Goal: Task Accomplishment & Management: Use online tool/utility

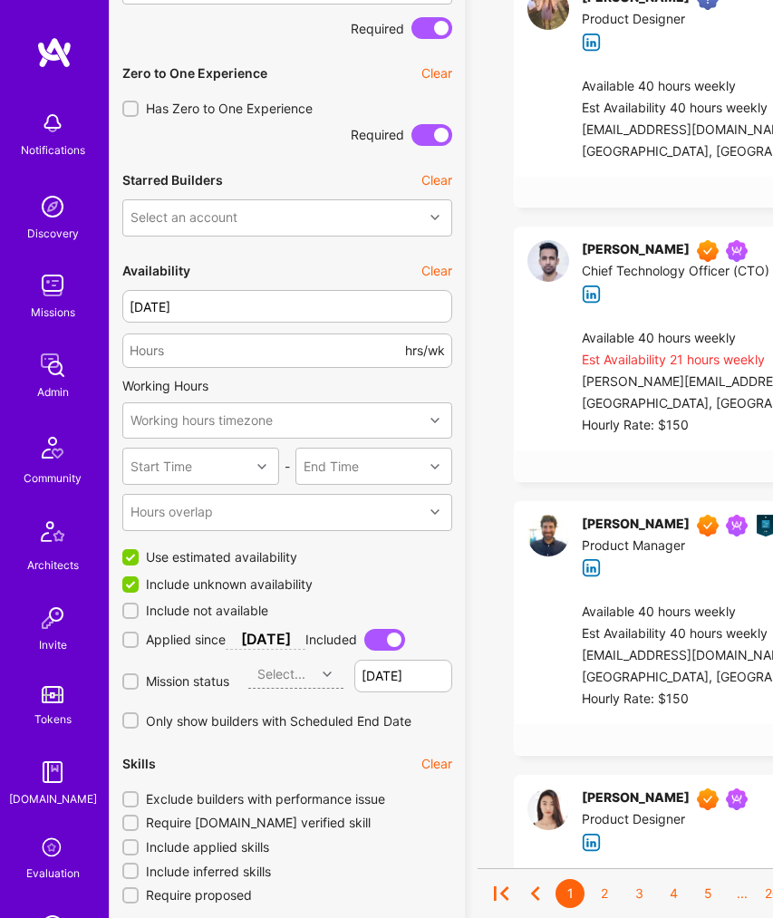
scroll to position [1275, 0]
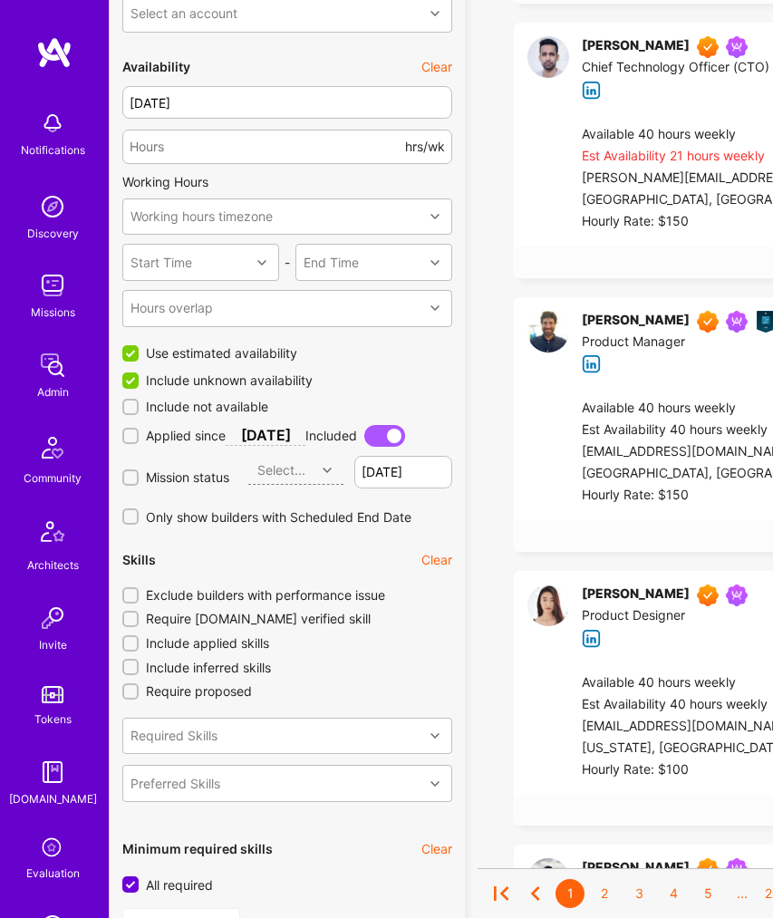
click at [135, 598] on input "Exclude builders with performance issue" at bounding box center [132, 596] width 13 height 13
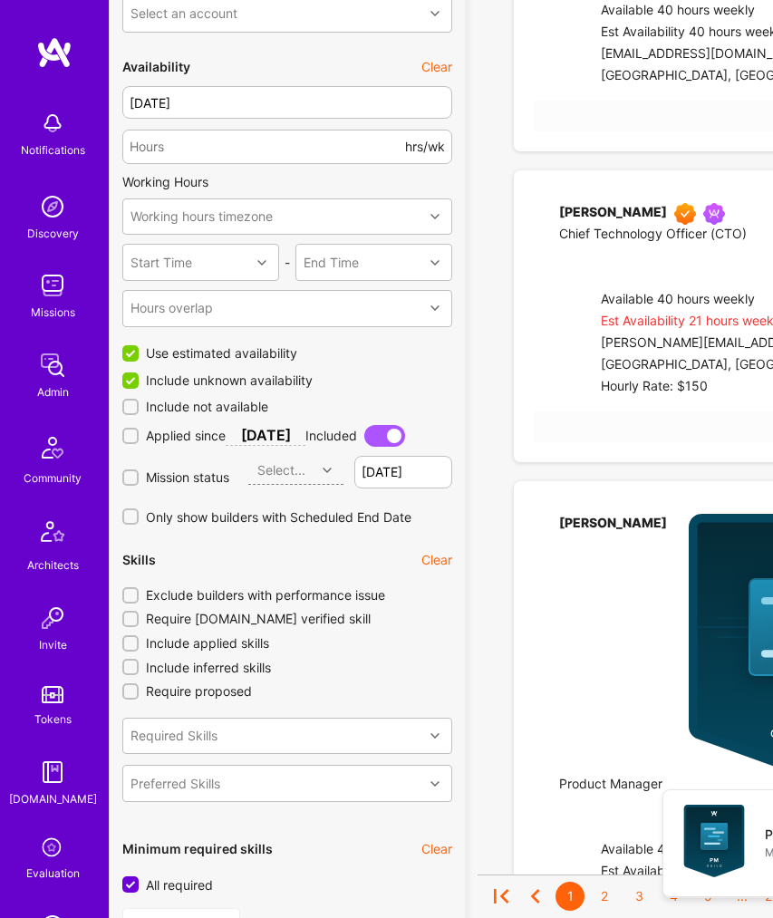
checkbox input "true"
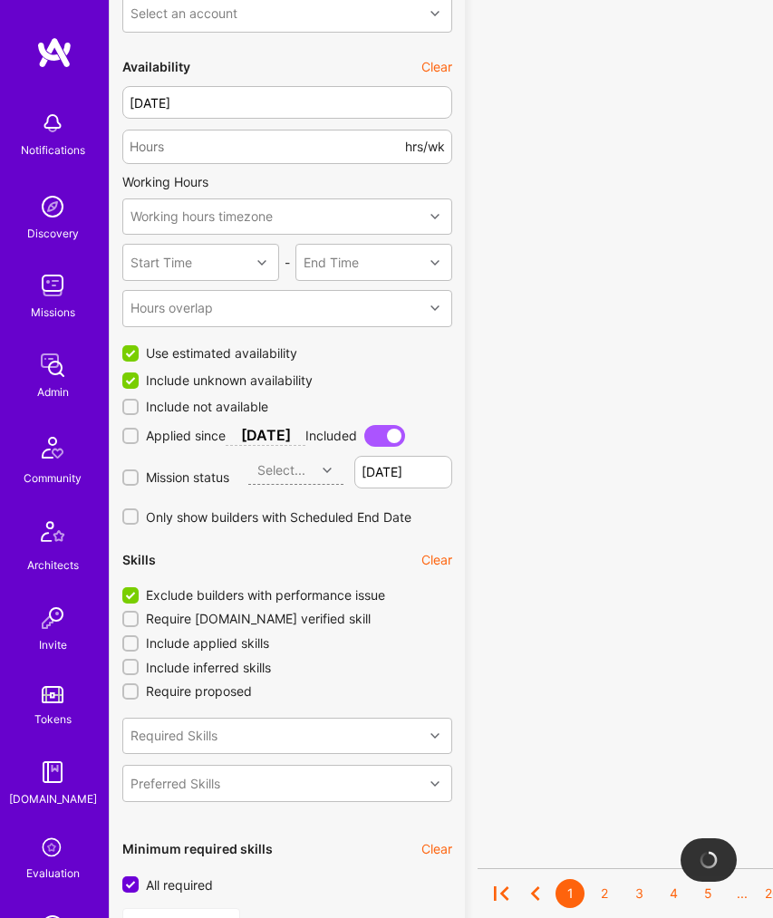
scroll to position [1483, 0]
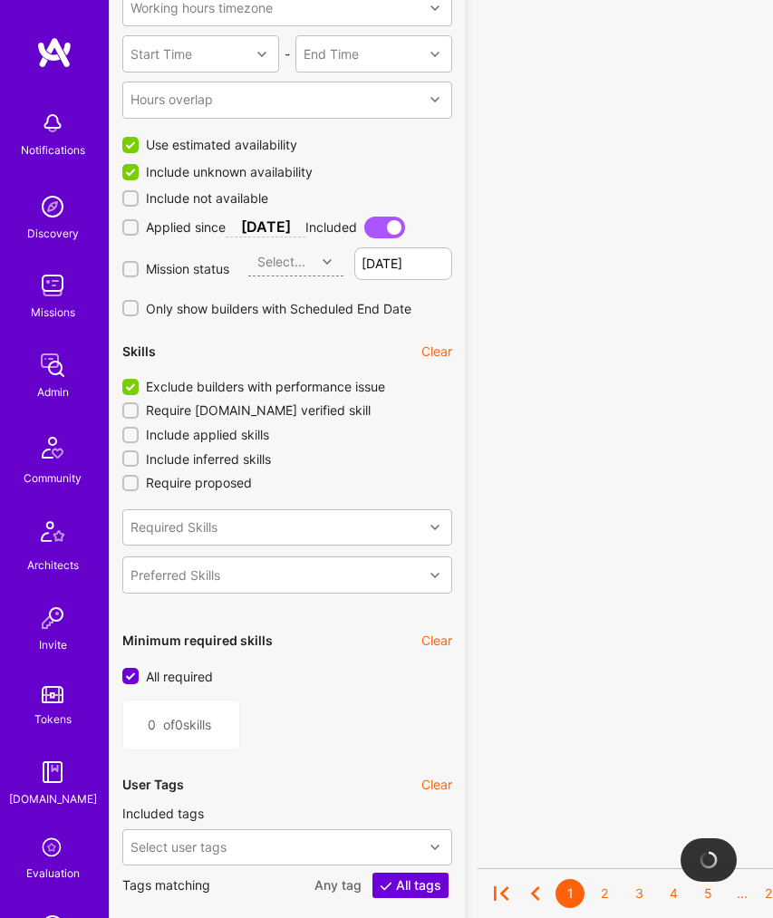
click at [132, 680] on input "All required" at bounding box center [132, 677] width 16 height 16
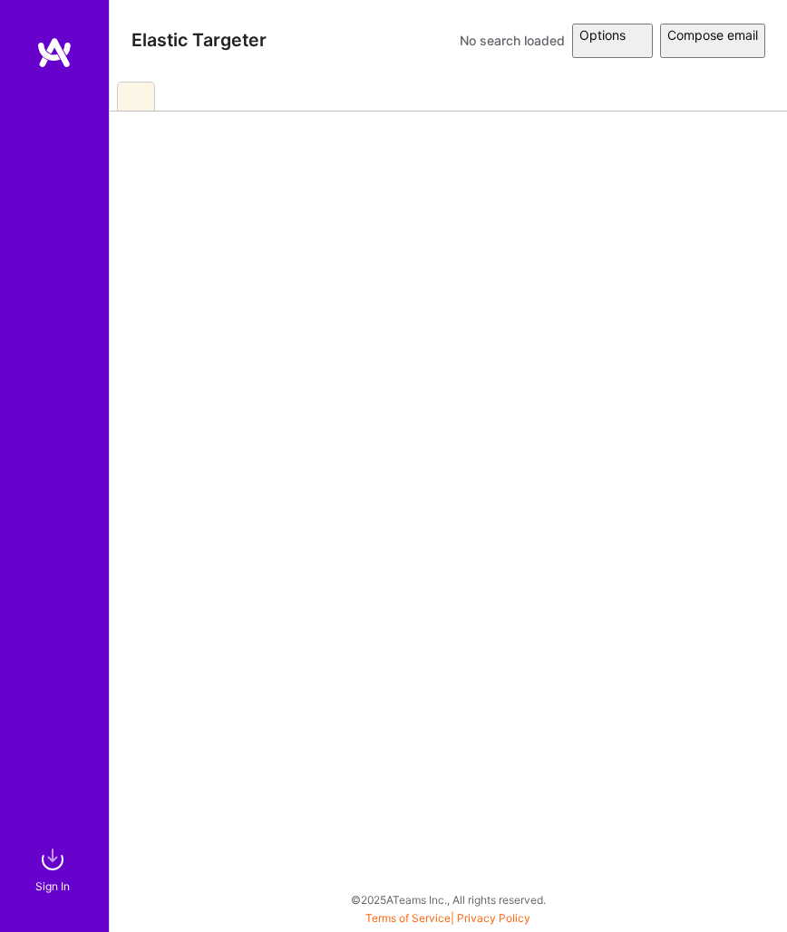
click at [142, 95] on html "Sign In Close Show all notifications Show unread notifications only Elastic Tar…" at bounding box center [393, 461] width 787 height 923
click at [141, 94] on html "Sign In Close Show all notifications Show unread notifications only Elastic Tar…" at bounding box center [393, 461] width 787 height 923
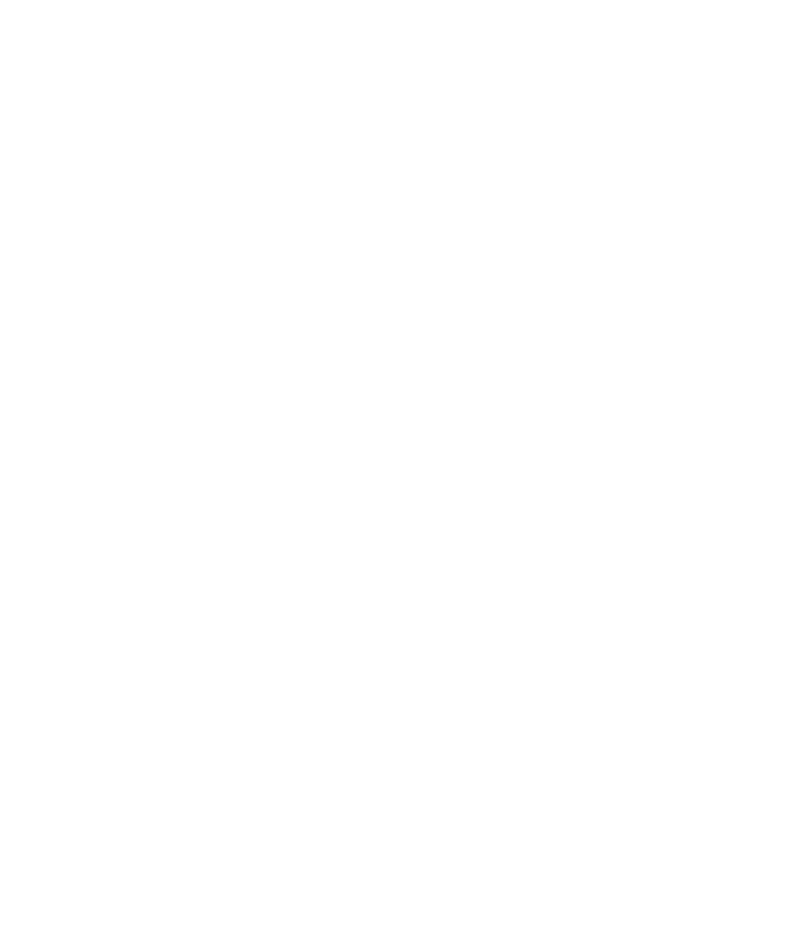
click at [142, 0] on html at bounding box center [393, 0] width 787 height 0
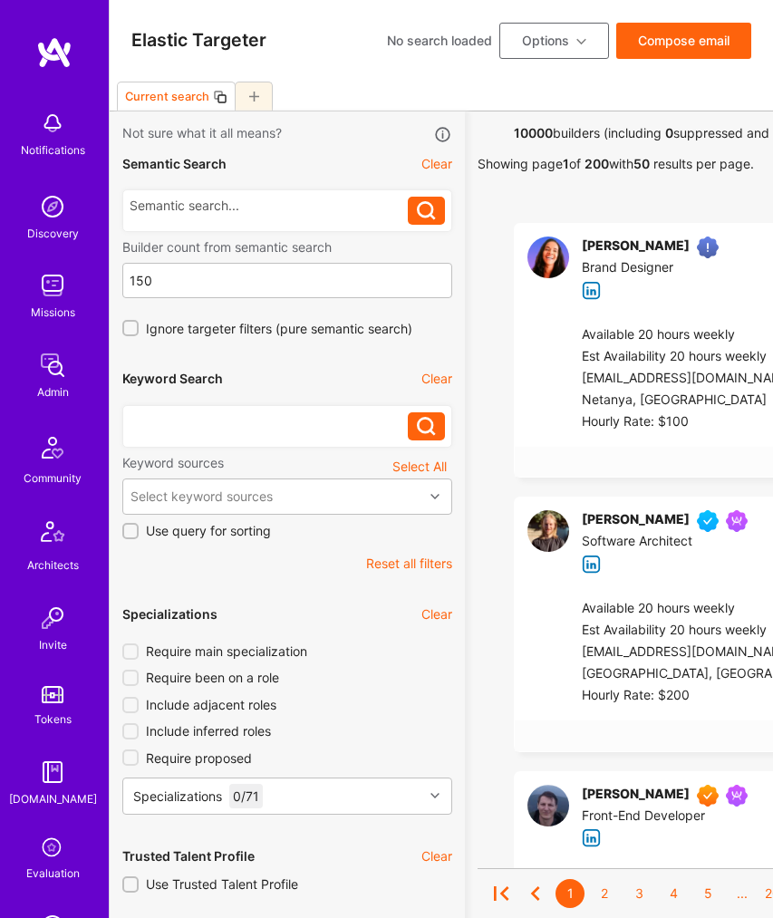
click at [211, 423] on div at bounding box center [269, 422] width 278 height 18
paste div
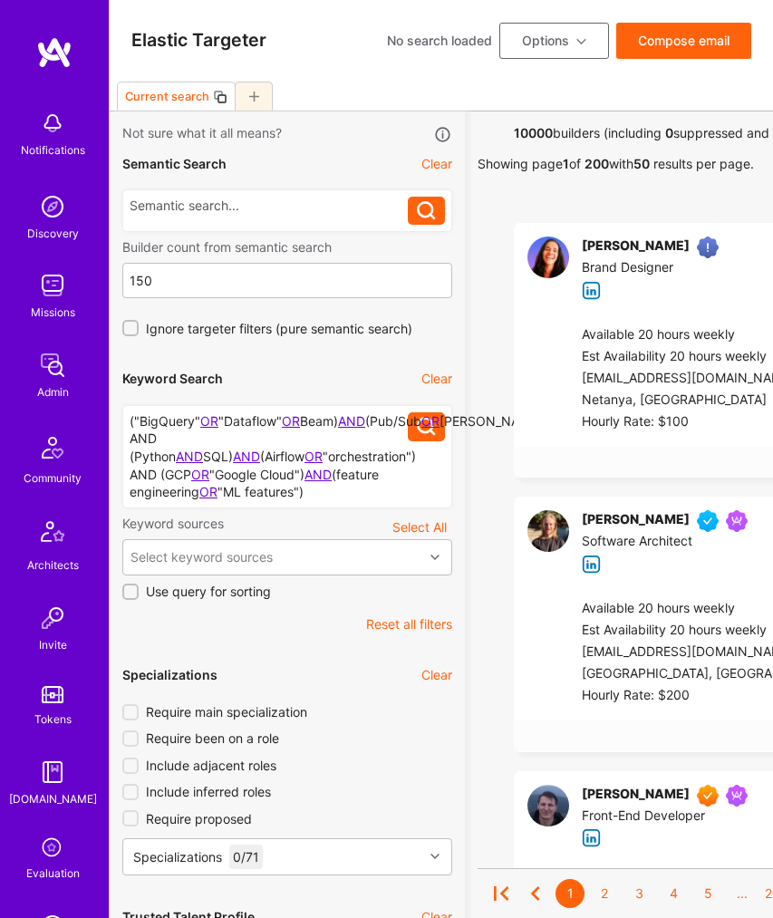
click at [438, 429] on button at bounding box center [426, 427] width 37 height 29
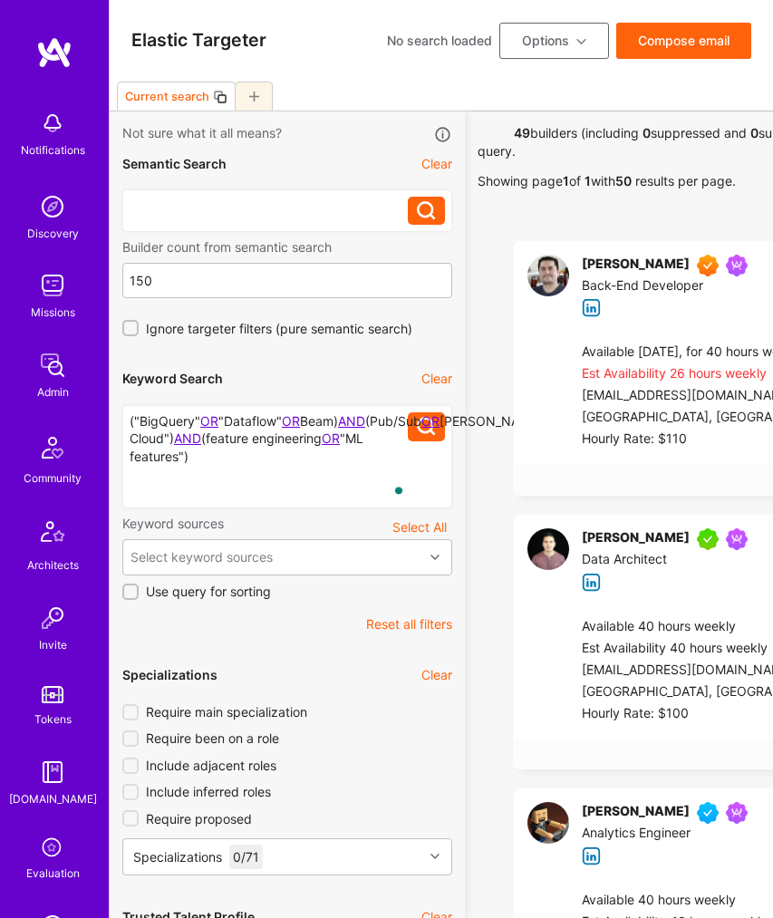
click at [198, 199] on div at bounding box center [269, 206] width 278 height 18
paste div
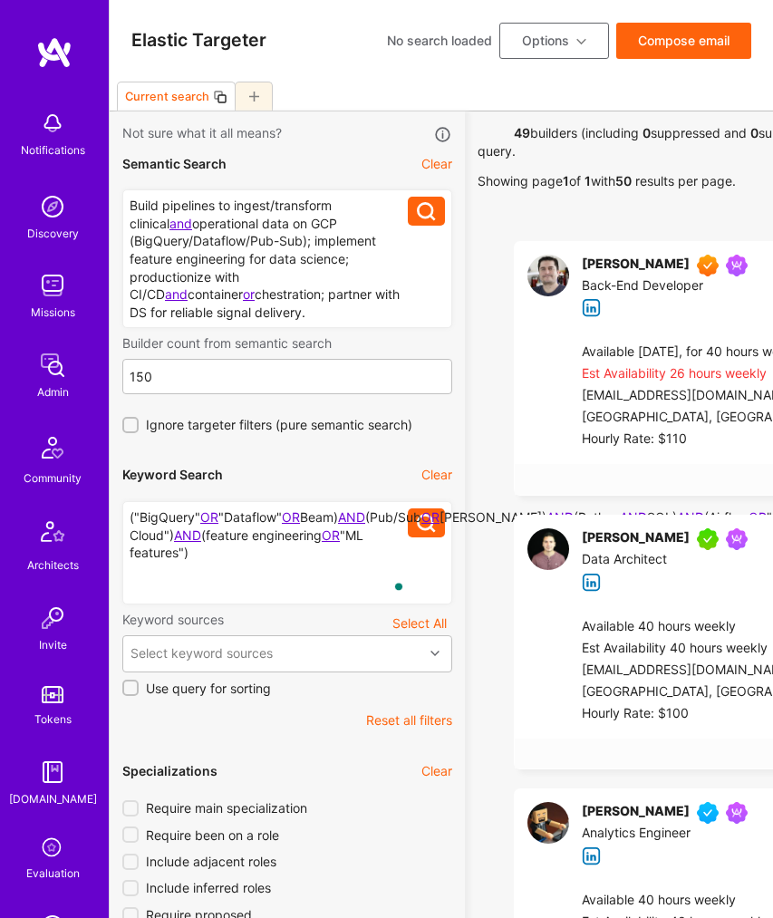
click at [420, 221] on button at bounding box center [426, 211] width 37 height 29
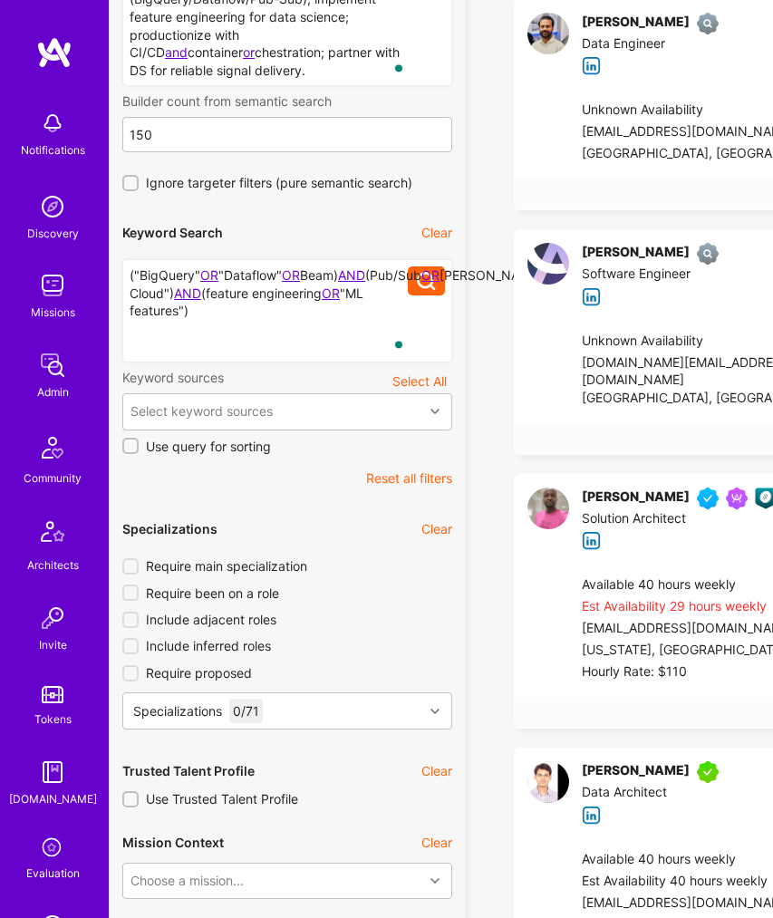
scroll to position [277, 0]
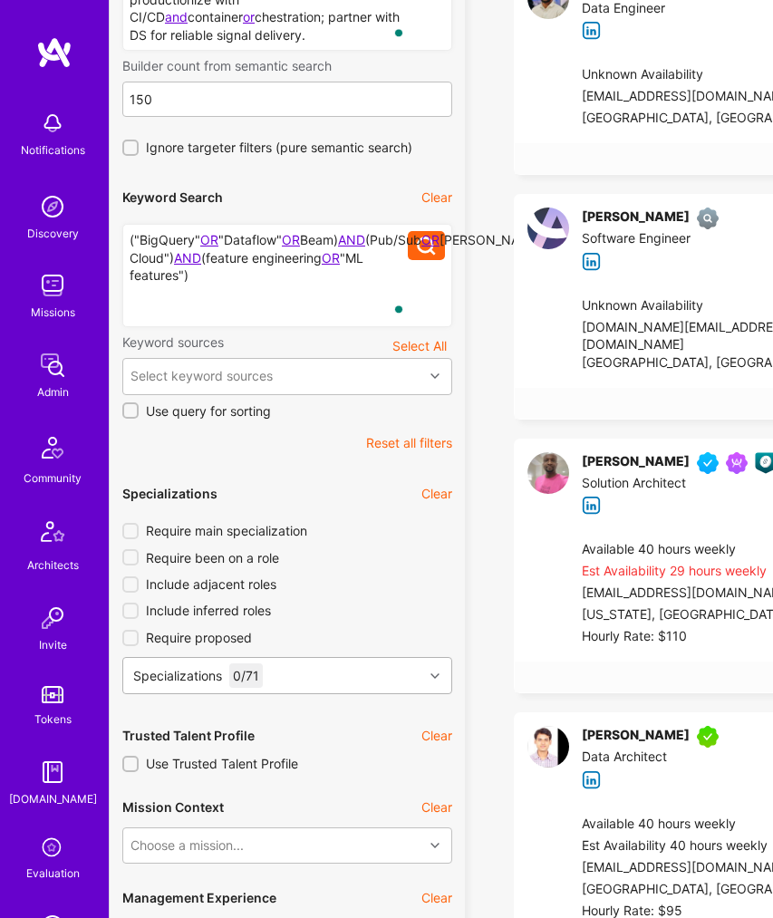
click at [290, 677] on div "Specializations 0 / 71" at bounding box center [273, 675] width 300 height 35
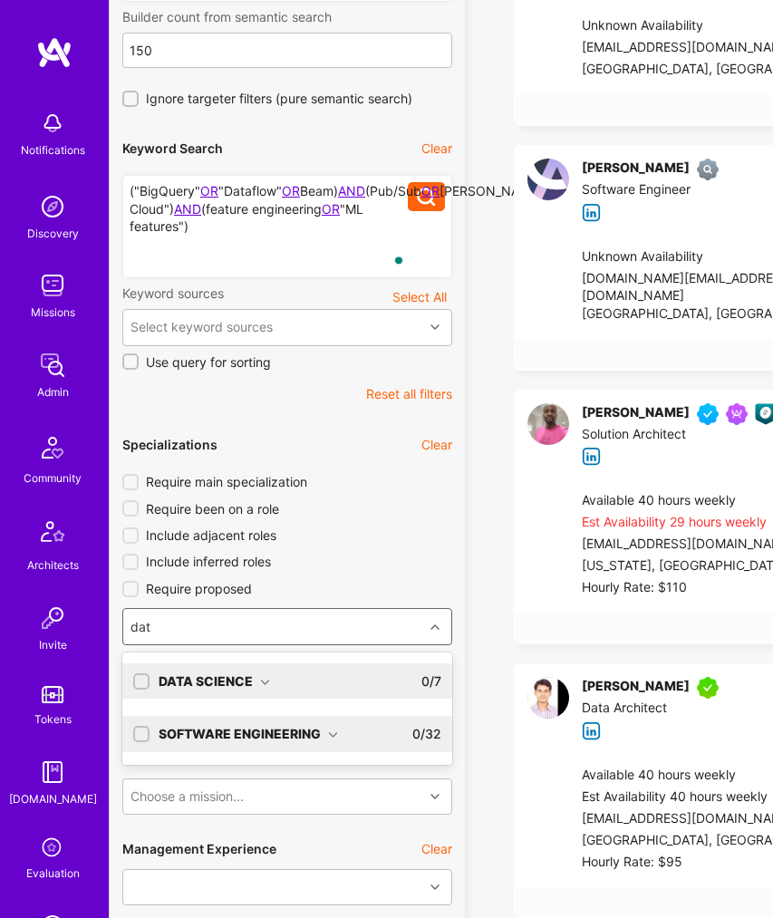
type input "data"
click at [297, 675] on div "Data Science 0 / 7" at bounding box center [296, 682] width 292 height 36
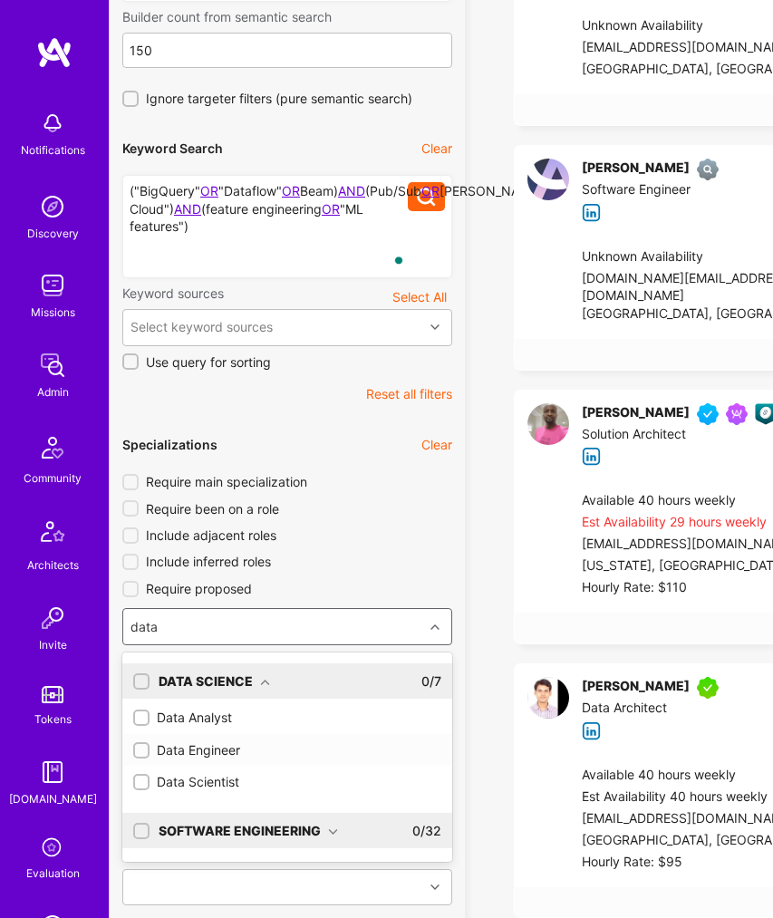
click at [234, 757] on div "Data Engineer" at bounding box center [287, 751] width 308 height 18
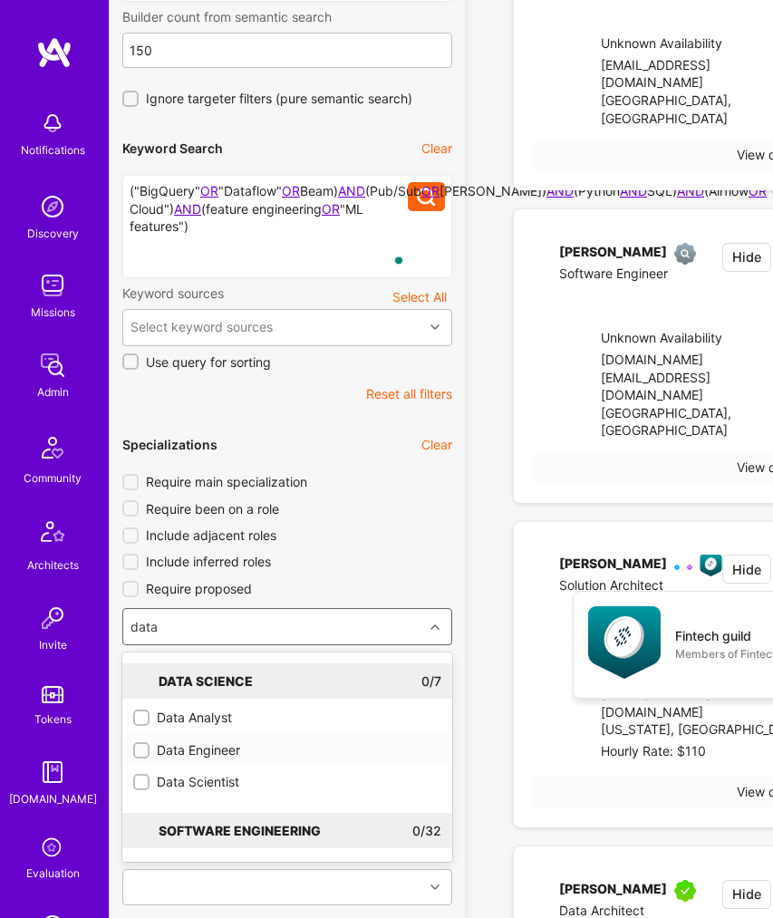
checkbox input "true"
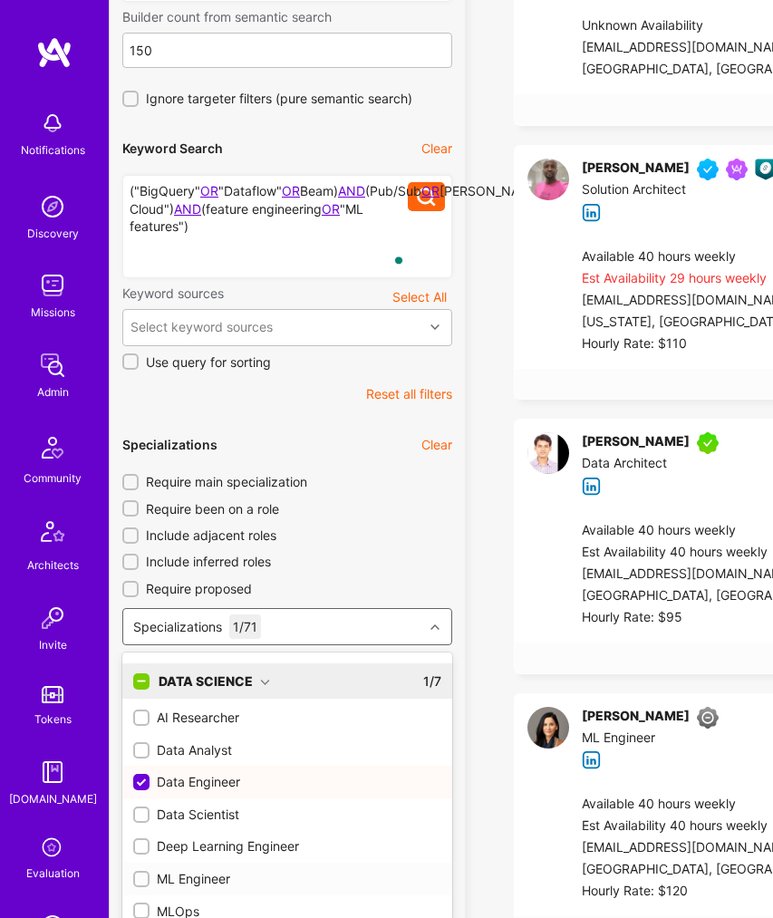
click at [175, 879] on div "ML Engineer" at bounding box center [287, 879] width 308 height 18
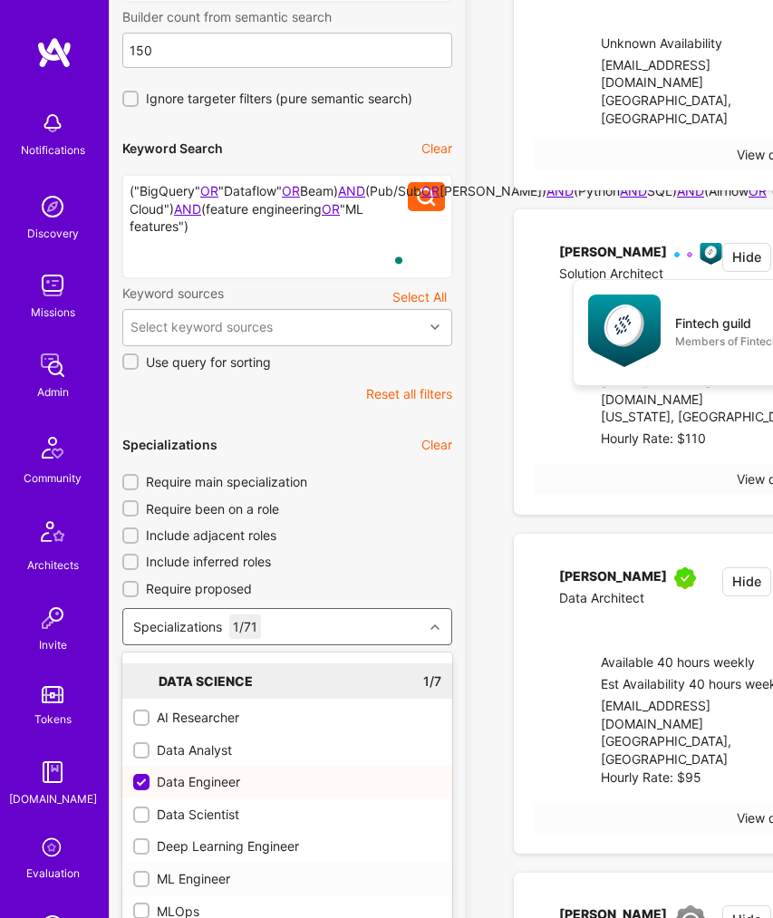
checkbox input "true"
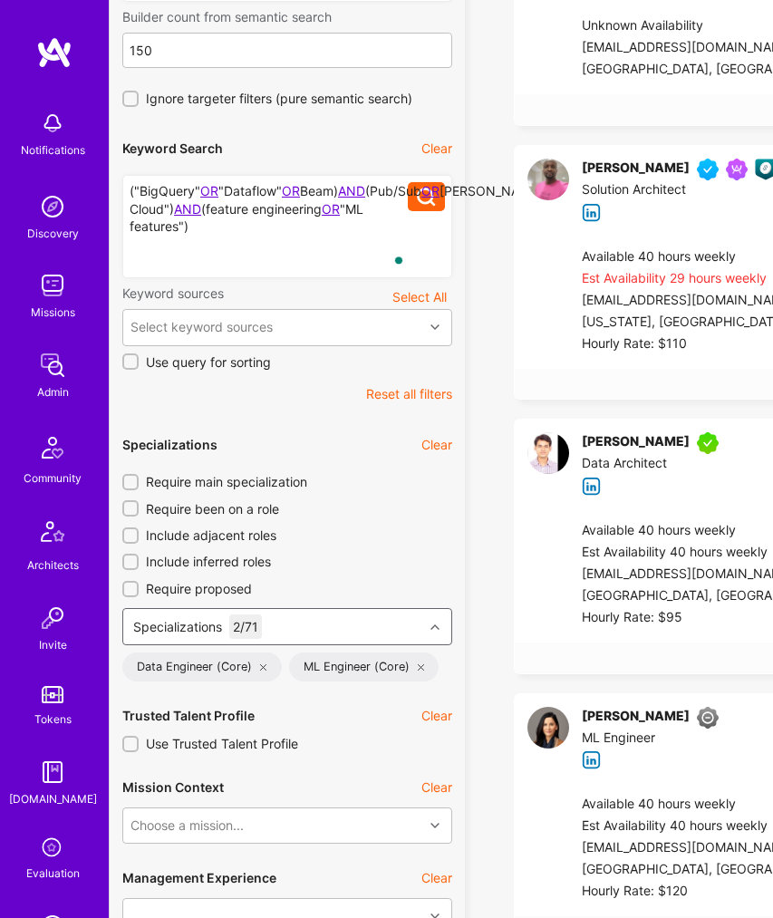
click at [437, 626] on icon at bounding box center [435, 627] width 9 height 9
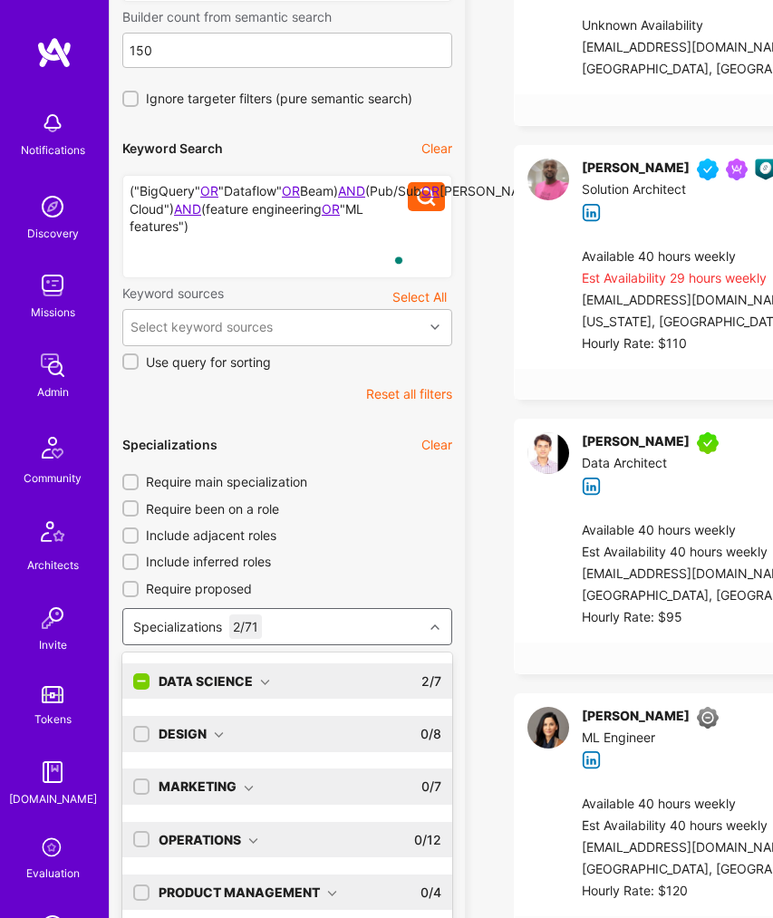
click at [292, 629] on div "Specializations 2 / 71" at bounding box center [273, 626] width 300 height 35
click at [256, 889] on div "Software Engineering" at bounding box center [249, 893] width 180 height 18
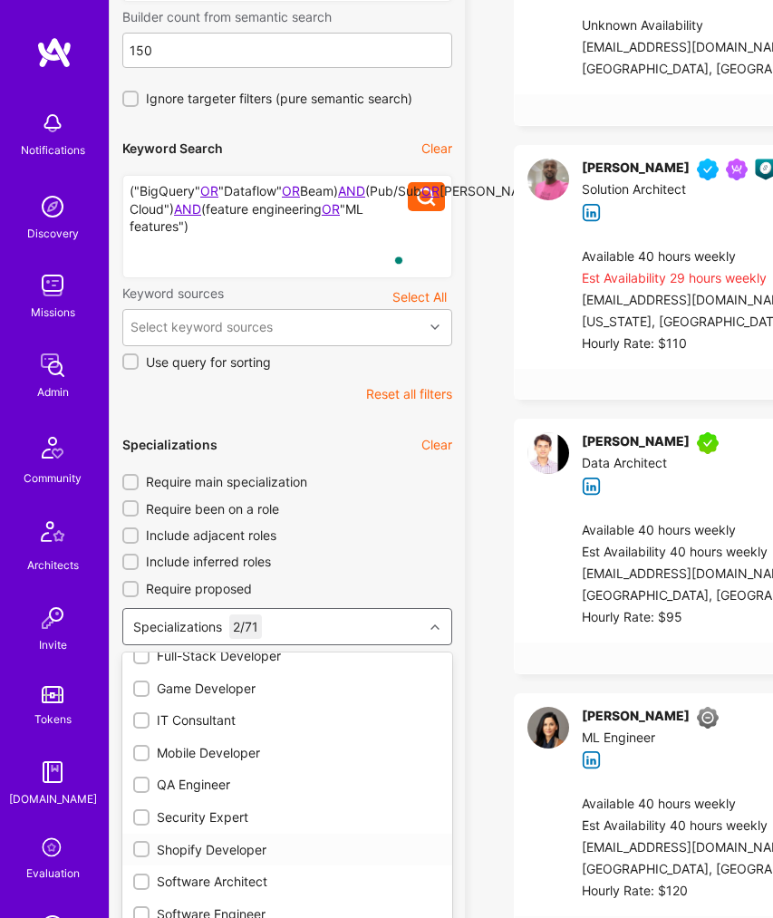
scroll to position [1001, 0]
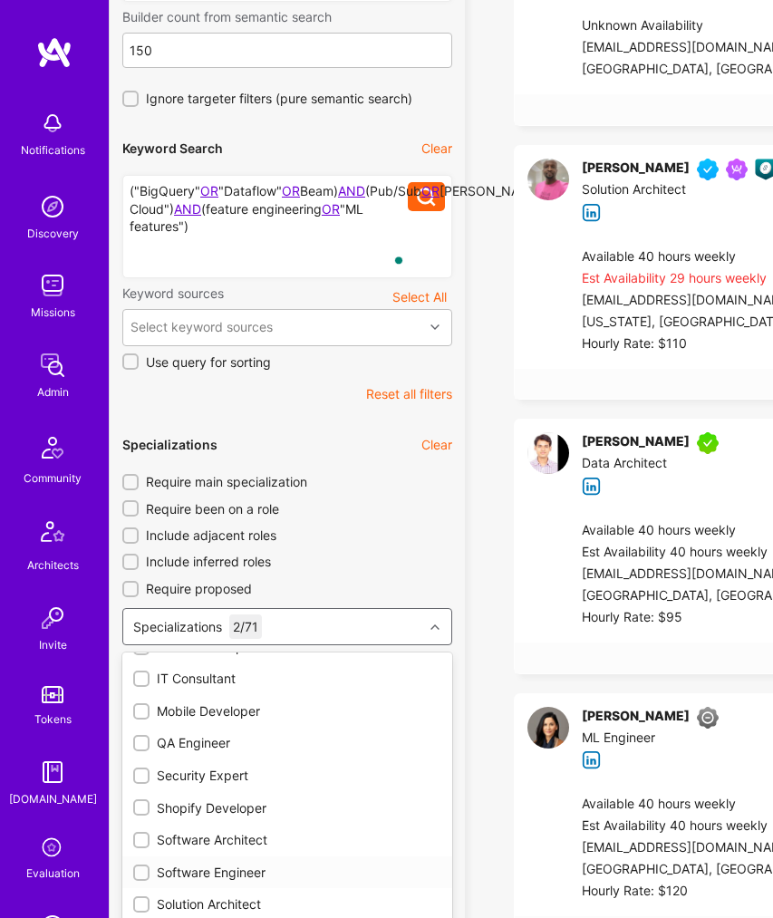
click at [140, 874] on input "checkbox" at bounding box center [143, 874] width 13 height 13
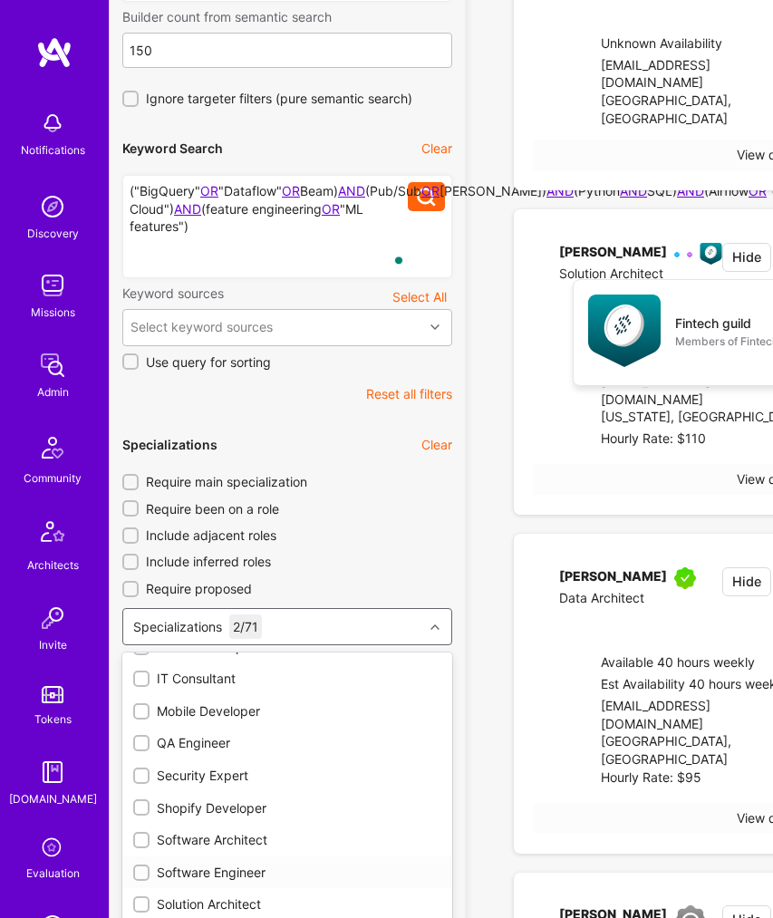
checkbox input "true"
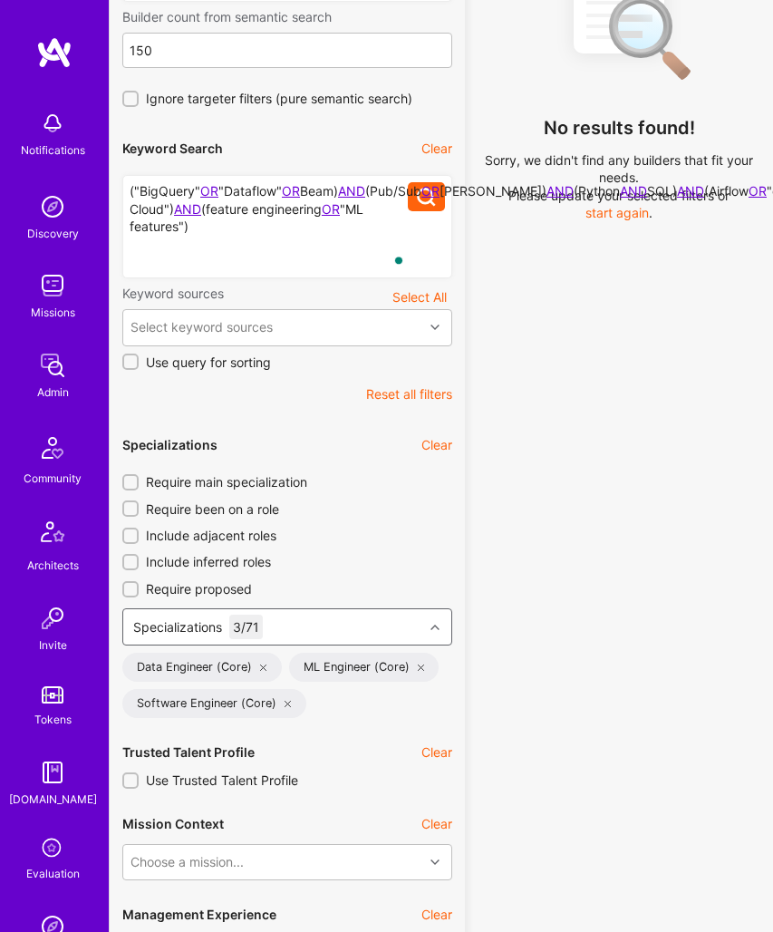
click at [437, 629] on icon at bounding box center [435, 627] width 9 height 9
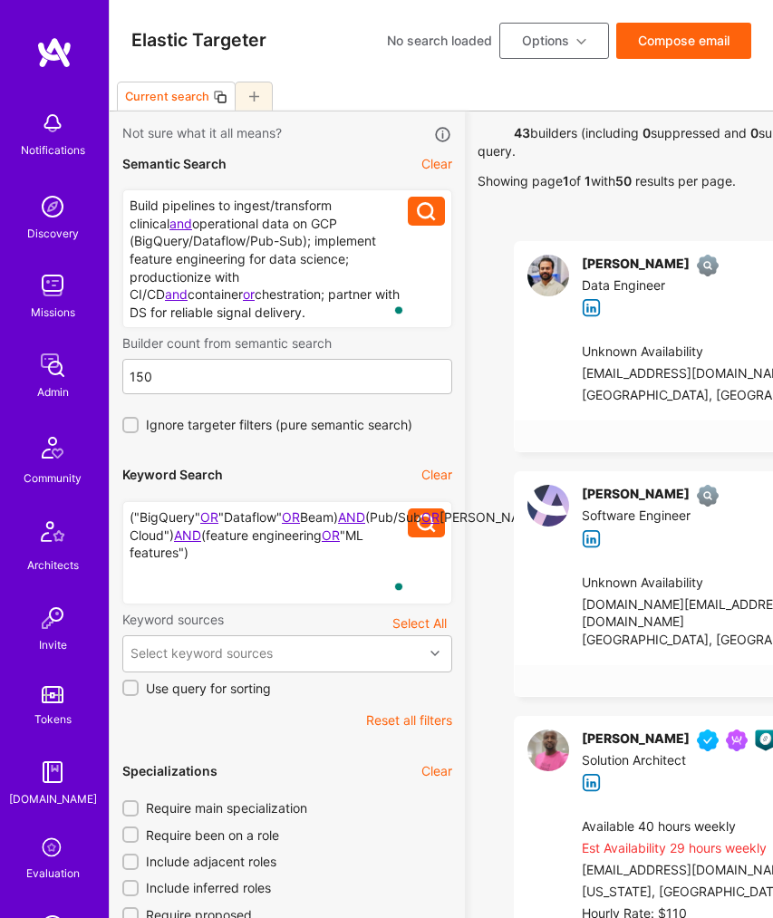
scroll to position [130, 0]
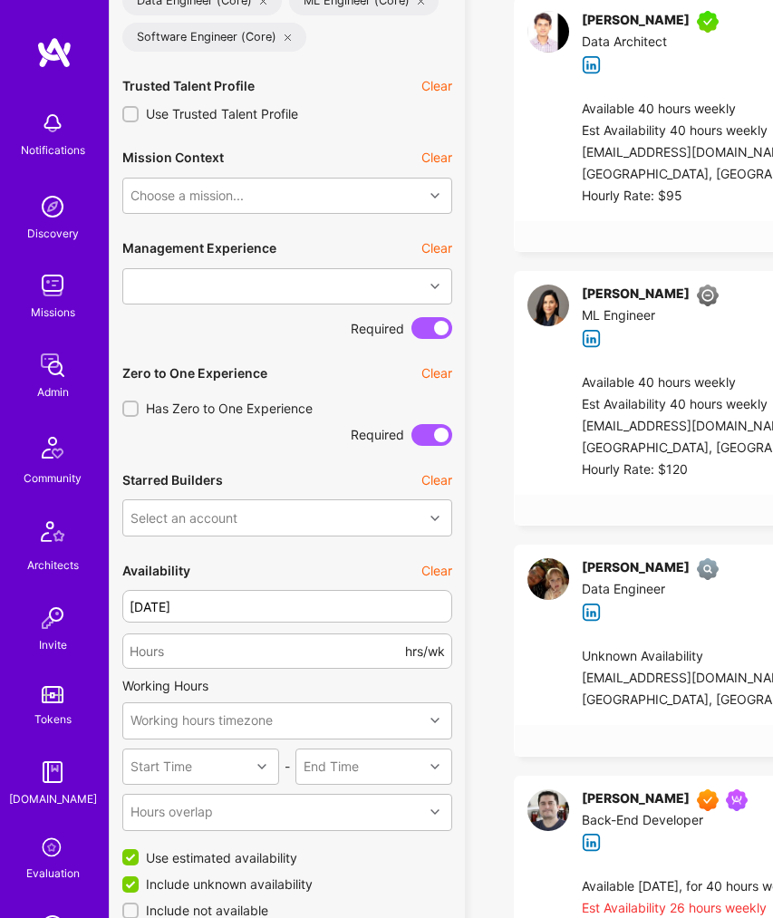
scroll to position [1047, 0]
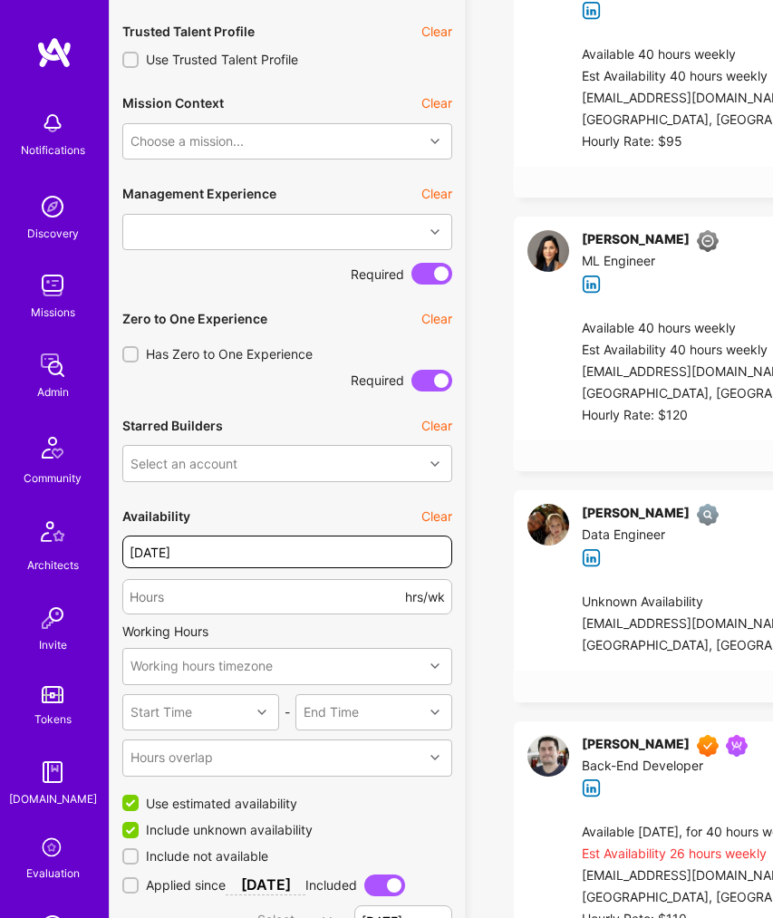
click at [274, 562] on input "[DATE]" at bounding box center [287, 552] width 330 height 33
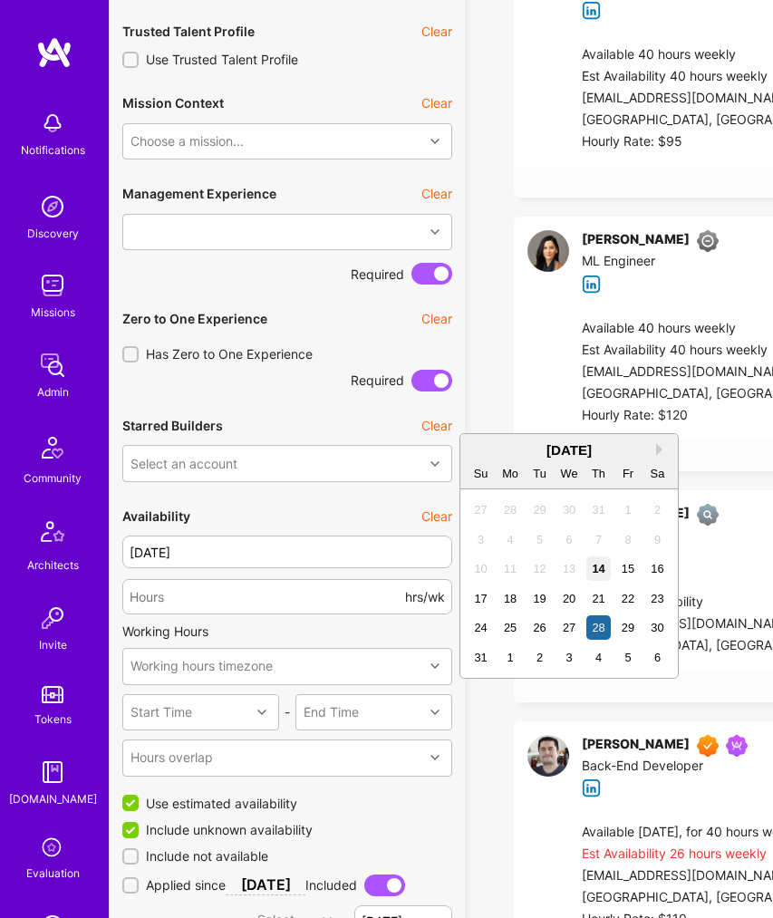
click at [600, 575] on div "14" at bounding box center [599, 569] width 24 height 24
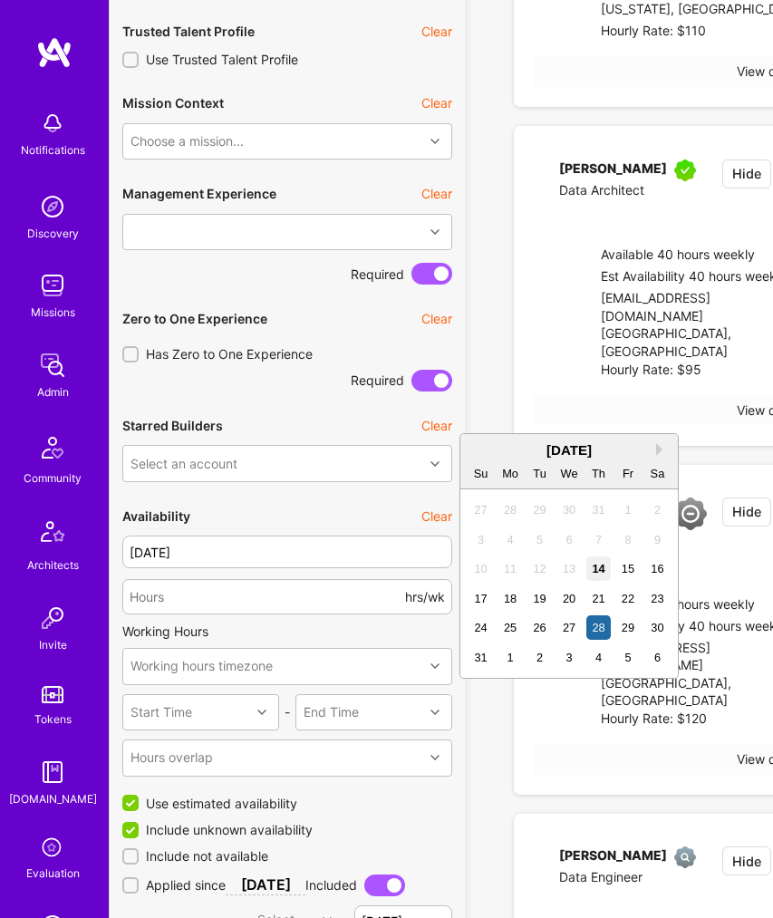
type input "[DATE]"
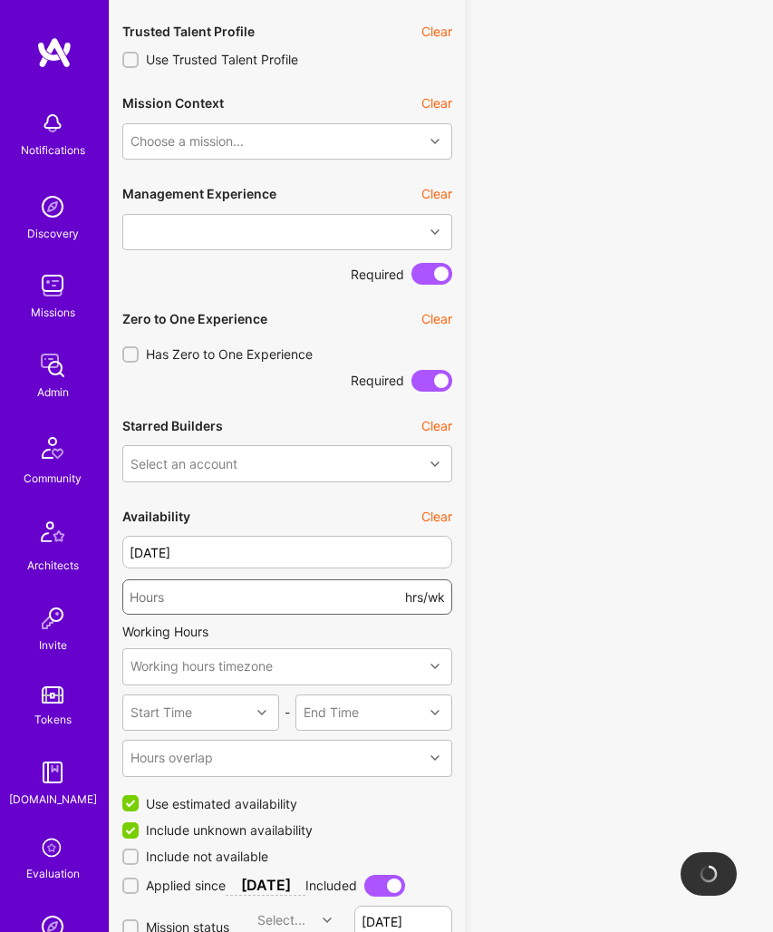
click at [283, 607] on input "number" at bounding box center [266, 598] width 272 height 44
type input "40"
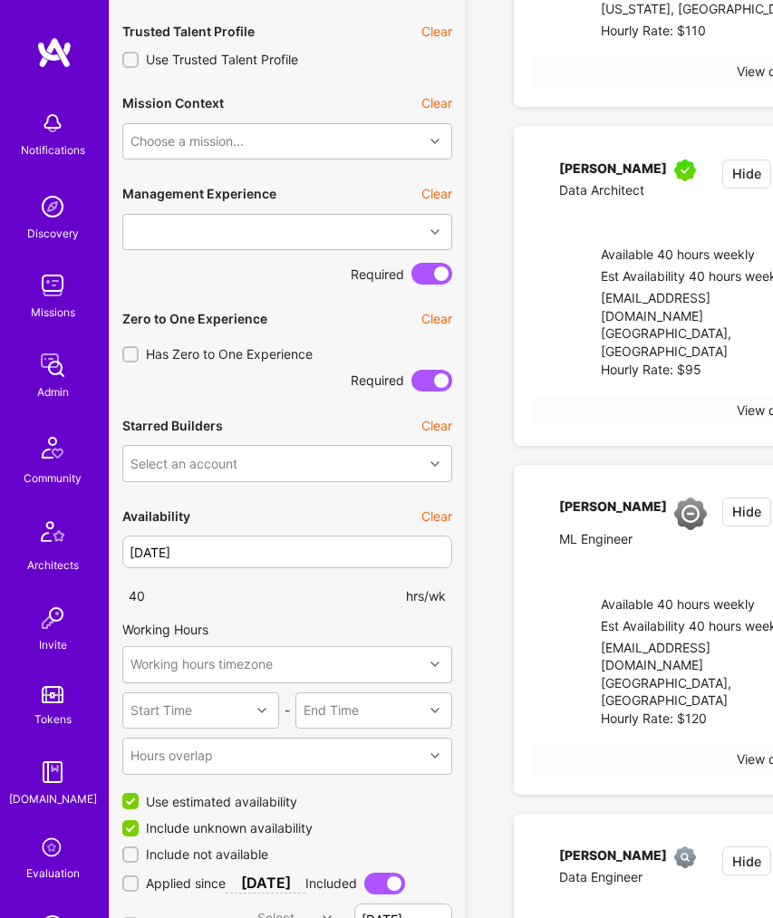
click at [262, 277] on div "Required" at bounding box center [287, 274] width 330 height 22
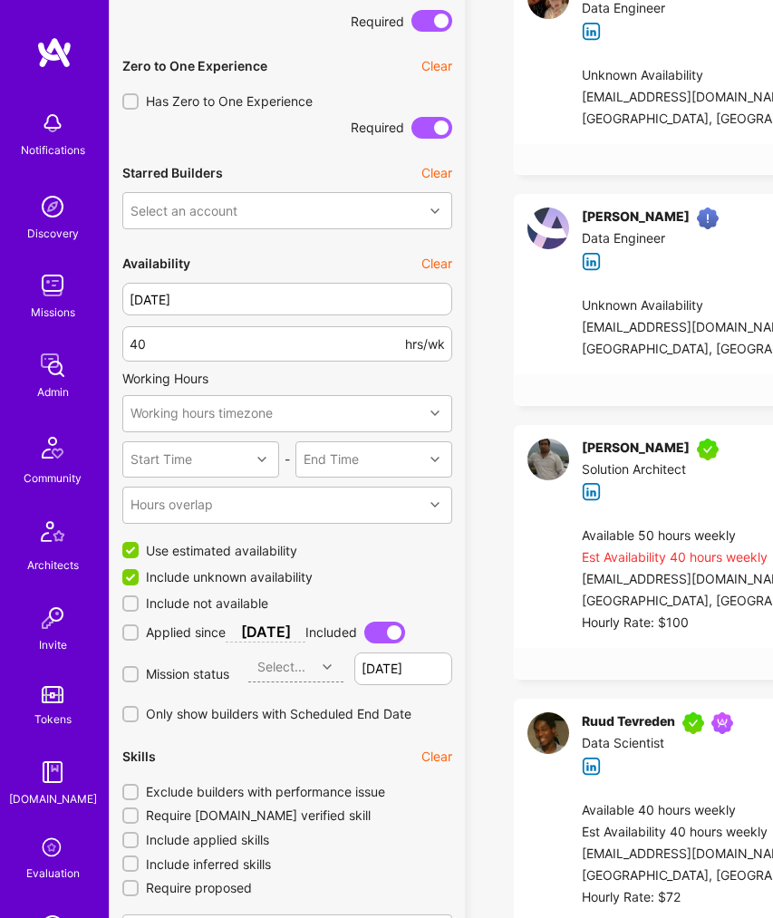
scroll to position [1324, 0]
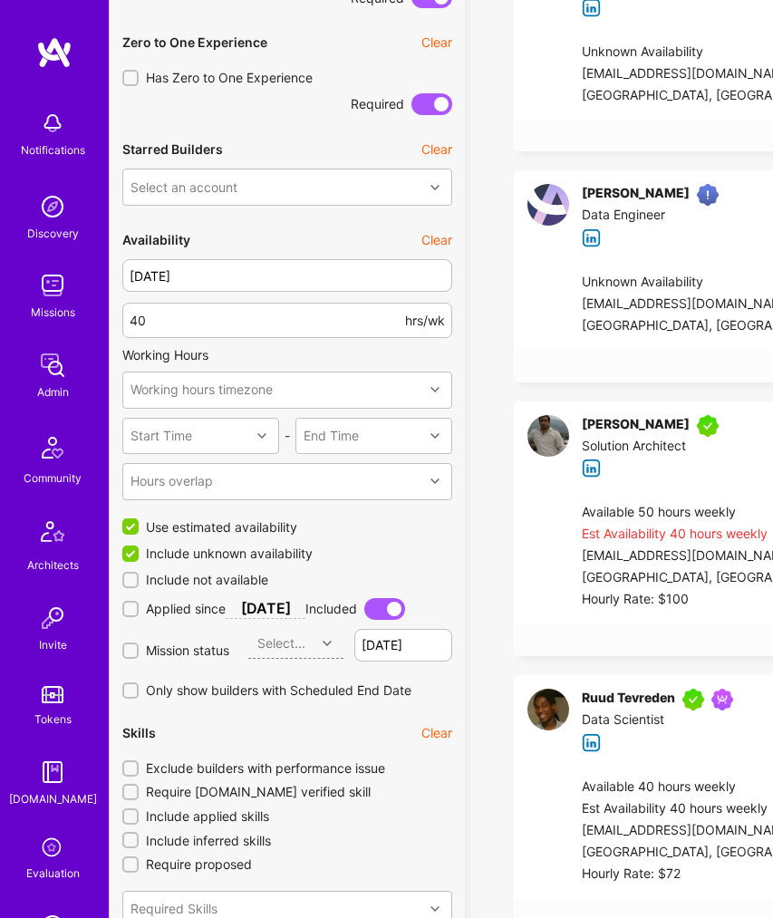
click at [135, 771] on input "Exclude builders with performance issue" at bounding box center [132, 769] width 13 height 13
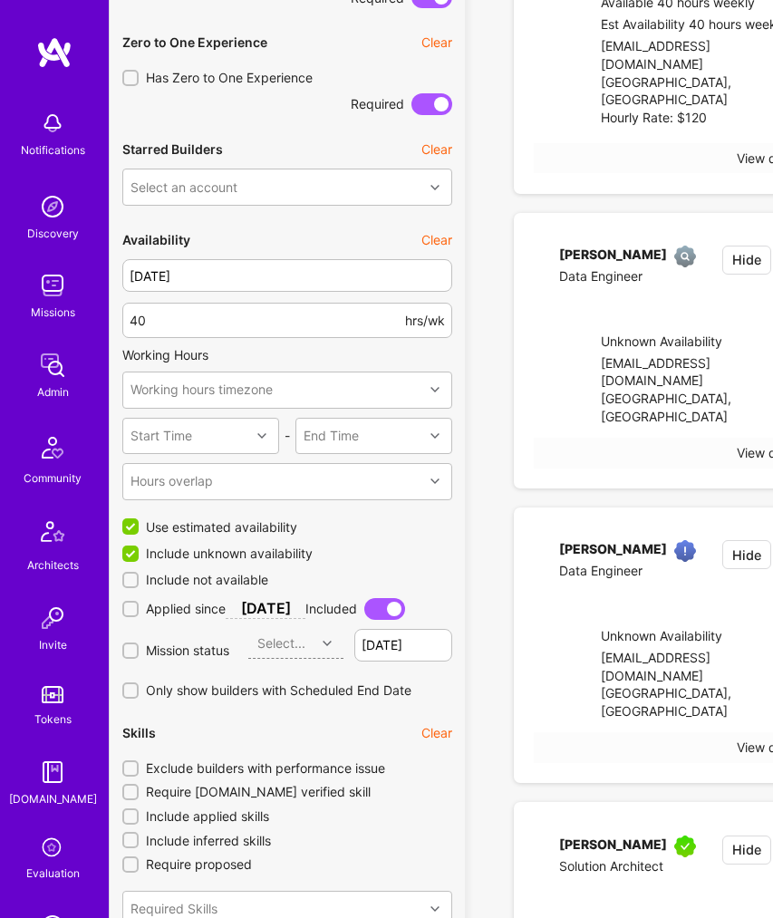
checkbox input "true"
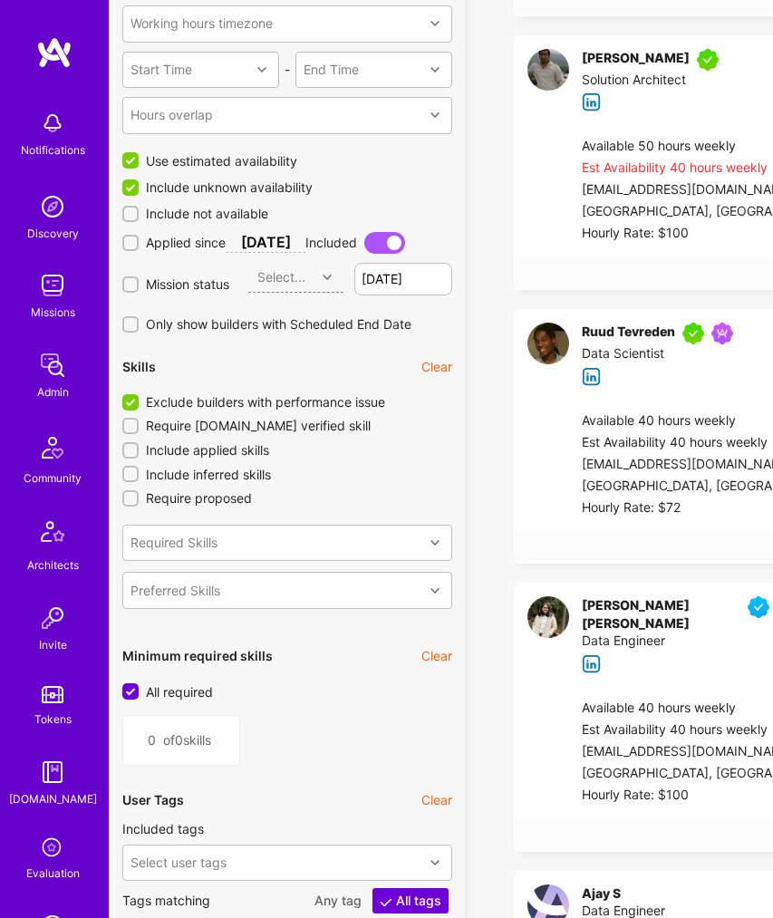
scroll to position [1702, 0]
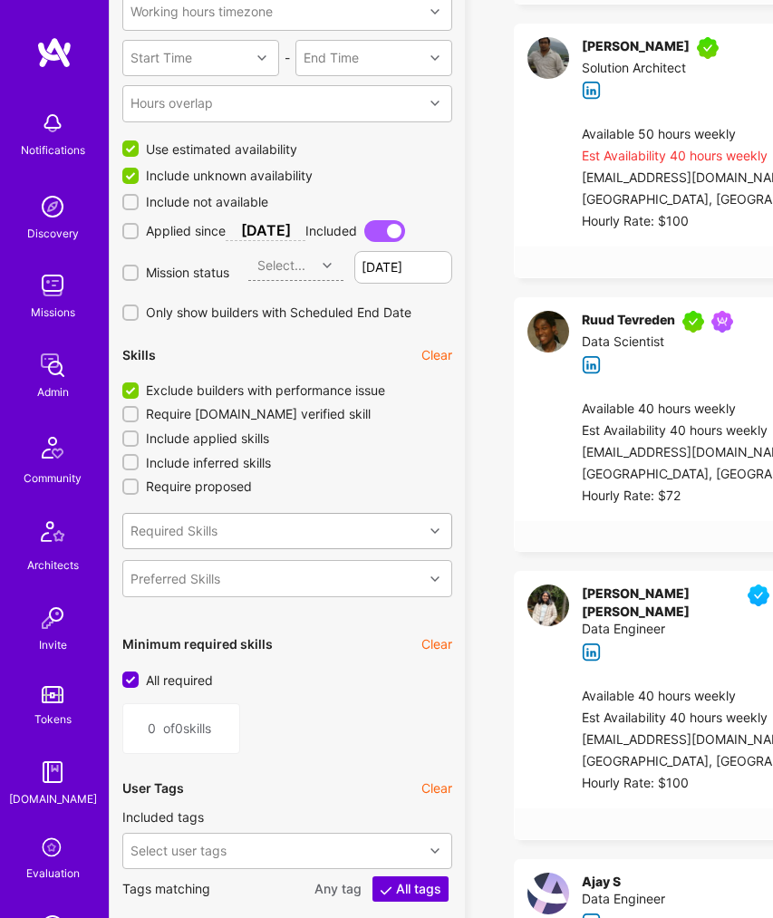
click at [212, 536] on div "Required Skills" at bounding box center [174, 531] width 87 height 18
type input "big"
click at [203, 576] on div "BigQuery" at bounding box center [287, 577] width 308 height 18
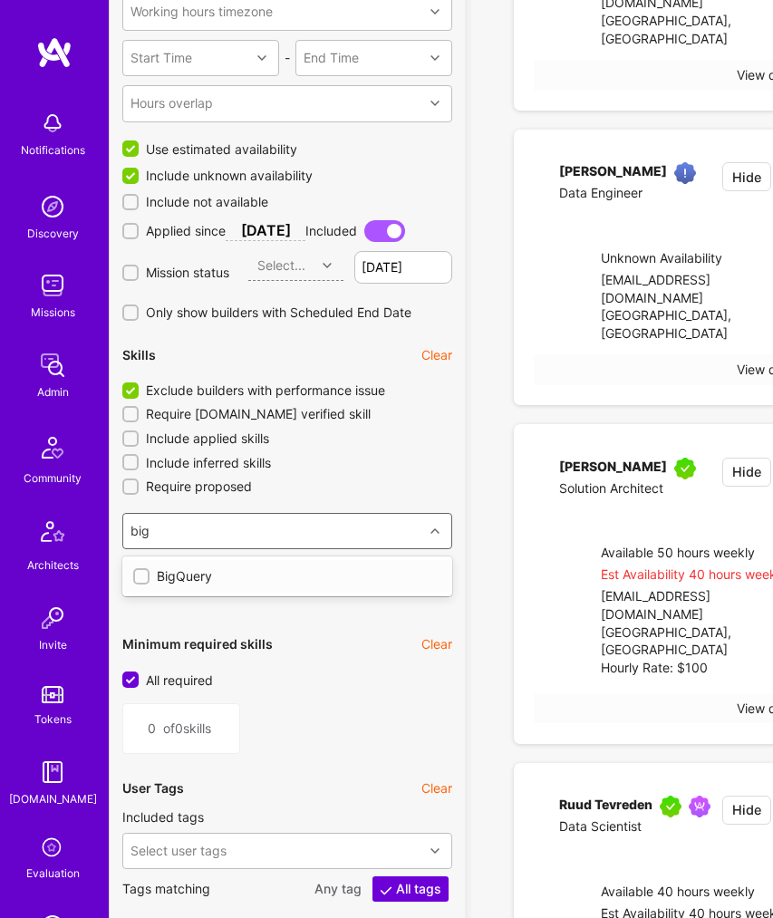
type input "1"
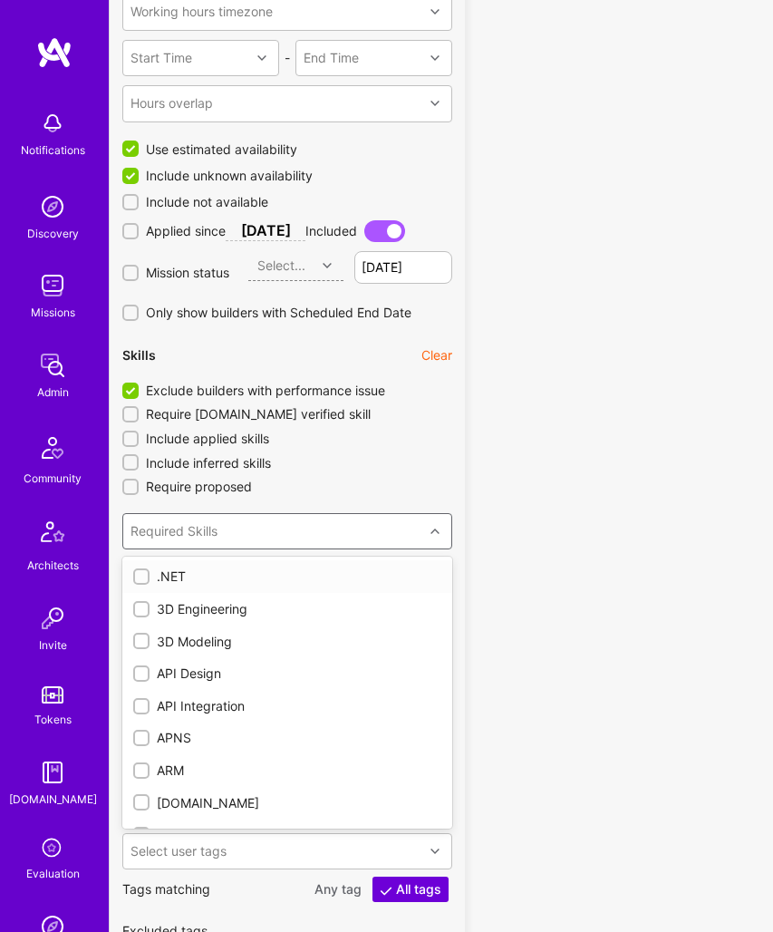
checkbox input "true"
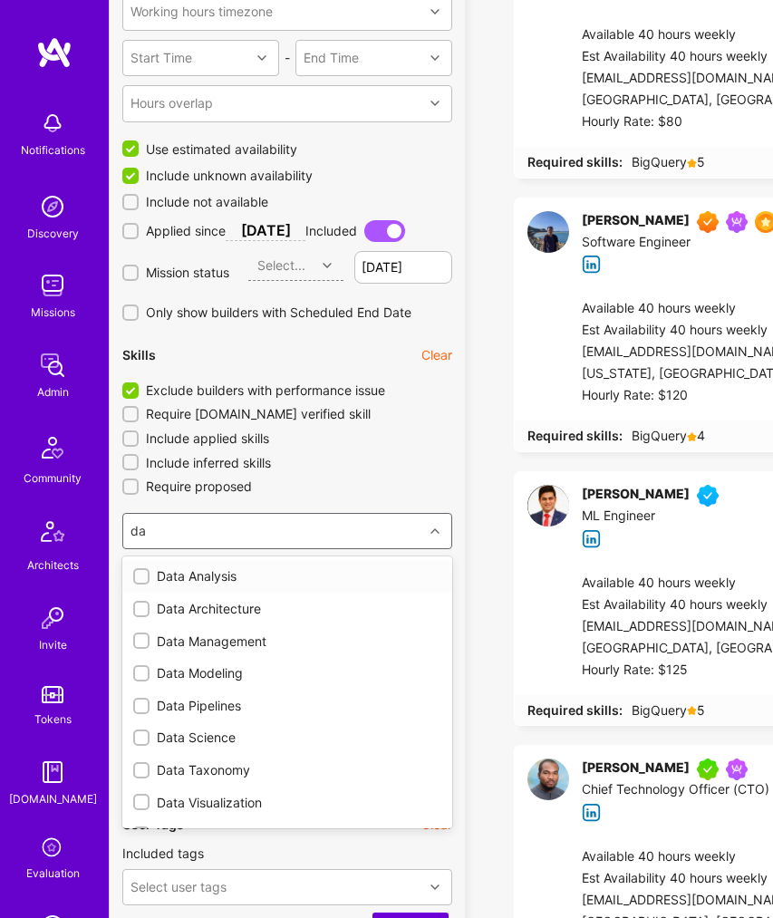
type input "d"
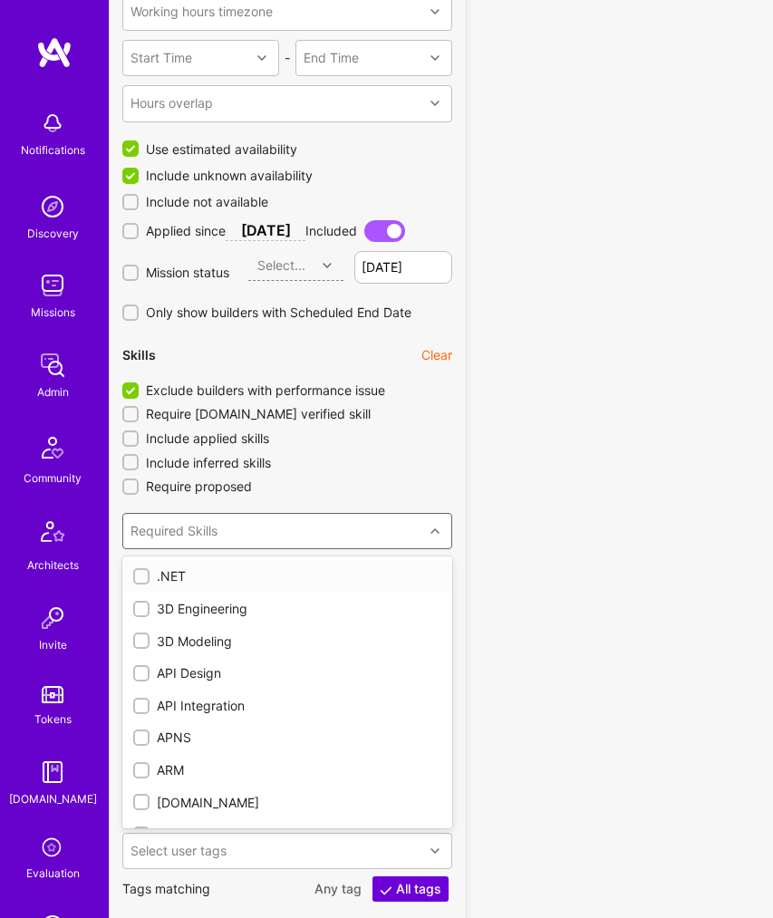
type input "0"
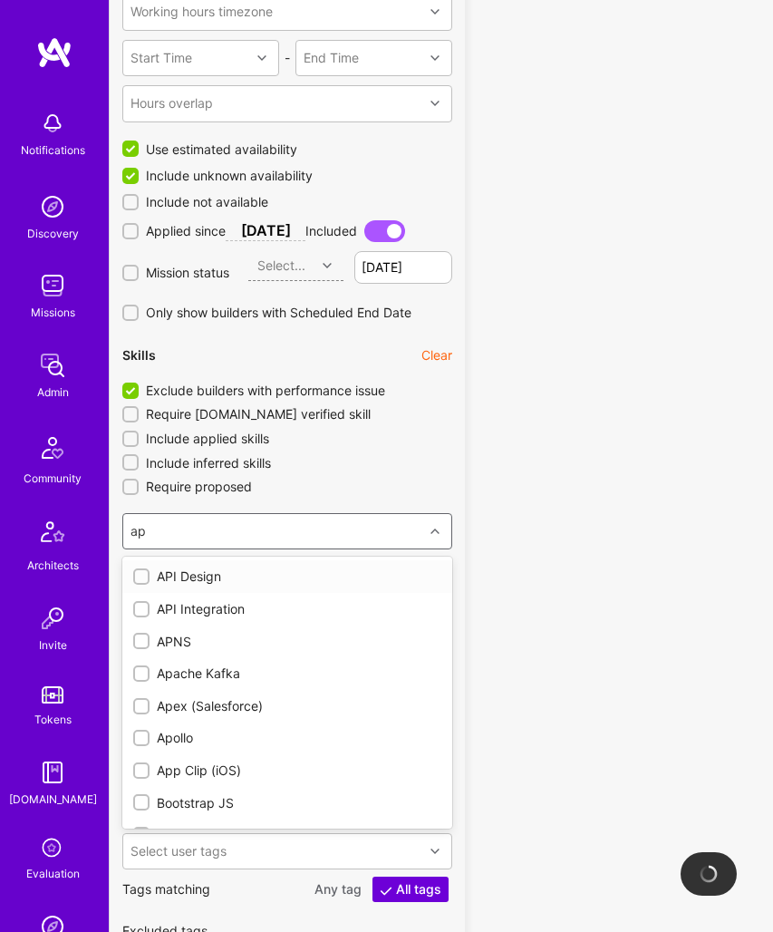
type input "a"
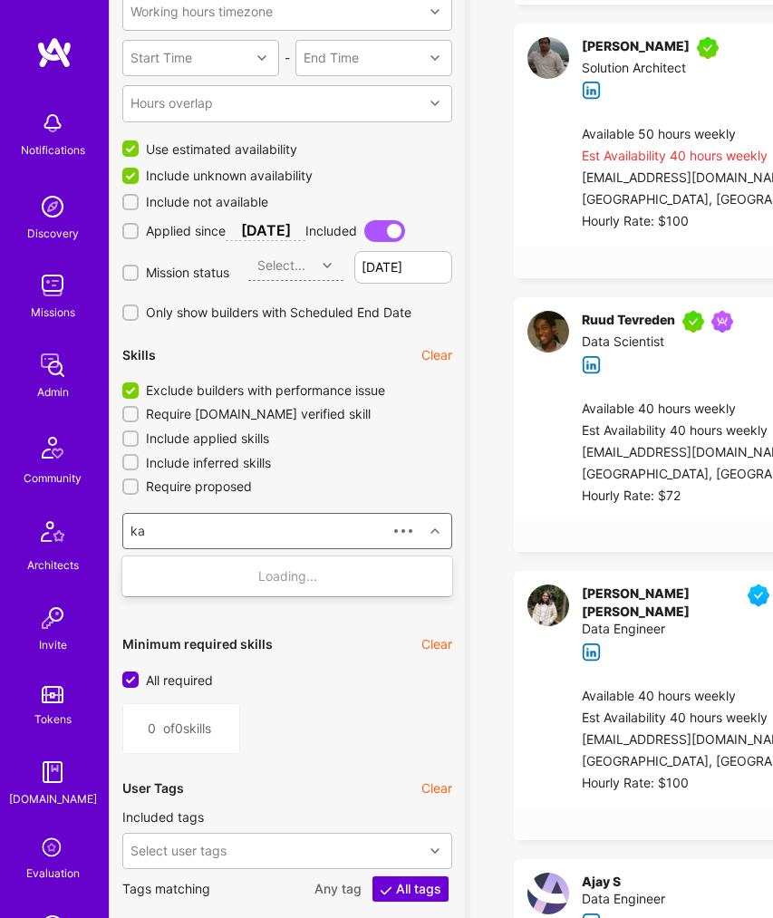
type input "kaf"
click at [150, 607] on div "Kafka" at bounding box center [287, 609] width 308 height 18
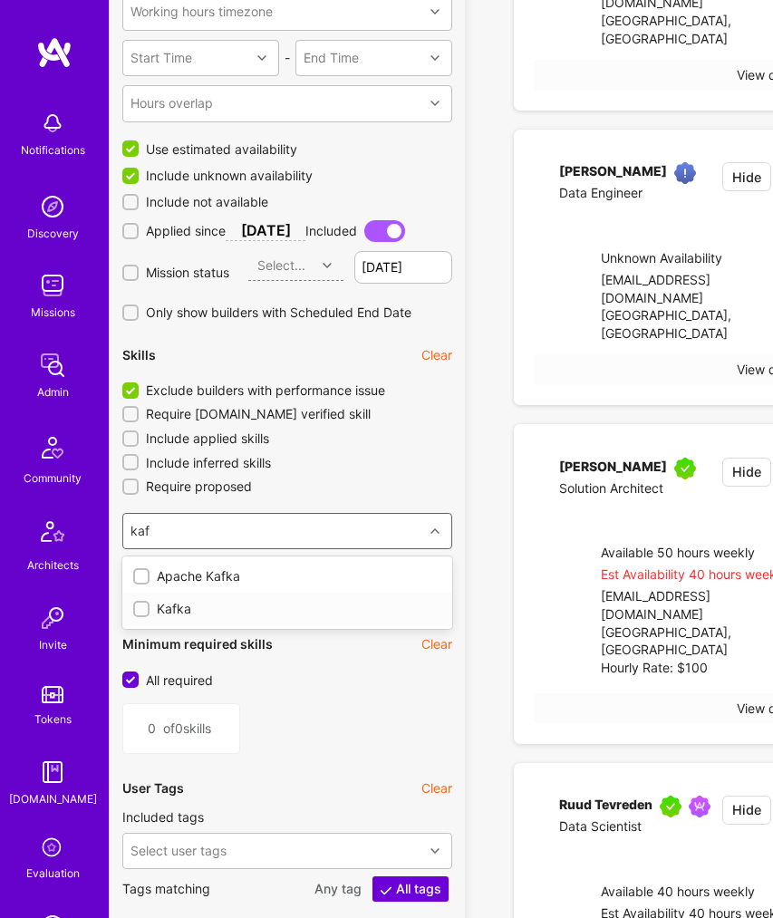
type input "1"
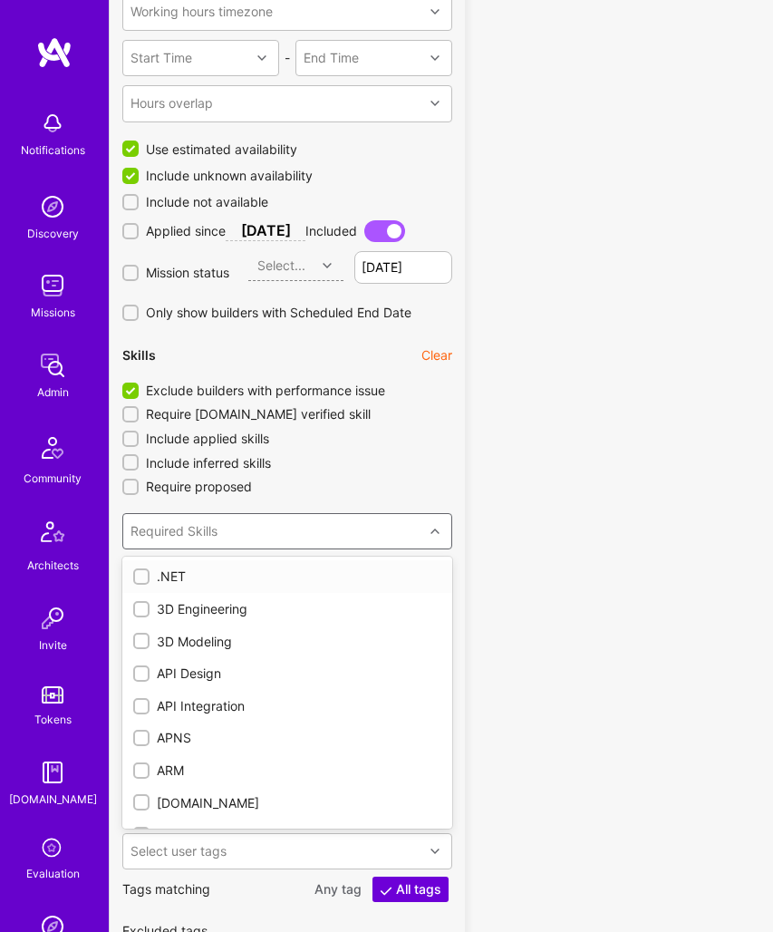
checkbox input "true"
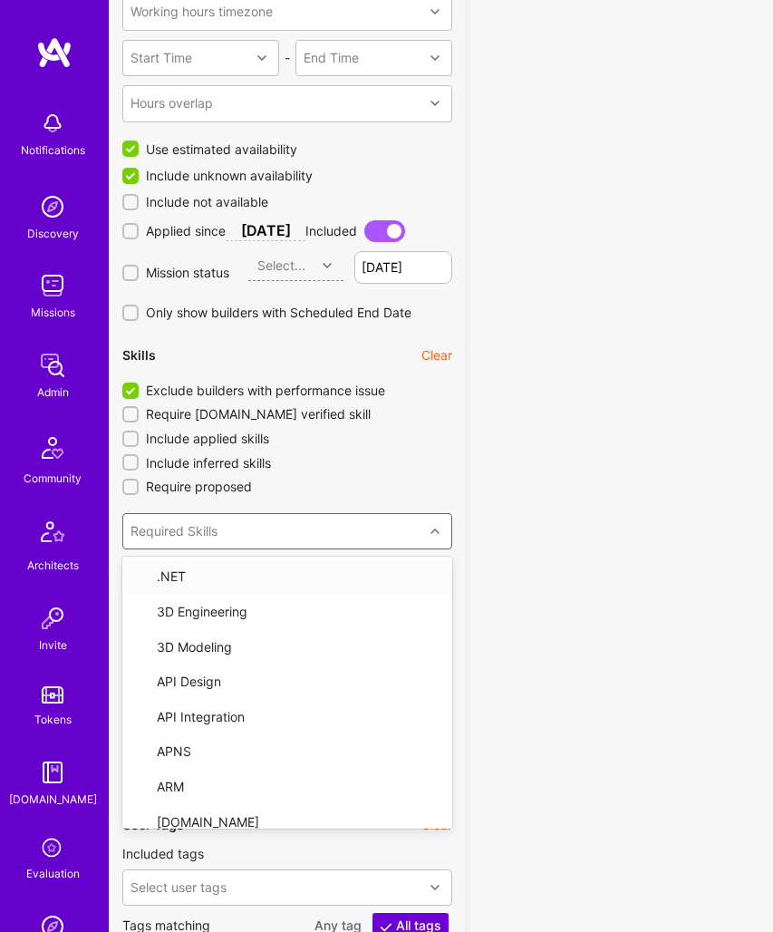
click at [436, 535] on icon at bounding box center [435, 531] width 9 height 9
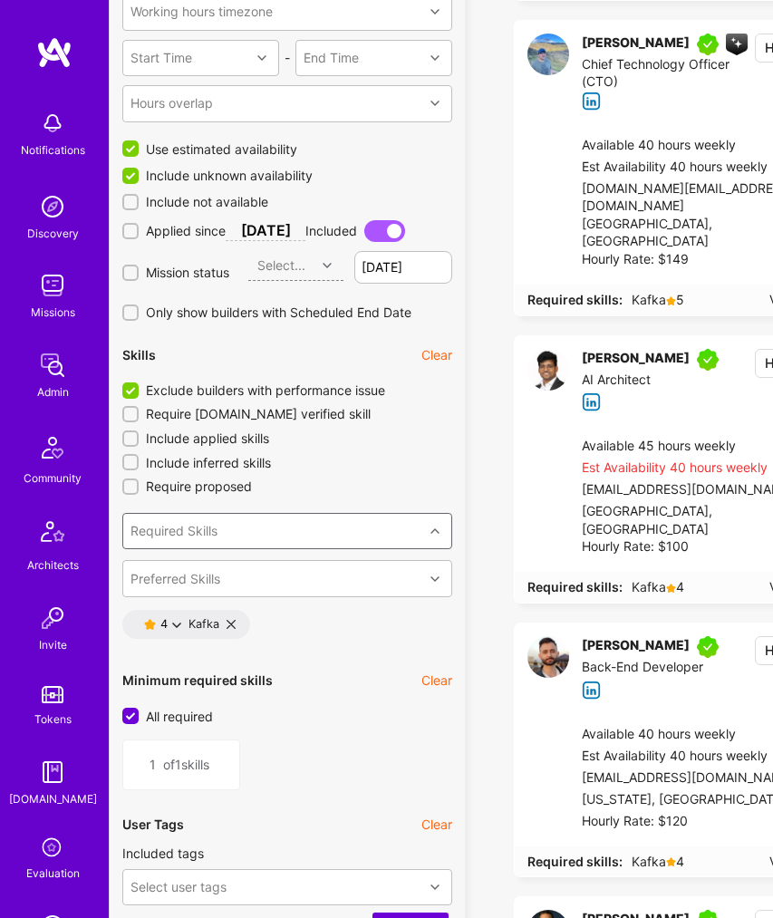
click at [194, 530] on div "Required Skills" at bounding box center [174, 531] width 87 height 18
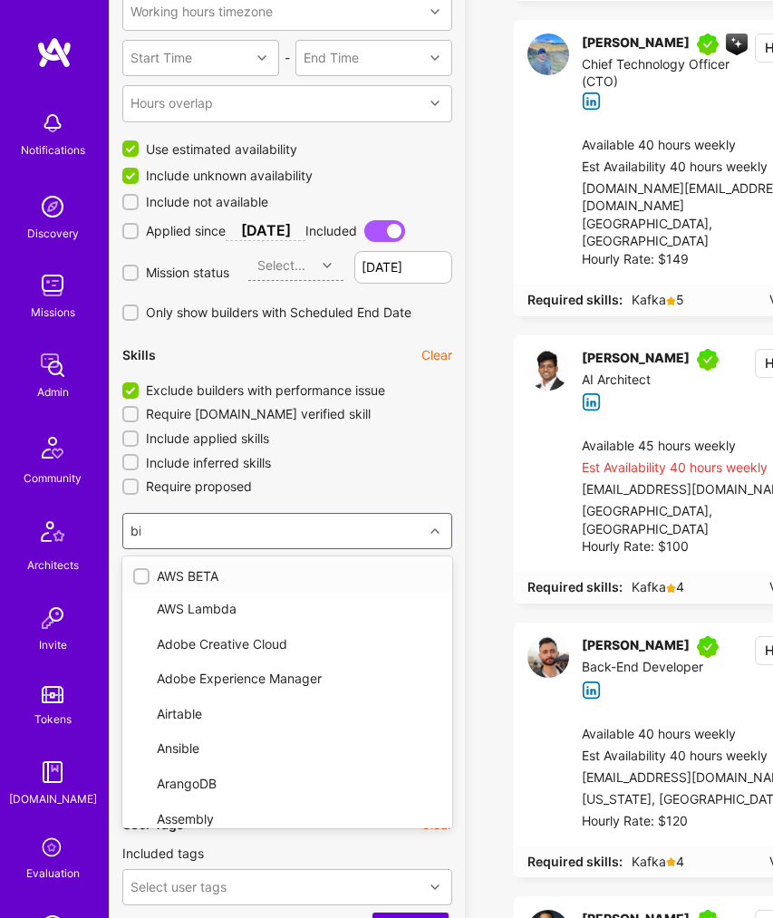
type input "big"
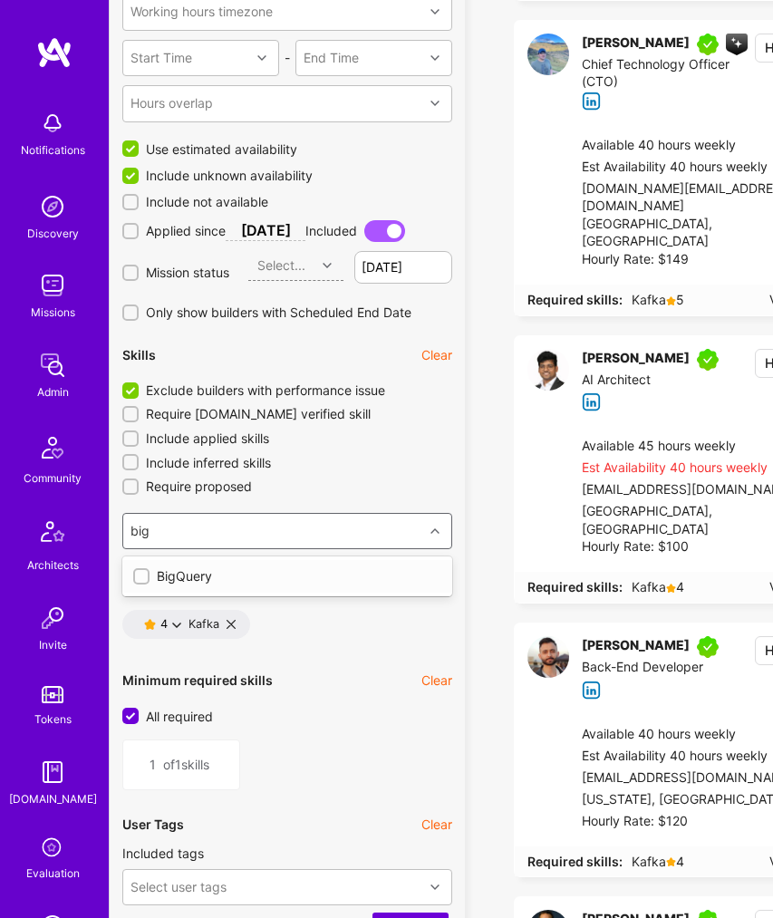
click at [139, 581] on input "checkbox" at bounding box center [143, 577] width 13 height 13
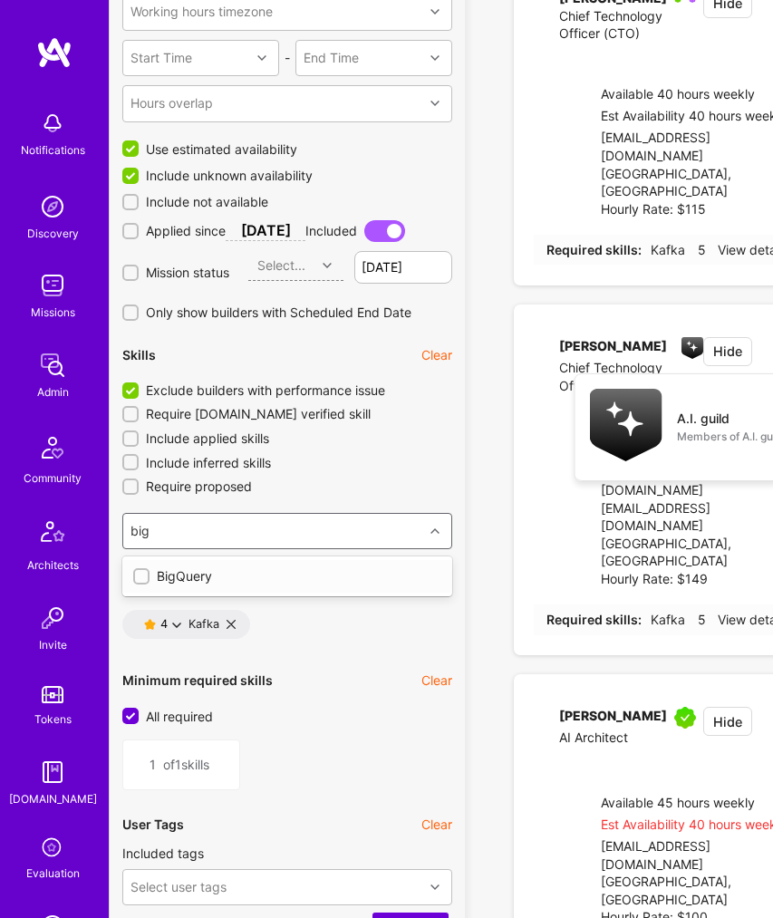
checkbox input "false"
type input "2"
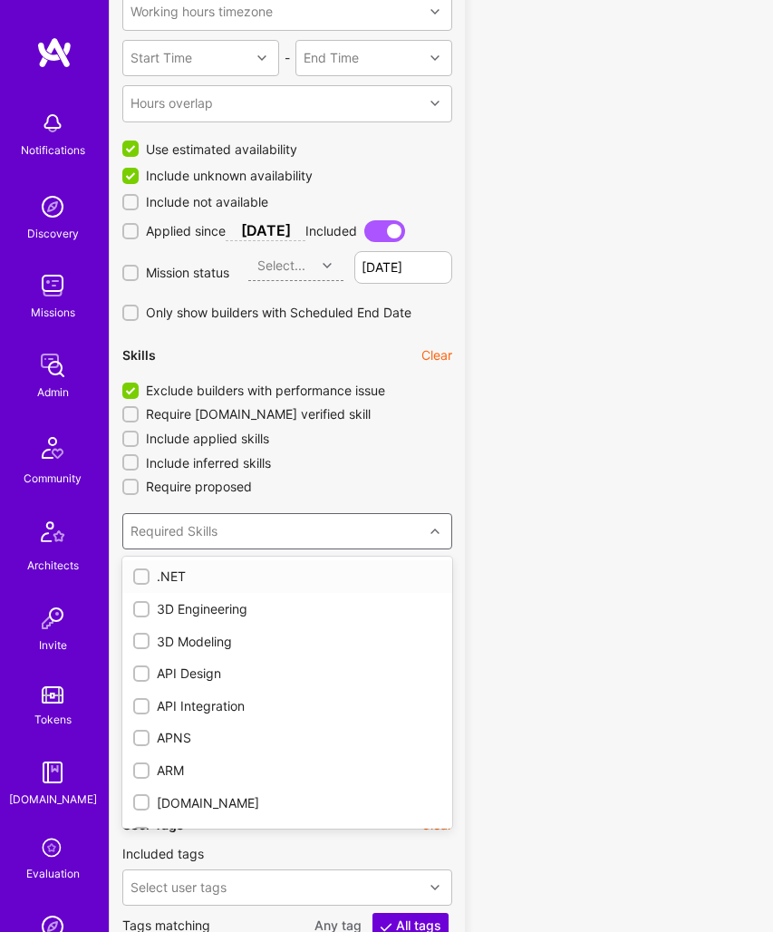
checkbox input "true"
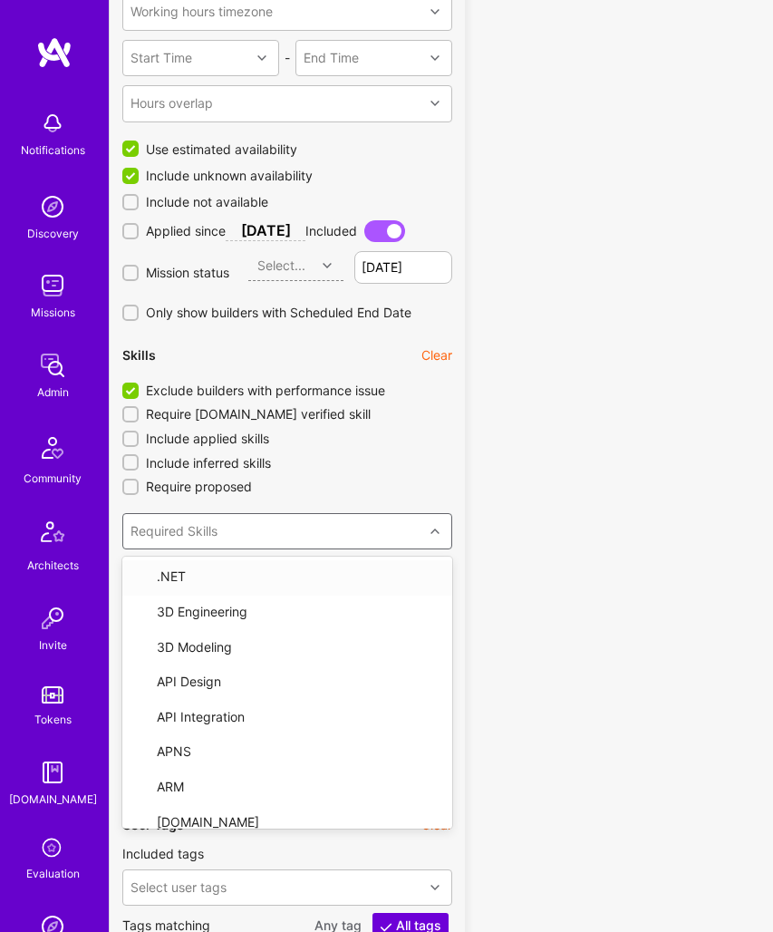
click at [441, 531] on div at bounding box center [437, 532] width 28 height 24
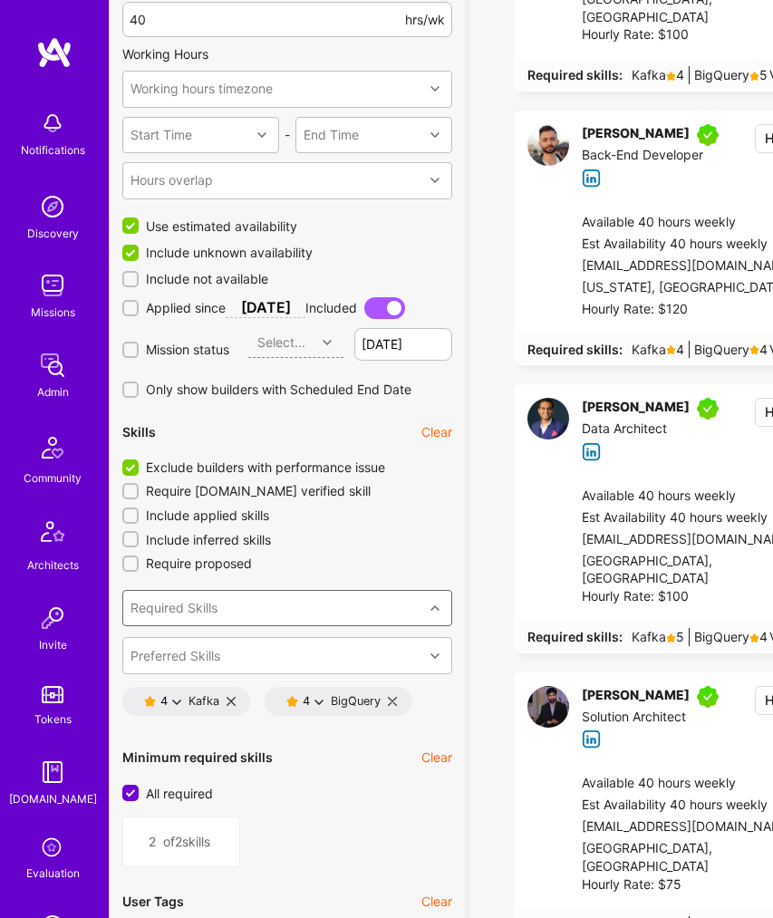
scroll to position [1714, 0]
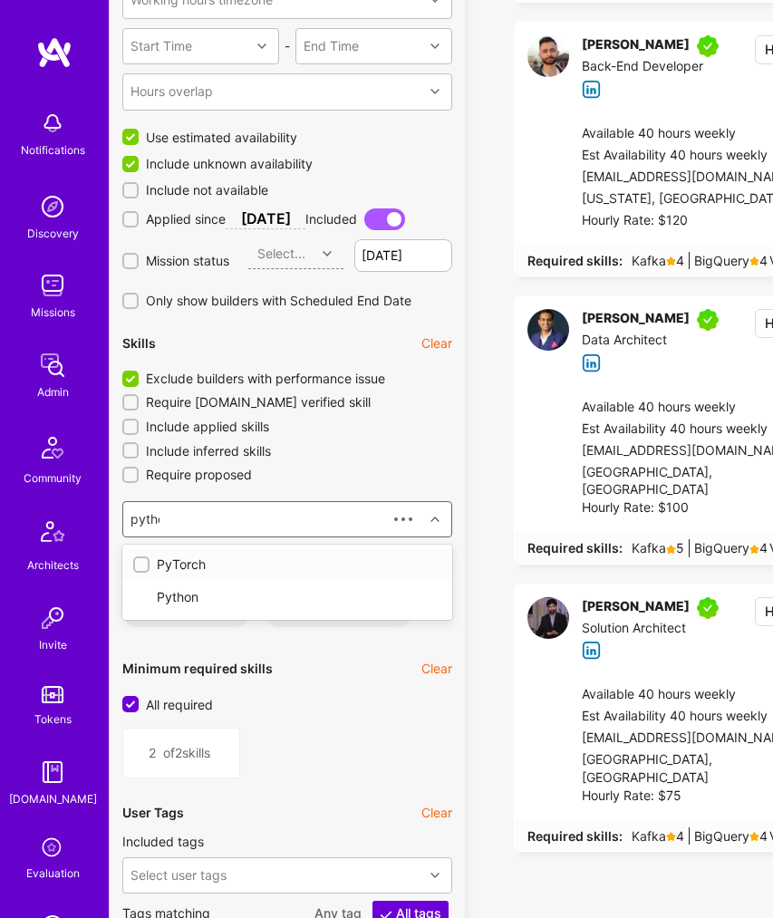
type input "python"
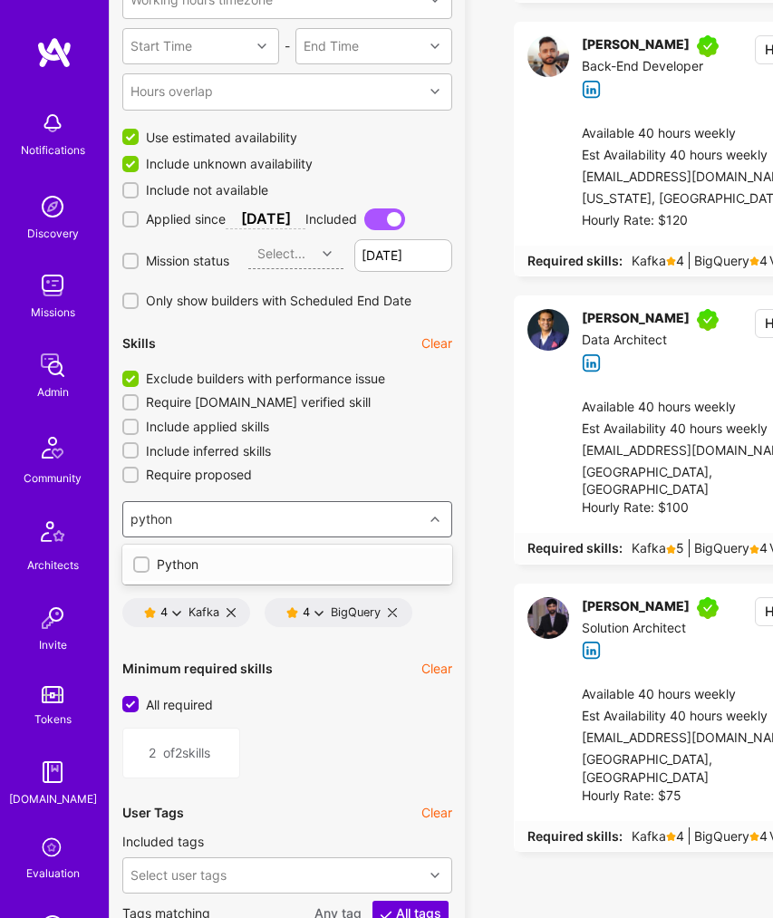
click at [175, 571] on div "Python" at bounding box center [287, 565] width 308 height 18
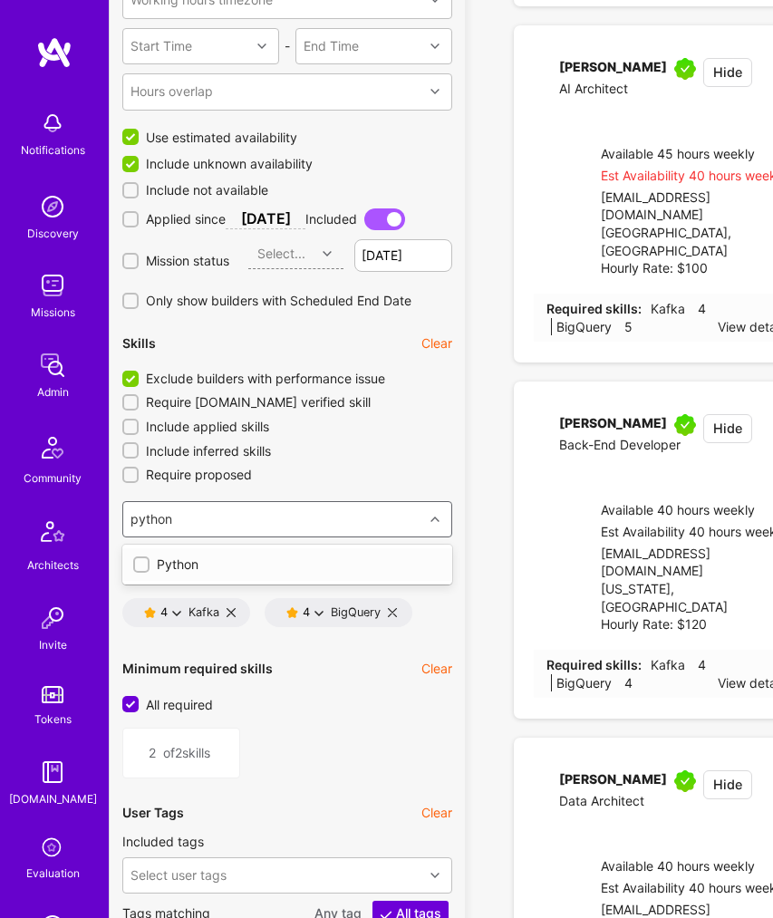
type input "3"
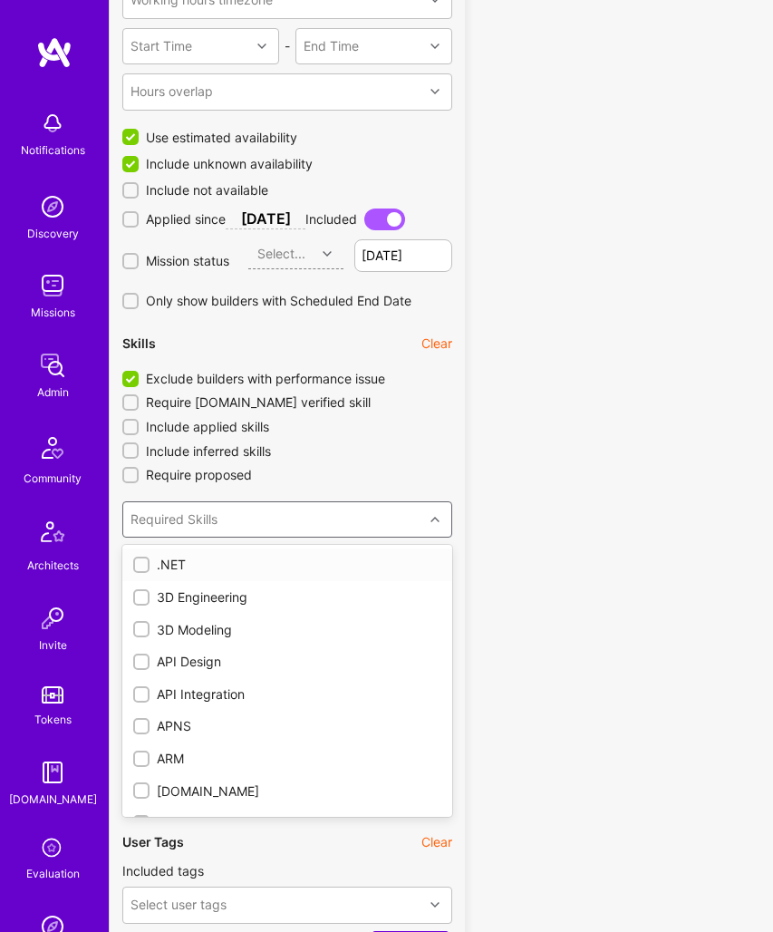
checkbox input "true"
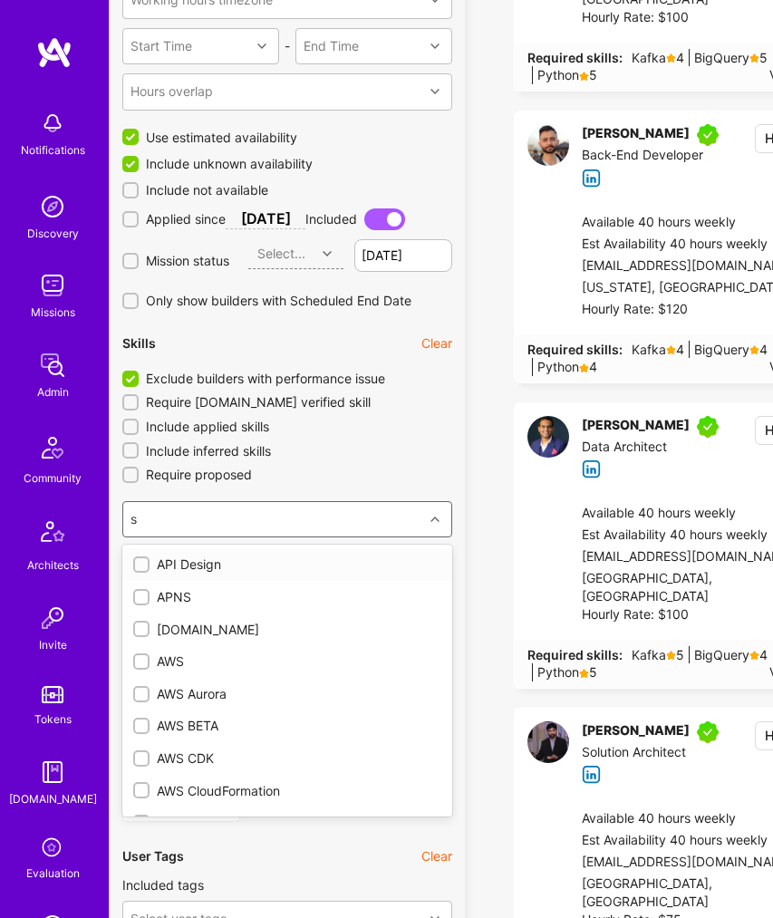
type input "sq"
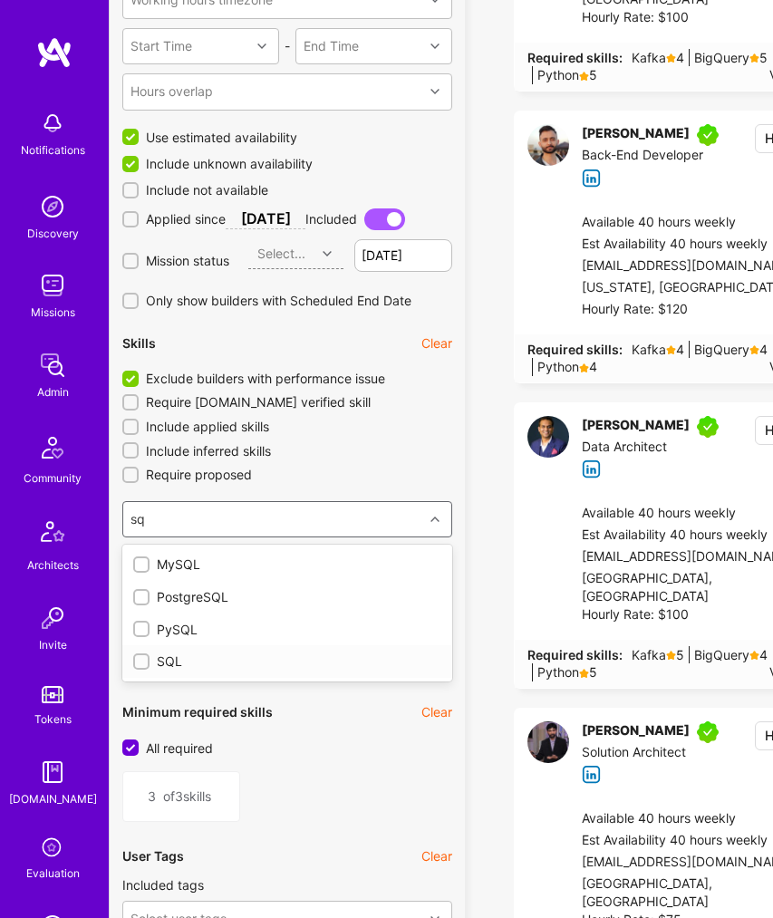
click at [170, 660] on div "SQL" at bounding box center [287, 662] width 308 height 18
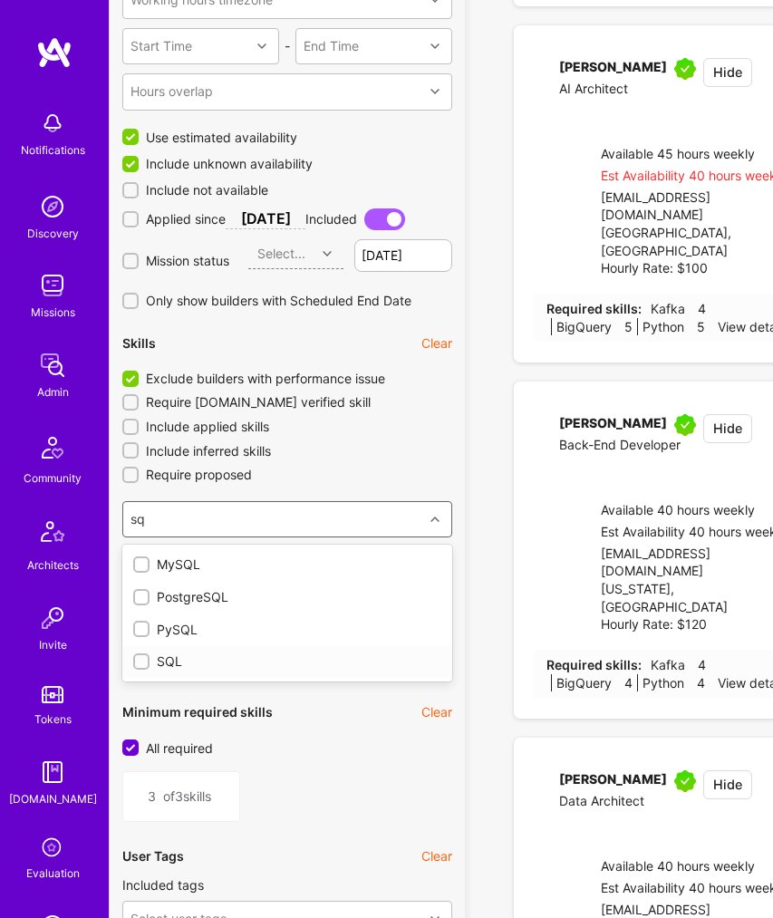
type input "4"
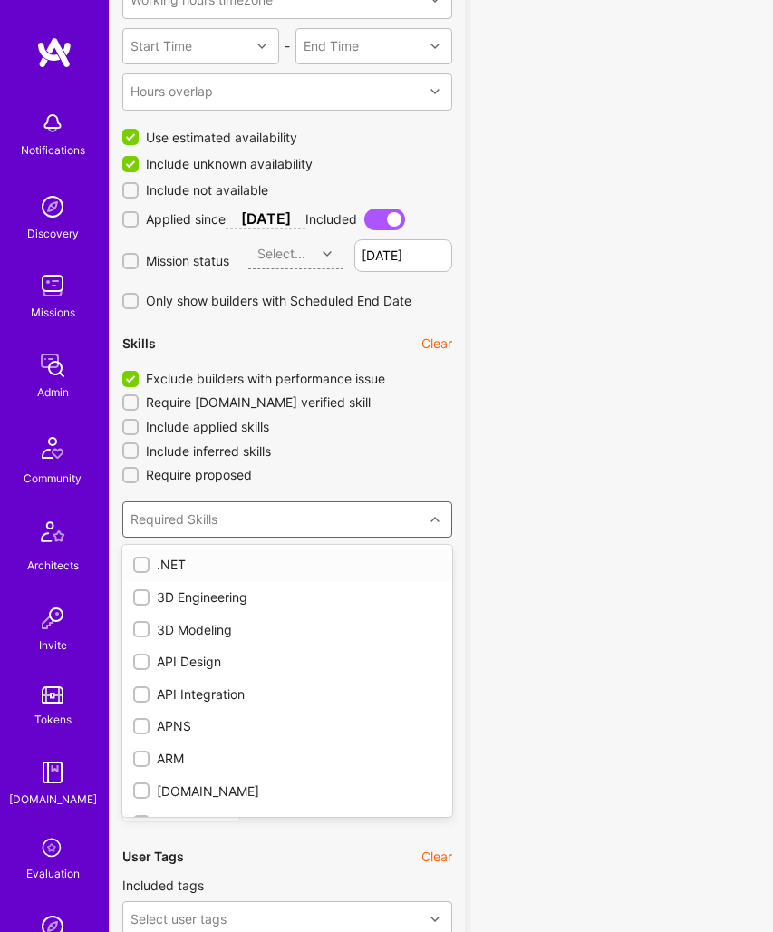
checkbox input "true"
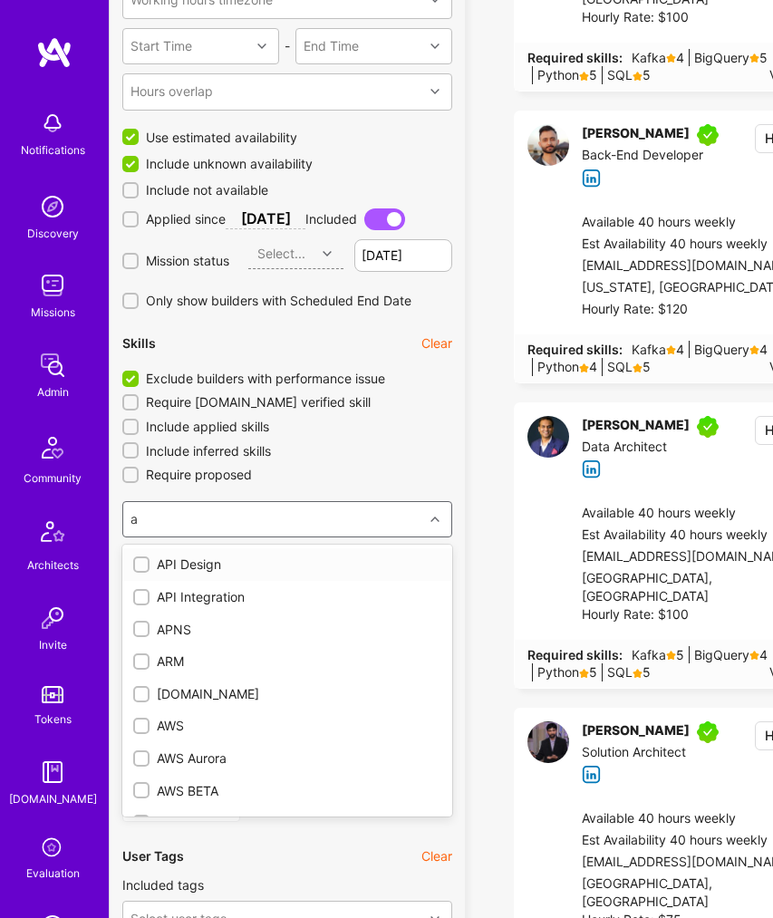
type input "ai"
click at [192, 562] on div "Airflow" at bounding box center [287, 565] width 308 height 18
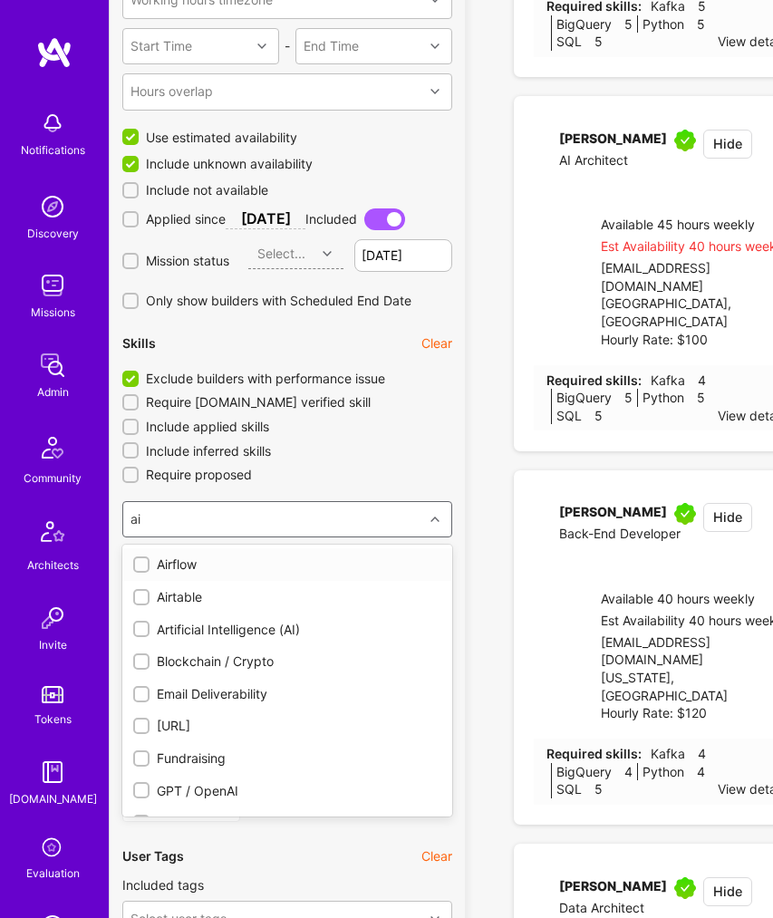
type input "5"
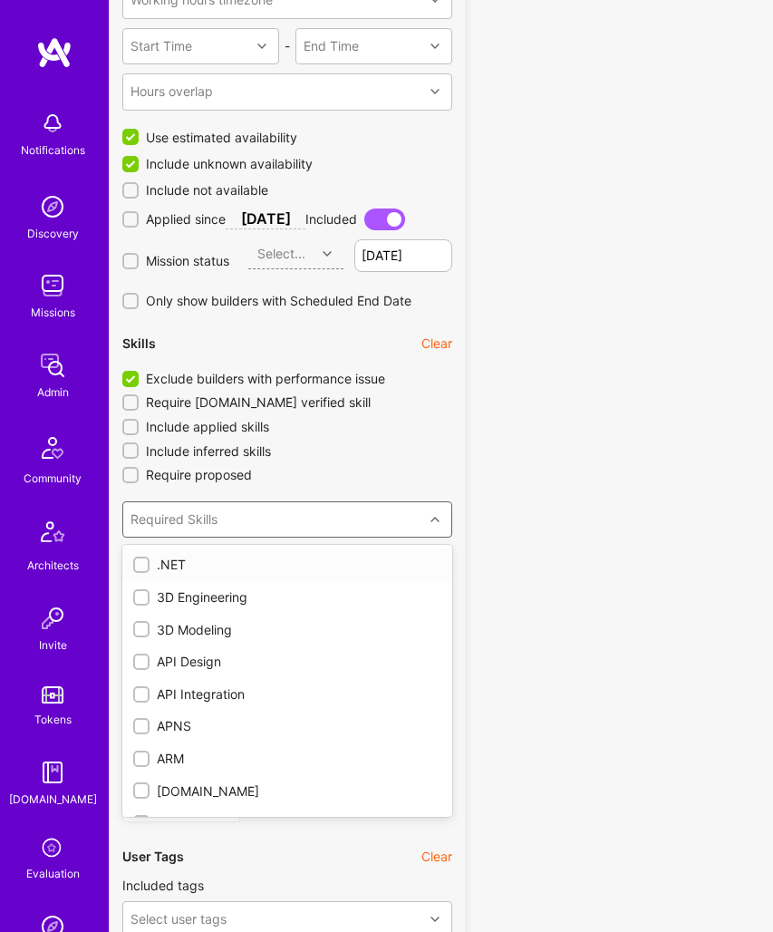
checkbox input "true"
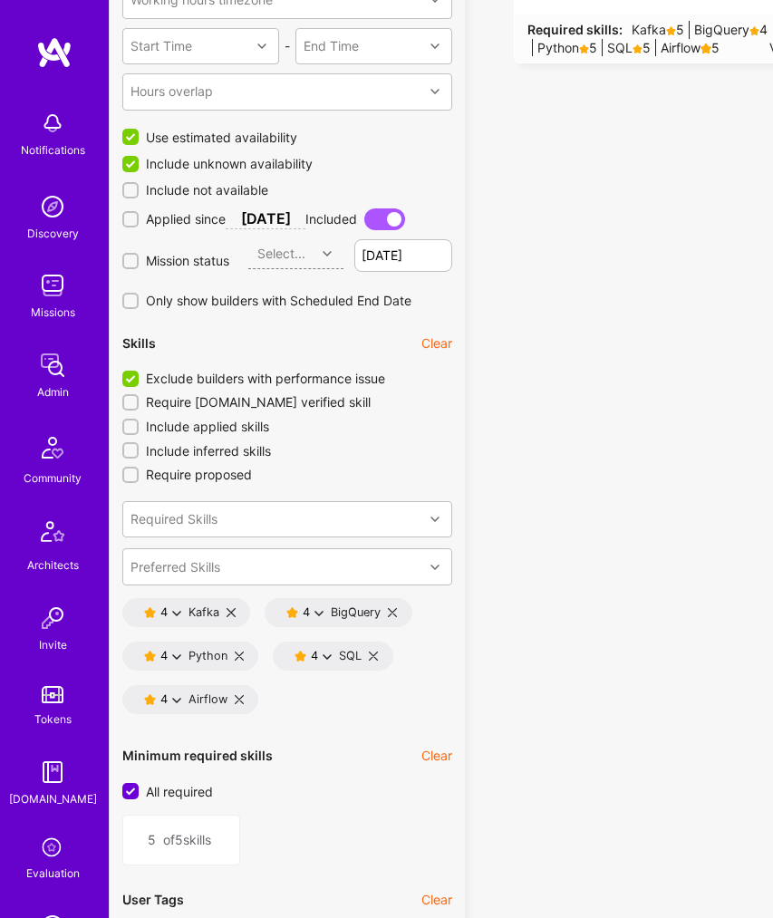
click at [175, 703] on icon at bounding box center [176, 699] width 9 height 9
click at [235, 788] on button "3 star s" at bounding box center [257, 787] width 136 height 38
click at [247, 525] on div "Required Skills" at bounding box center [273, 519] width 300 height 35
type input "gc"
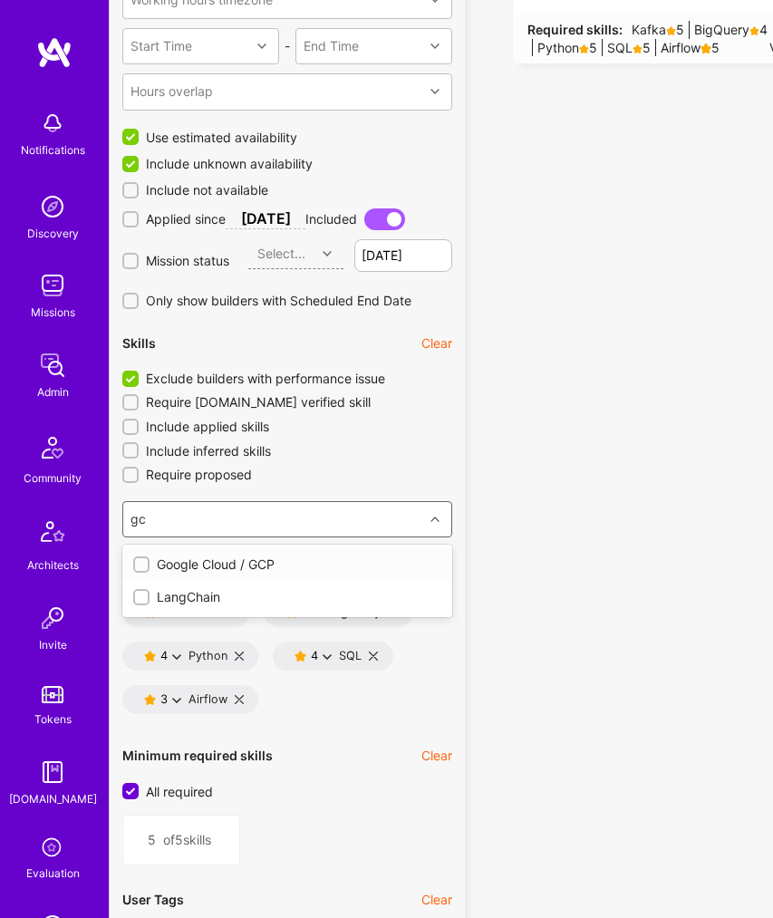
click at [242, 561] on div "Google Cloud / GCP" at bounding box center [287, 565] width 308 height 18
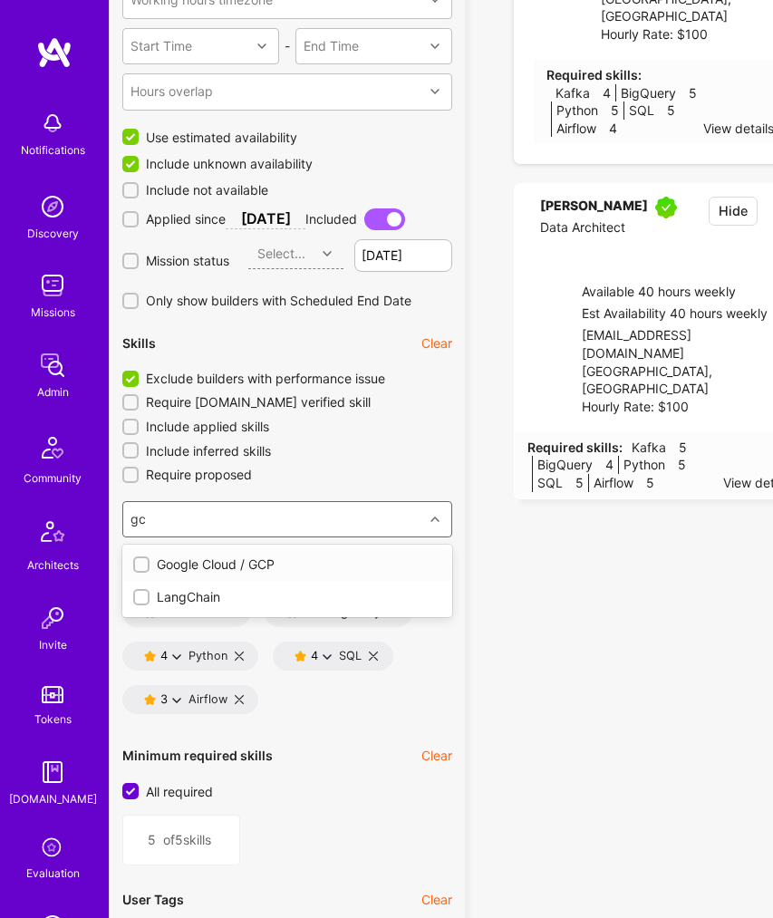
type input "6"
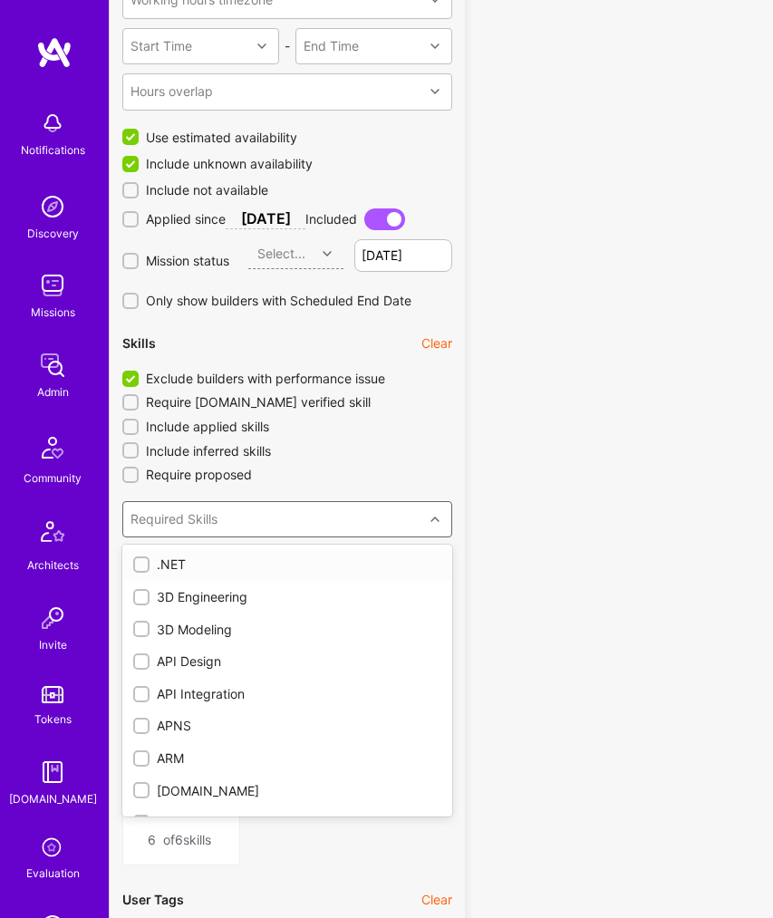
checkbox input "true"
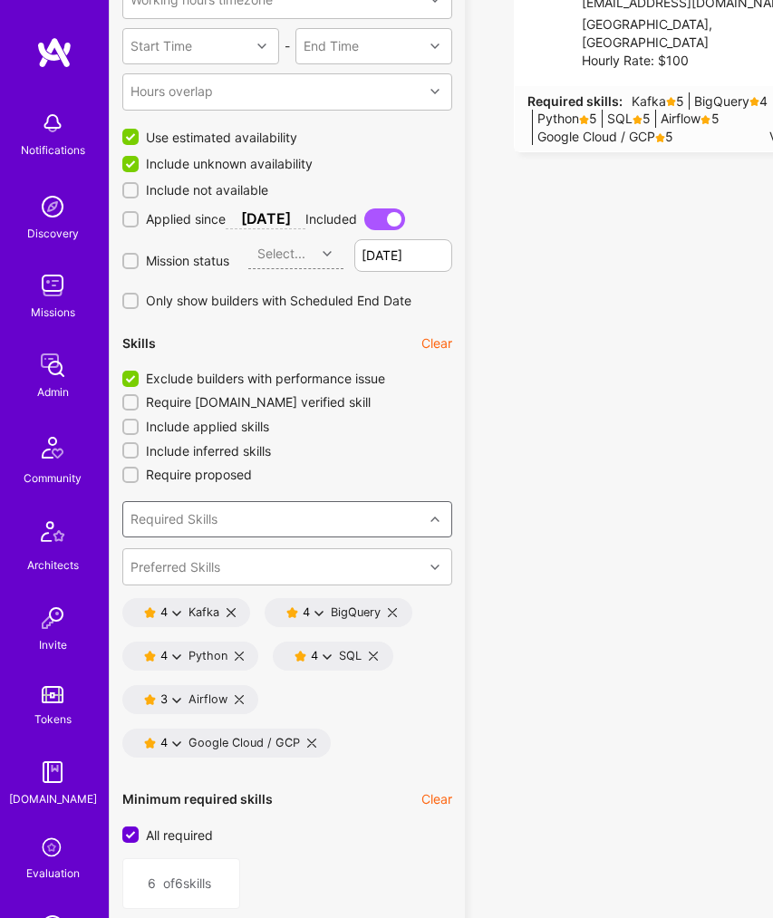
click at [364, 527] on div "Required Skills" at bounding box center [273, 519] width 300 height 35
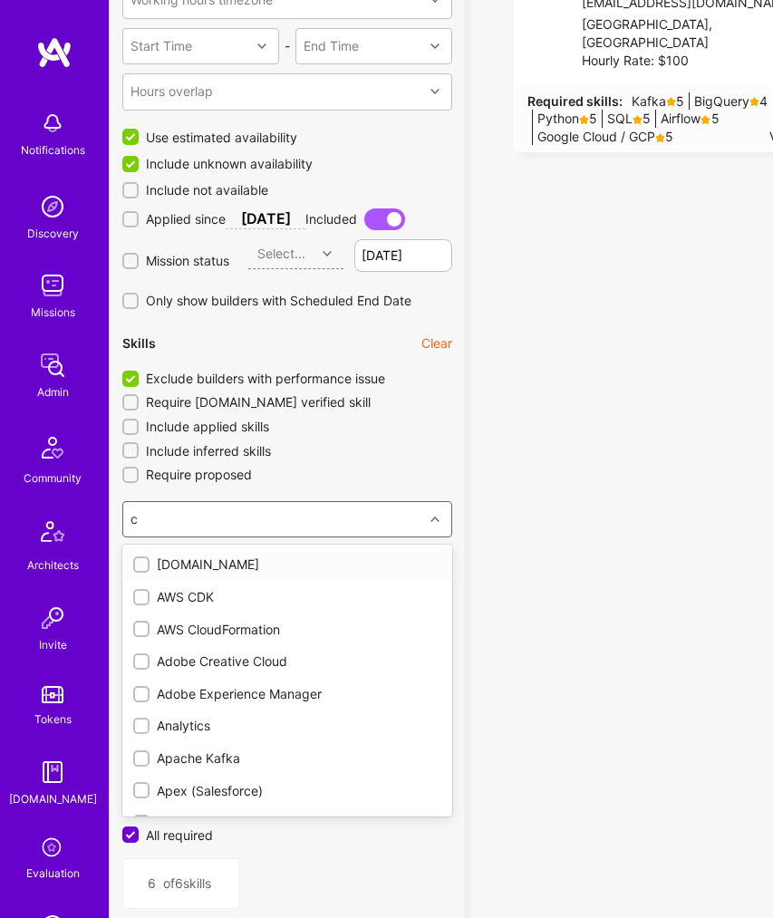
type input "ci"
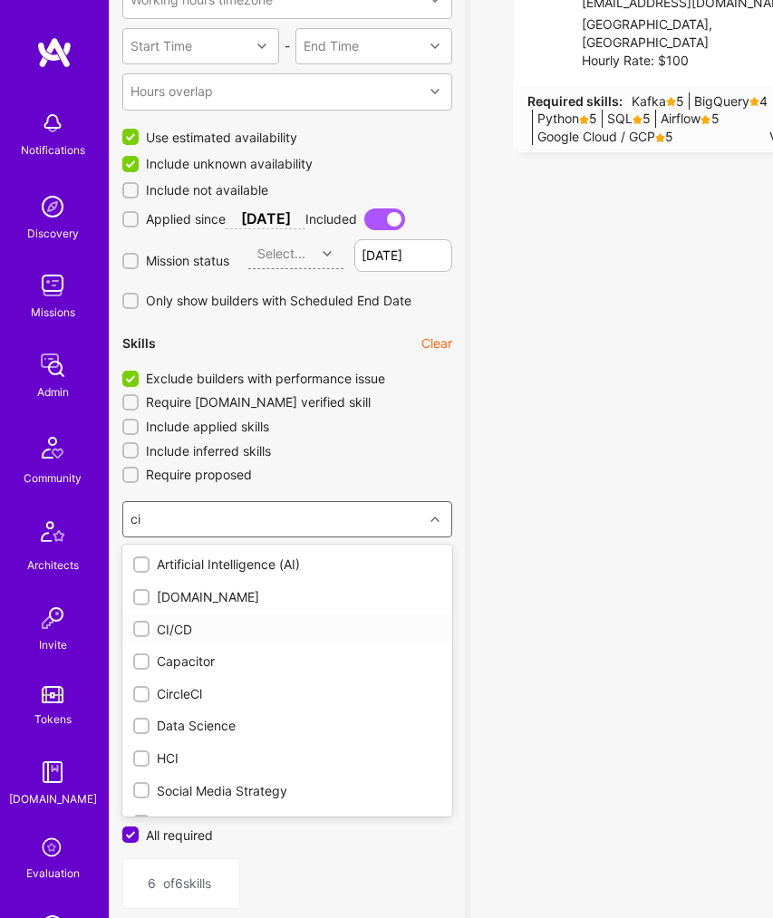
click at [144, 628] on input "checkbox" at bounding box center [143, 630] width 13 height 13
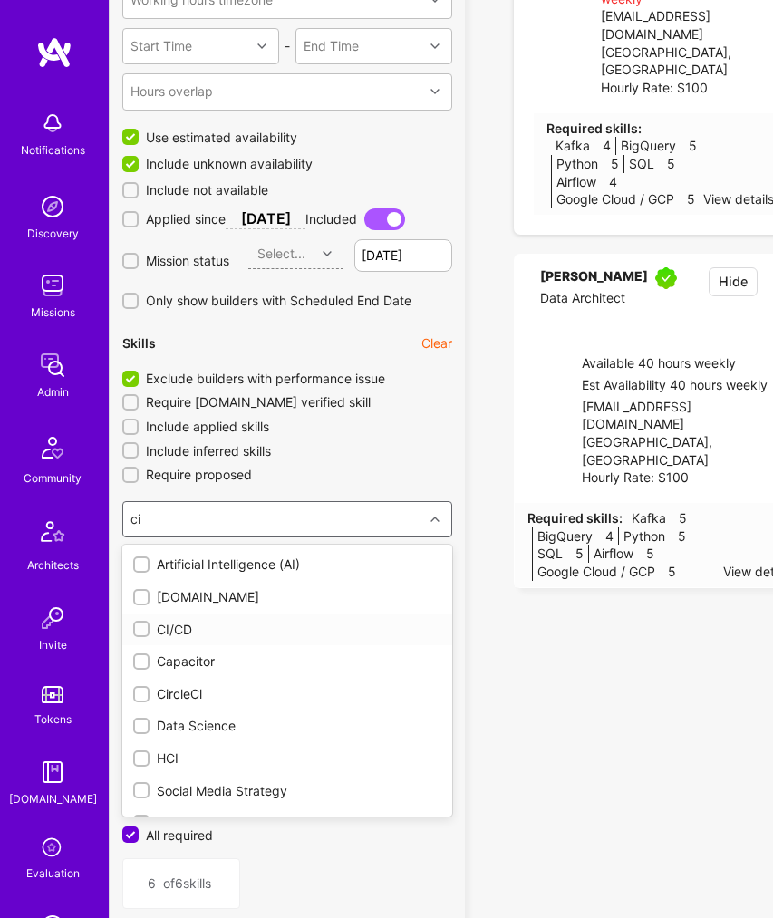
checkbox input "false"
type input "7"
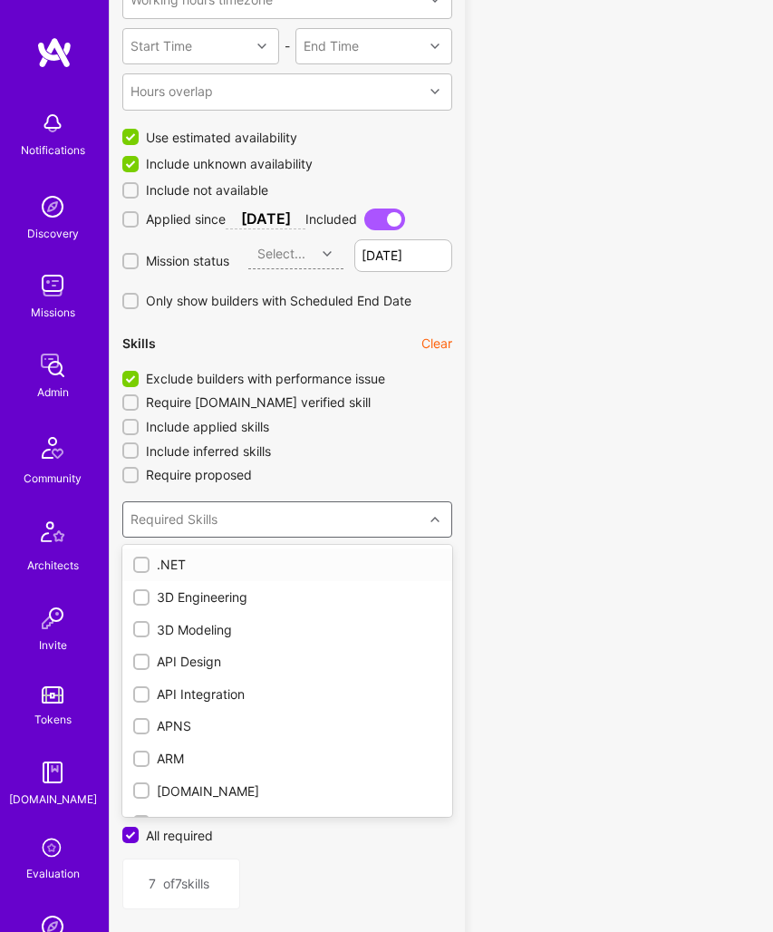
checkbox input "true"
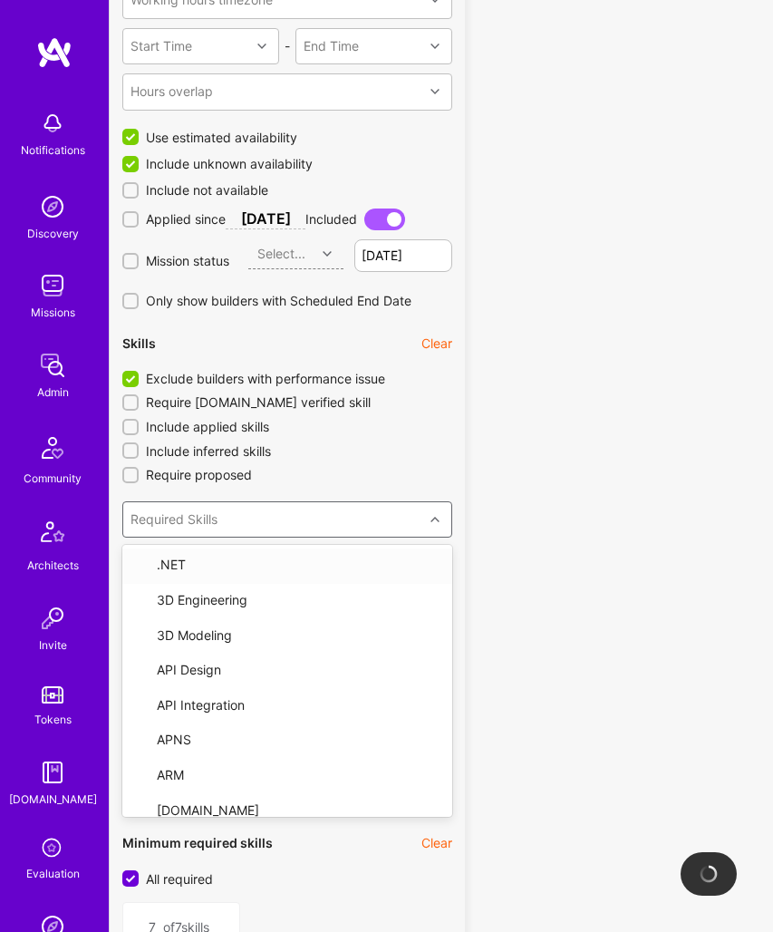
click at [439, 521] on icon at bounding box center [435, 519] width 9 height 9
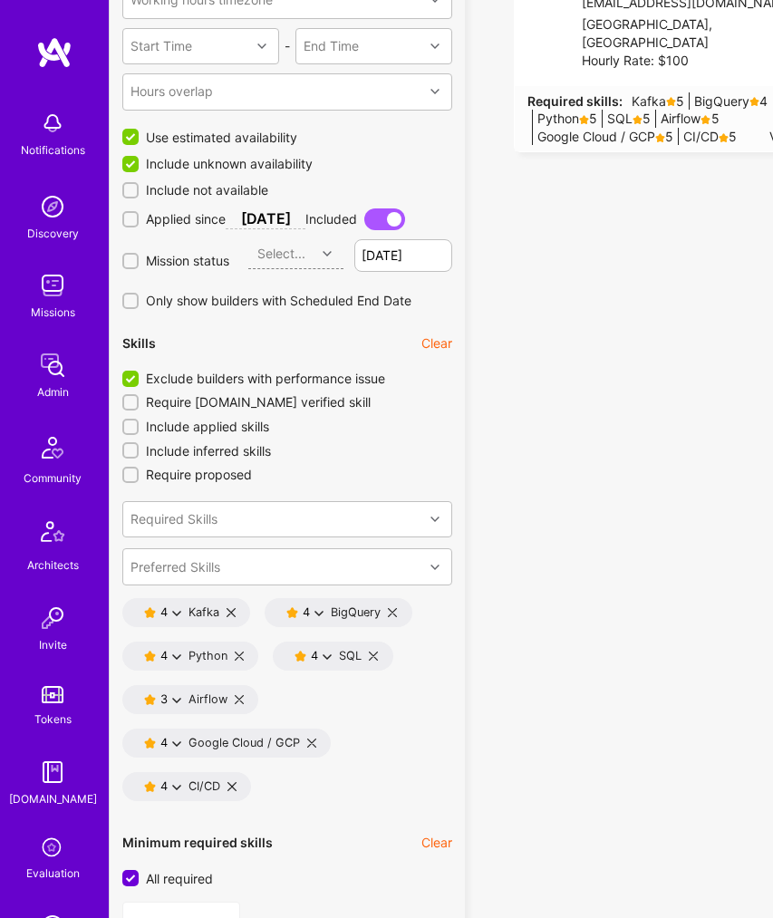
click at [178, 787] on icon at bounding box center [176, 786] width 9 height 9
click at [208, 869] on icon "button" at bounding box center [206, 875] width 12 height 12
click at [293, 567] on div "Preferred Skills" at bounding box center [273, 566] width 300 height 35
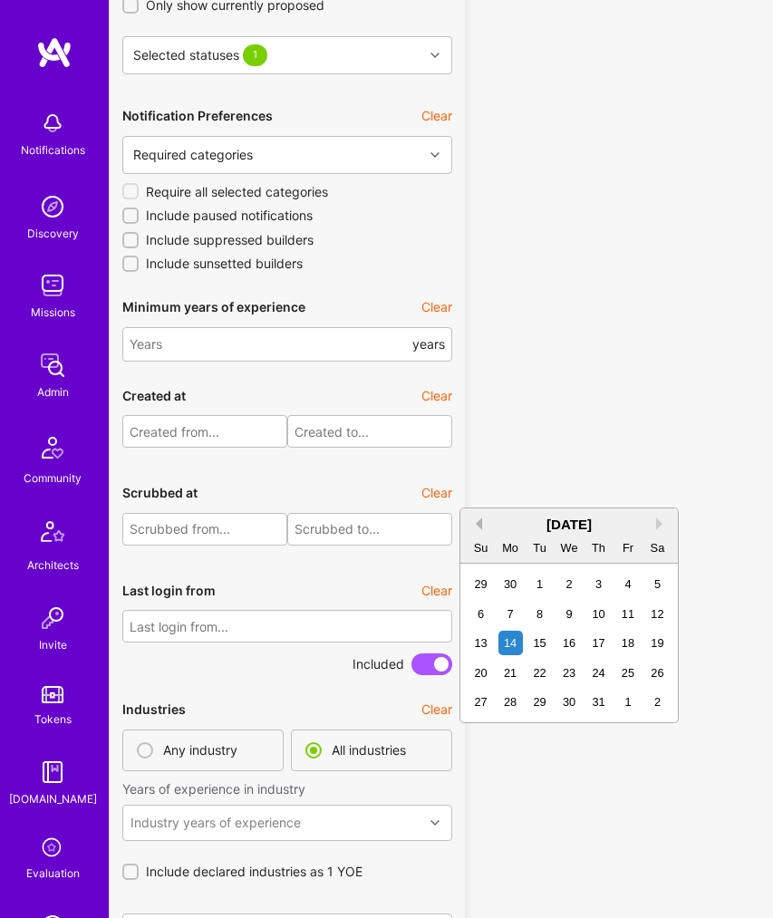
click at [481, 526] on button "Previous Month" at bounding box center [476, 524] width 13 height 13
click at [570, 646] on div "14" at bounding box center [569, 643] width 24 height 24
type input "13/05/2025"
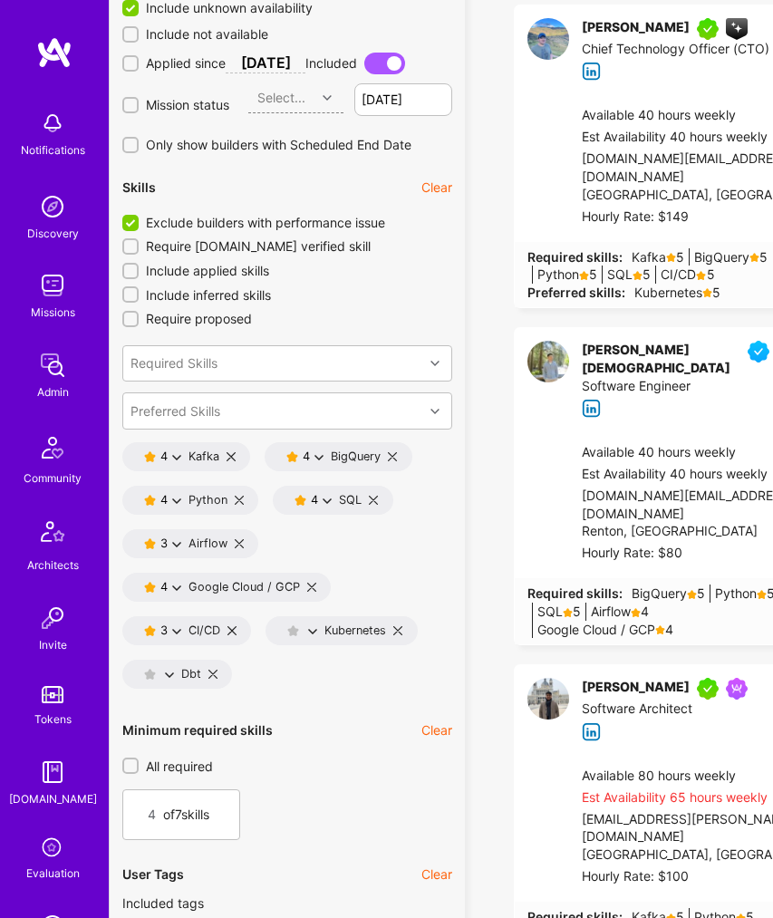
scroll to position [1870, 70]
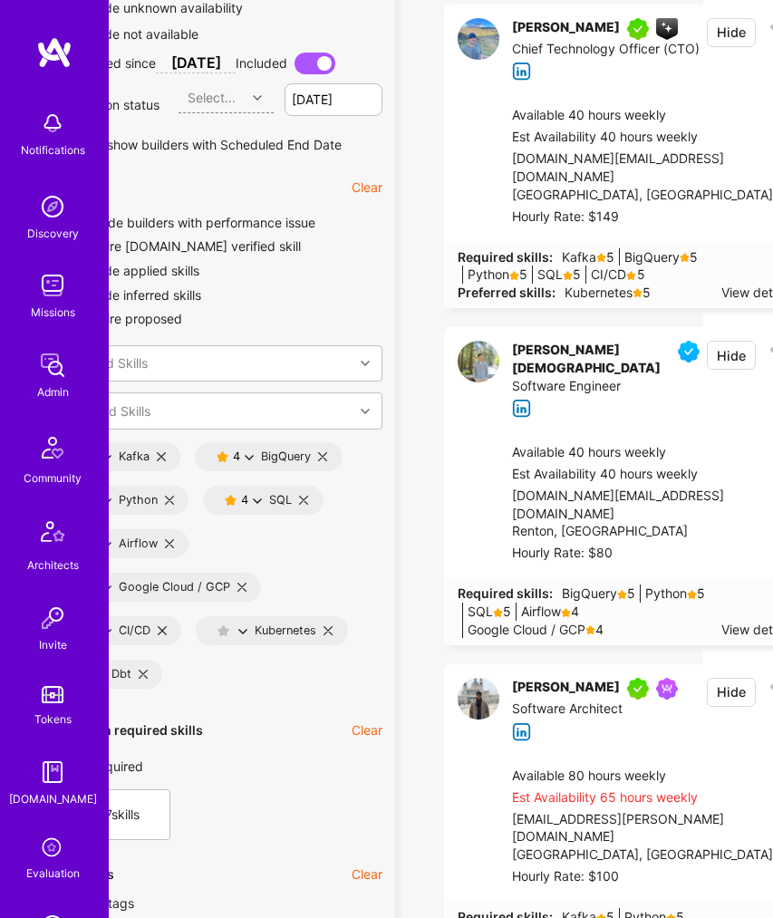
click at [770, 364] on icon at bounding box center [781, 352] width 23 height 23
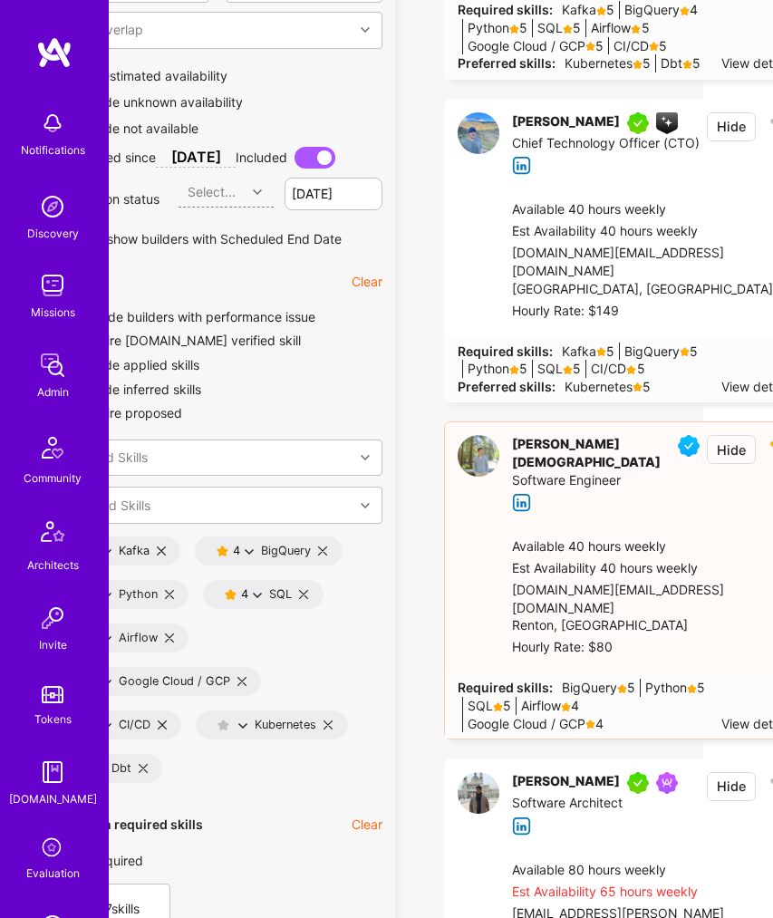
scroll to position [1608, 70]
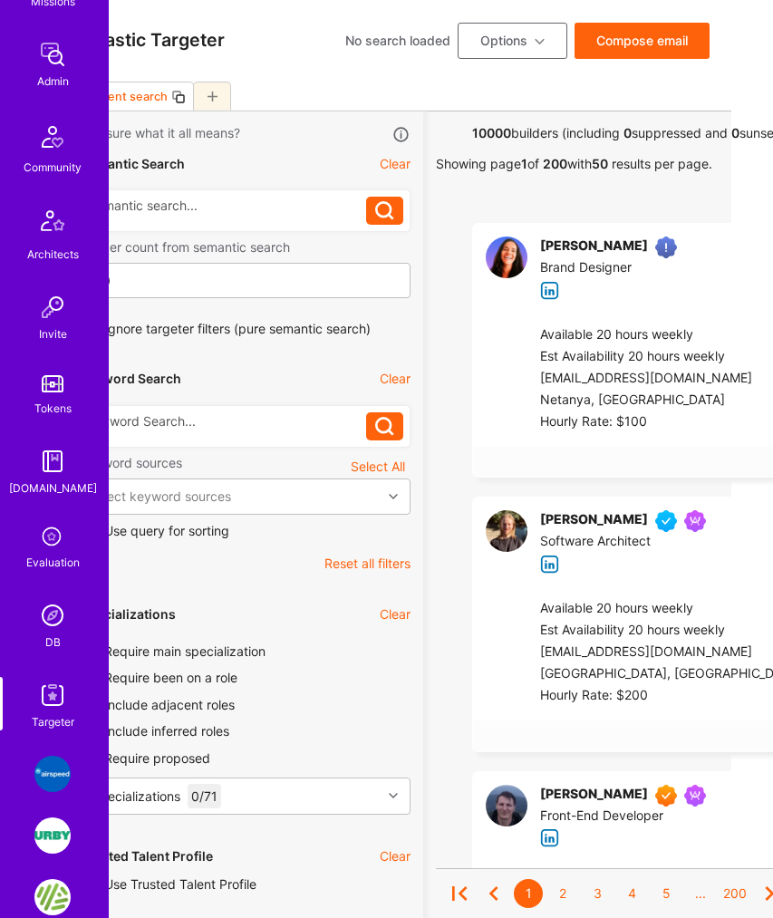
scroll to position [323, 0]
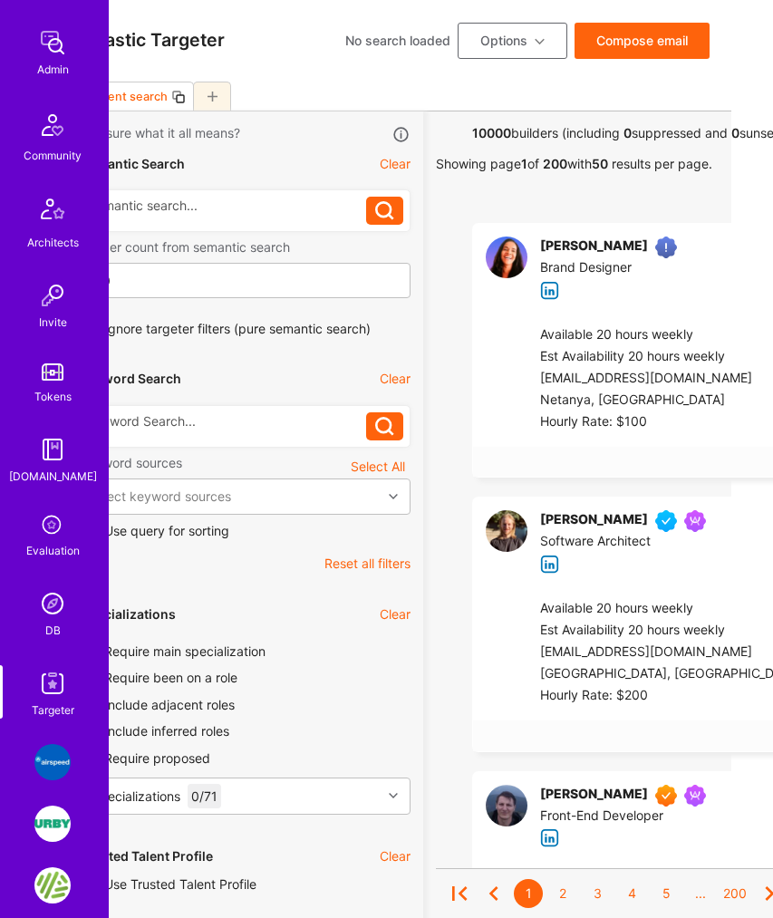
click at [49, 598] on img at bounding box center [52, 604] width 36 height 36
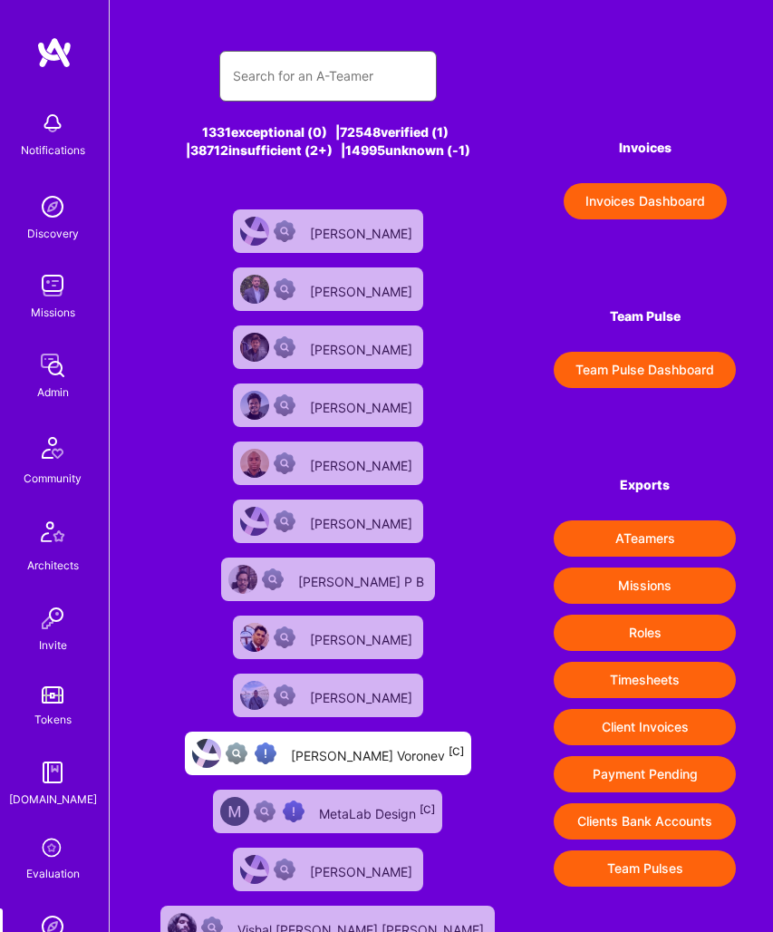
click at [296, 68] on input "text" at bounding box center [328, 76] width 190 height 44
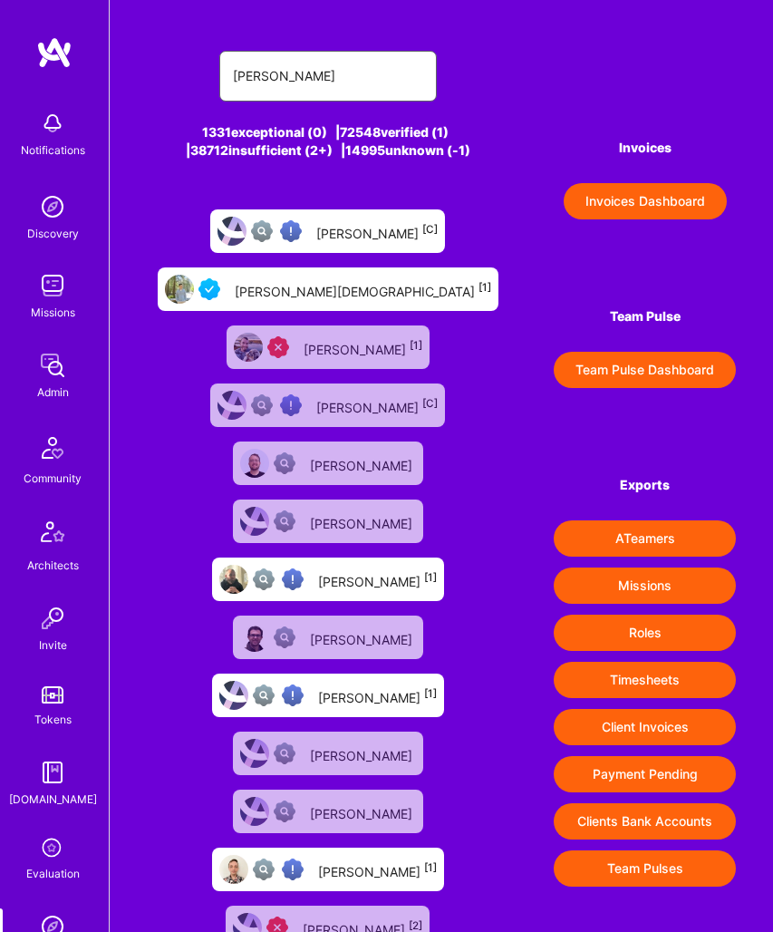
type input "cody"
click at [344, 293] on div "Cody Christ [1]" at bounding box center [363, 289] width 257 height 21
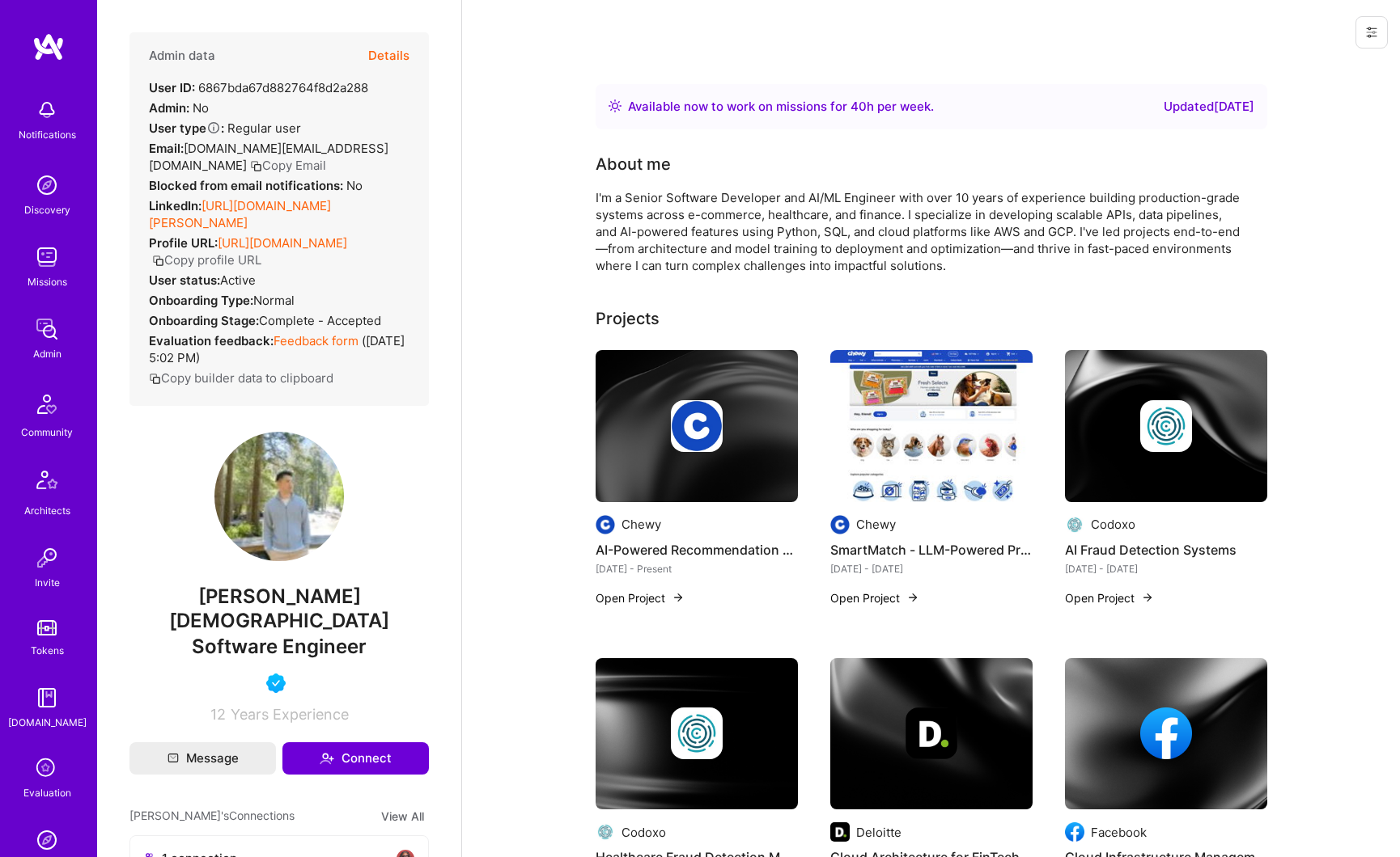
scroll to position [426, 0]
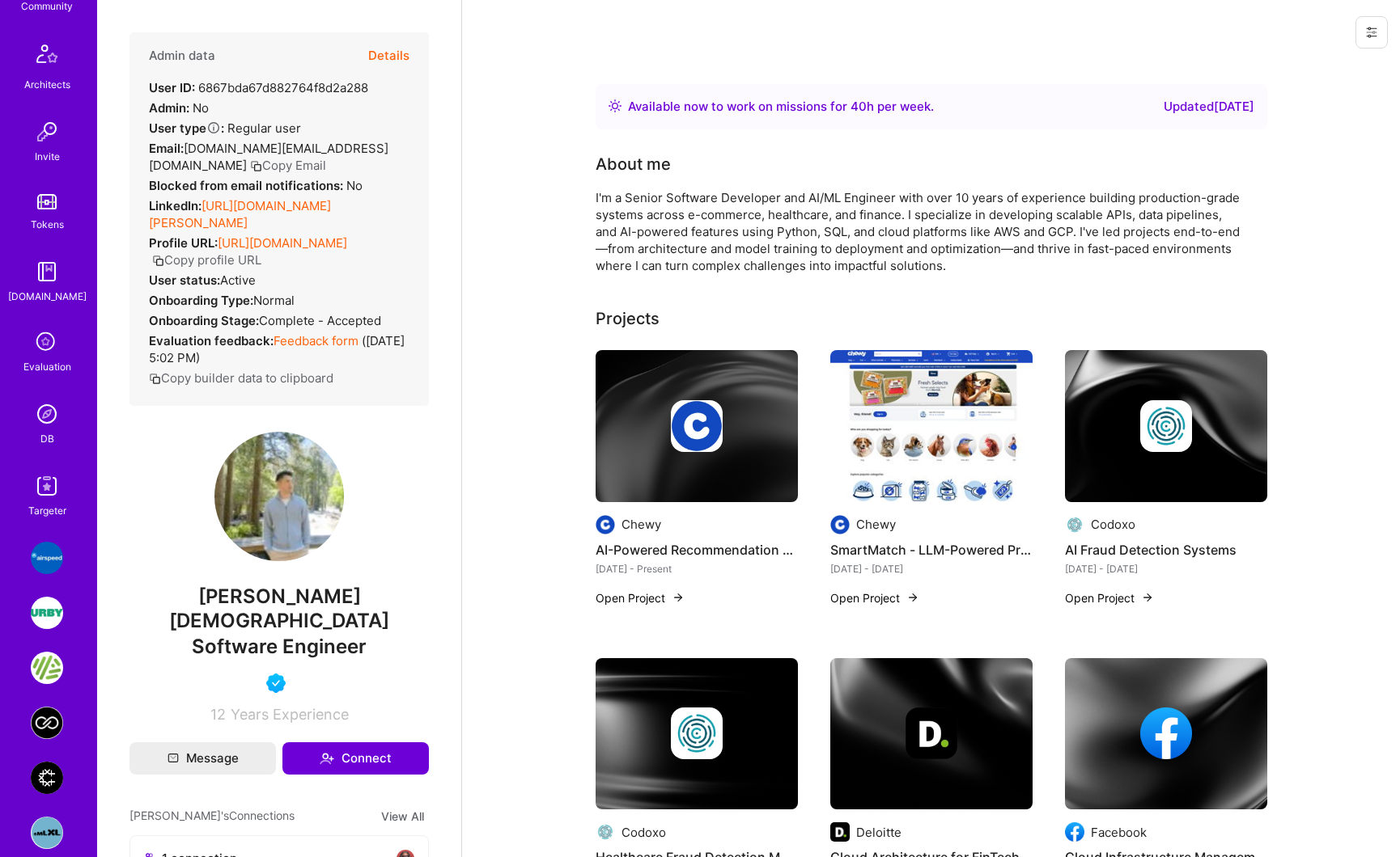
click at [38, 414] on img at bounding box center [46, 414] width 32 height 32
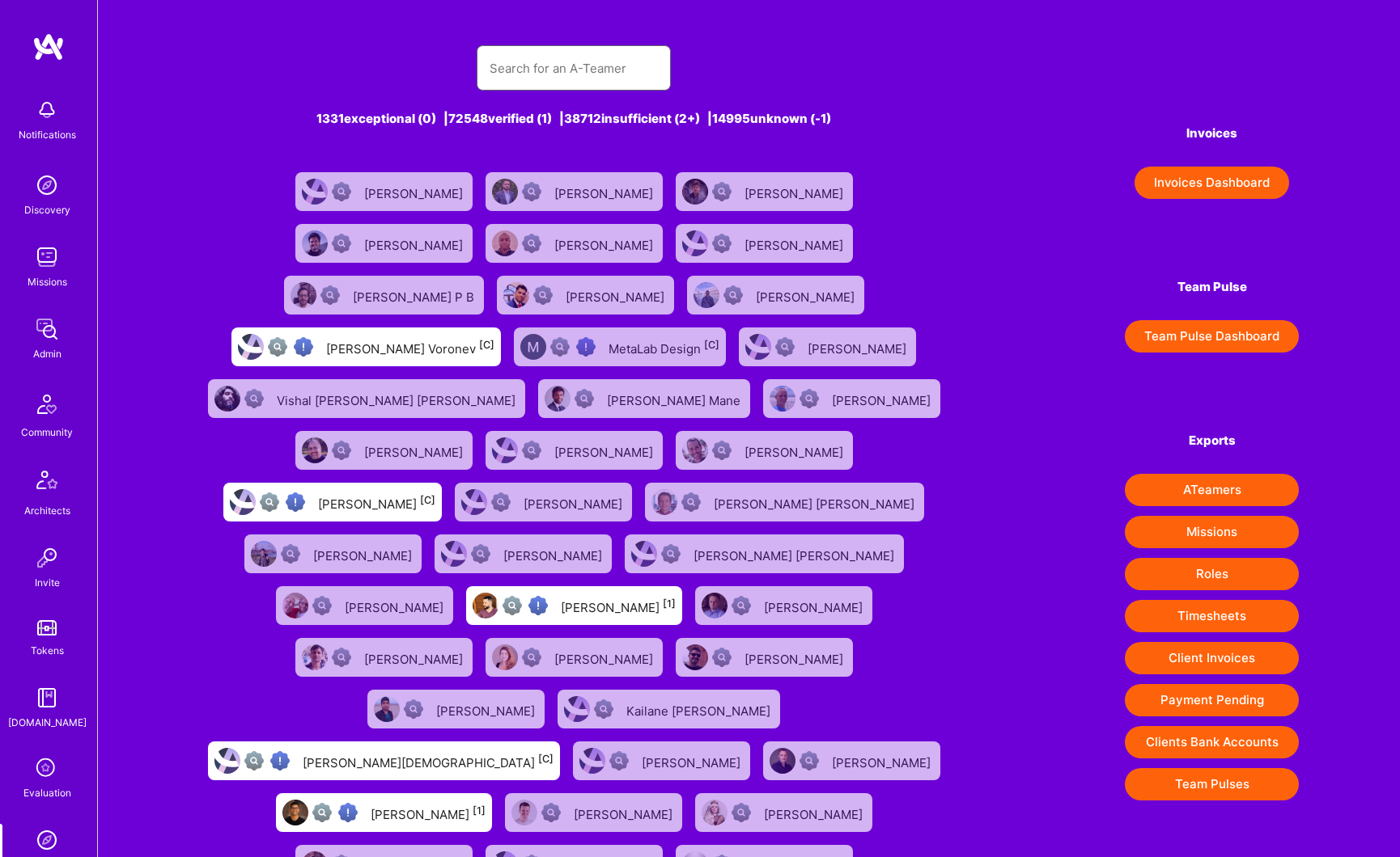
click at [518, 79] on input "text" at bounding box center [574, 68] width 169 height 41
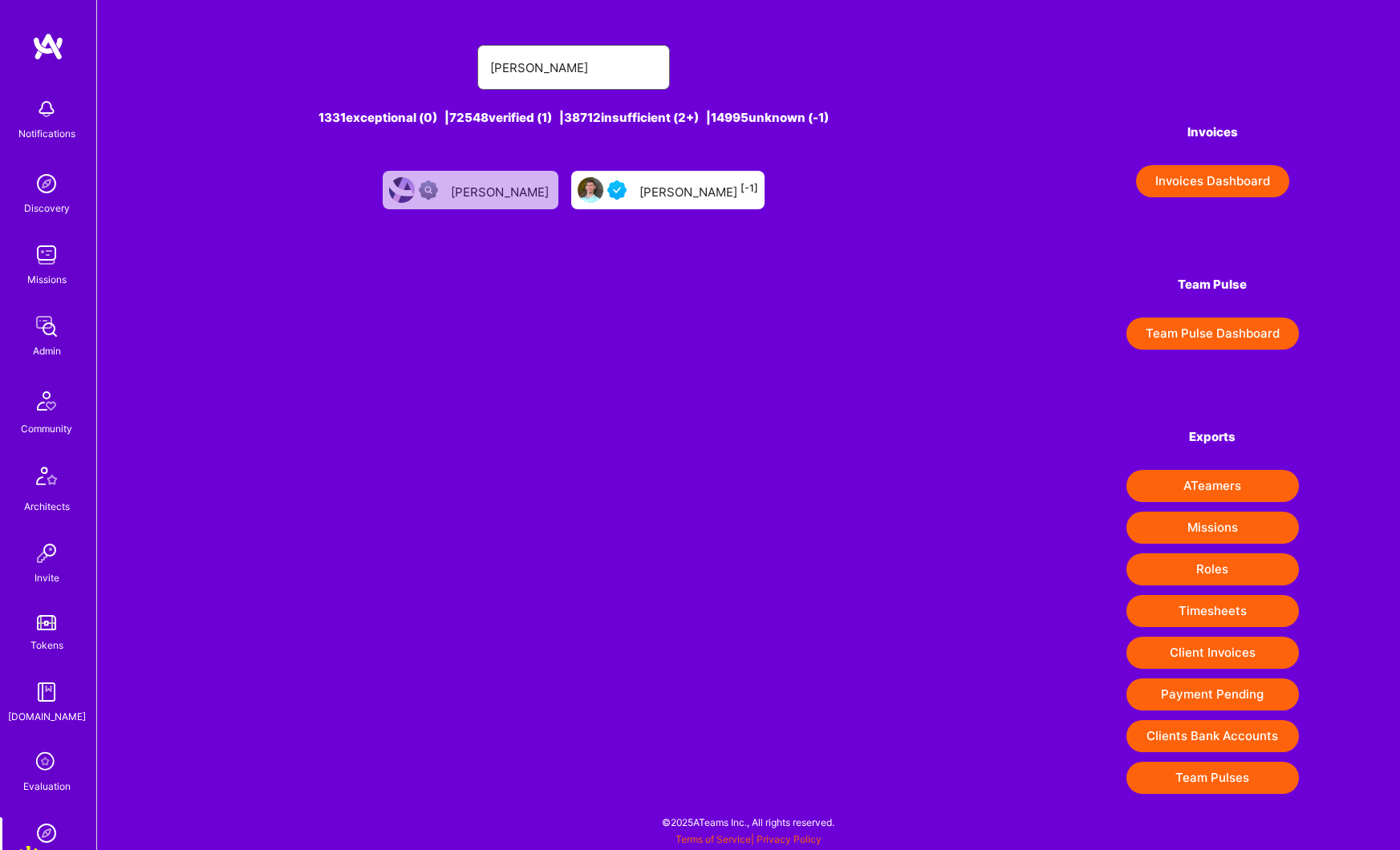
type input "anton aby"
click at [658, 197] on div "Anton Abyzov [-1]" at bounding box center [699, 190] width 119 height 21
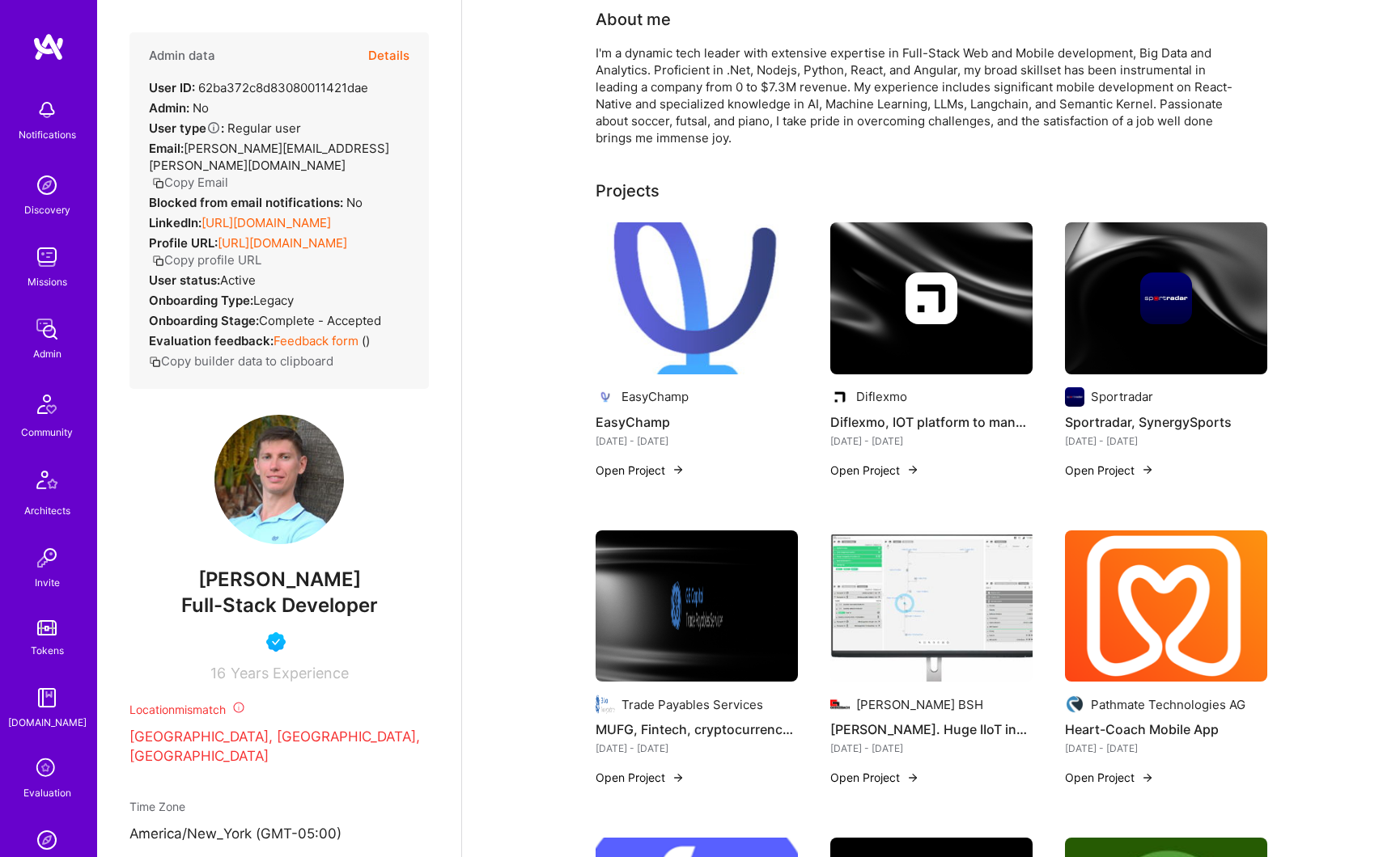
click at [389, 57] on button "Details" at bounding box center [389, 55] width 41 height 47
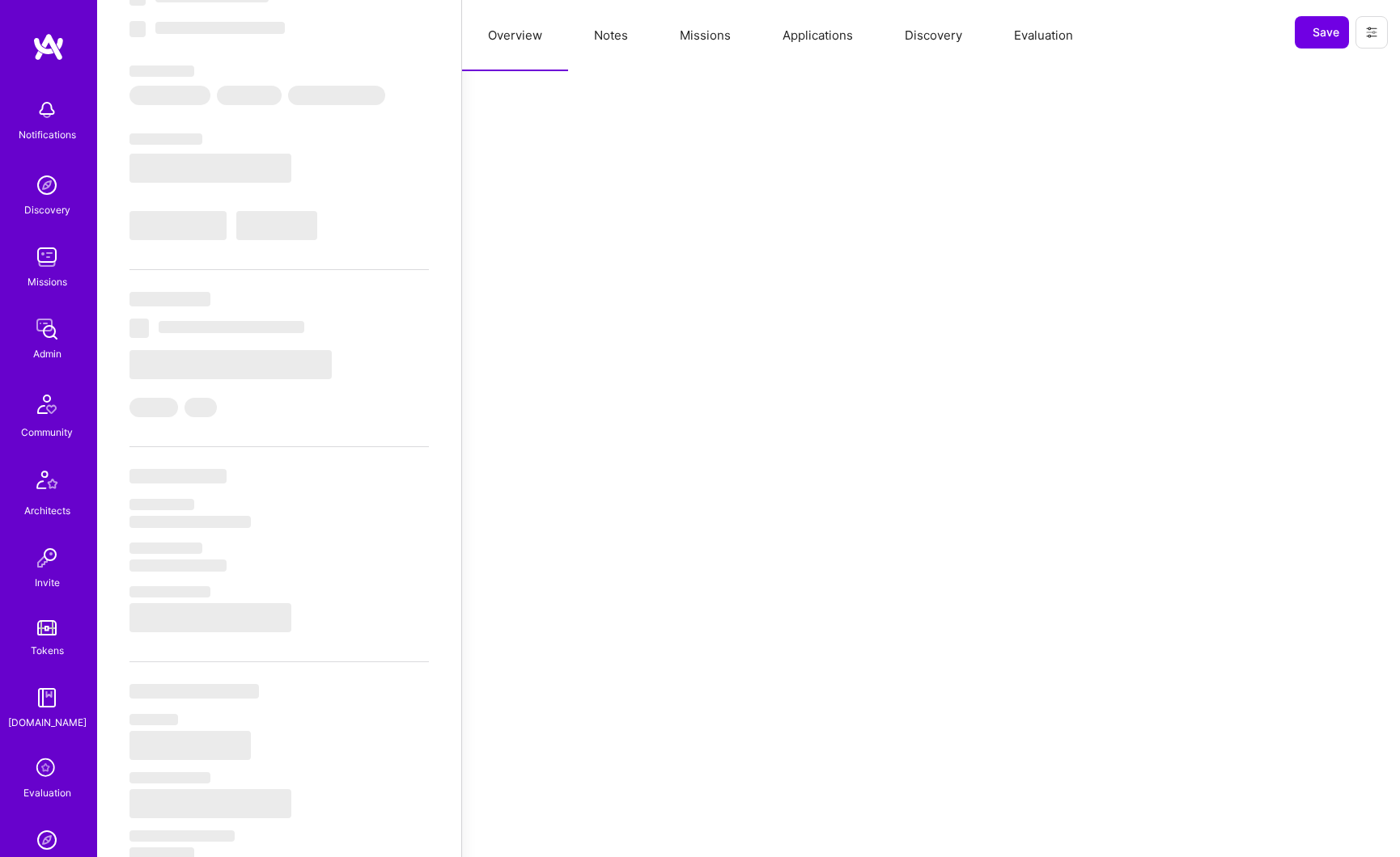
scroll to position [184, 0]
select select "Right Now"
select select "4"
select select "7"
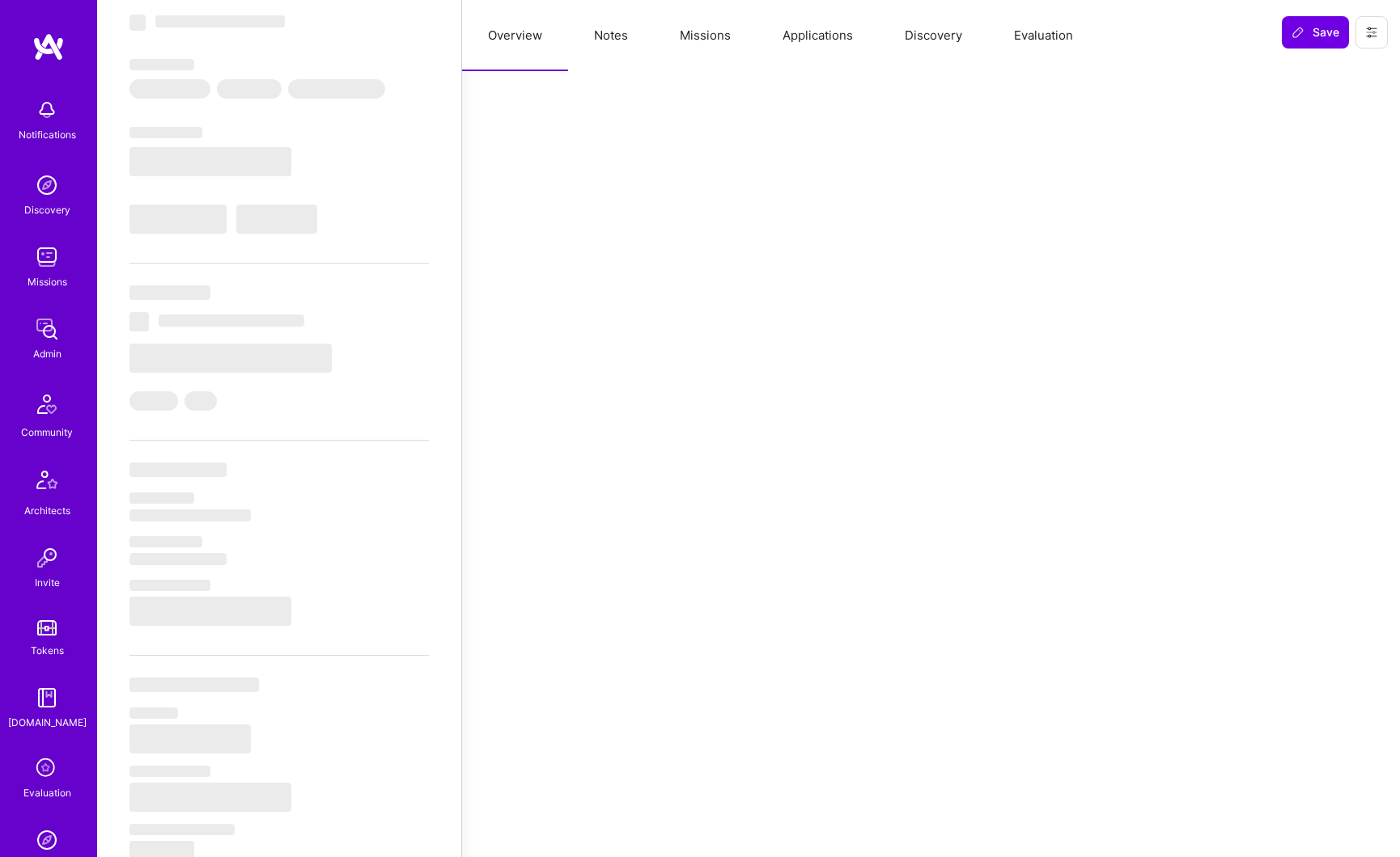
select select "7"
select select "US"
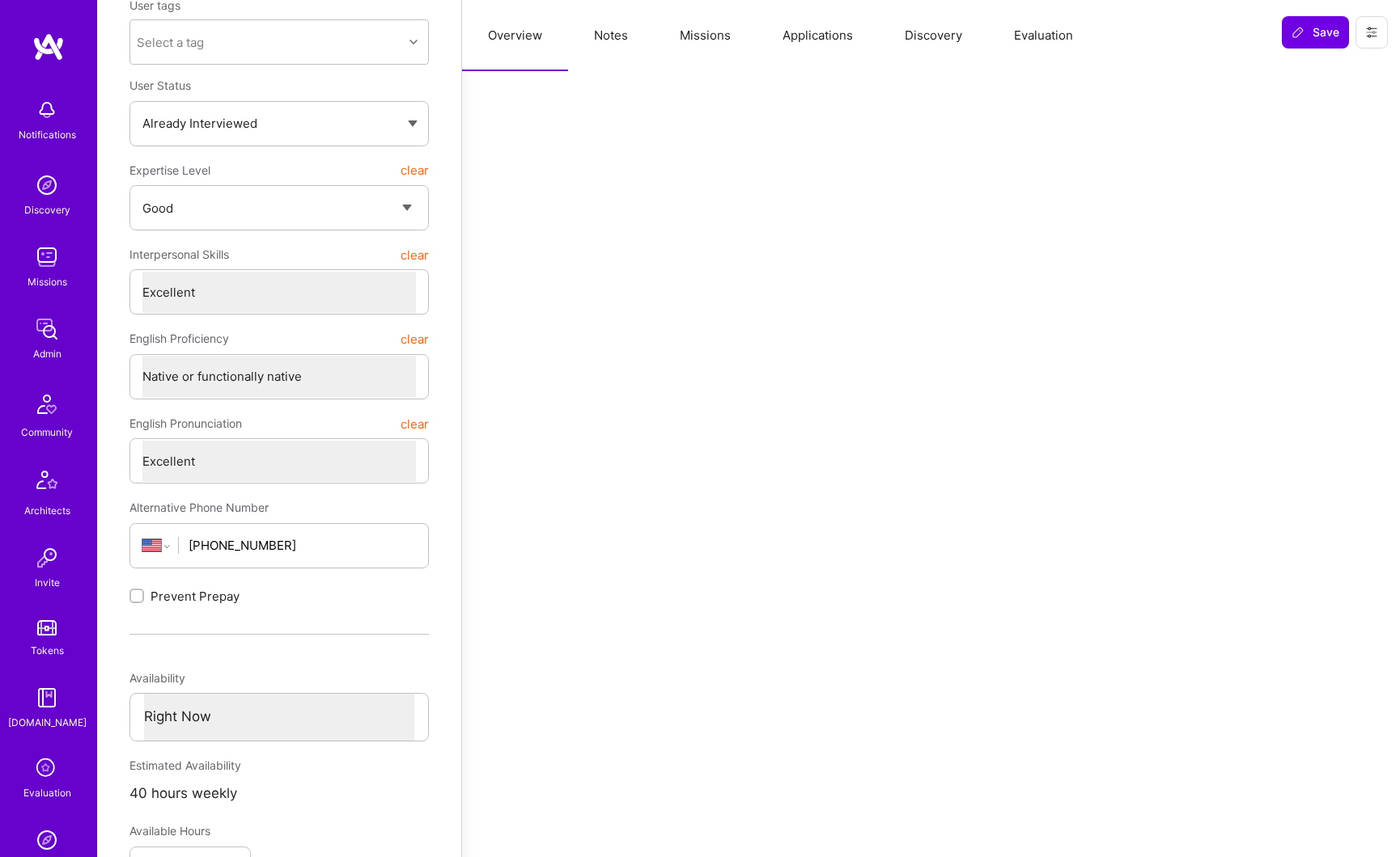
click at [782, 29] on button "Applications" at bounding box center [817, 36] width 122 height 71
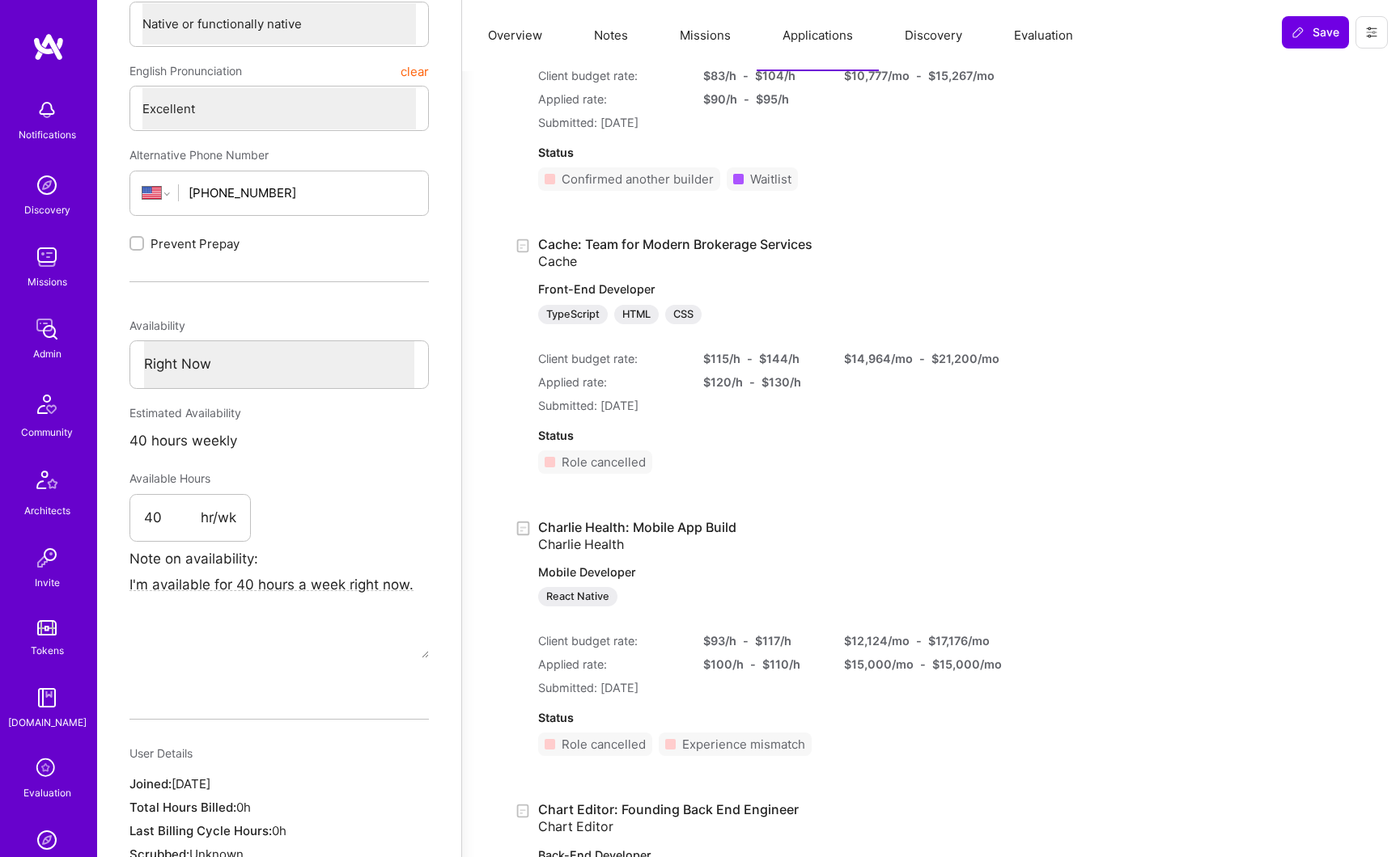
scroll to position [0, 0]
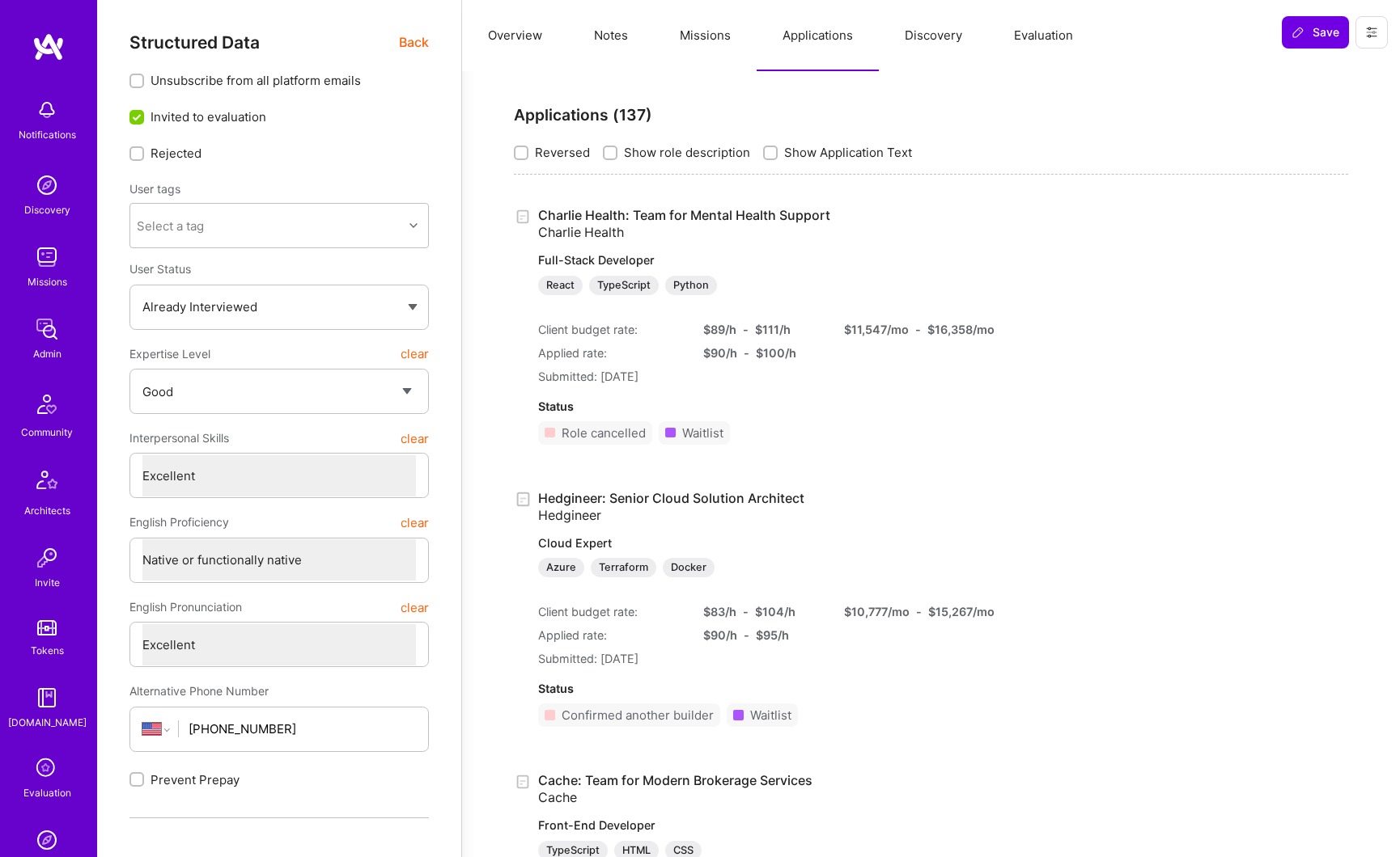
click at [495, 30] on button "Overview" at bounding box center [515, 36] width 106 height 71
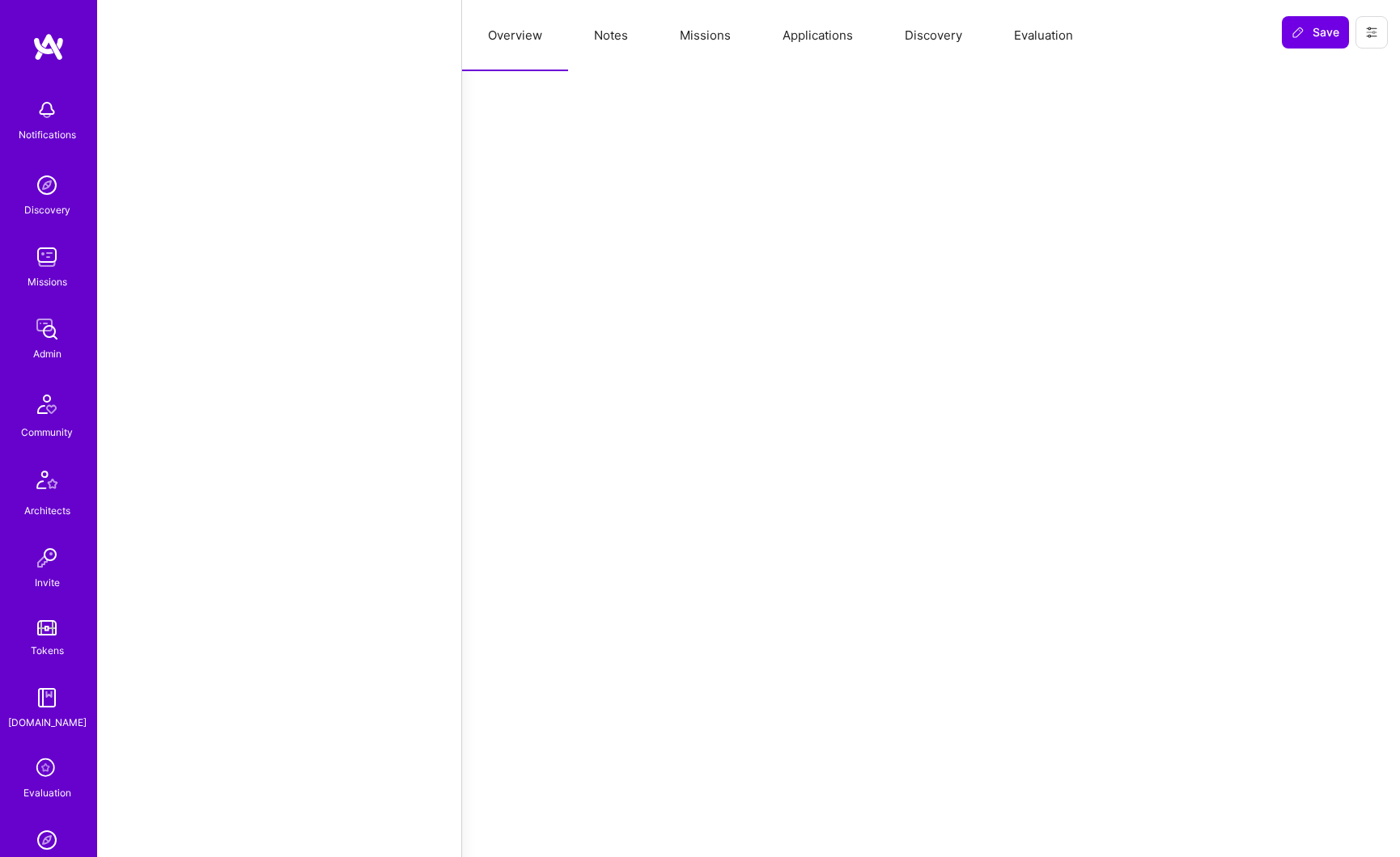
scroll to position [1641, 0]
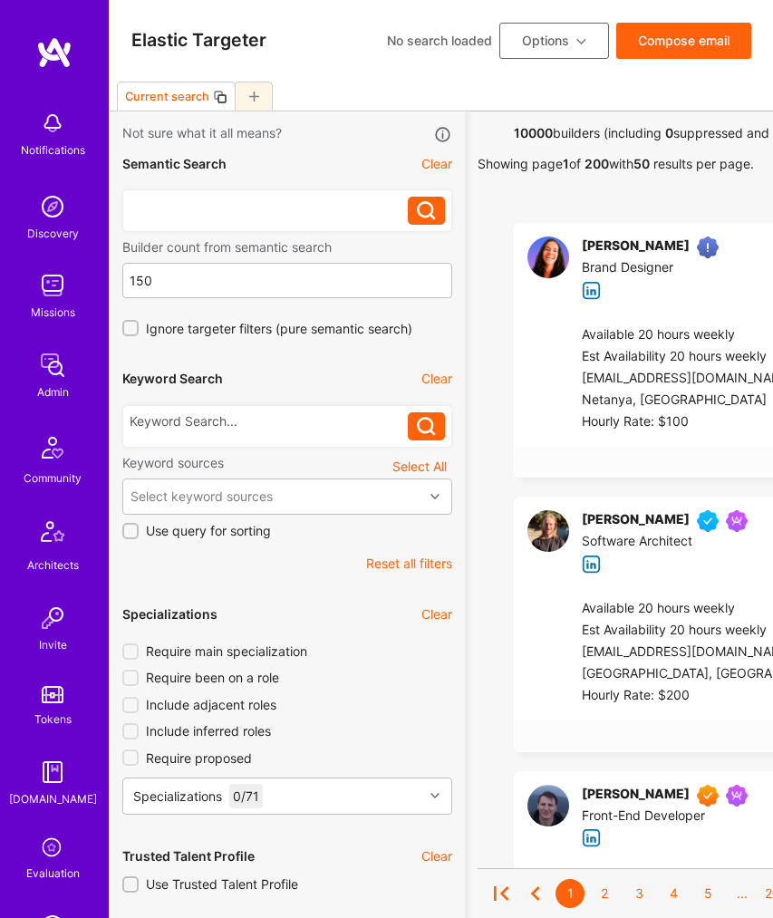
click at [212, 207] on div at bounding box center [269, 206] width 278 height 18
paste div
click at [215, 418] on div at bounding box center [269, 422] width 278 height 18
paste div
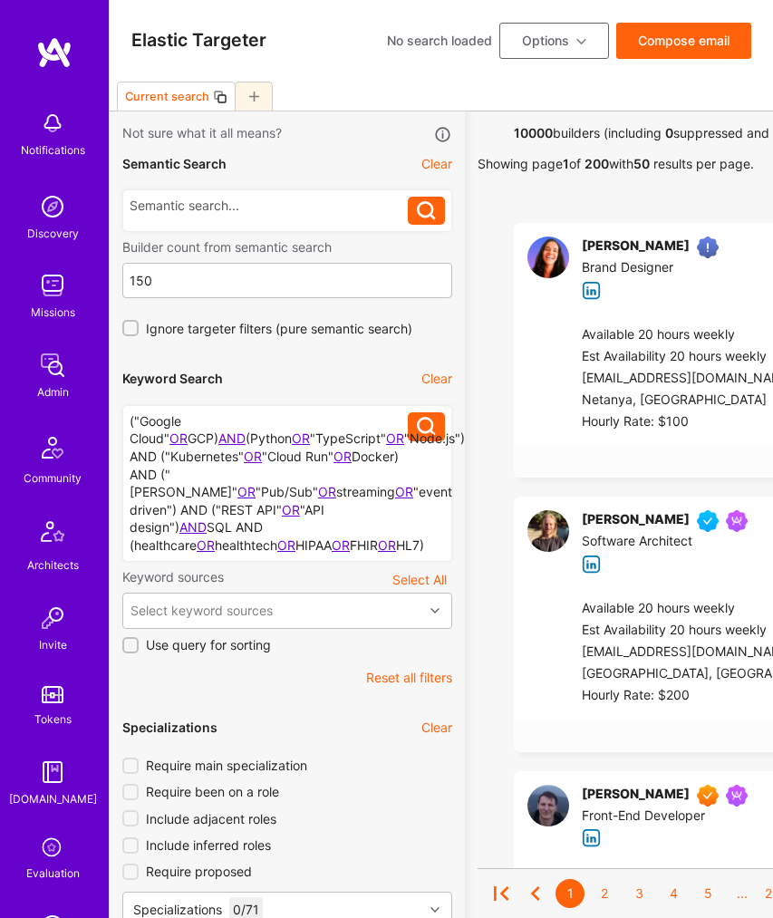
click at [433, 426] on icon at bounding box center [426, 426] width 19 height 19
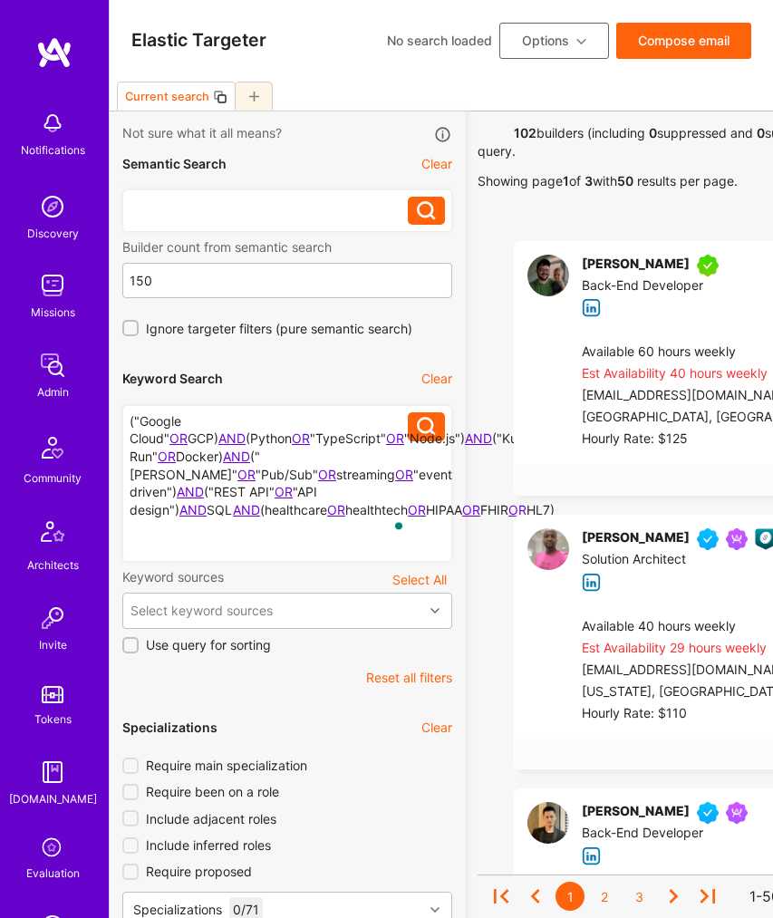
click at [192, 208] on div at bounding box center [269, 206] width 278 height 18
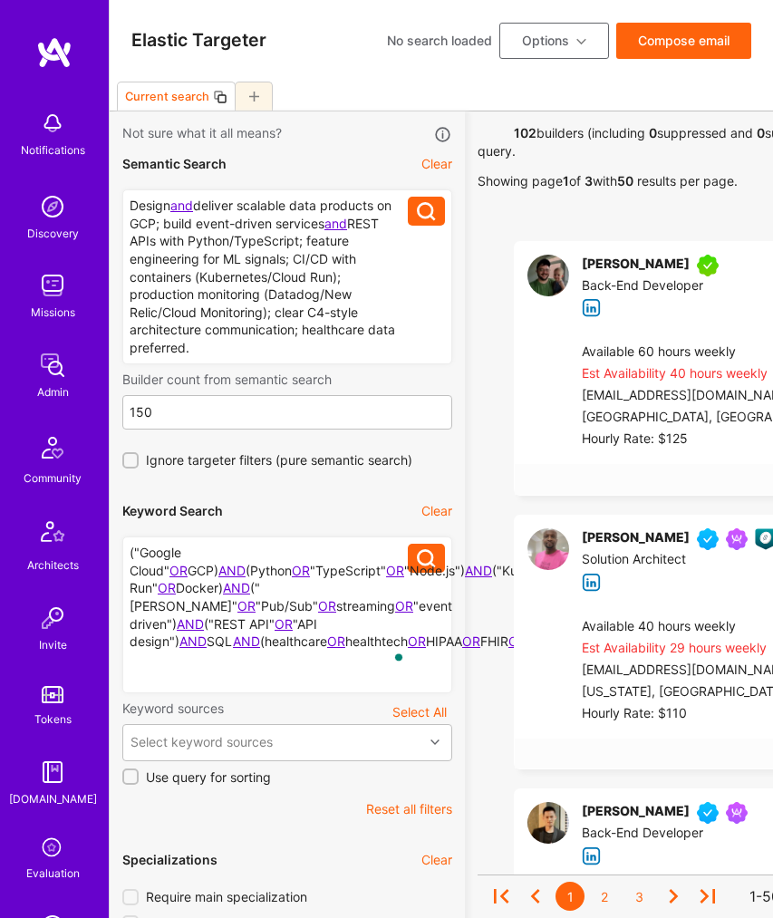
click at [422, 208] on icon at bounding box center [426, 211] width 19 height 19
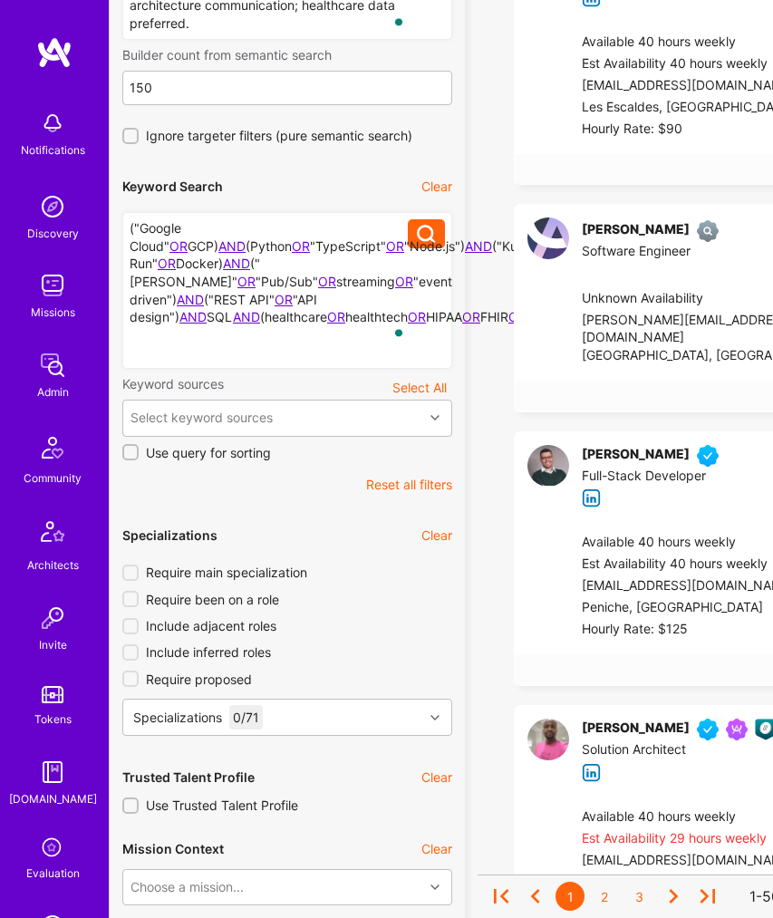
scroll to position [458, 0]
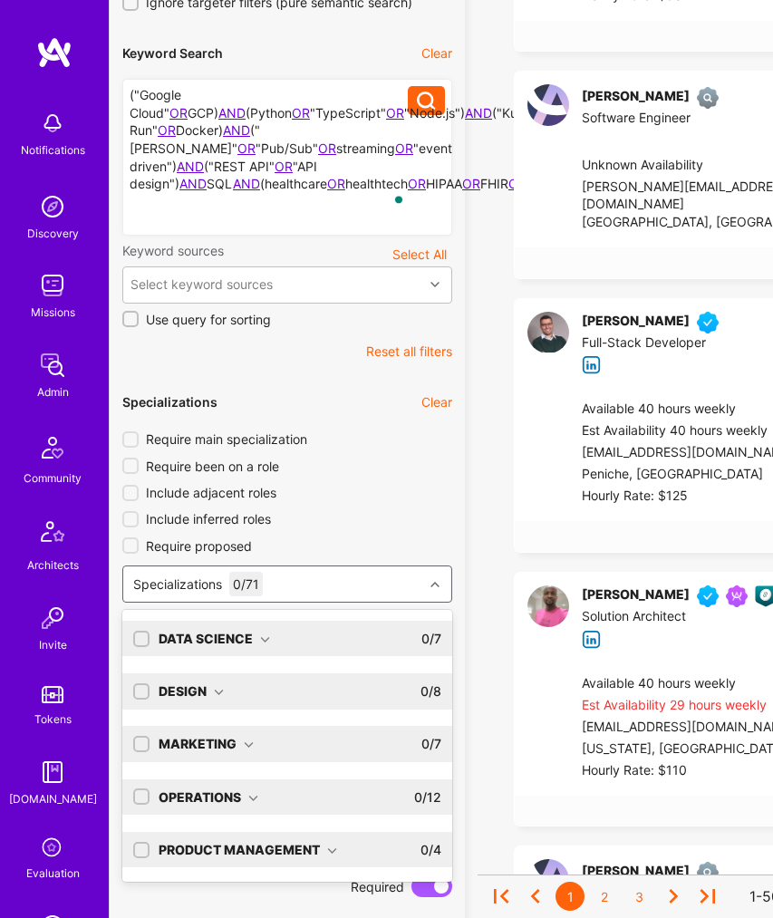
click at [301, 569] on div "Specializations 0 / 71" at bounding box center [273, 584] width 300 height 35
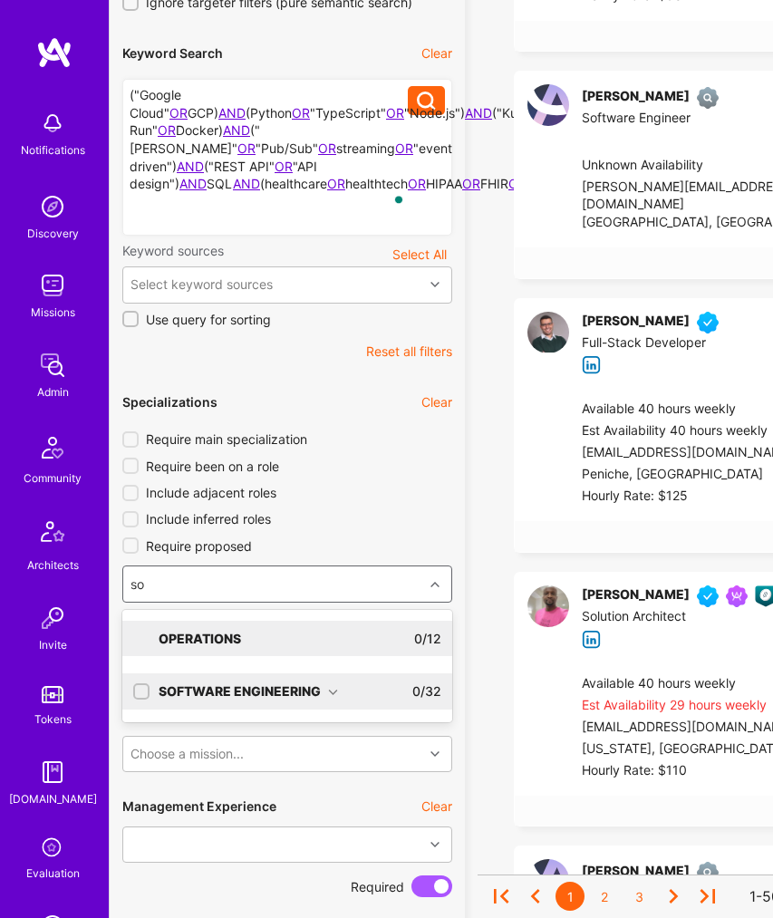
type input "sof"
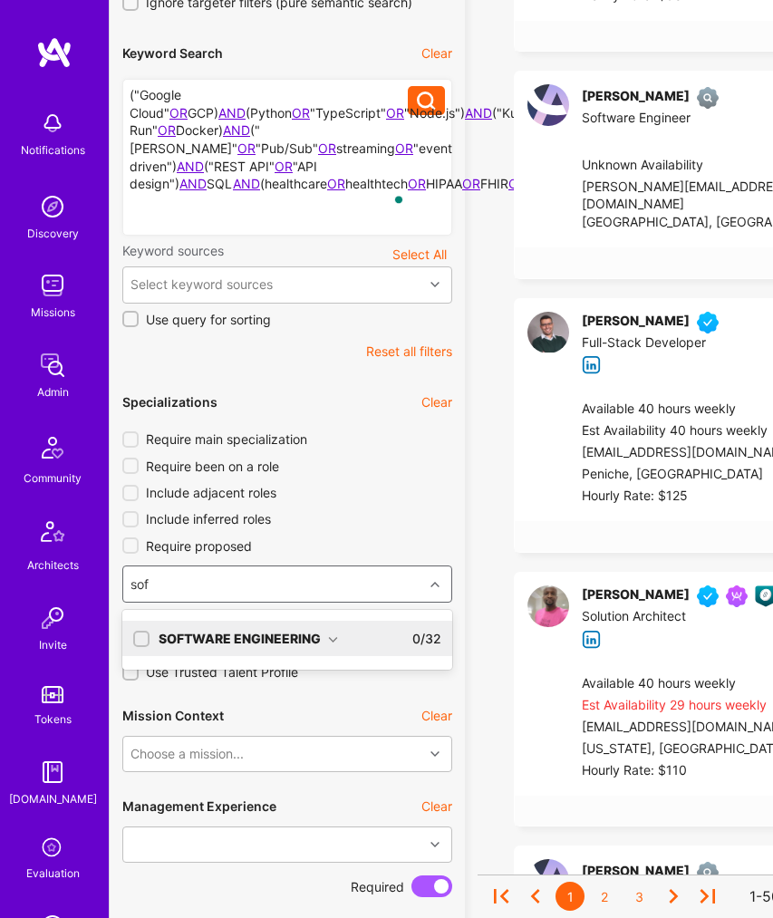
click at [271, 630] on div "Software Engineering" at bounding box center [249, 639] width 180 height 18
click at [243, 699] on div "Software Engineer" at bounding box center [287, 708] width 308 height 18
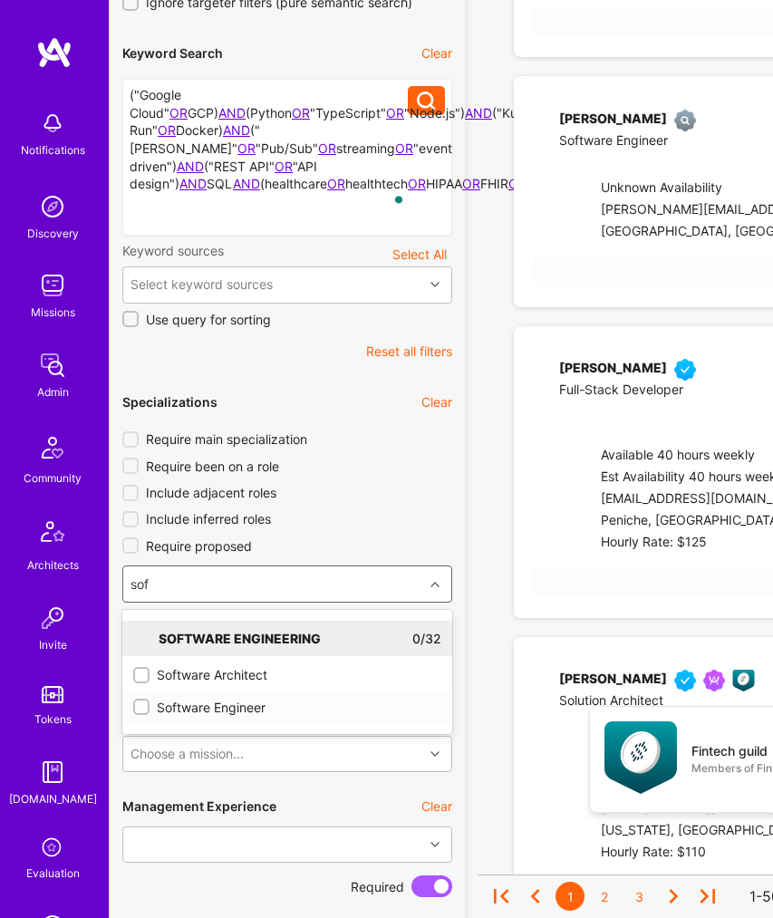
checkbox input "true"
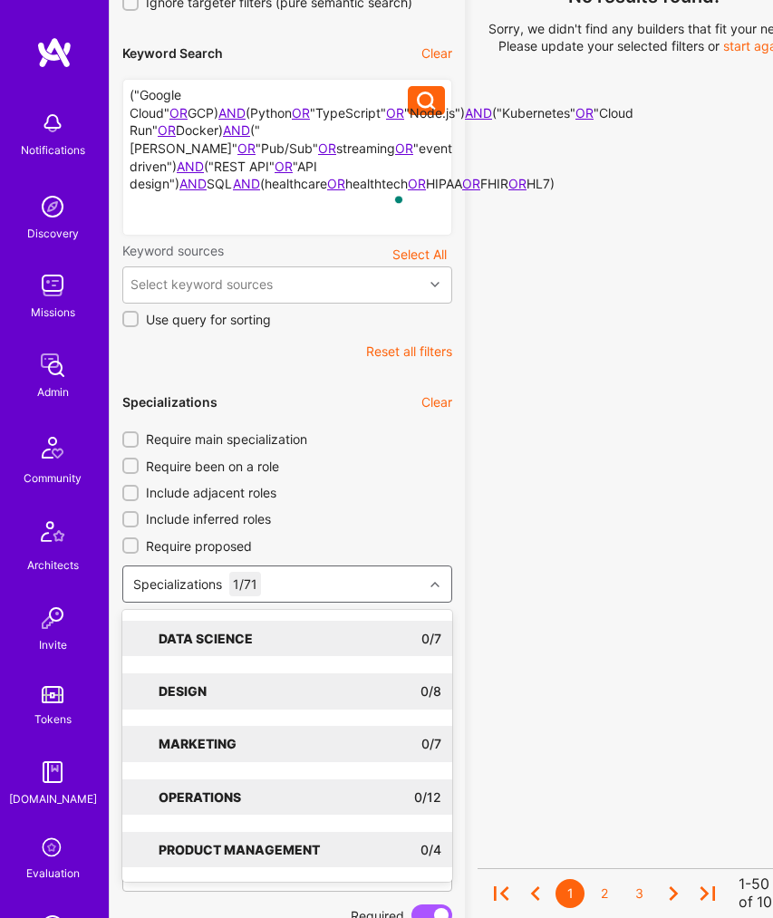
click at [315, 568] on div "Specializations 1 / 71" at bounding box center [273, 584] width 300 height 35
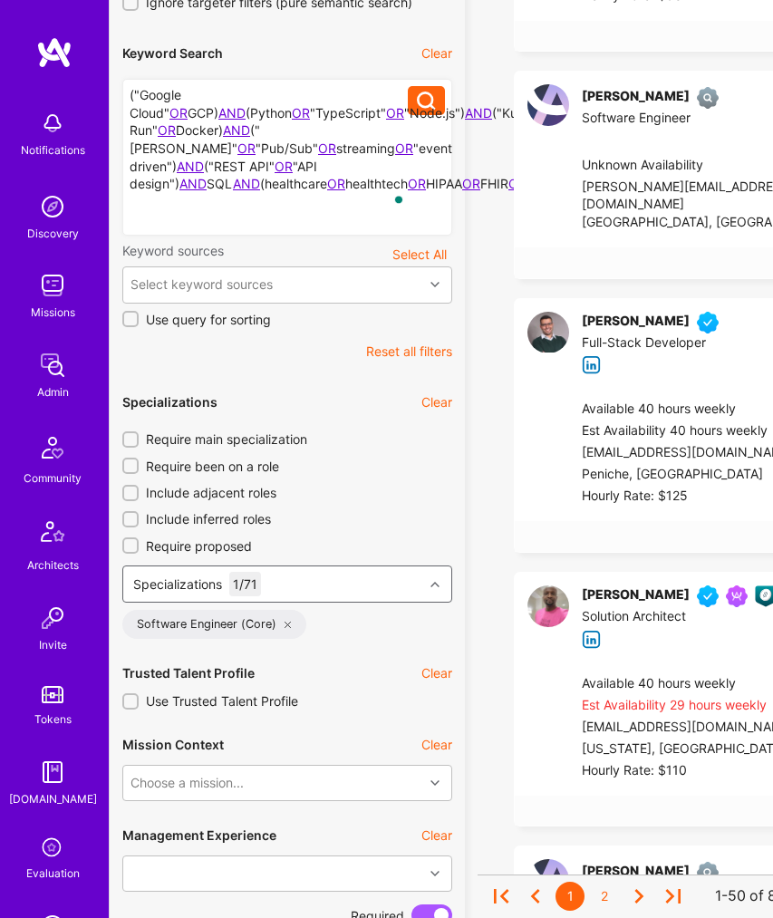
click at [315, 568] on div "Specializations 1 / 71" at bounding box center [273, 584] width 300 height 35
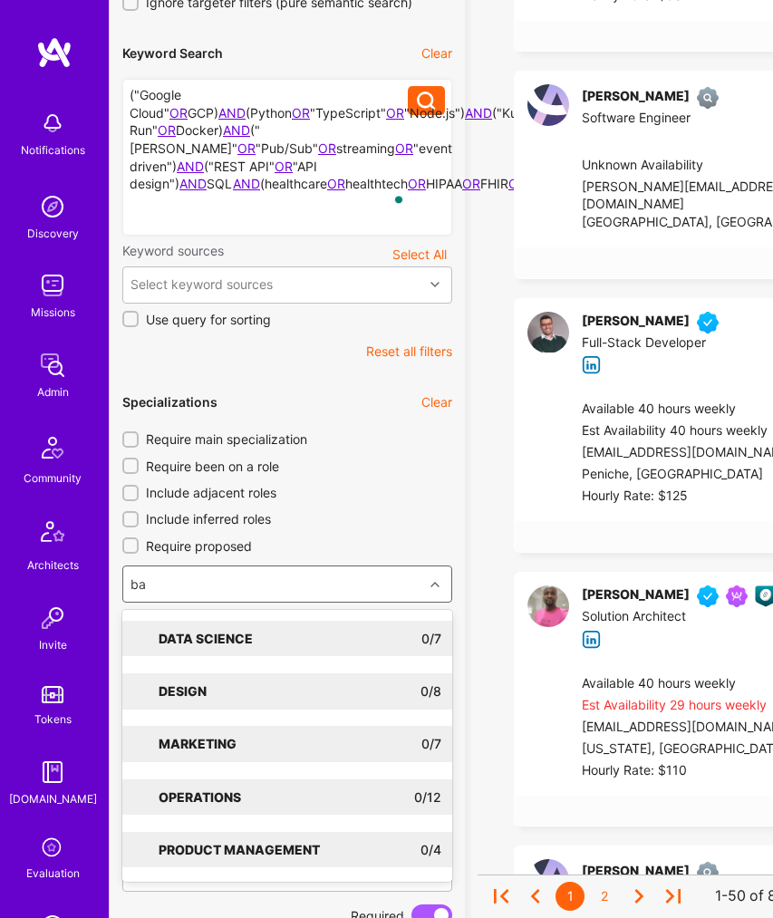
type input "bac"
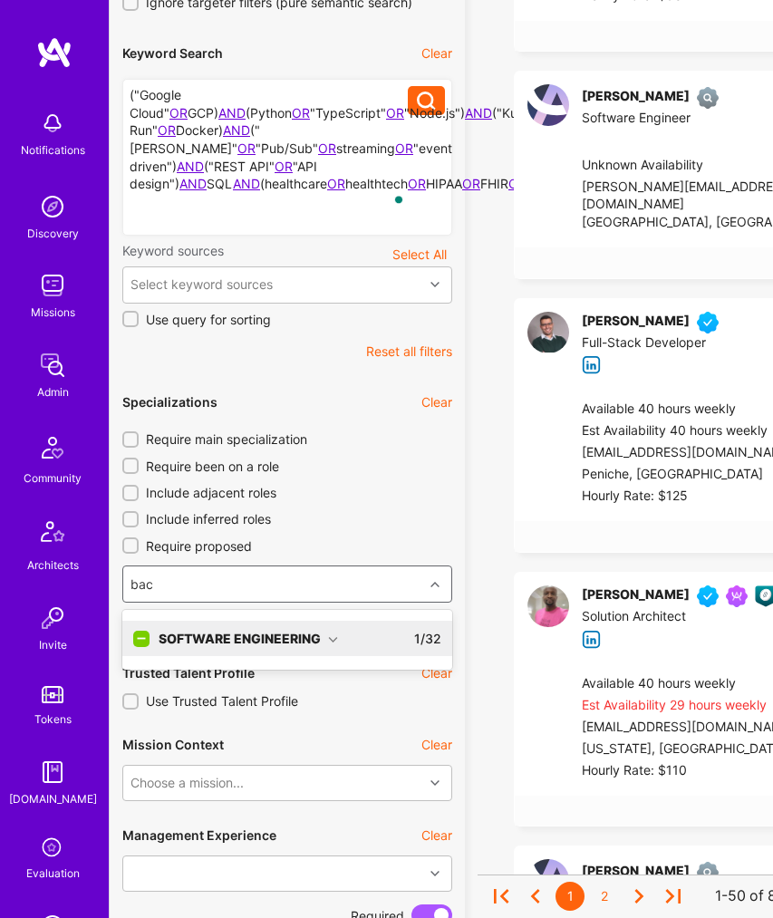
click at [289, 630] on div "Software Engineering" at bounding box center [249, 639] width 180 height 18
click at [242, 666] on div "Back-End Developer" at bounding box center [287, 675] width 308 height 18
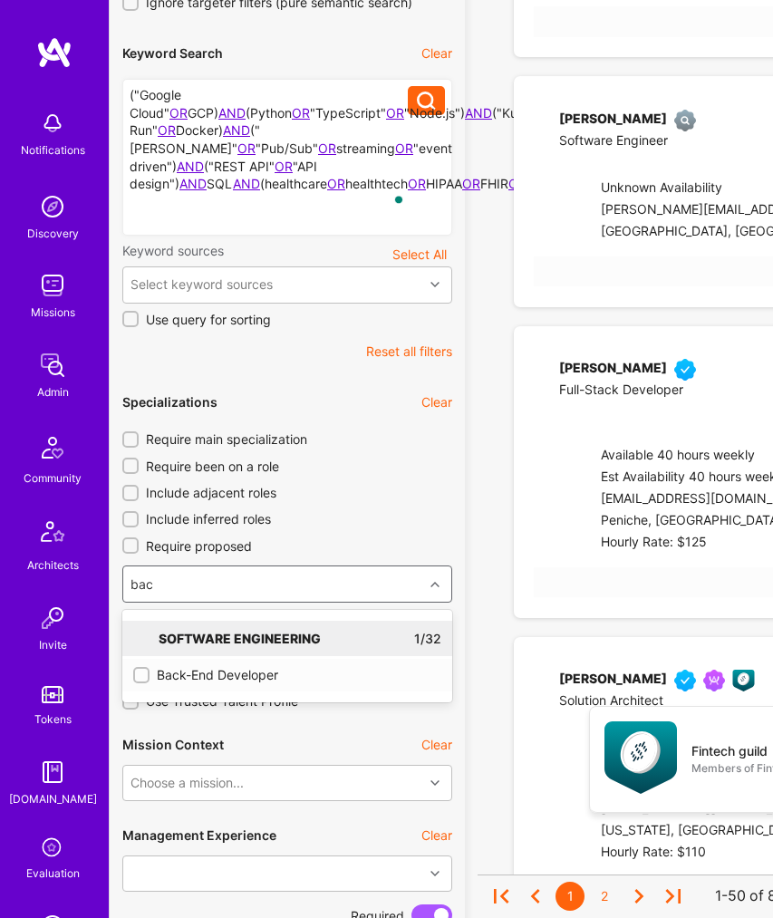
checkbox input "true"
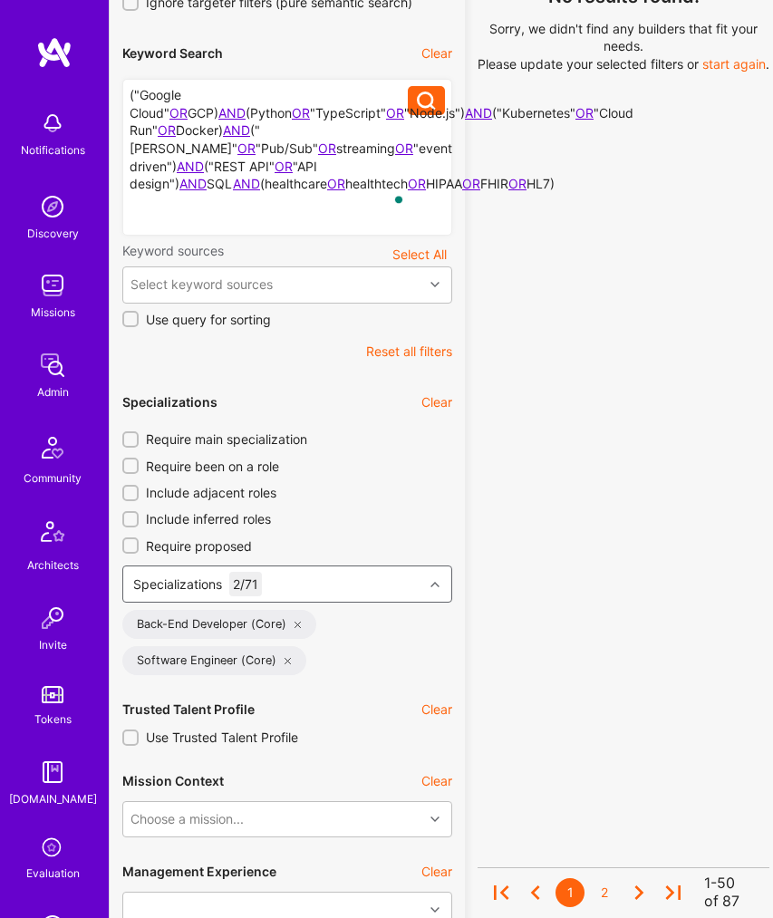
click at [312, 568] on div "Specializations 2 / 71" at bounding box center [273, 584] width 300 height 35
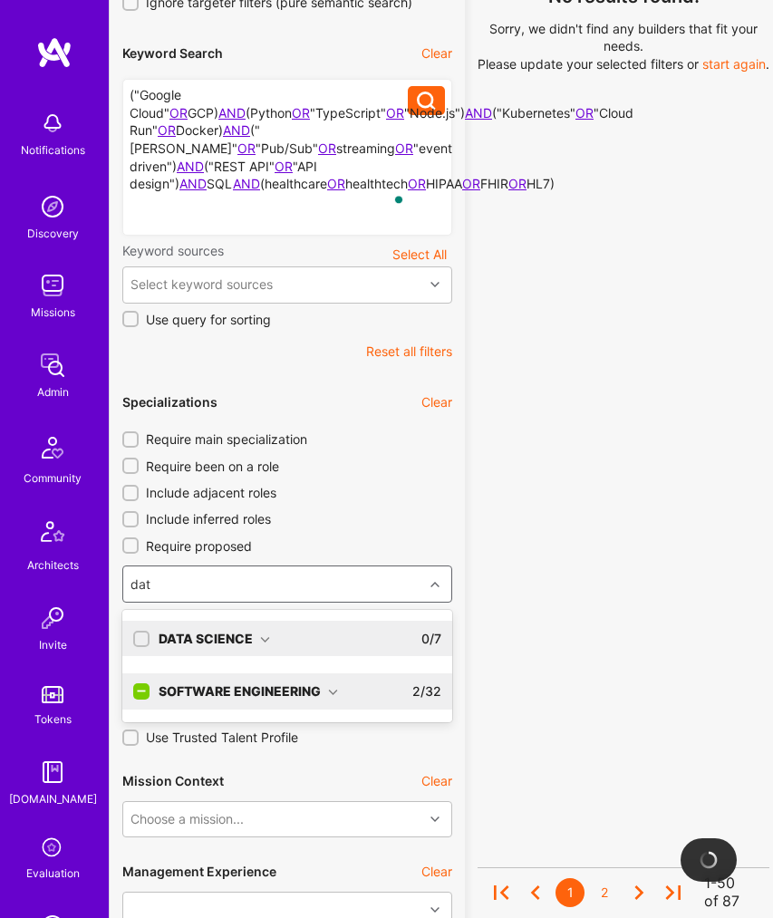
type input "data"
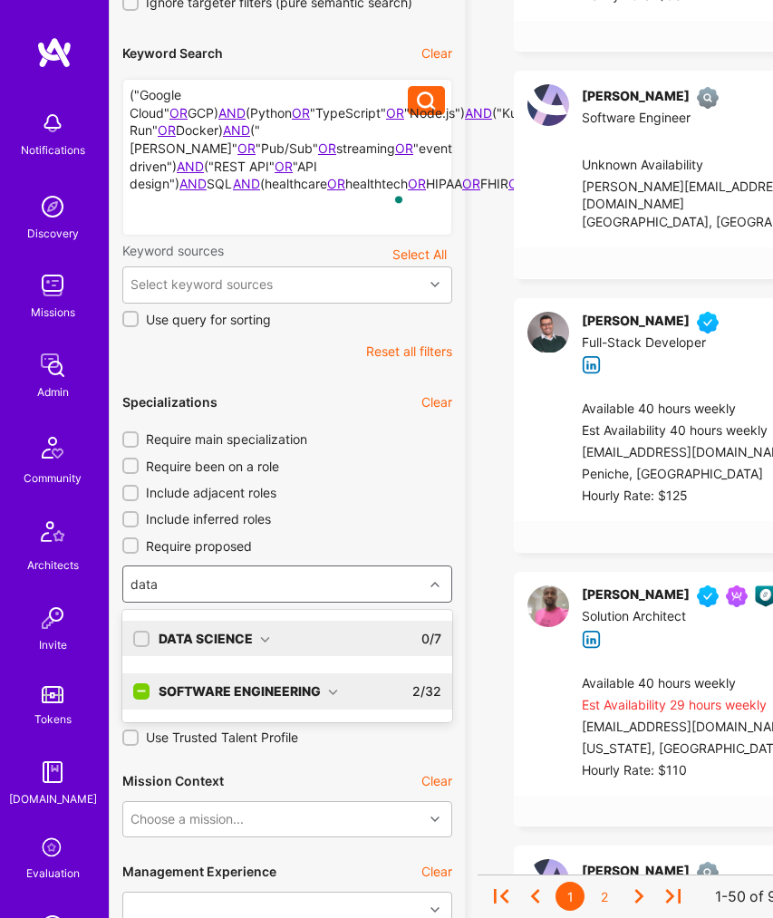
click at [291, 628] on div "Data Science 0 / 7" at bounding box center [296, 639] width 292 height 36
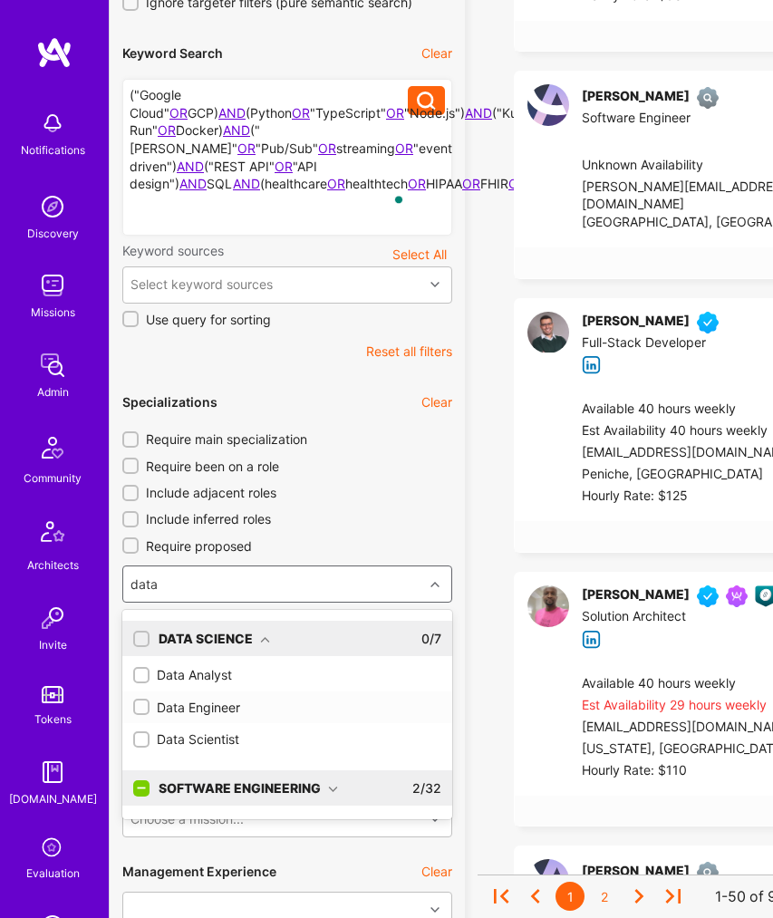
click at [230, 699] on div "Data Engineer" at bounding box center [287, 708] width 308 height 18
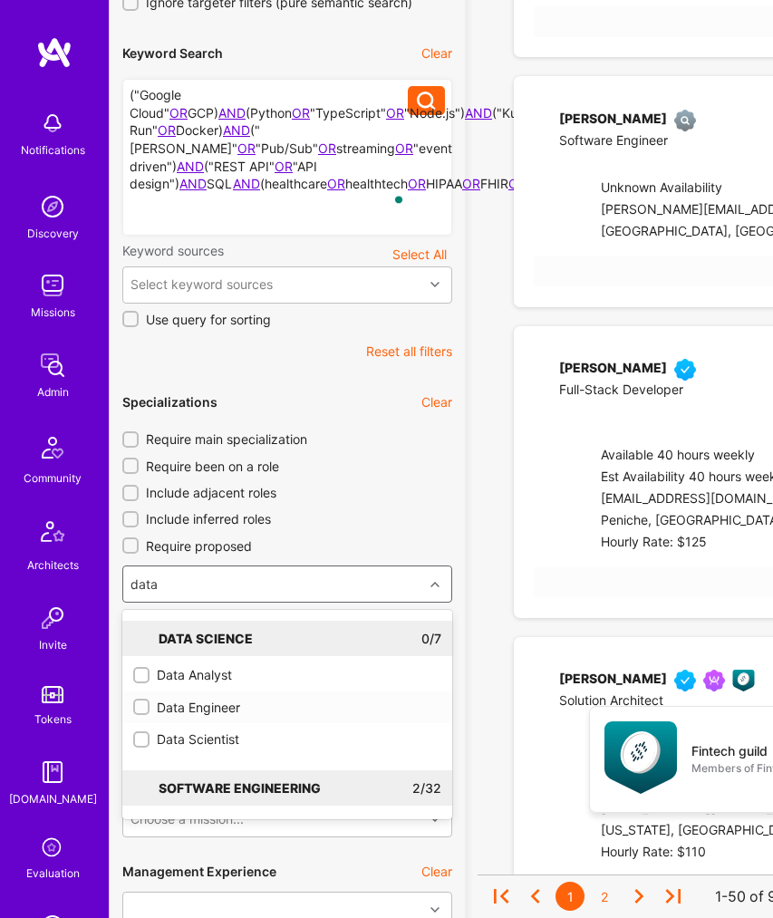
checkbox input "true"
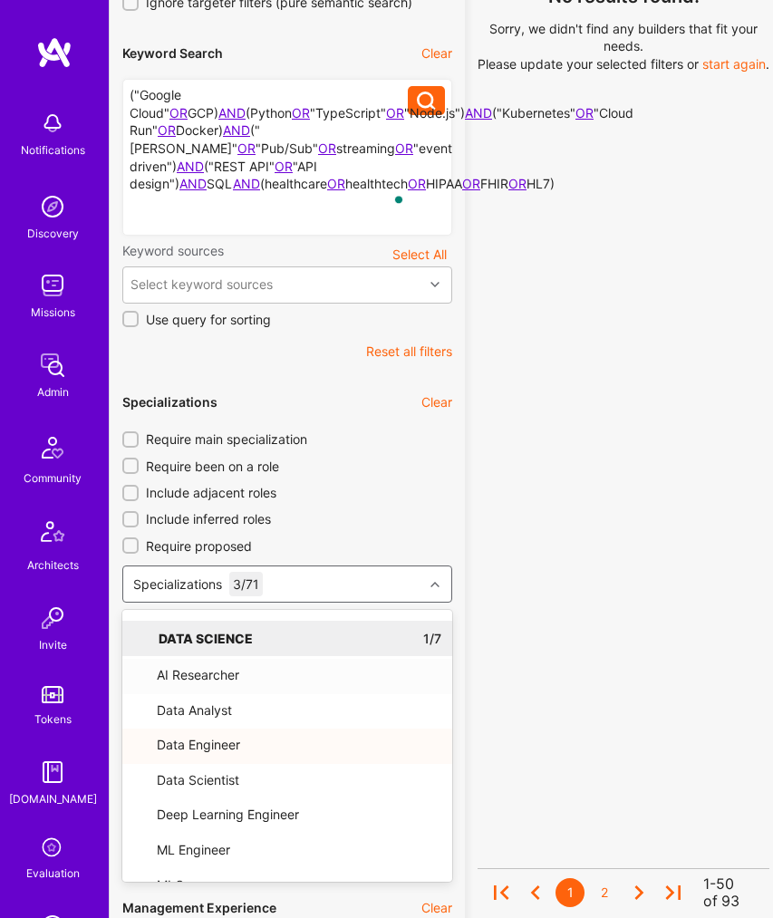
click at [340, 567] on div "Specializations 3 / 71" at bounding box center [273, 584] width 300 height 35
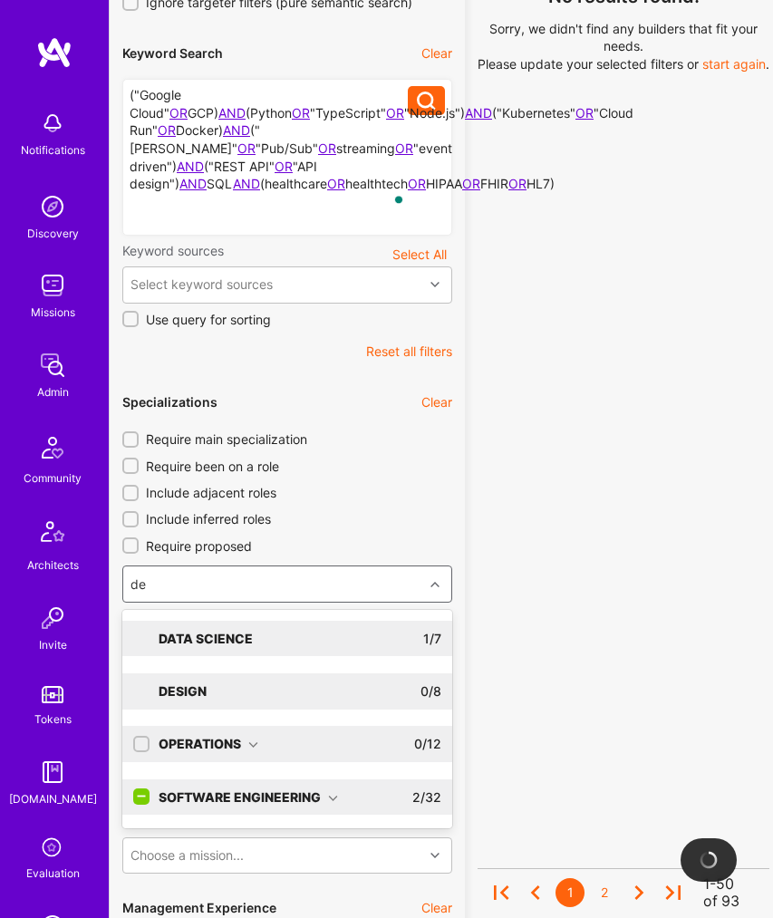
type input "dev"
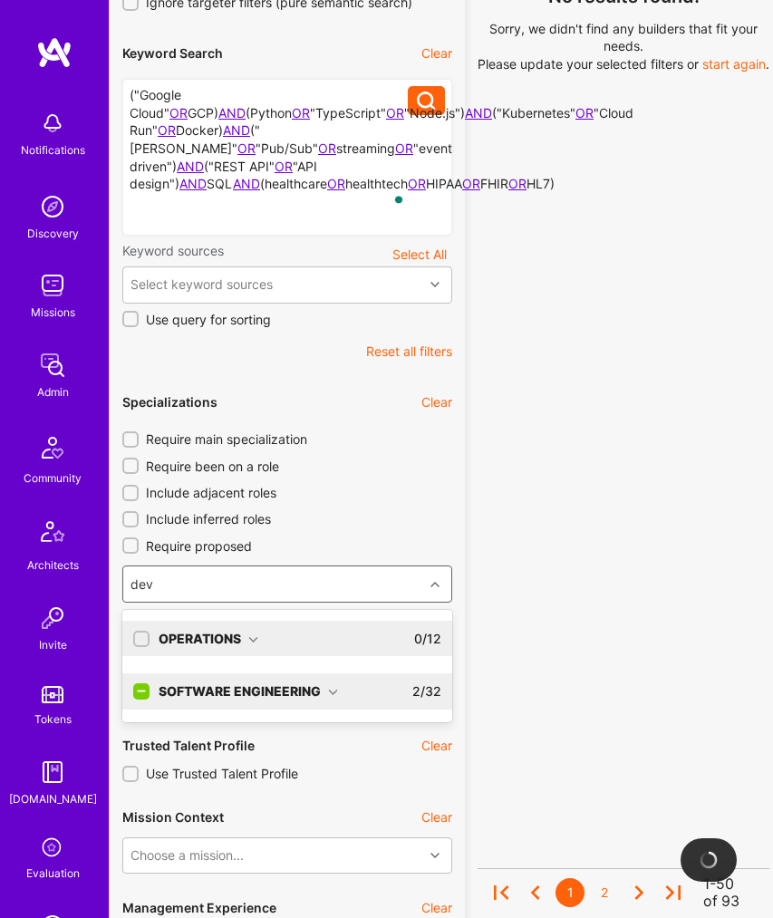
click at [293, 683] on div "Software Engineering" at bounding box center [249, 692] width 180 height 18
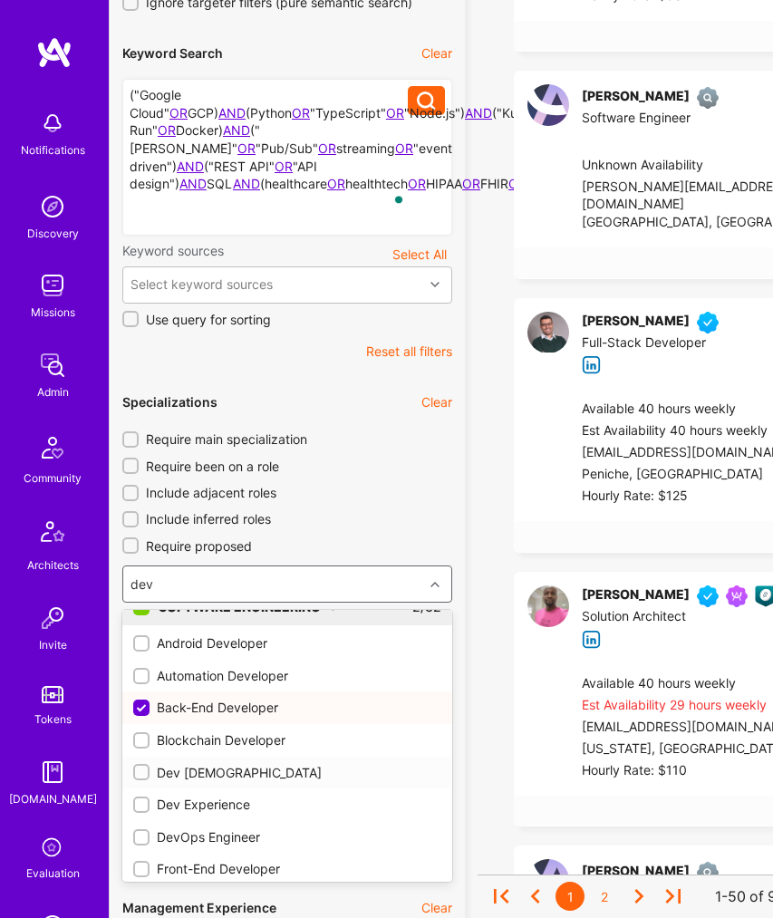
scroll to position [96, 0]
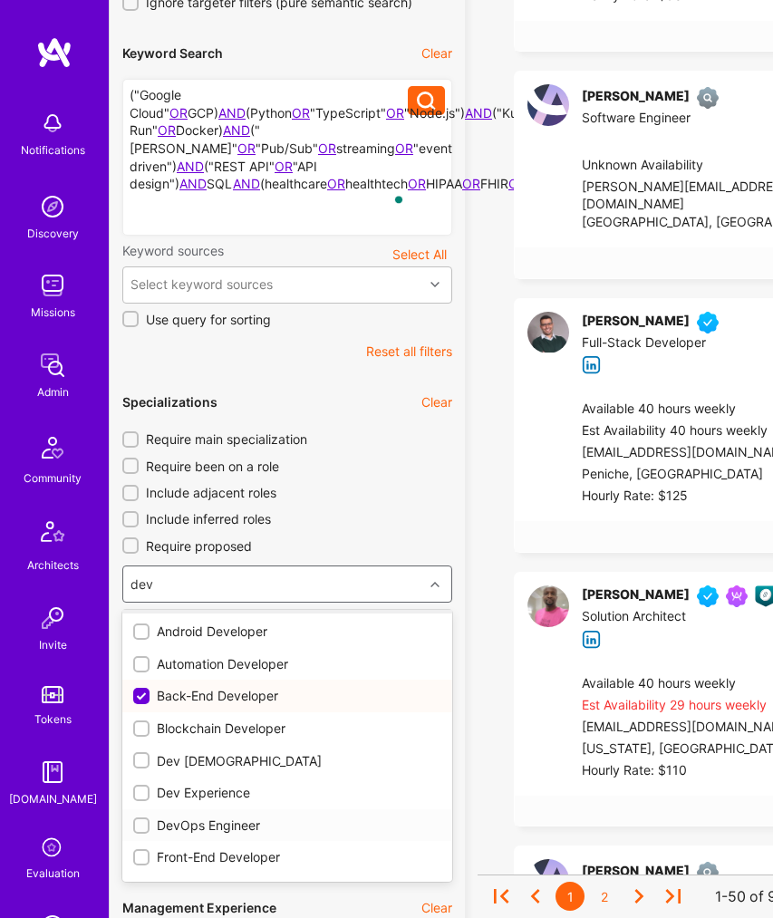
click at [248, 817] on div "DevOps Engineer" at bounding box center [287, 826] width 308 height 18
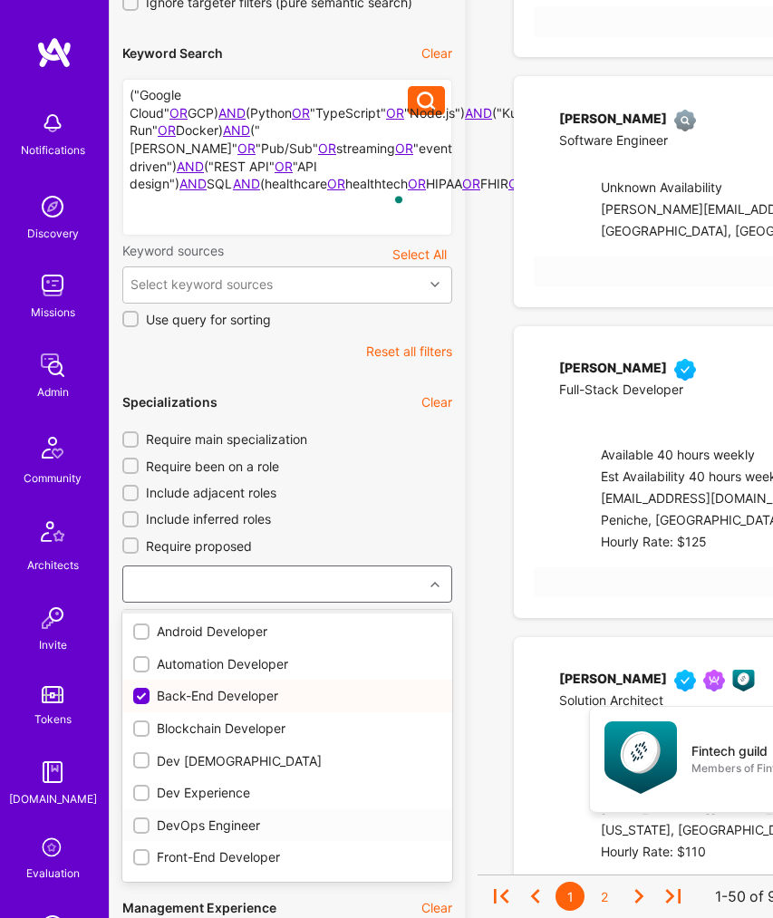
checkbox input "true"
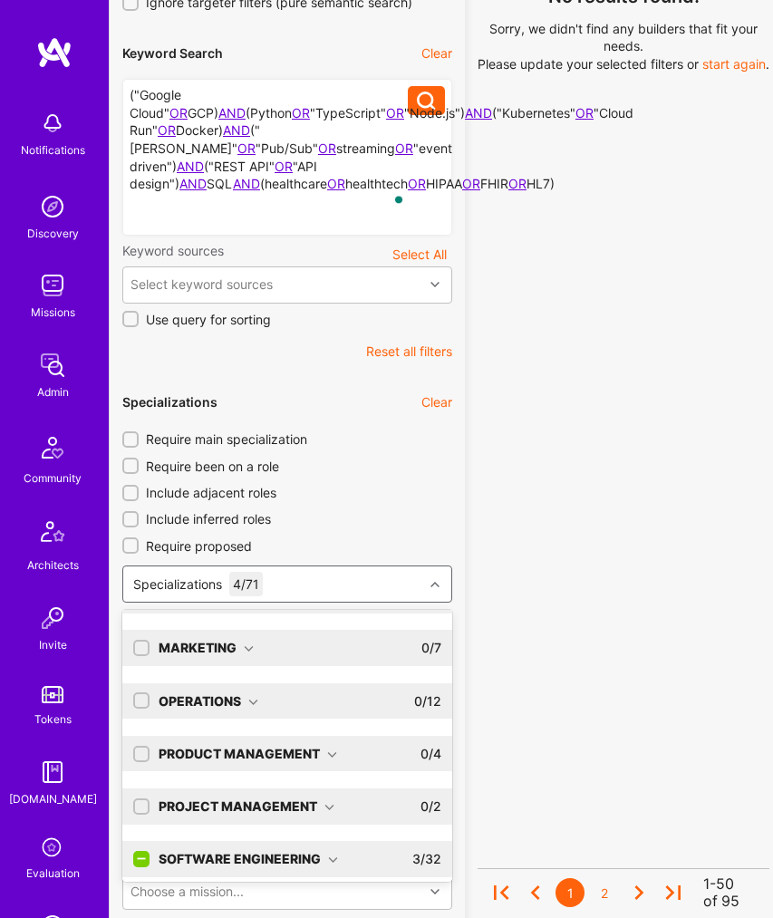
scroll to position [522, 0]
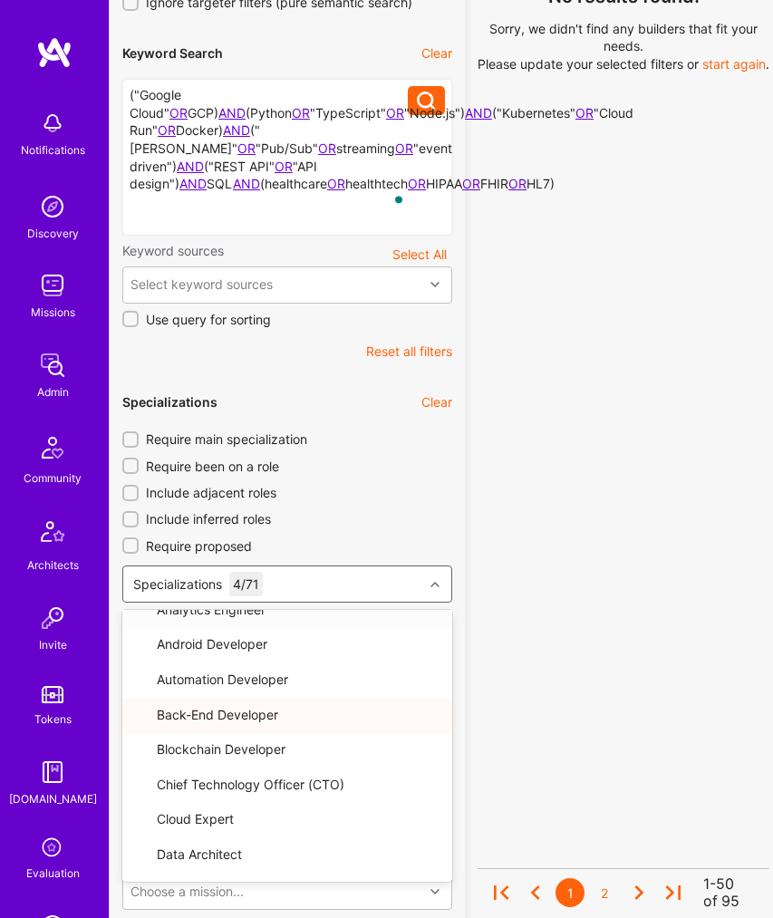
click at [435, 580] on icon at bounding box center [435, 584] width 9 height 9
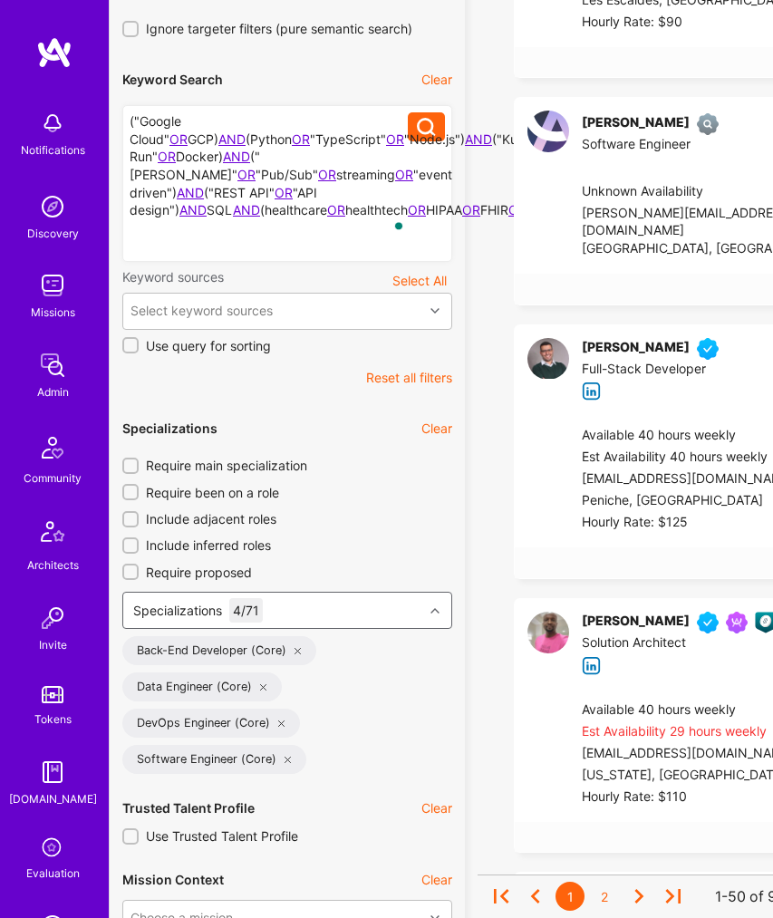
scroll to position [443, 0]
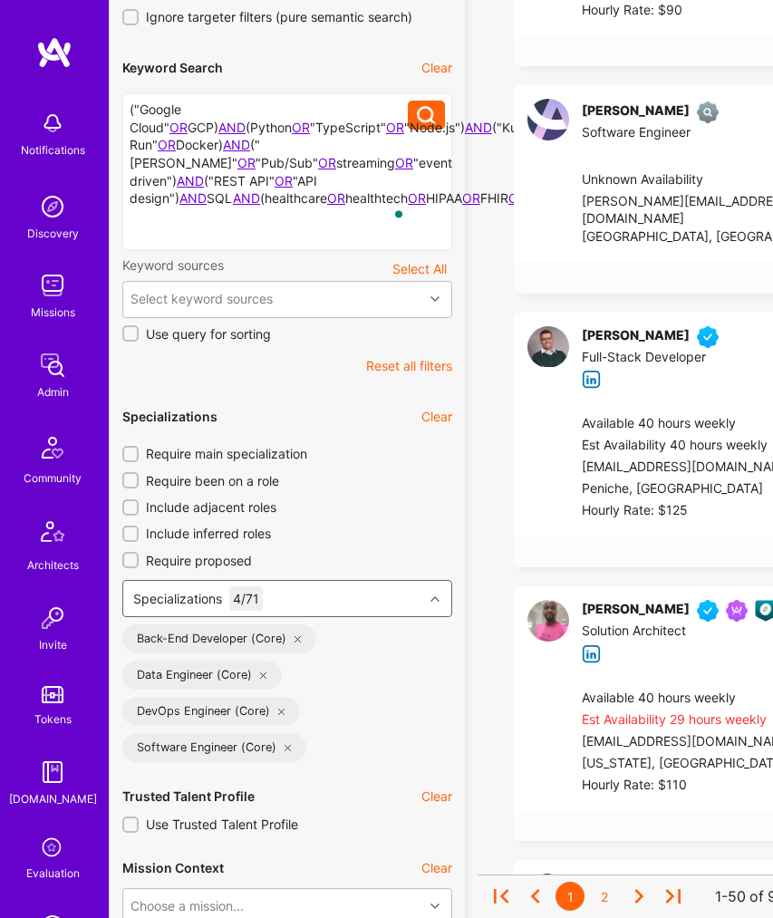
click at [128, 820] on input "Use Trusted Talent Profile" at bounding box center [132, 826] width 13 height 13
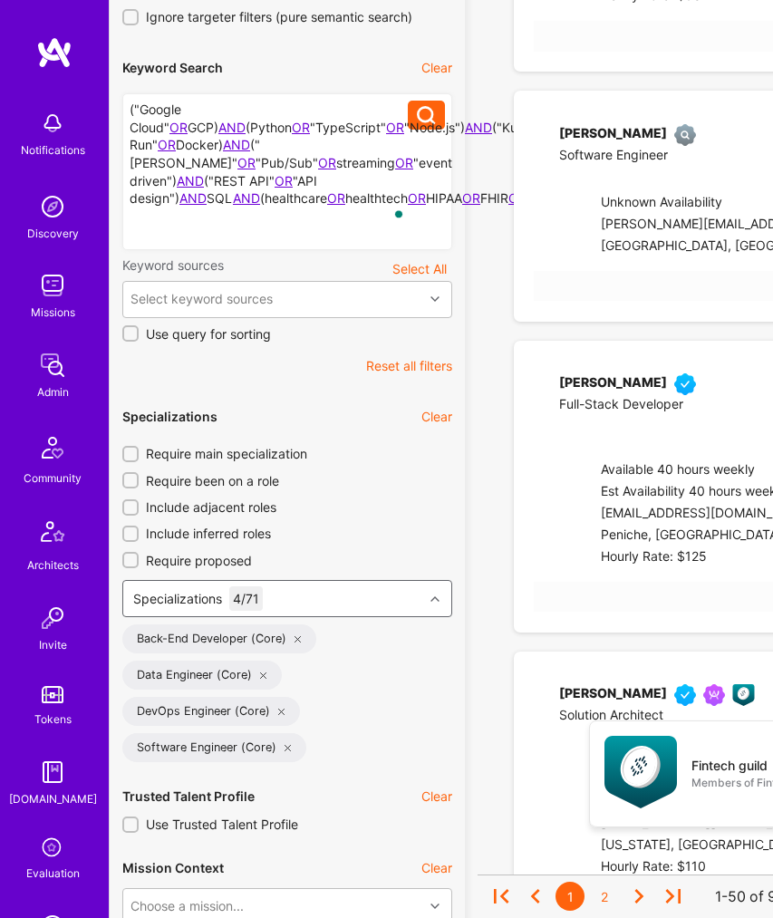
checkbox input "true"
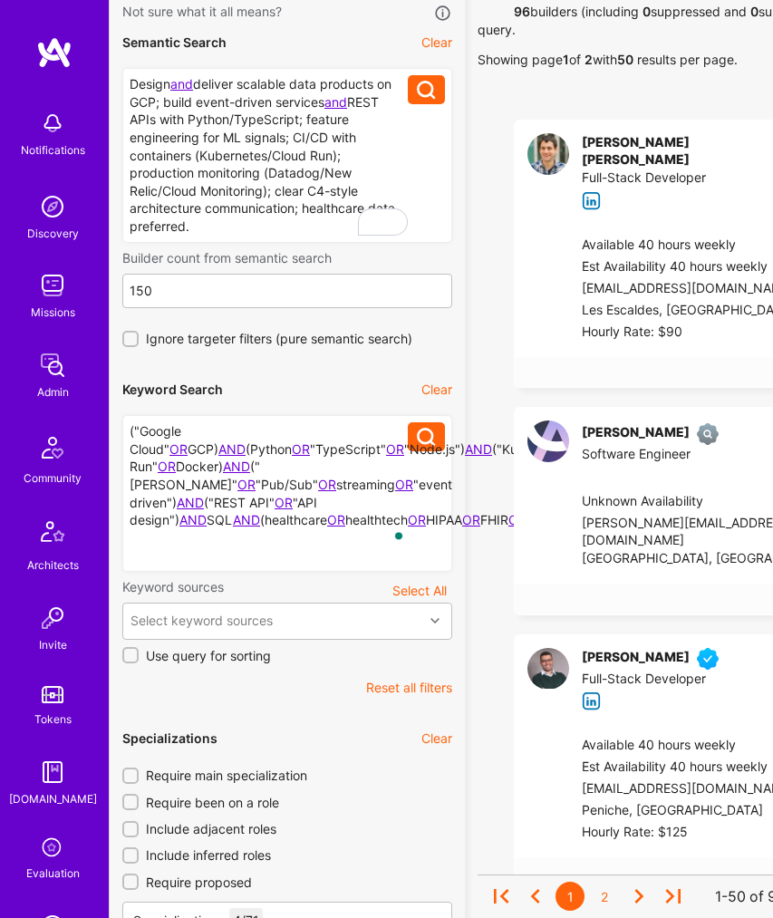
scroll to position [81, 0]
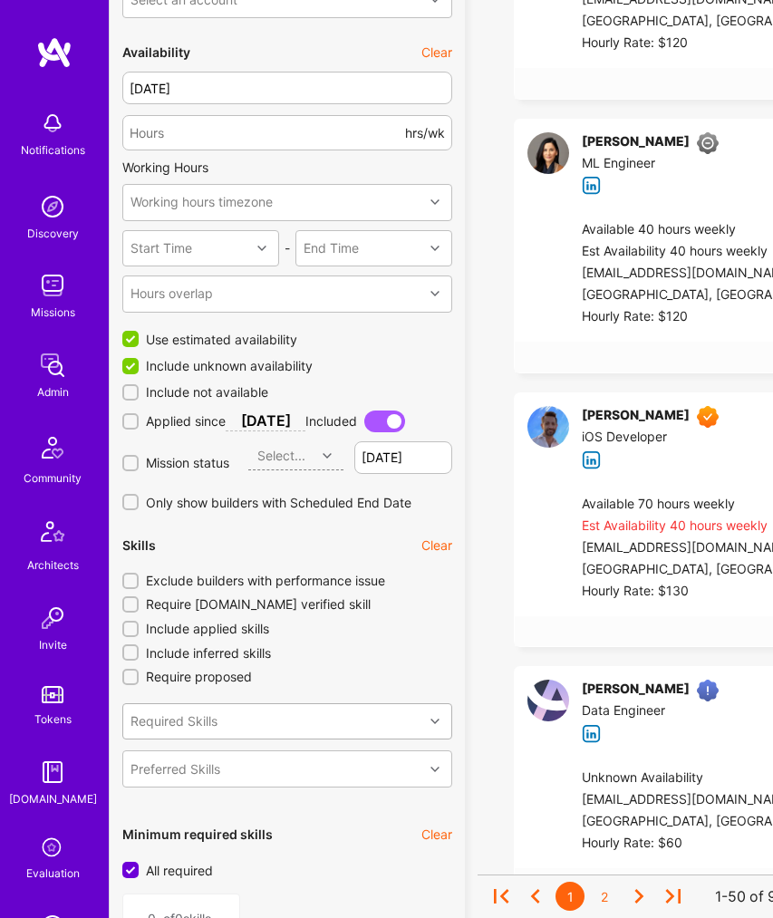
click at [264, 705] on div "Required Skills" at bounding box center [273, 722] width 300 height 35
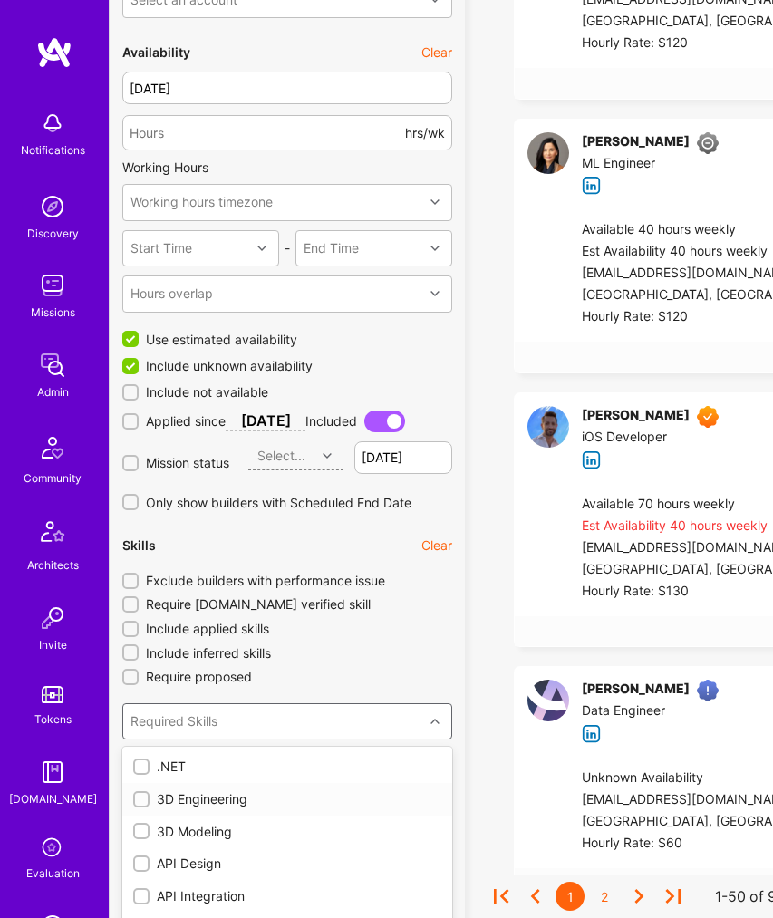
scroll to position [1750, 0]
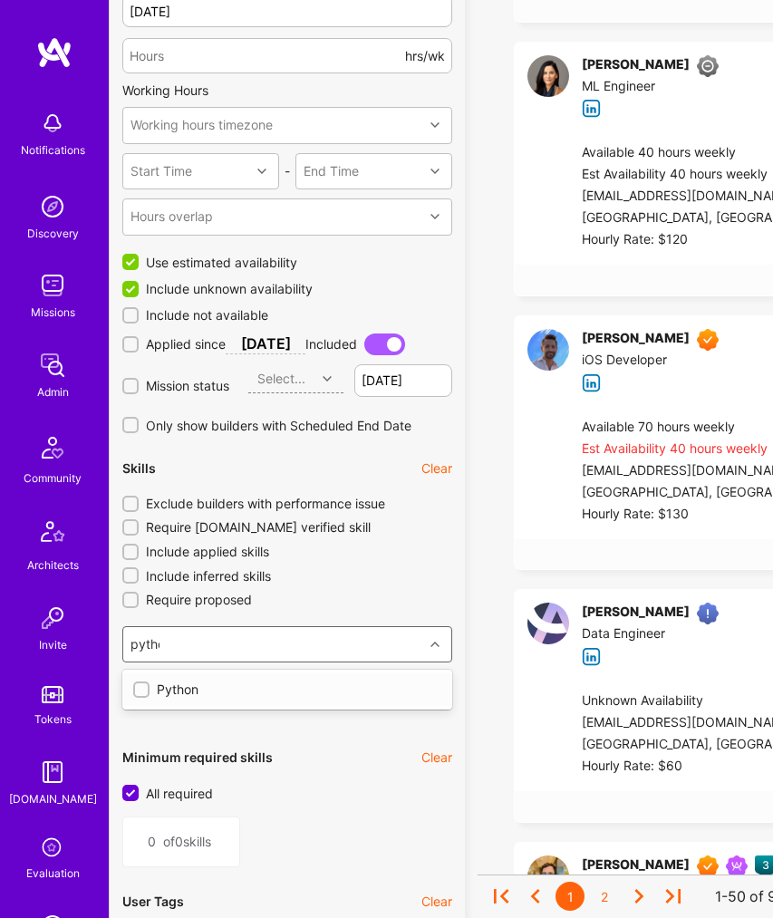
type input "python"
click at [191, 681] on div "Python" at bounding box center [287, 690] width 308 height 18
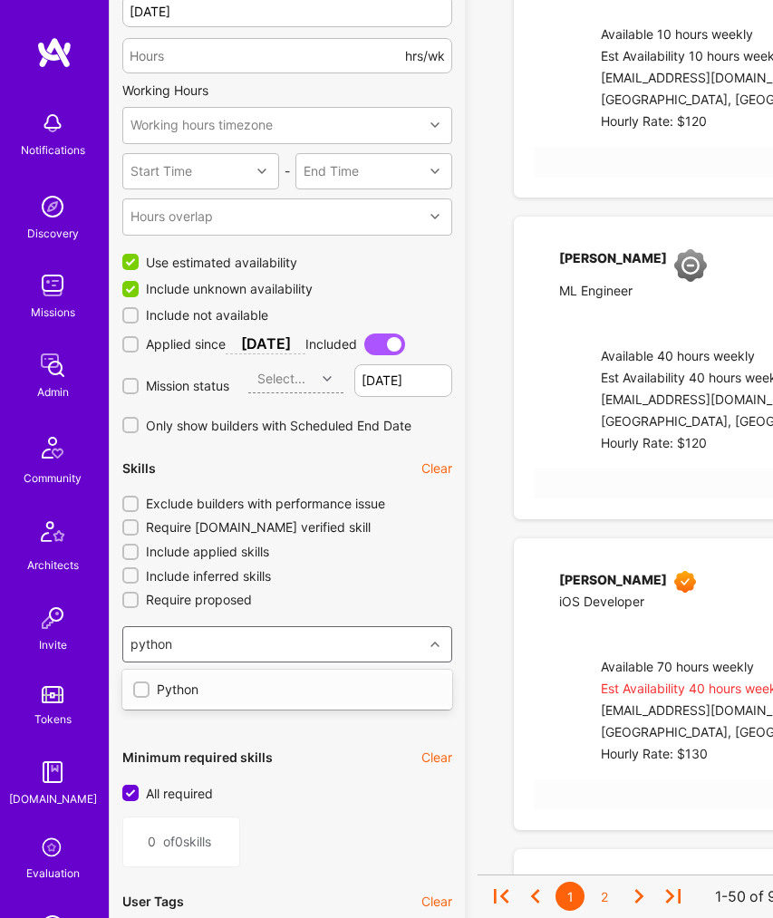
type input "1"
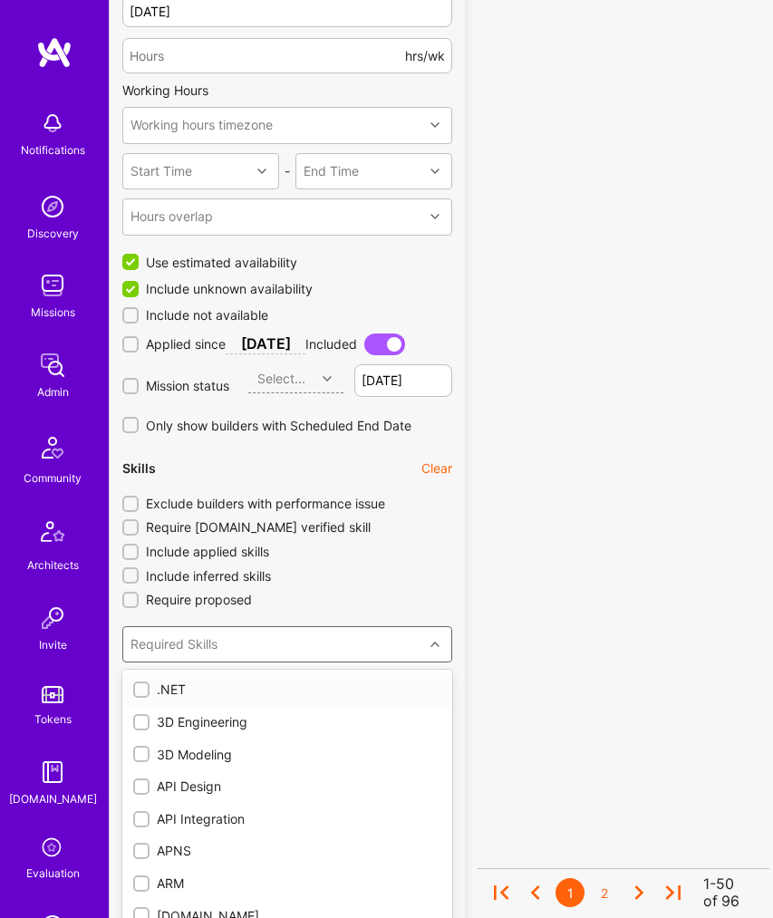
checkbox input "true"
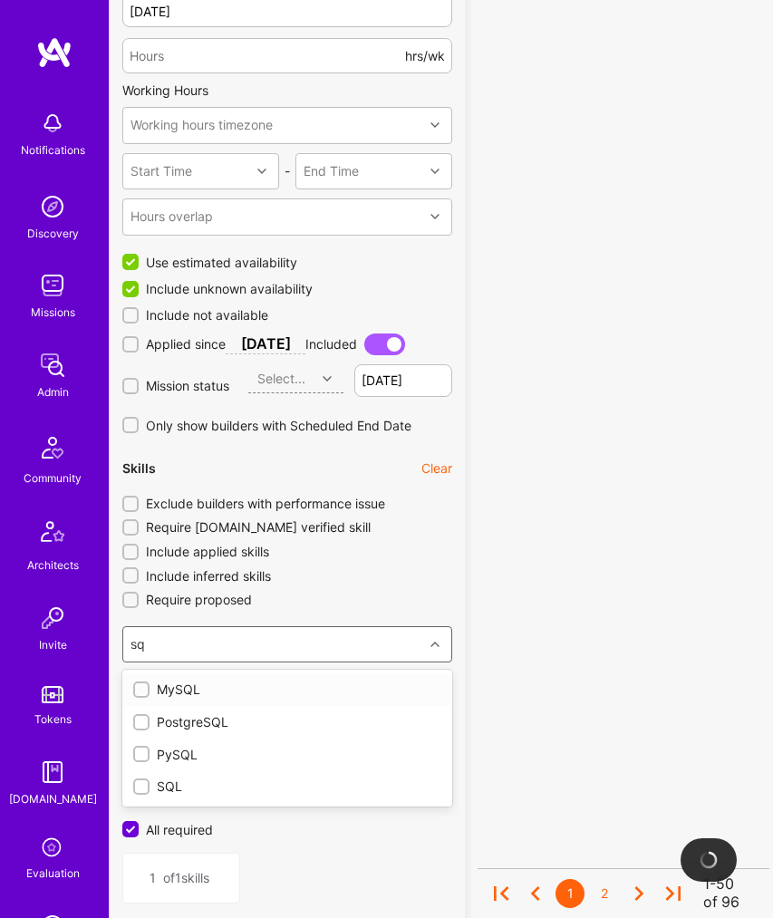
type input "sql"
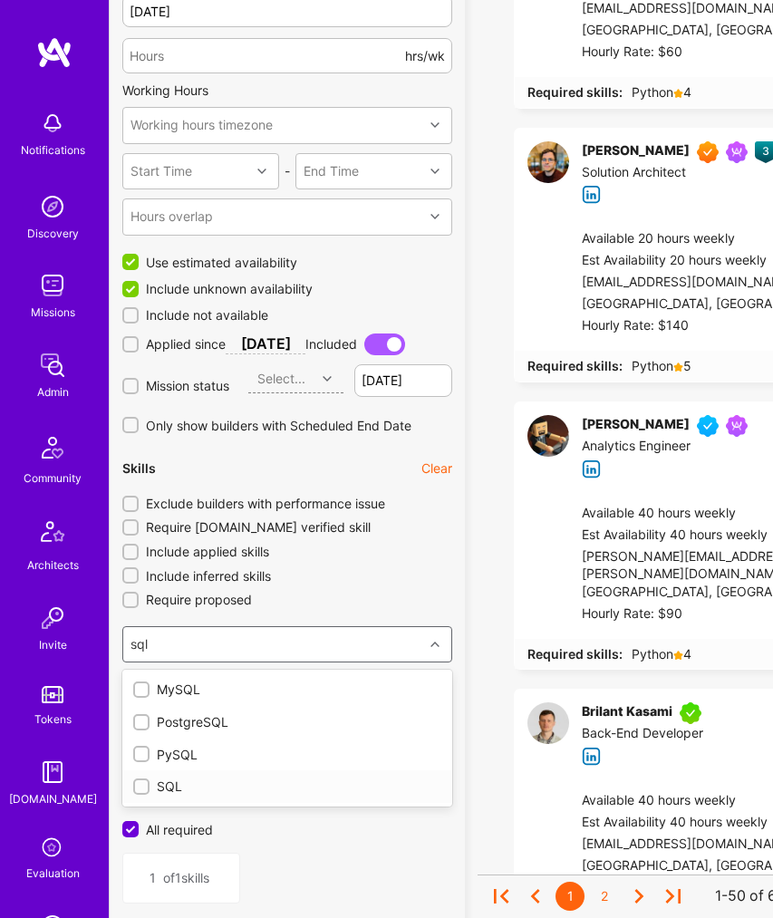
click at [142, 782] on input "checkbox" at bounding box center [143, 788] width 13 height 13
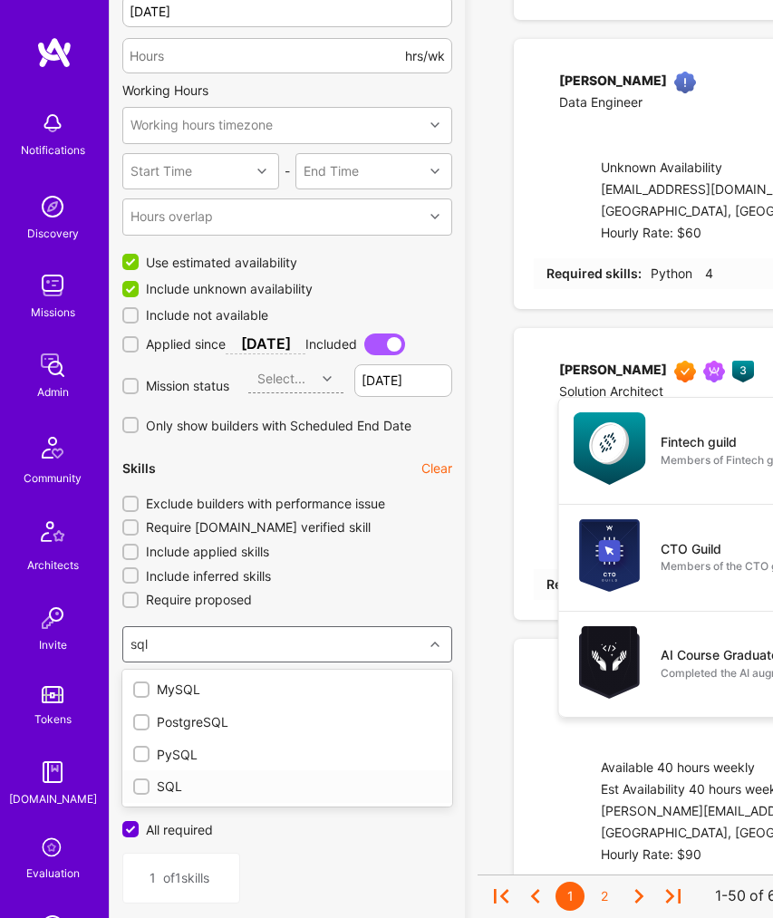
checkbox input "false"
type input "2"
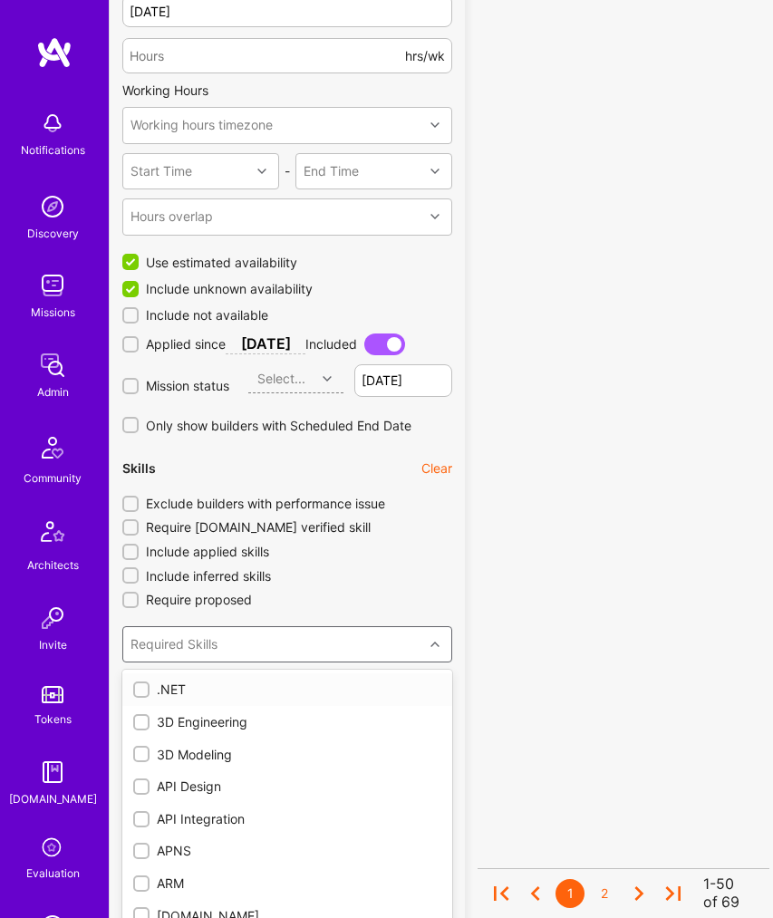
checkbox input "true"
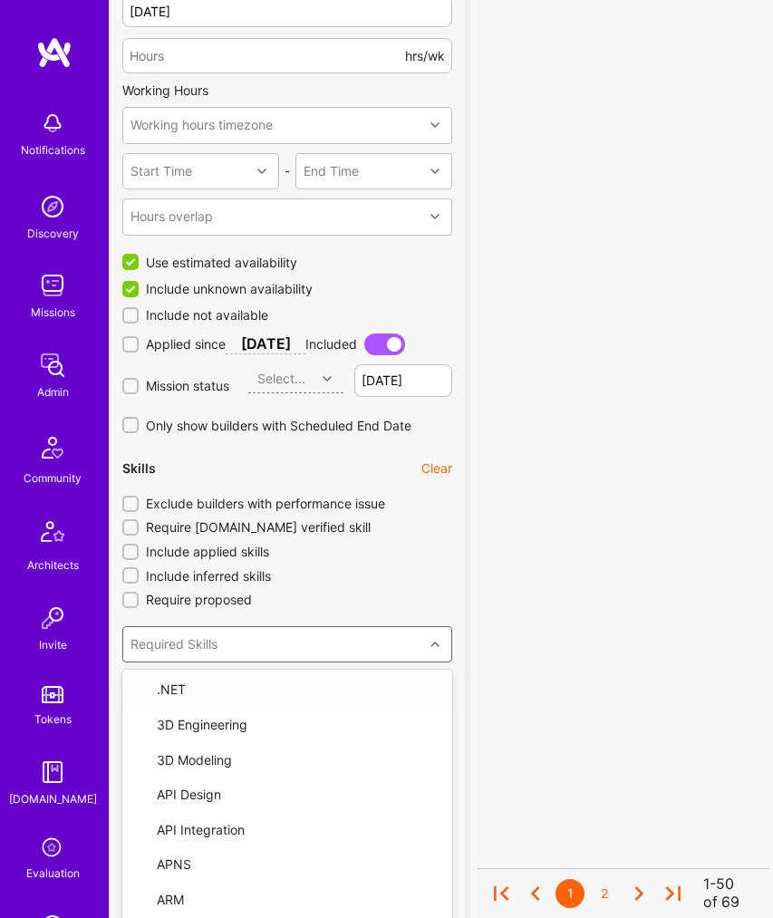
click at [188, 636] on div "Required Skills" at bounding box center [174, 645] width 87 height 18
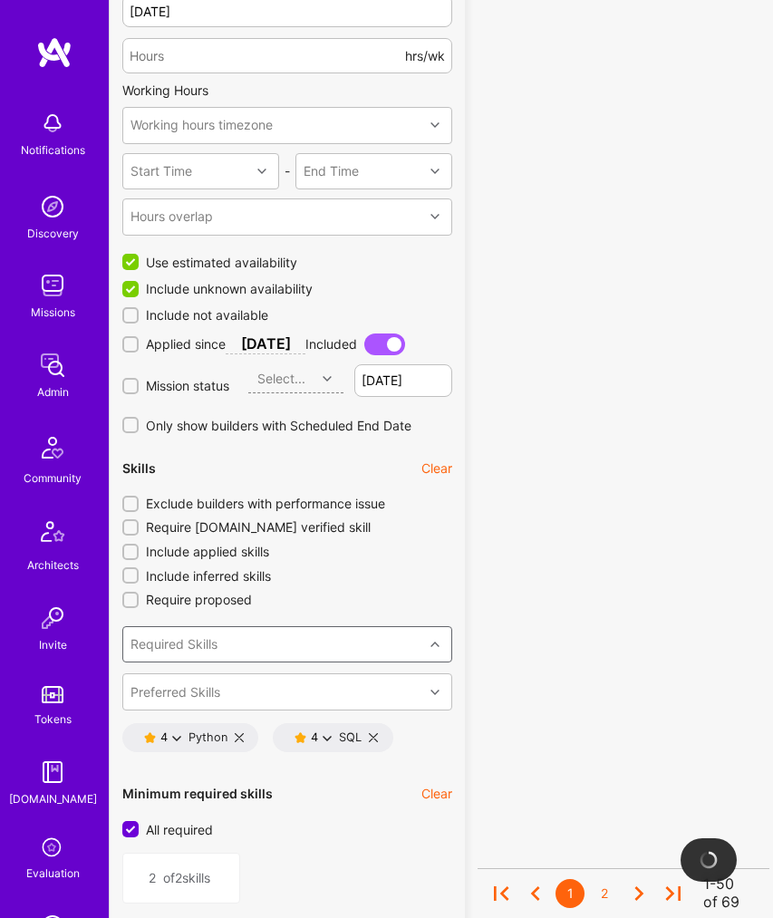
type input "c"
type input "gcp"
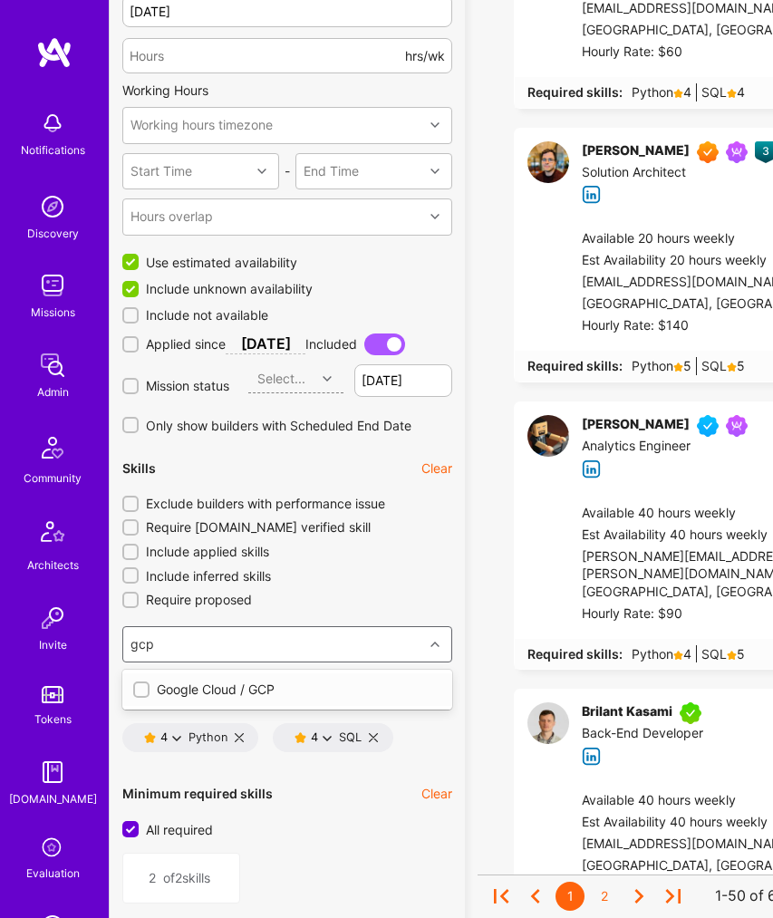
click at [151, 681] on div "Google Cloud / GCP" at bounding box center [287, 690] width 308 height 18
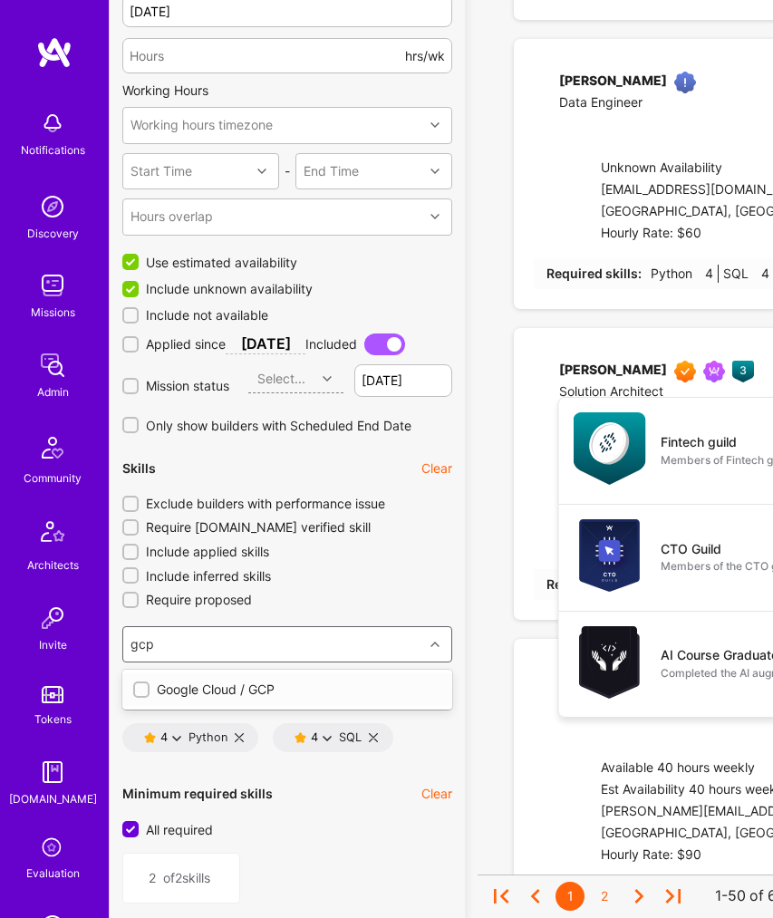
type input "3"
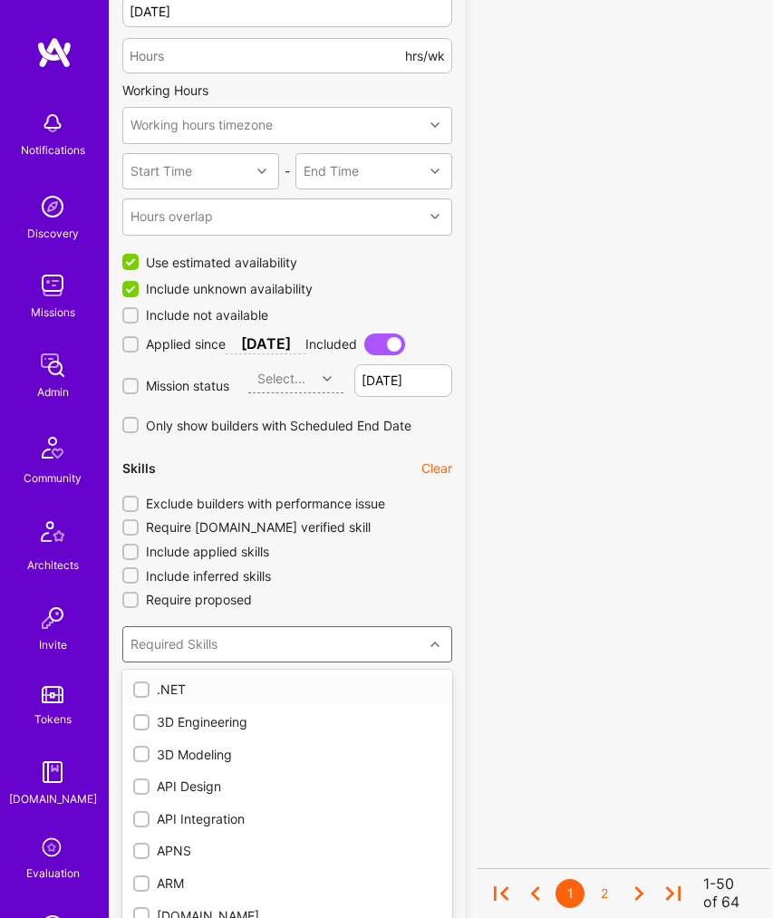
checkbox input "true"
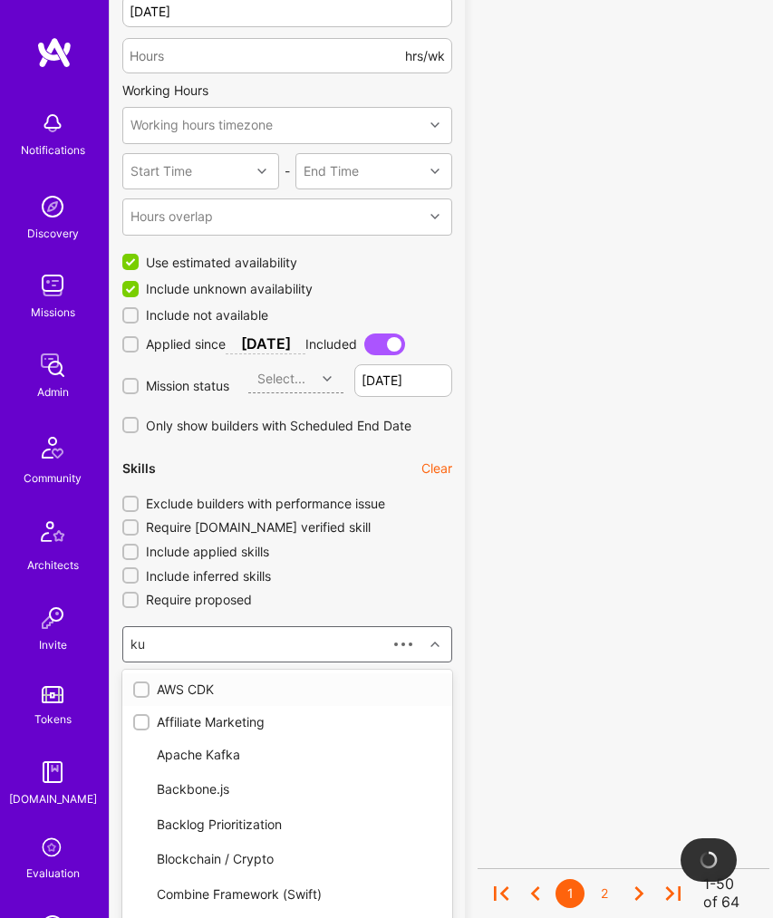
type input "kub"
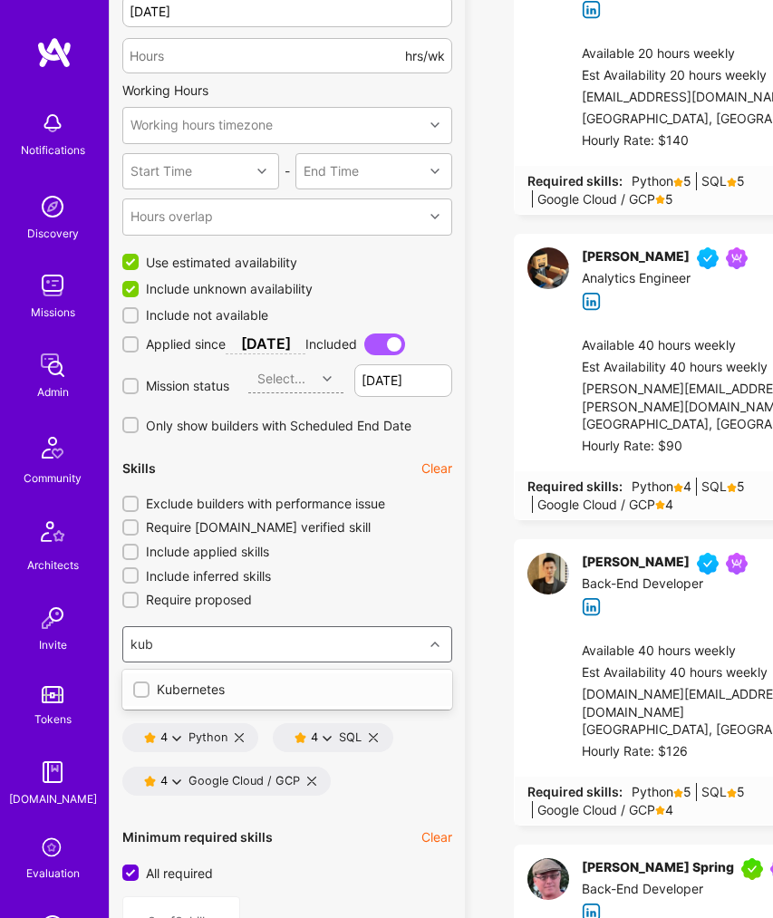
click at [148, 682] on div at bounding box center [141, 690] width 16 height 16
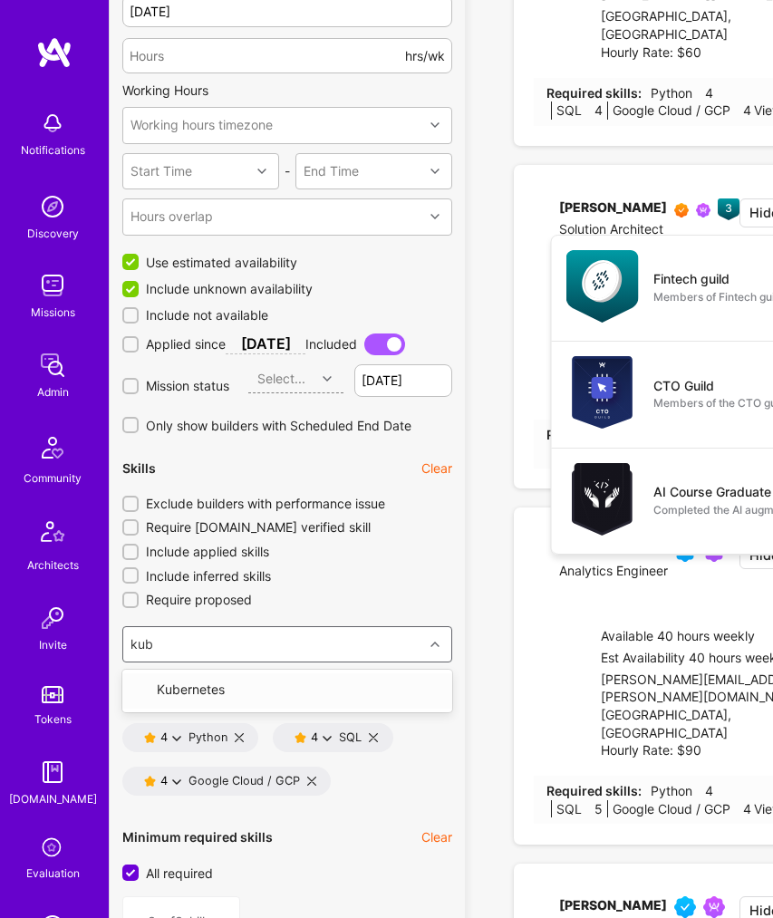
type input "4"
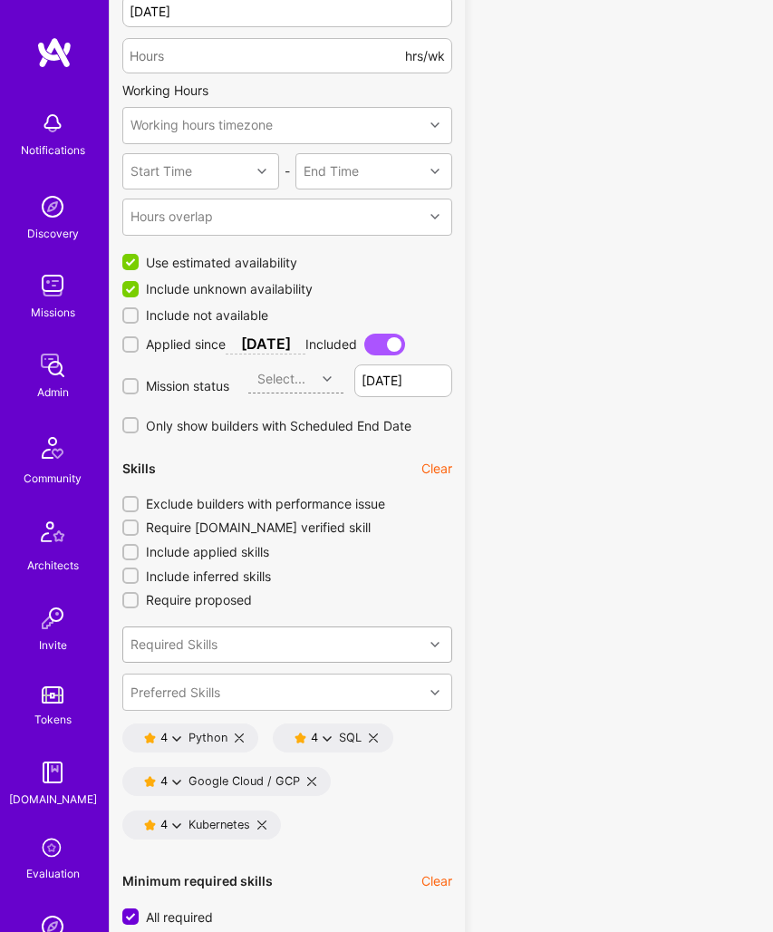
click at [176, 636] on div "Required Skills" at bounding box center [174, 645] width 87 height 18
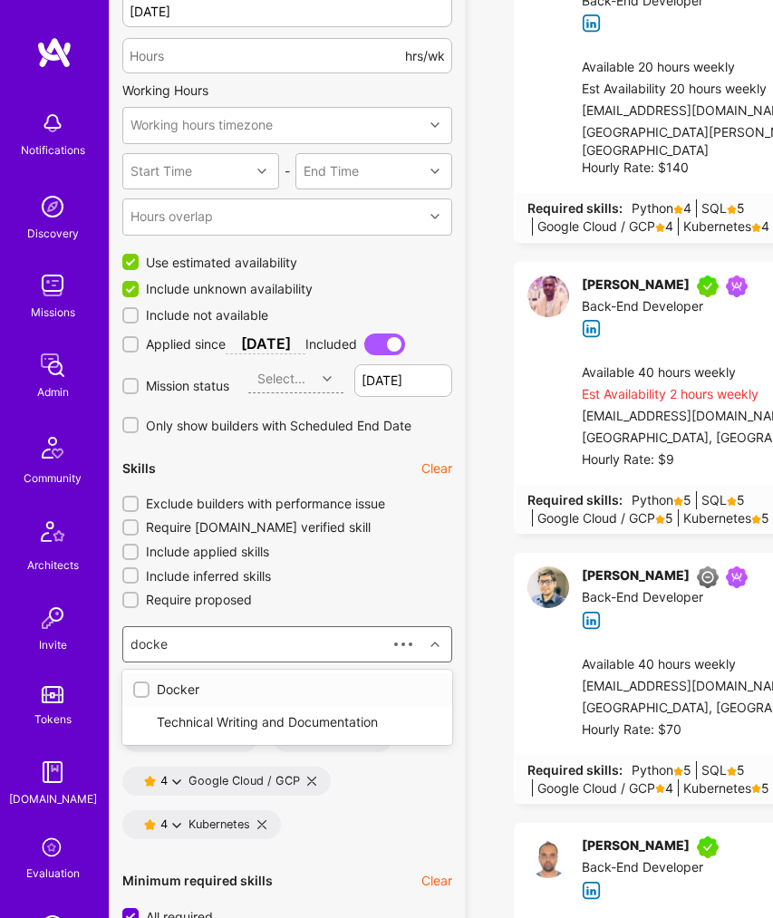
type input "docker"
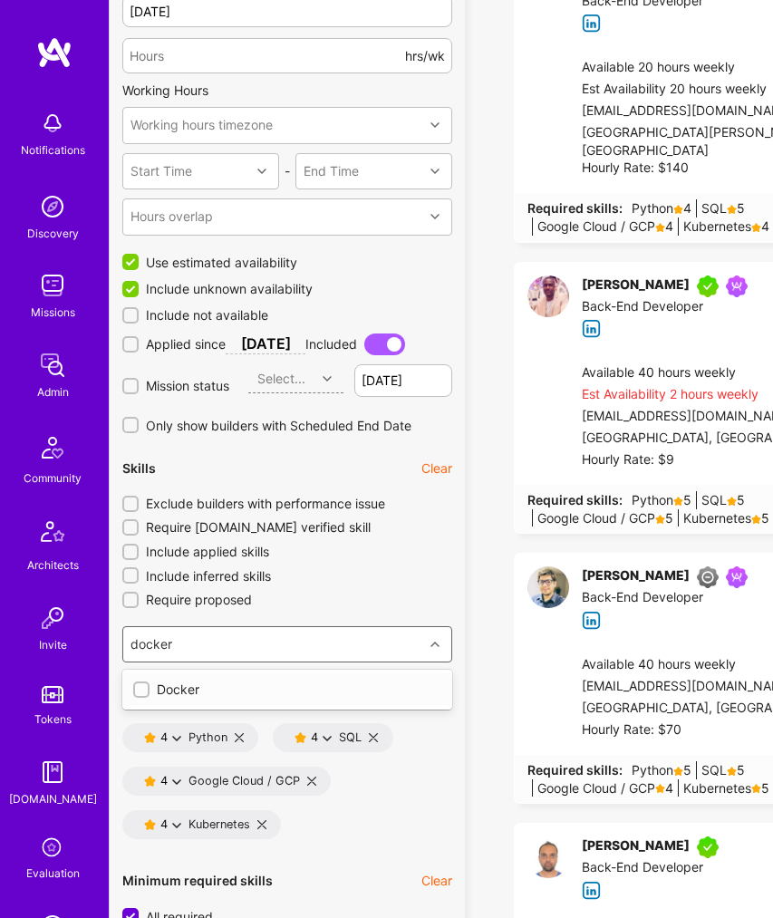
click at [160, 681] on div "Docker" at bounding box center [287, 690] width 308 height 18
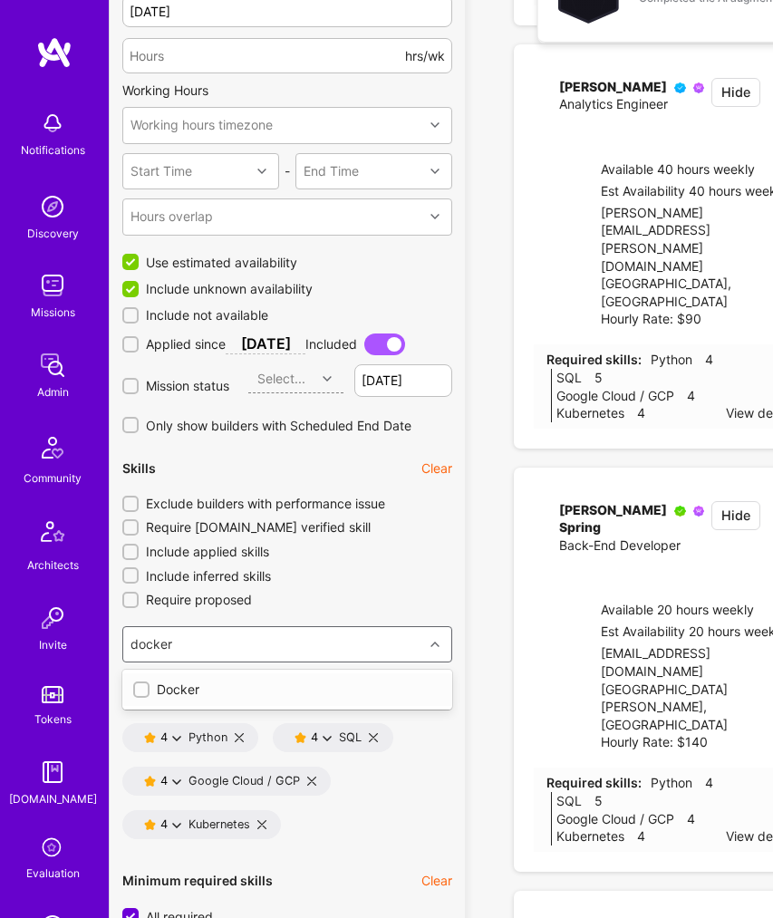
type input "5"
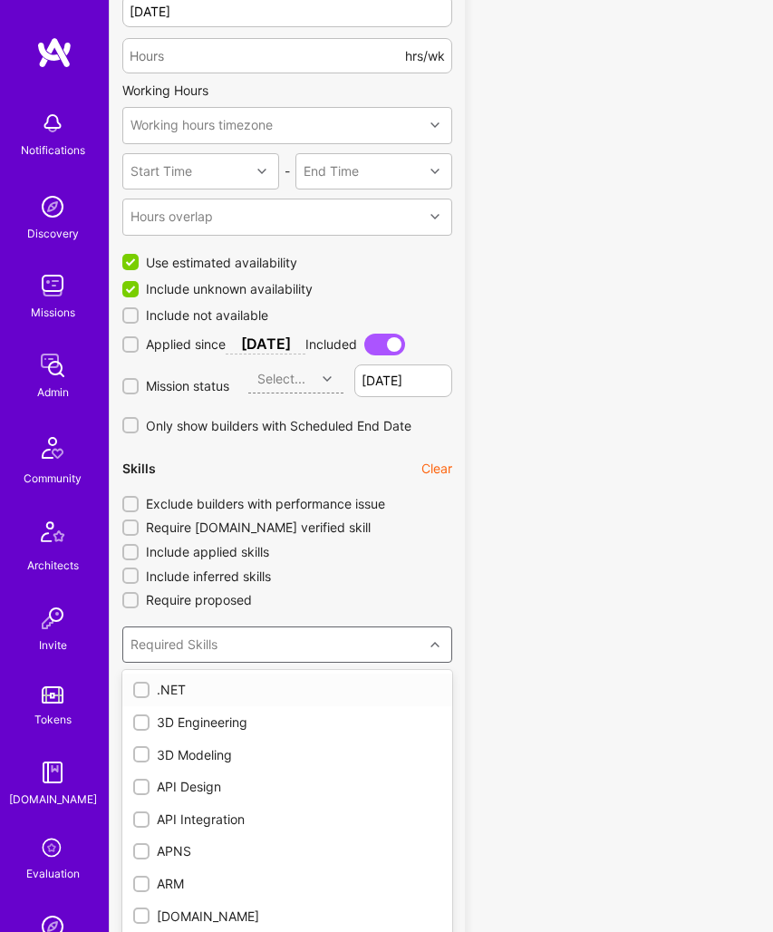
checkbox input "true"
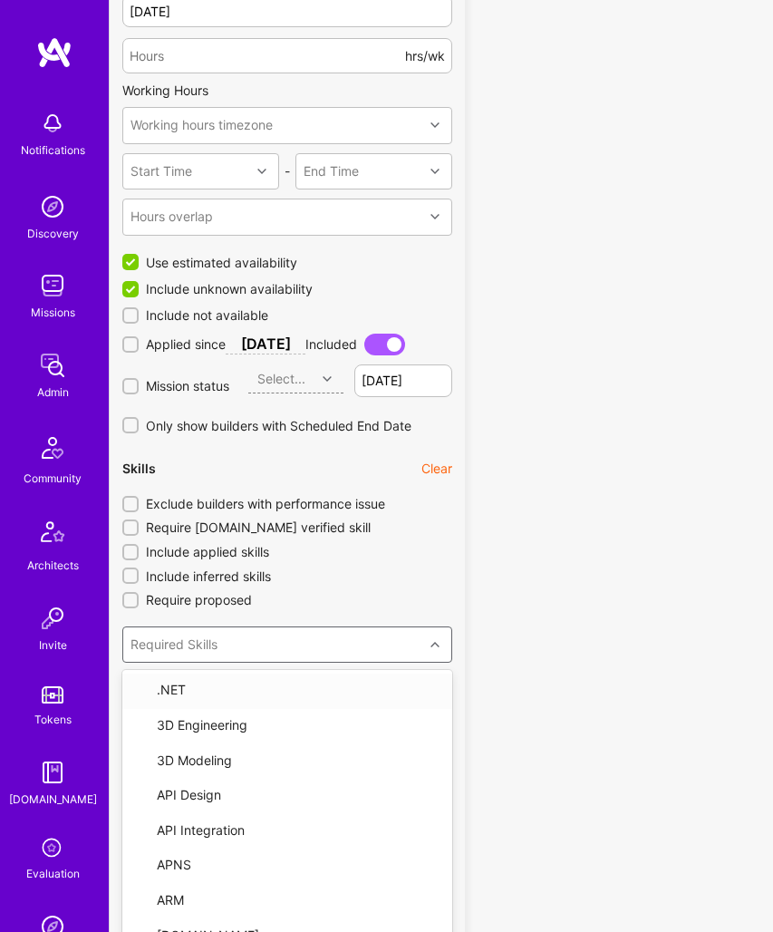
click at [166, 636] on div "Required Skills" at bounding box center [174, 645] width 87 height 18
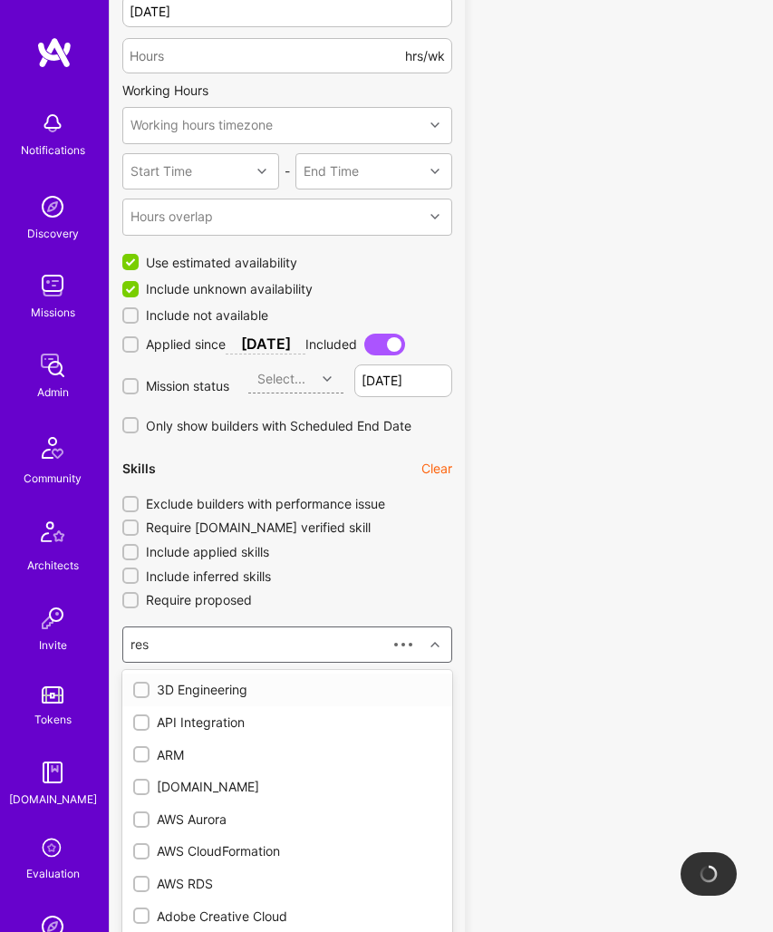
type input "rest"
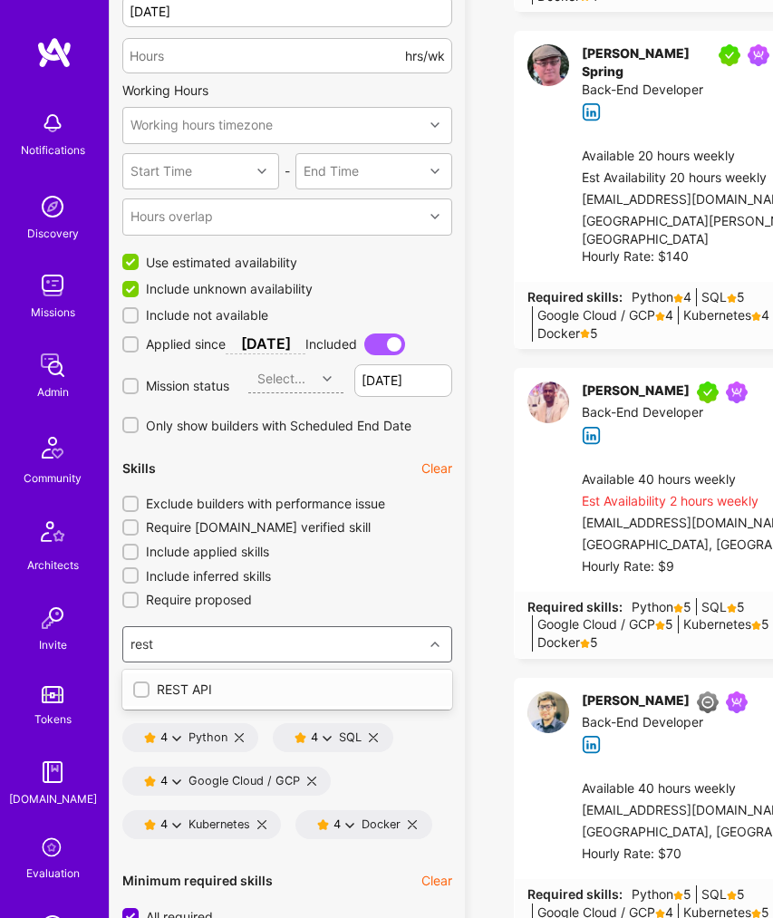
click at [156, 681] on div "REST API" at bounding box center [287, 690] width 308 height 18
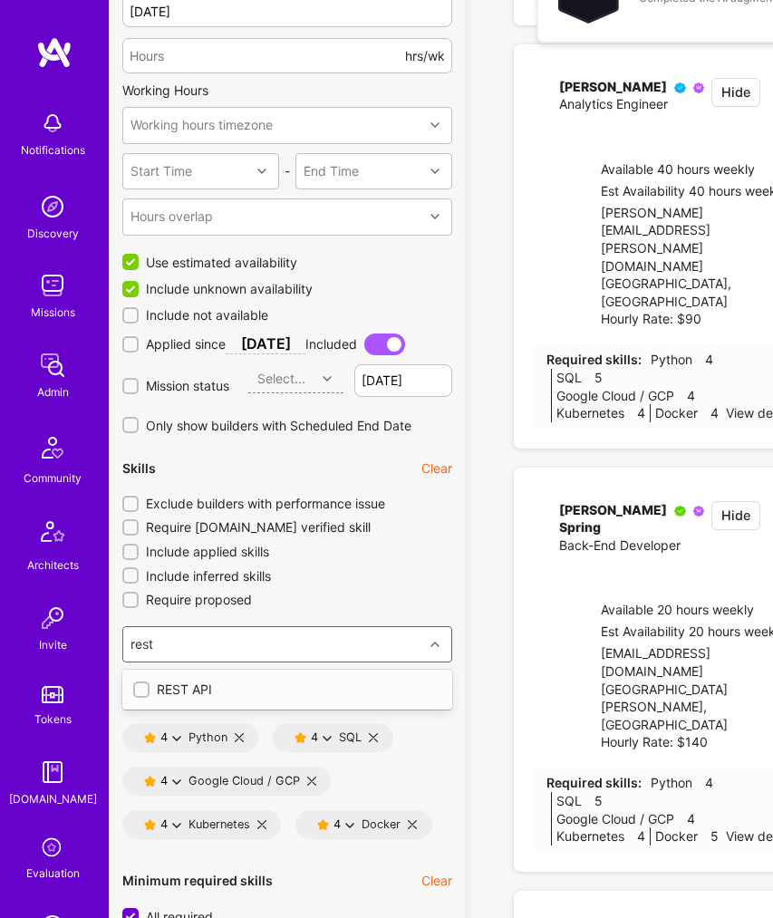
type input "6"
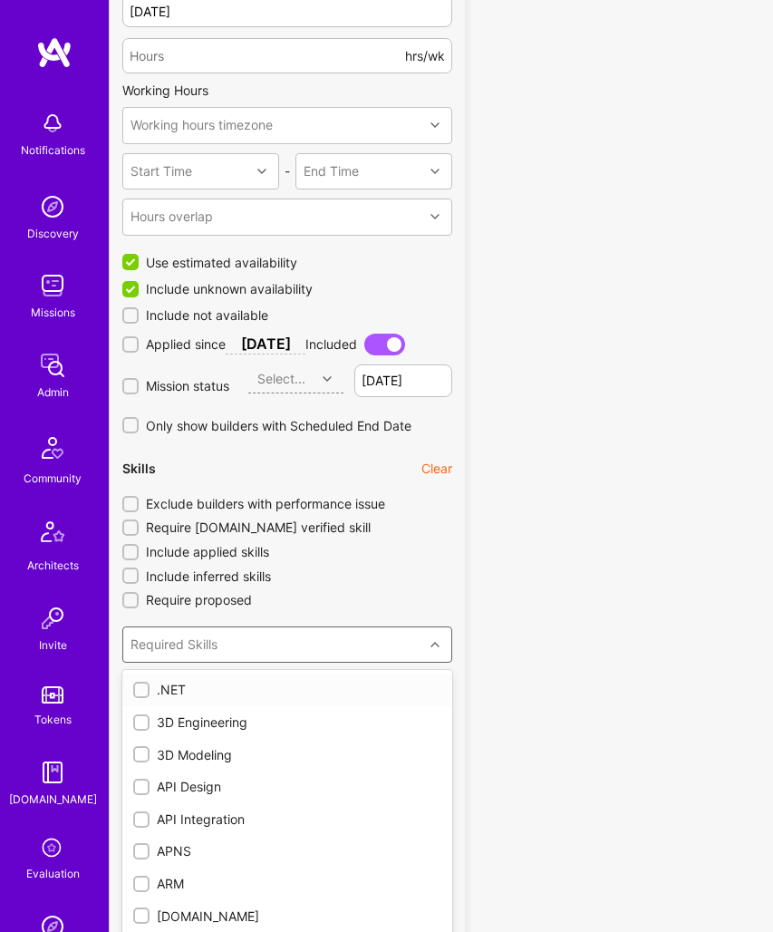
checkbox input "true"
type input "c"
checkbox input "true"
checkbox input "false"
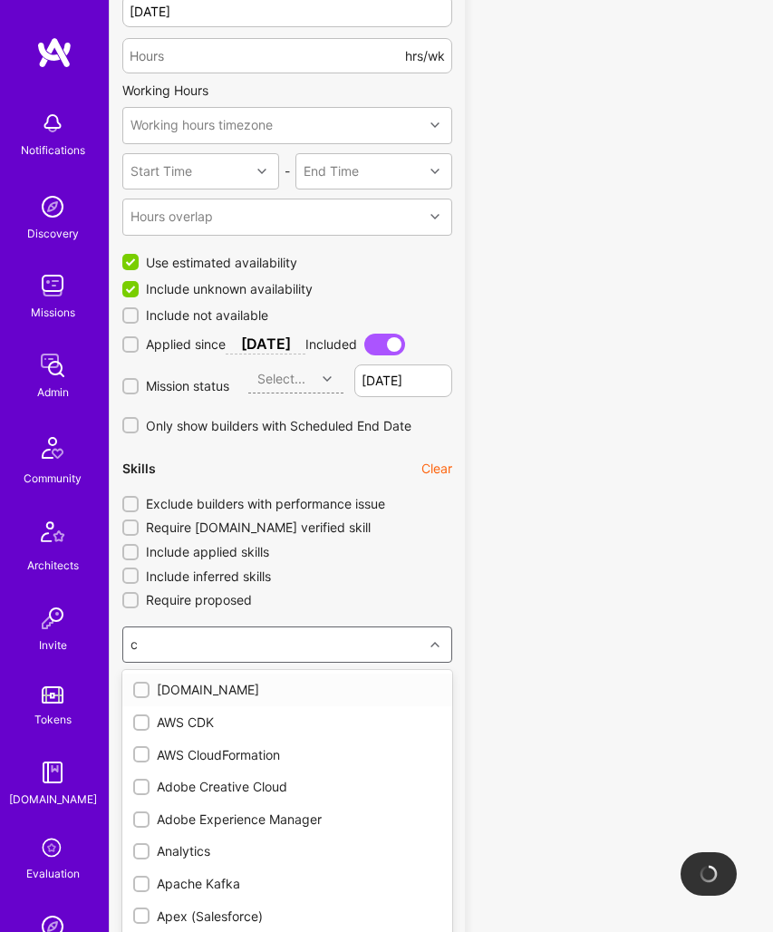
type input "ci"
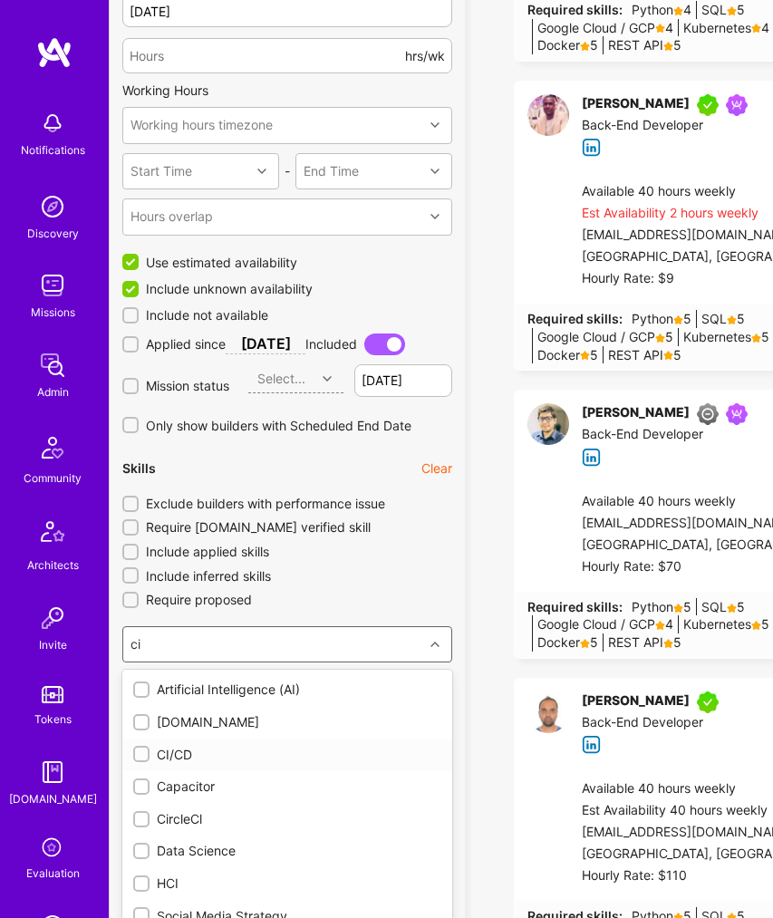
click at [146, 749] on input "checkbox" at bounding box center [143, 755] width 13 height 13
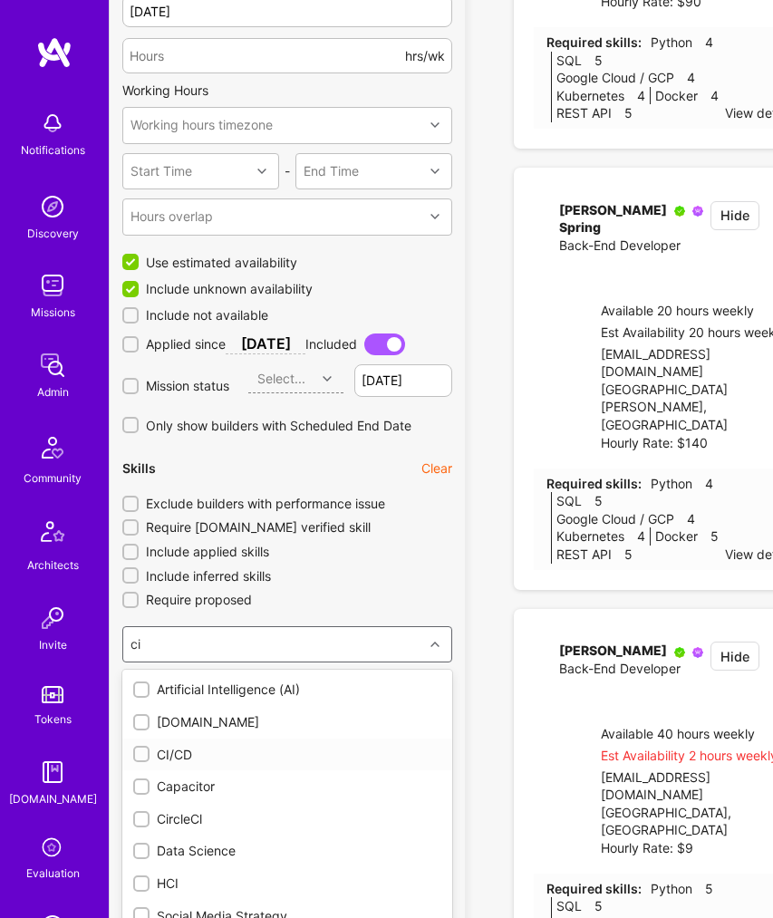
checkbox input "false"
type input "7"
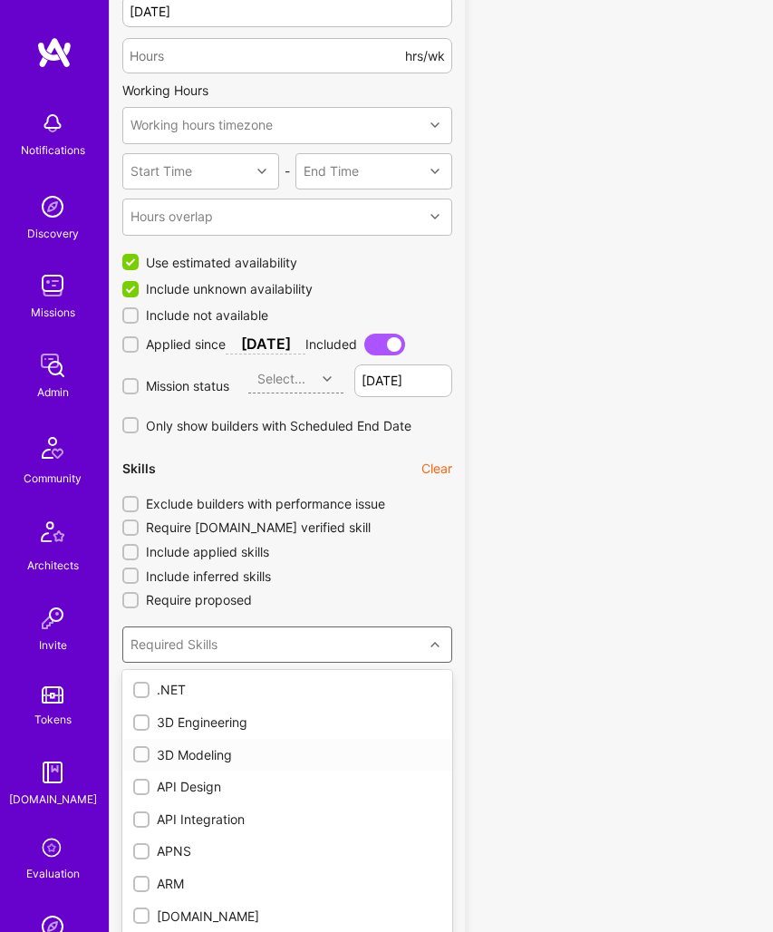
checkbox input "true"
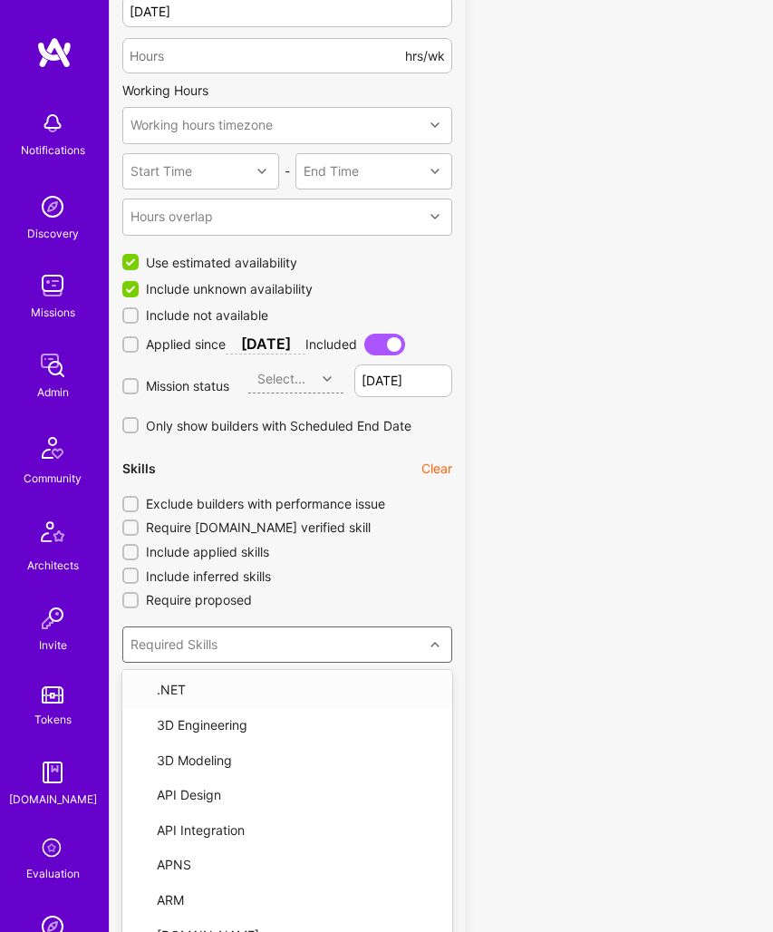
click at [435, 640] on icon at bounding box center [435, 644] width 9 height 9
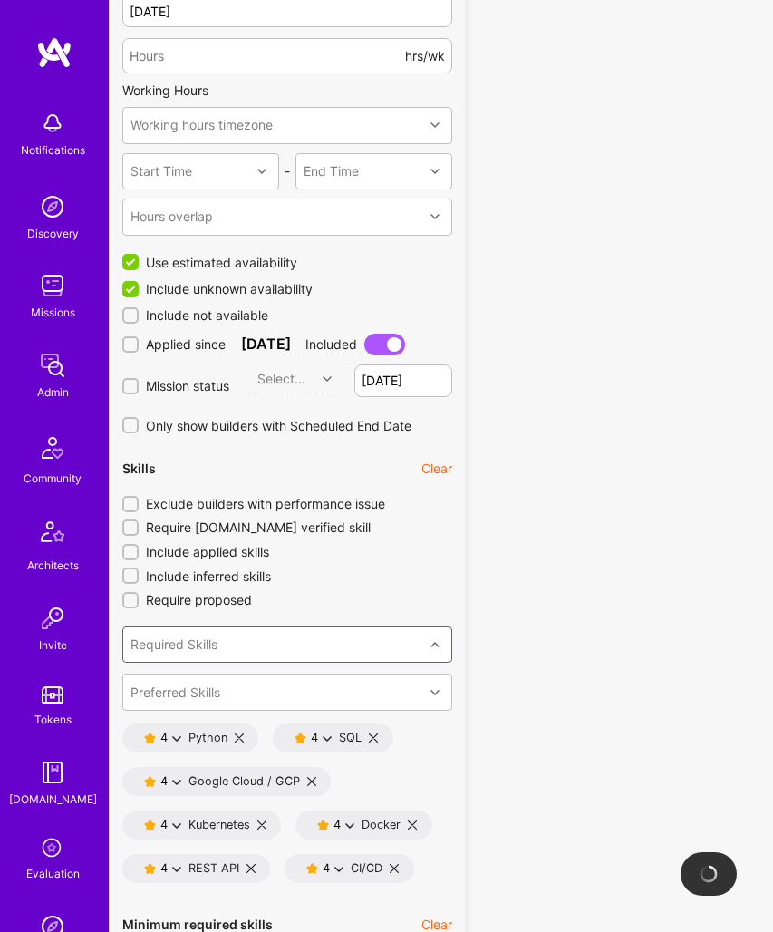
click at [339, 864] on icon at bounding box center [339, 868] width 9 height 9
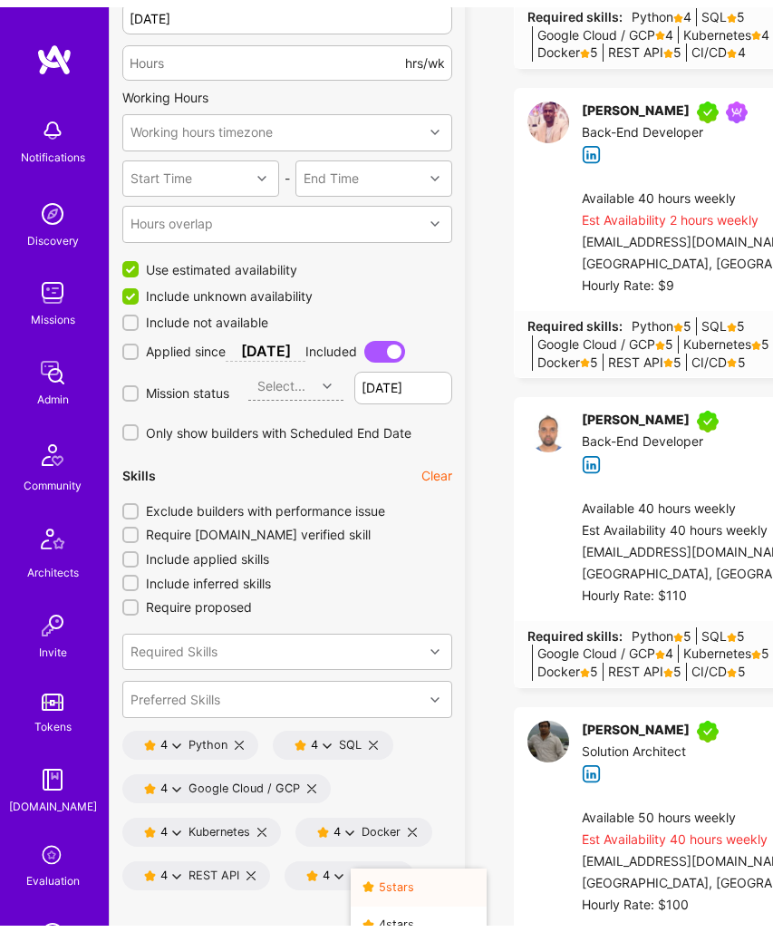
scroll to position [1845, 0]
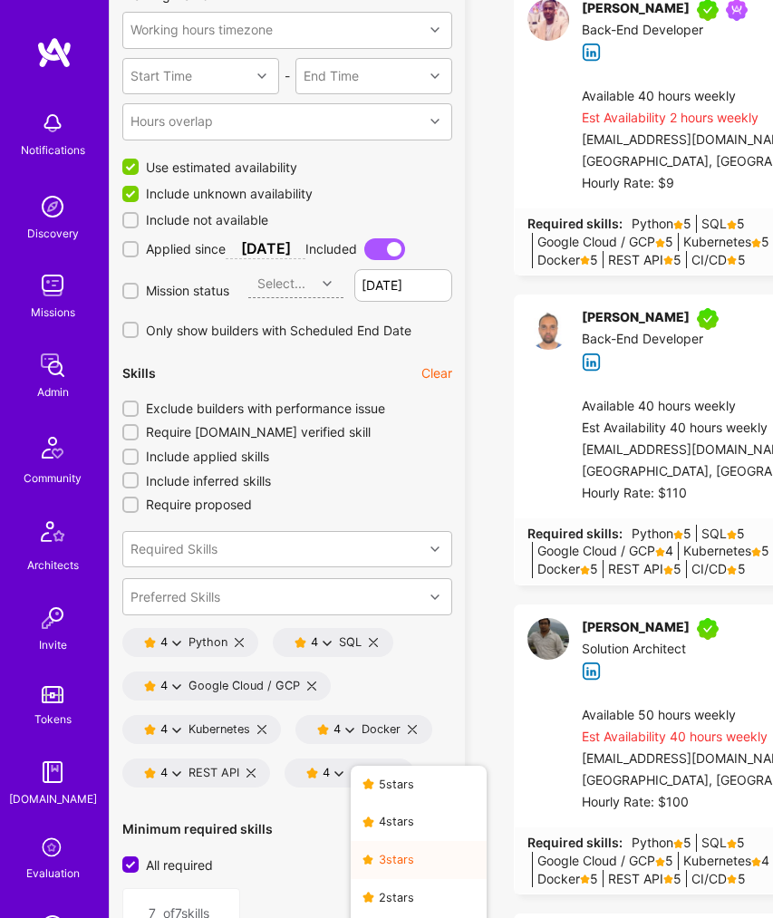
click at [389, 848] on button "3 star s" at bounding box center [419, 860] width 136 height 38
click at [135, 858] on input "All required" at bounding box center [132, 866] width 16 height 16
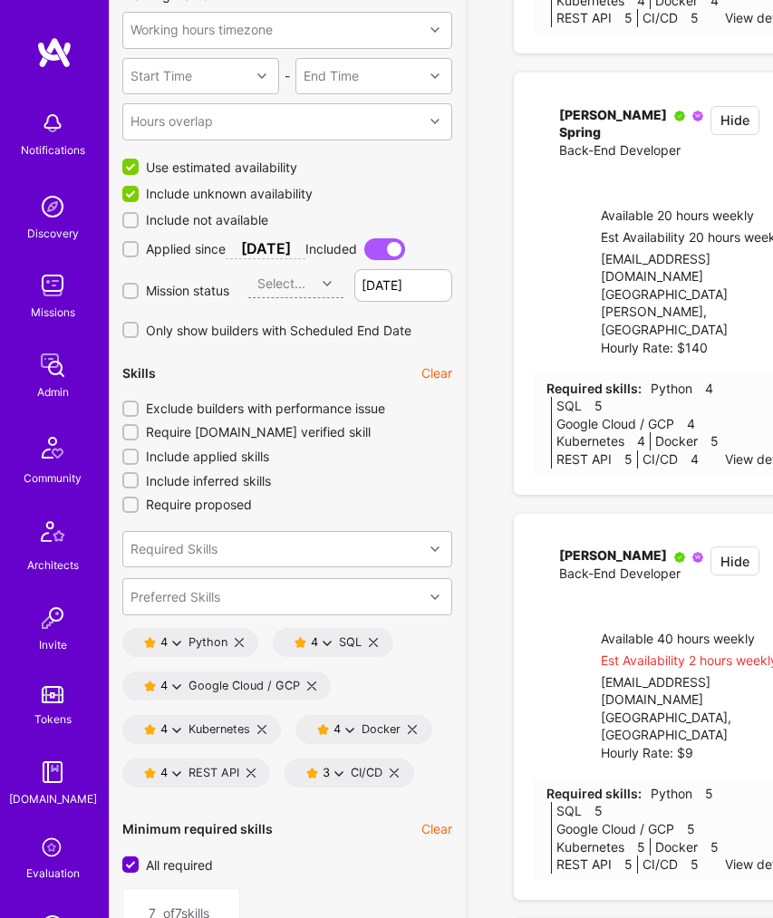
checkbox input "false"
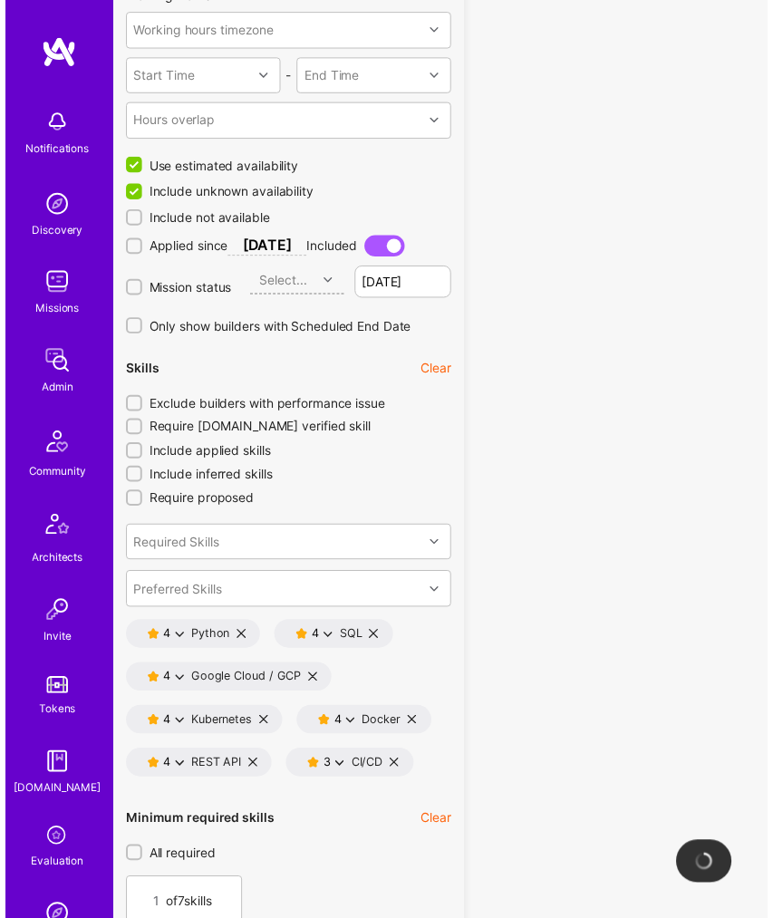
scroll to position [1880, 0]
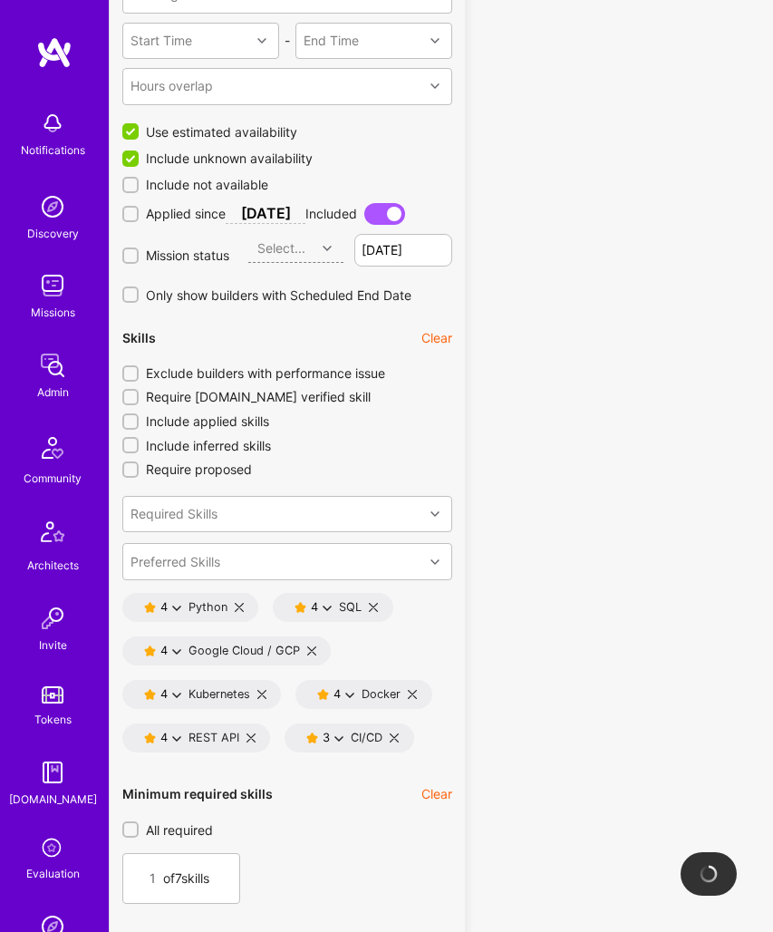
click at [156, 870] on div "1" at bounding box center [148, 879] width 24 height 18
click at [149, 861] on input "1" at bounding box center [146, 879] width 20 height 44
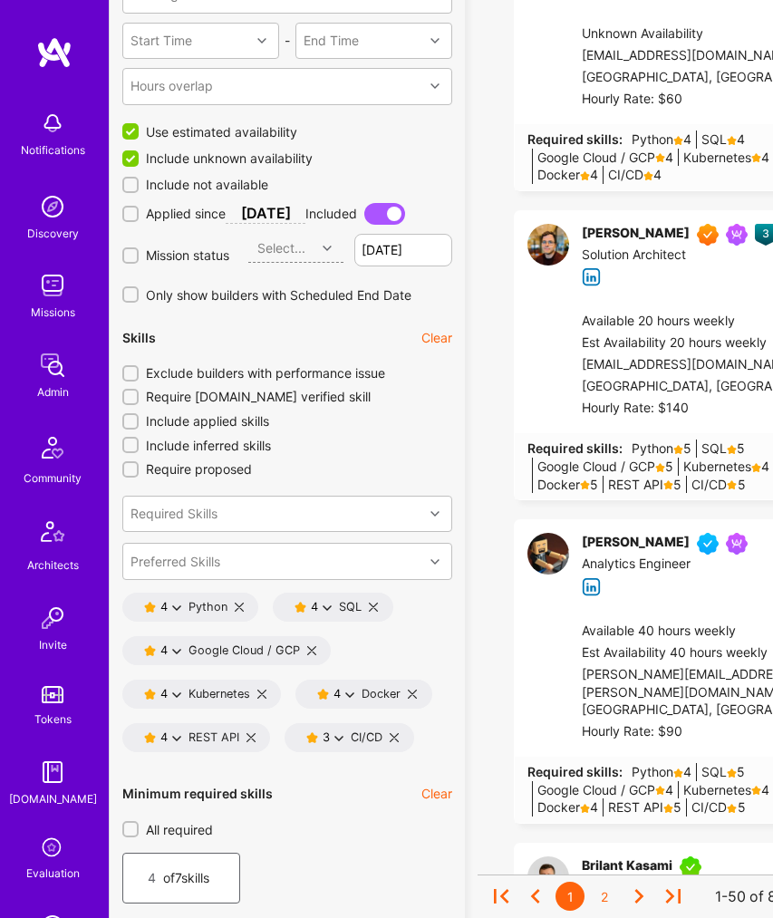
type input "4"
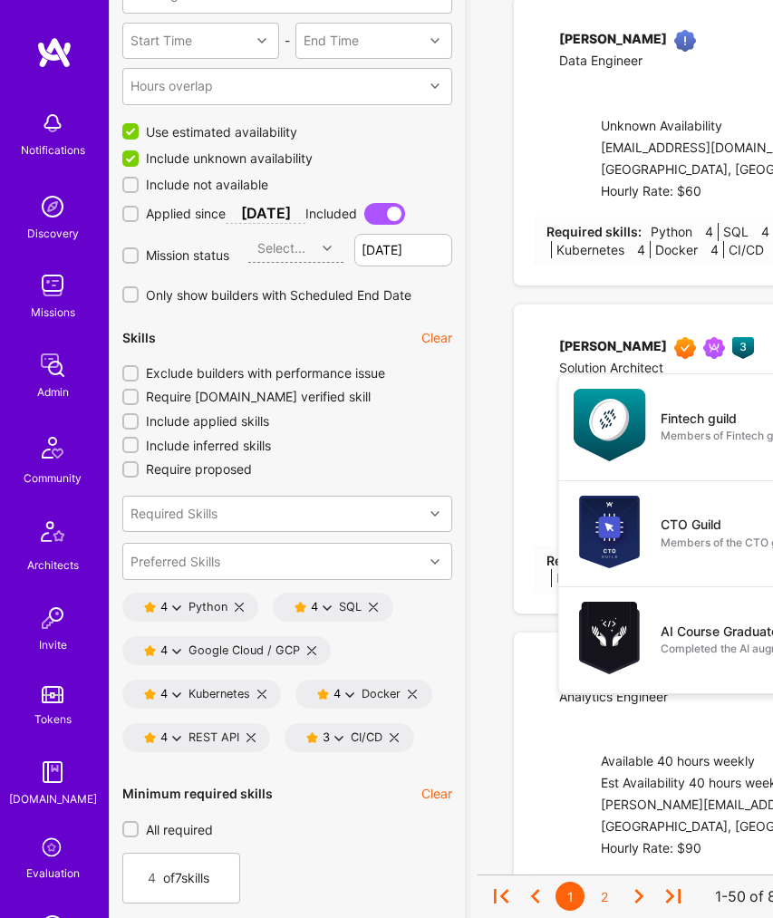
click at [277, 853] on div "4 of 7 skills" at bounding box center [287, 878] width 330 height 51
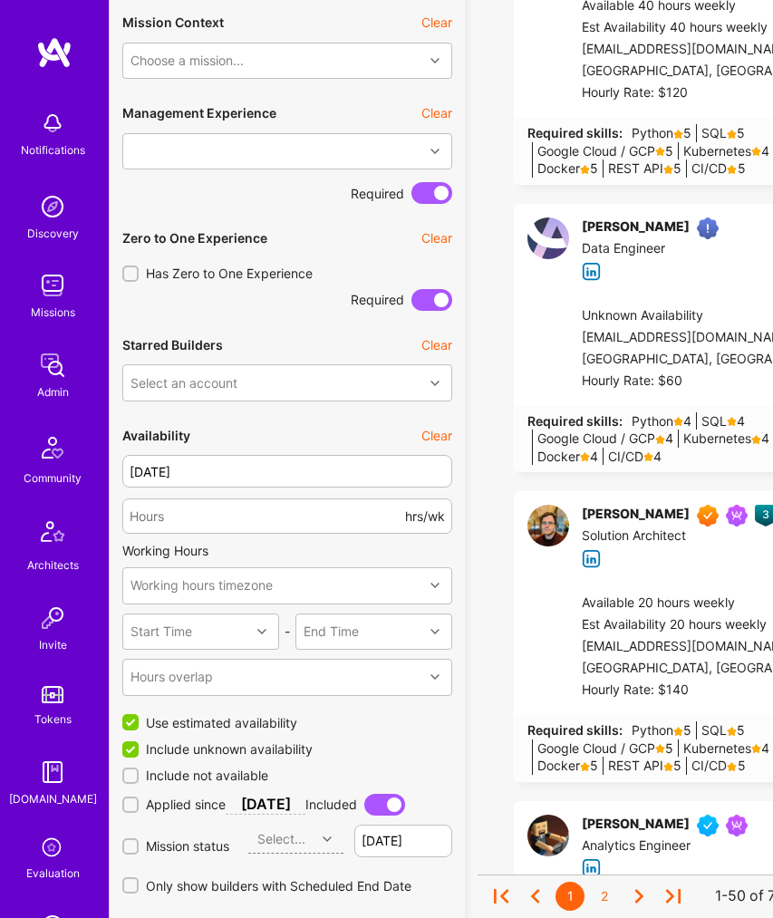
scroll to position [1071, 0]
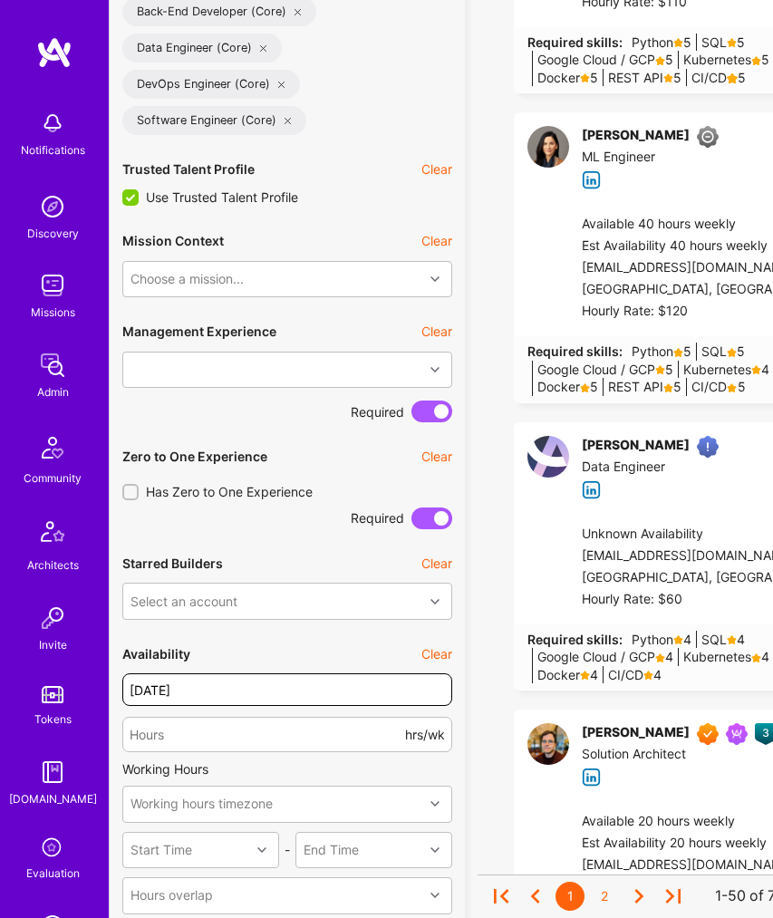
click at [311, 676] on input "[DATE]" at bounding box center [287, 690] width 330 height 33
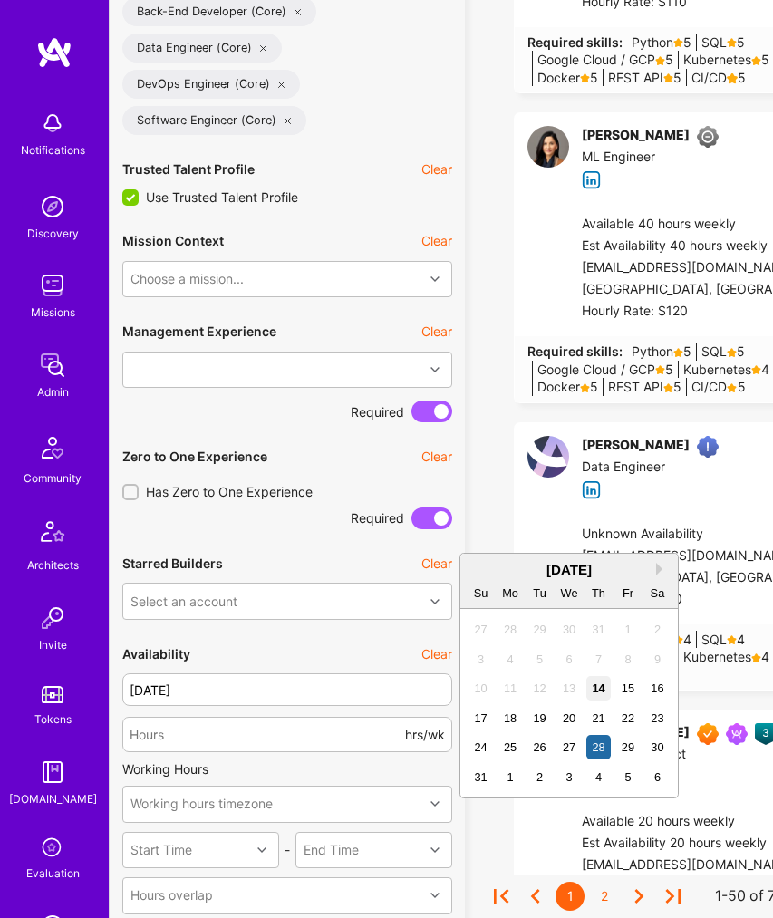
click at [604, 690] on div "14" at bounding box center [599, 688] width 24 height 24
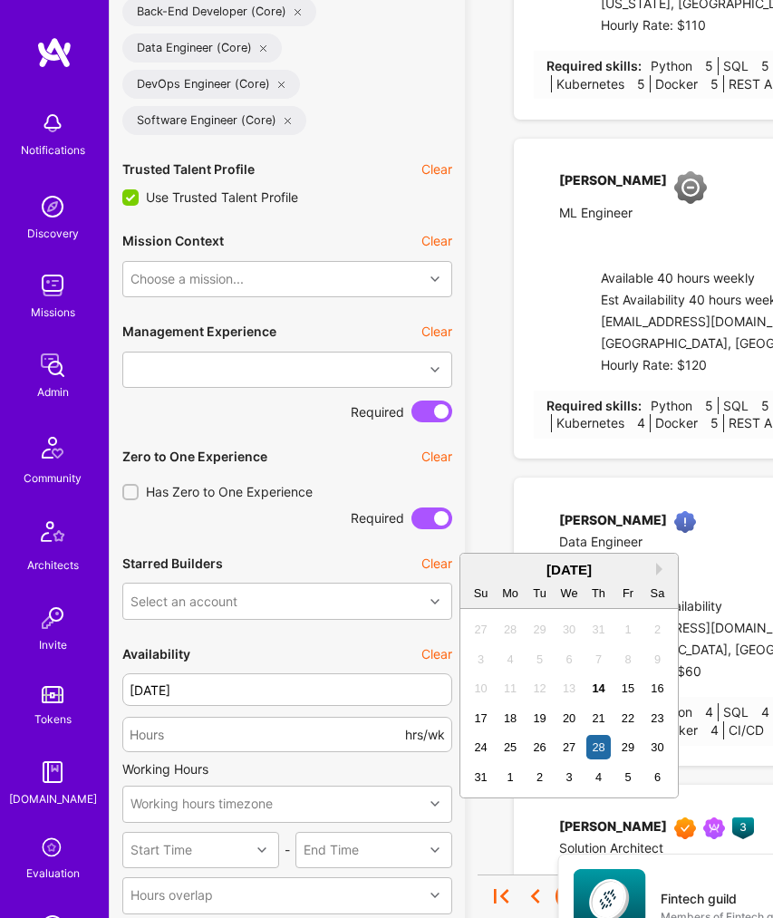
type input "[DATE]"
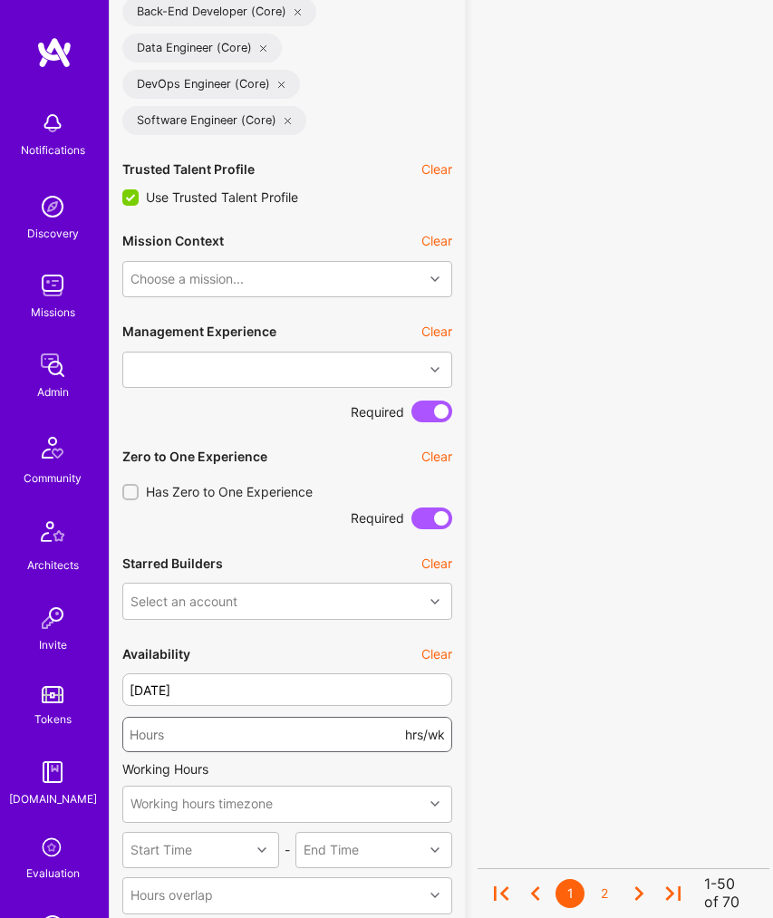
click at [270, 725] on input "number" at bounding box center [266, 736] width 272 height 44
type input "40"
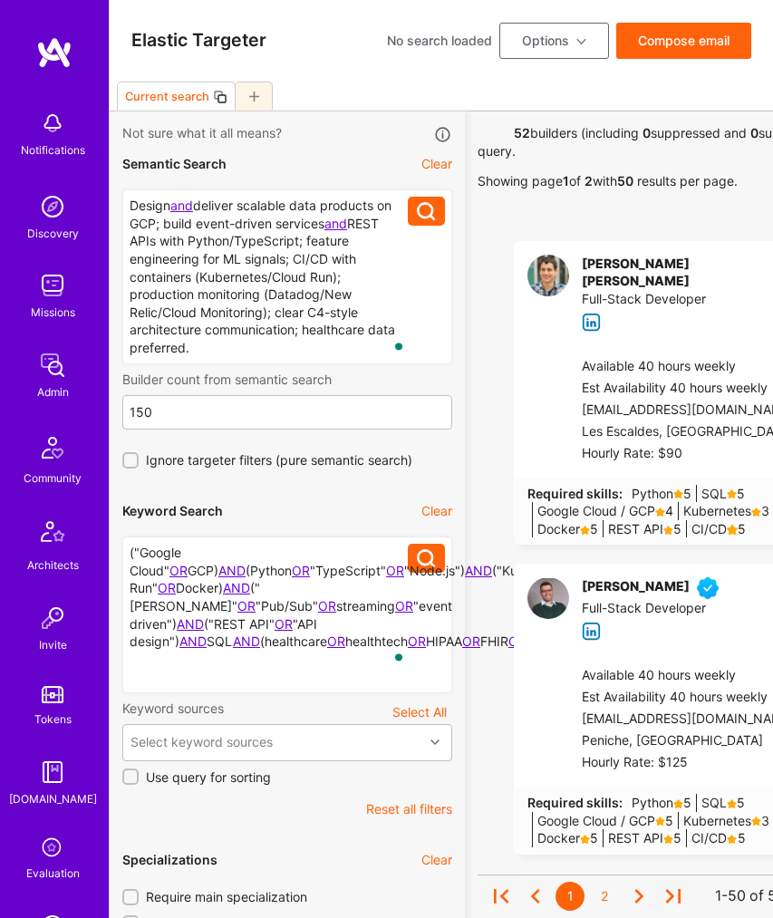
scroll to position [35, 0]
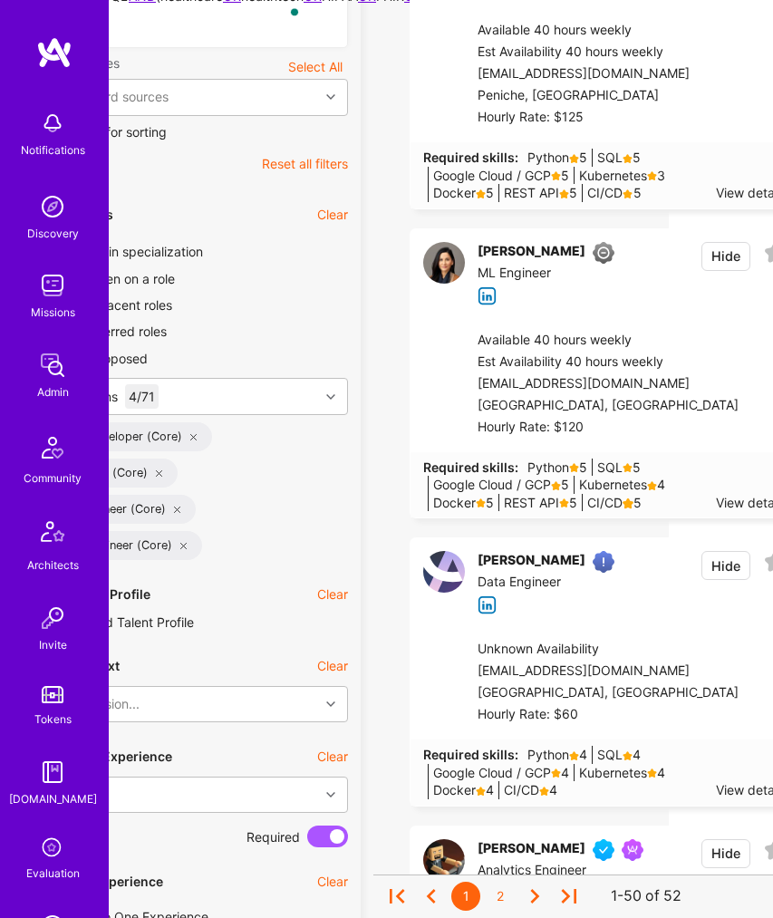
scroll to position [646, 69]
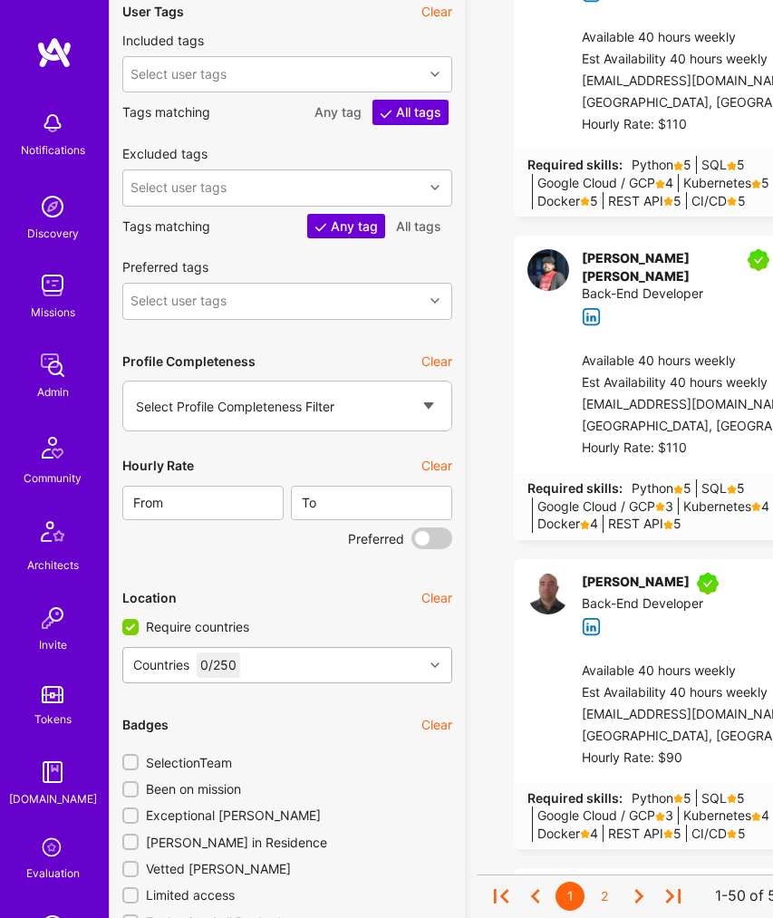
click at [240, 653] on div "0 / 250" at bounding box center [219, 665] width 44 height 25
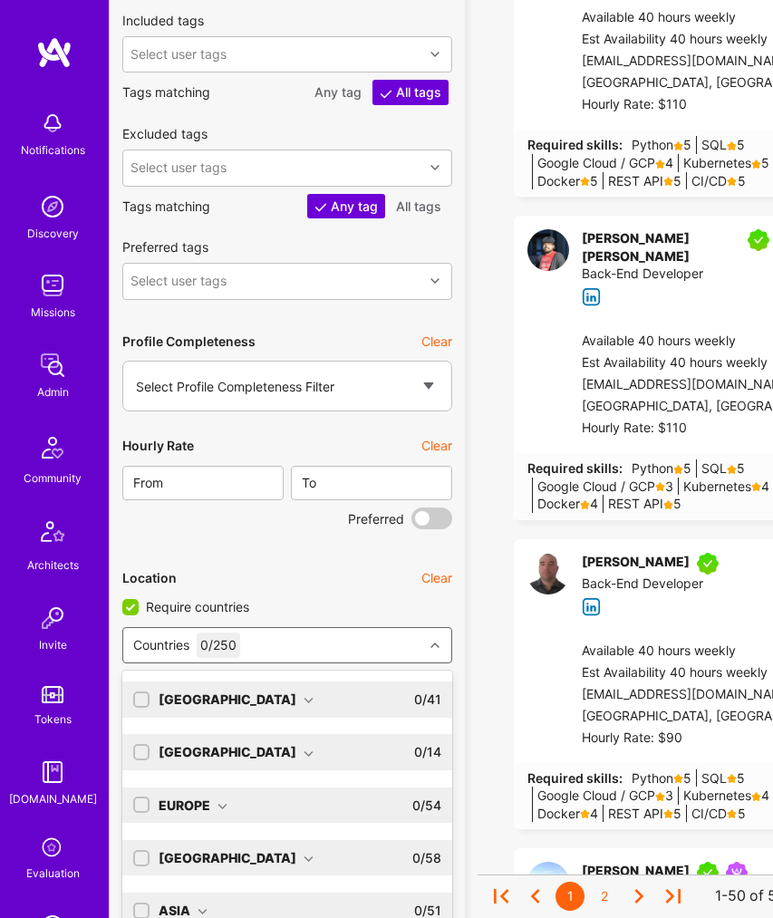
scroll to position [2828, 0]
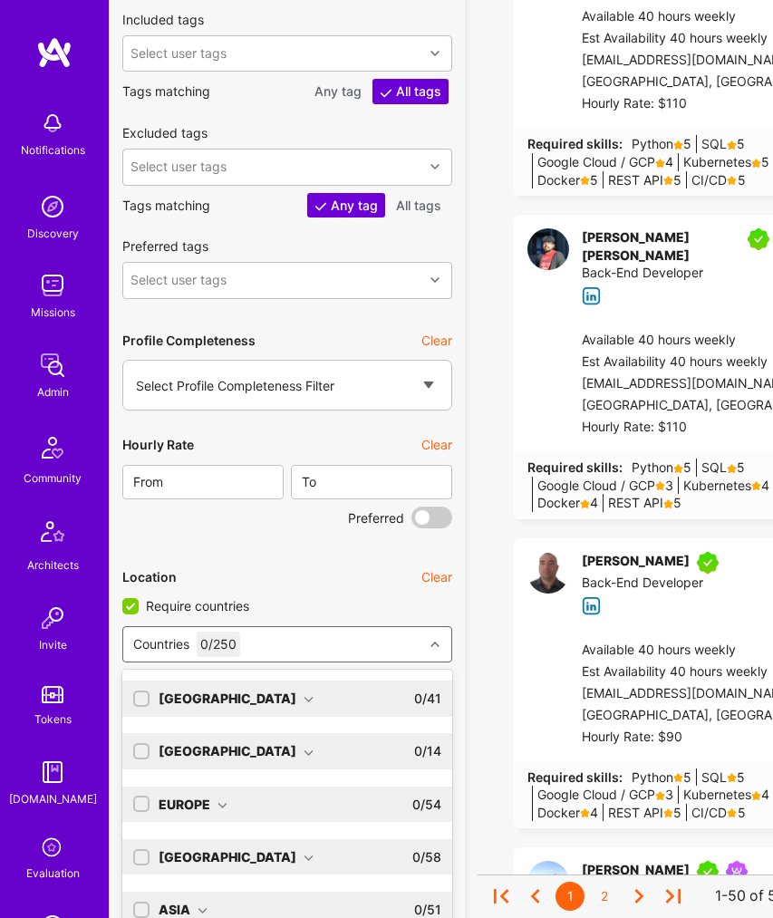
click at [243, 690] on div "[GEOGRAPHIC_DATA]" at bounding box center [236, 699] width 155 height 18
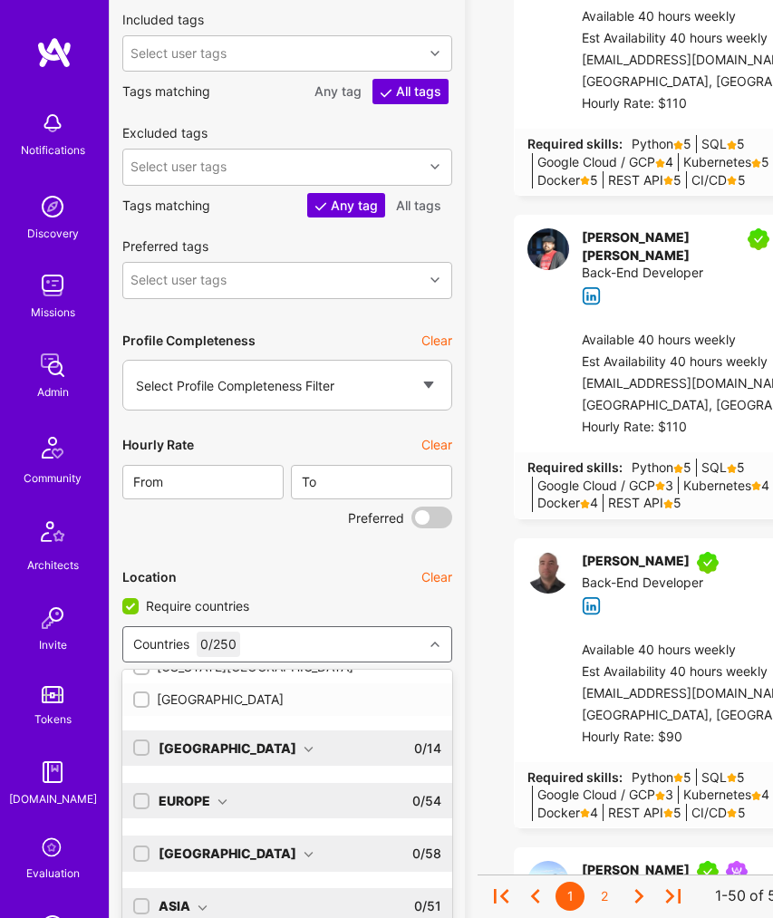
click at [196, 691] on div "United States" at bounding box center [287, 700] width 308 height 18
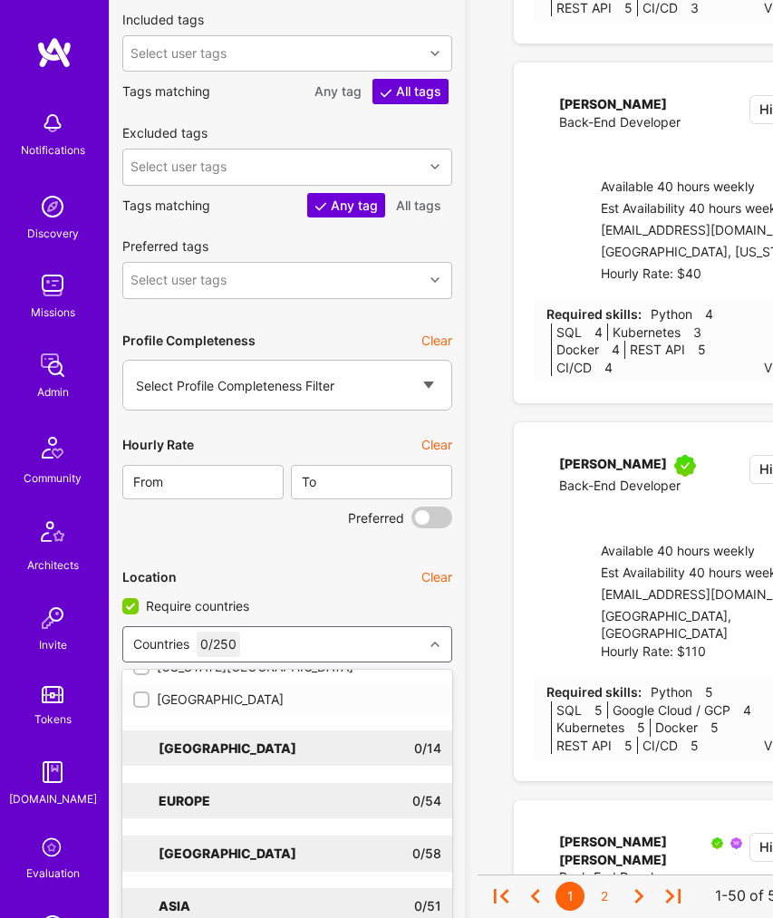
checkbox input "true"
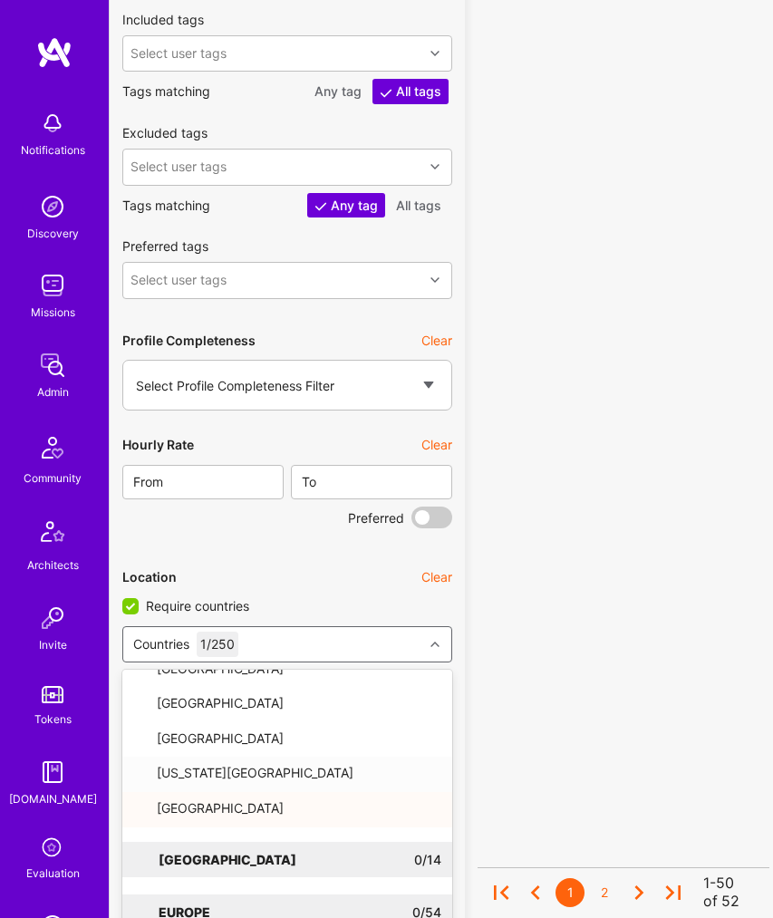
click at [435, 640] on icon at bounding box center [435, 644] width 9 height 9
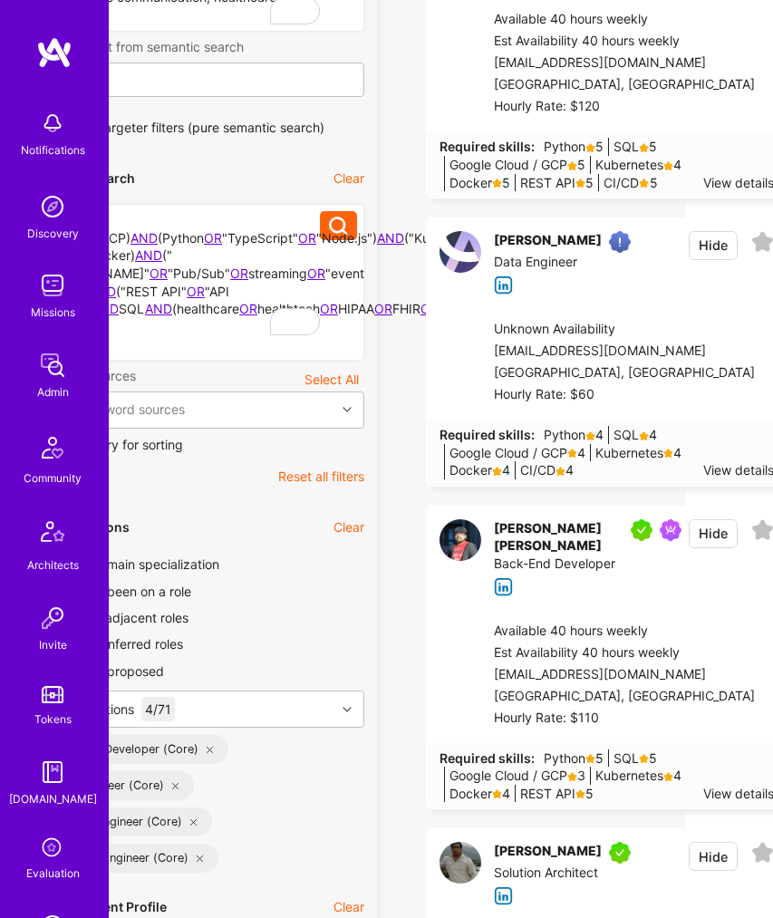
scroll to position [0, 88]
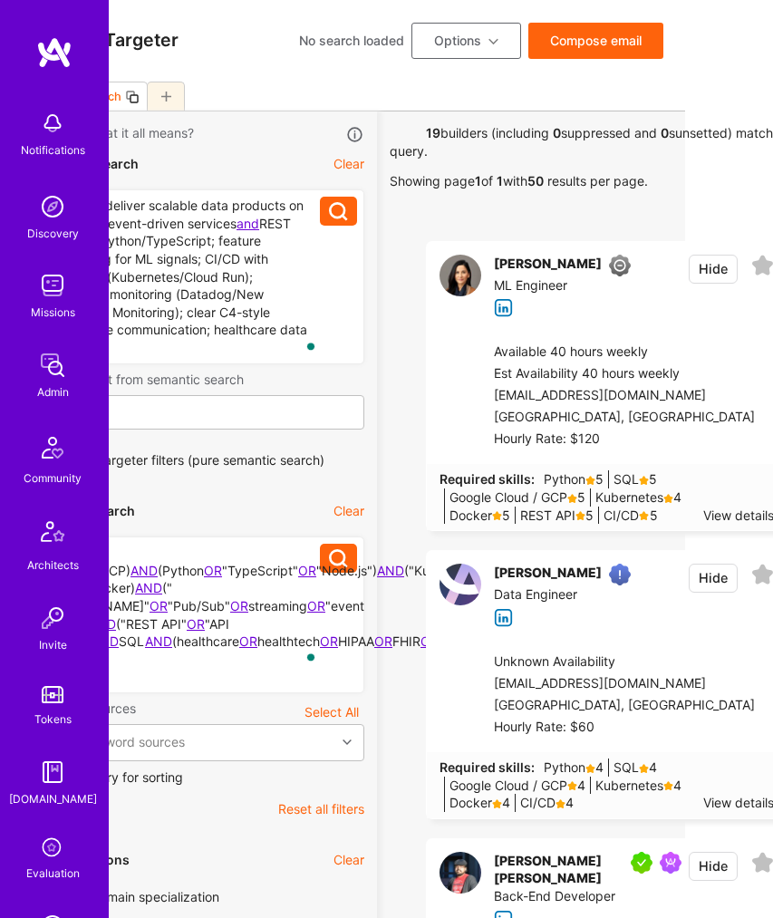
click at [752, 587] on icon at bounding box center [763, 575] width 23 height 23
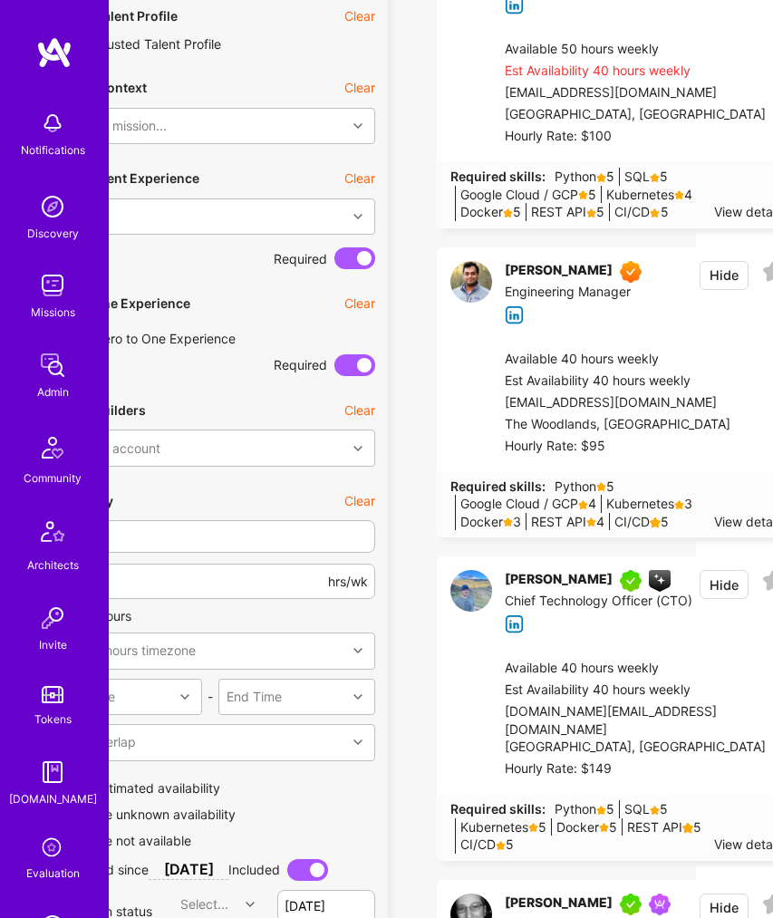
scroll to position [1224, 88]
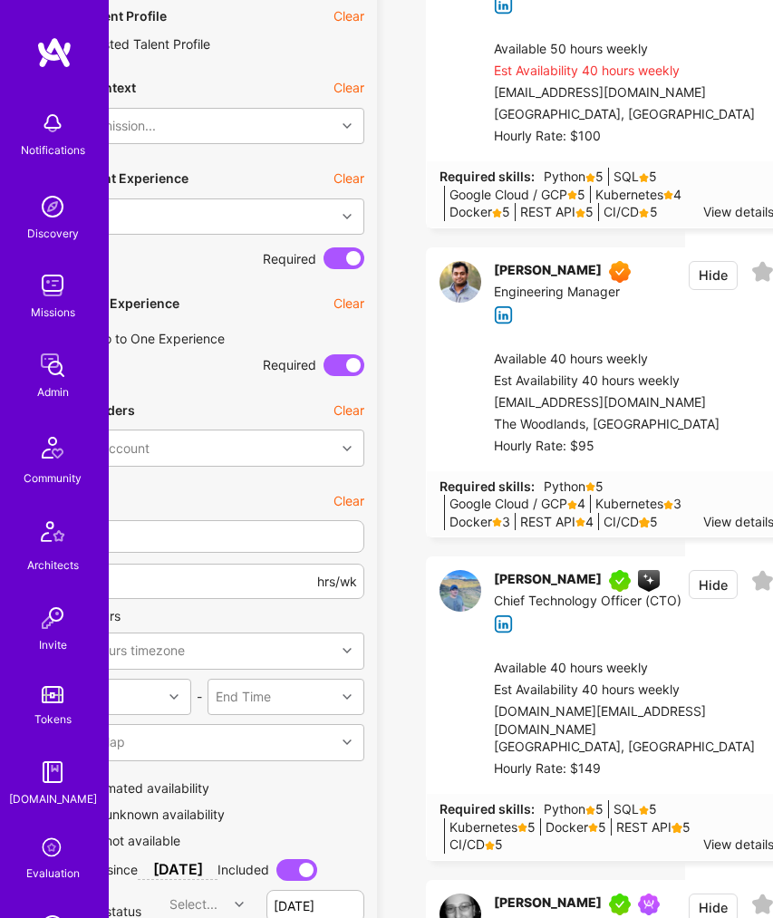
click at [752, 284] on icon at bounding box center [763, 272] width 23 height 23
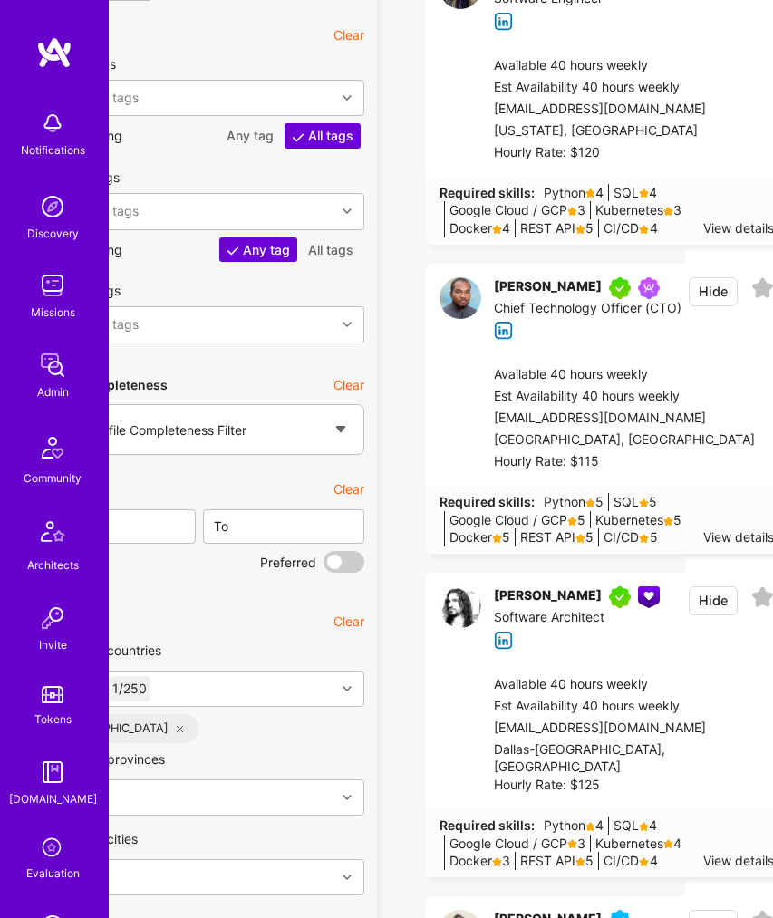
scroll to position [2967, 88]
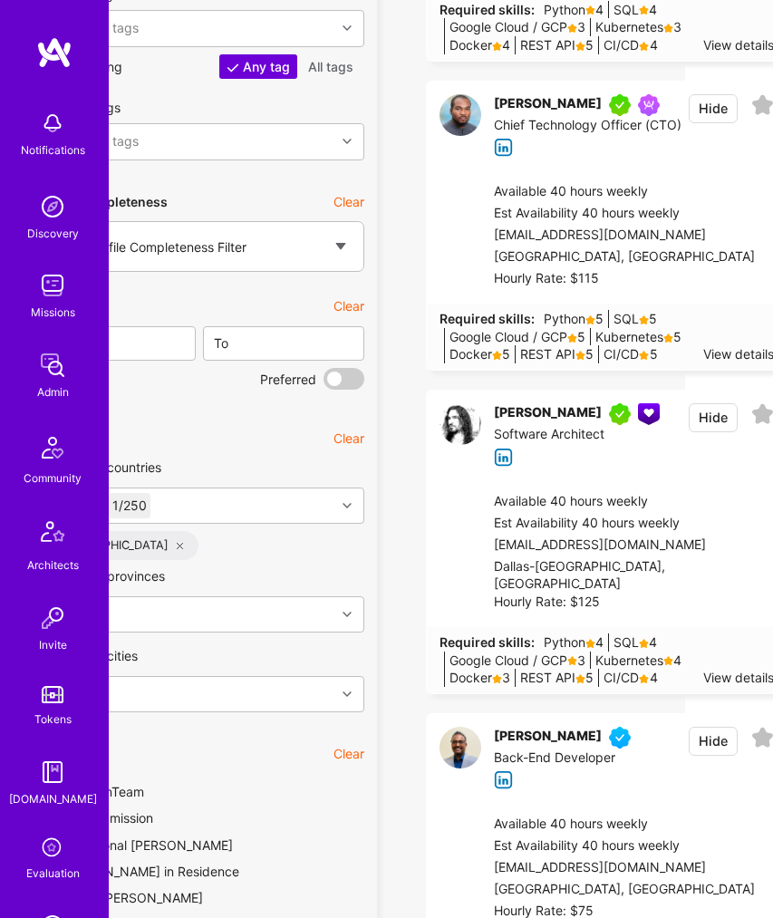
click at [752, 426] on icon at bounding box center [763, 414] width 23 height 23
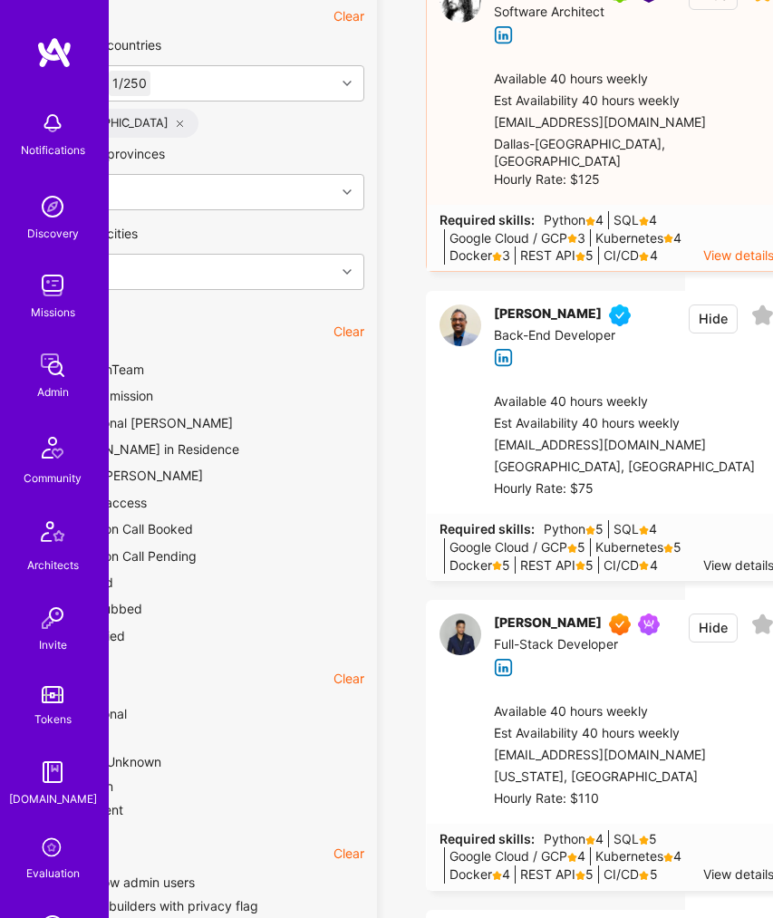
scroll to position [3616, 88]
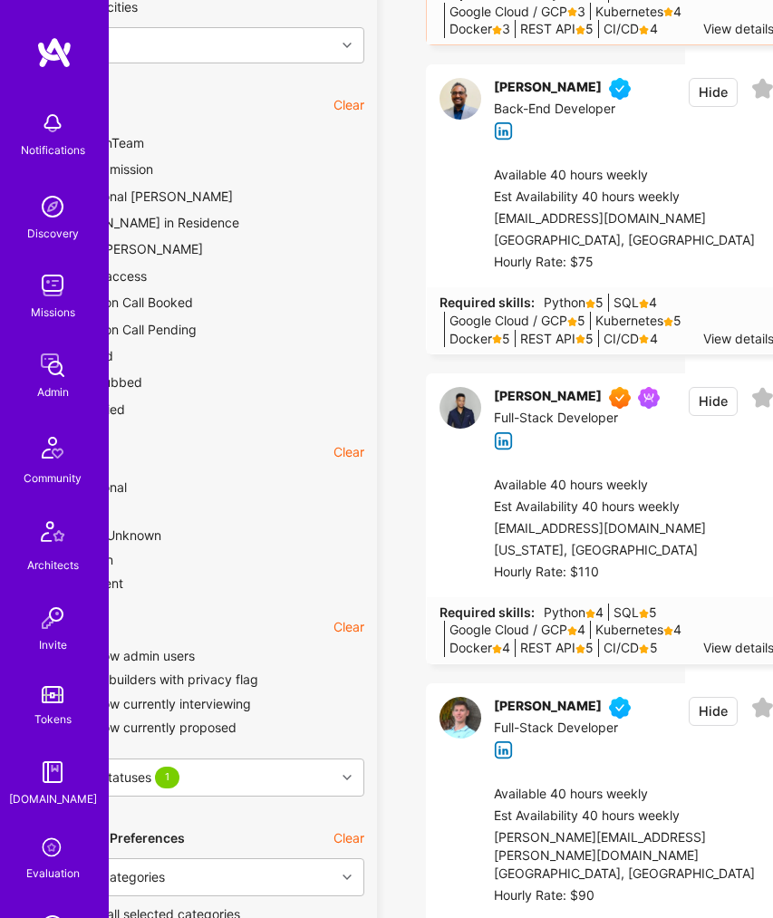
click at [752, 101] on icon at bounding box center [763, 89] width 23 height 23
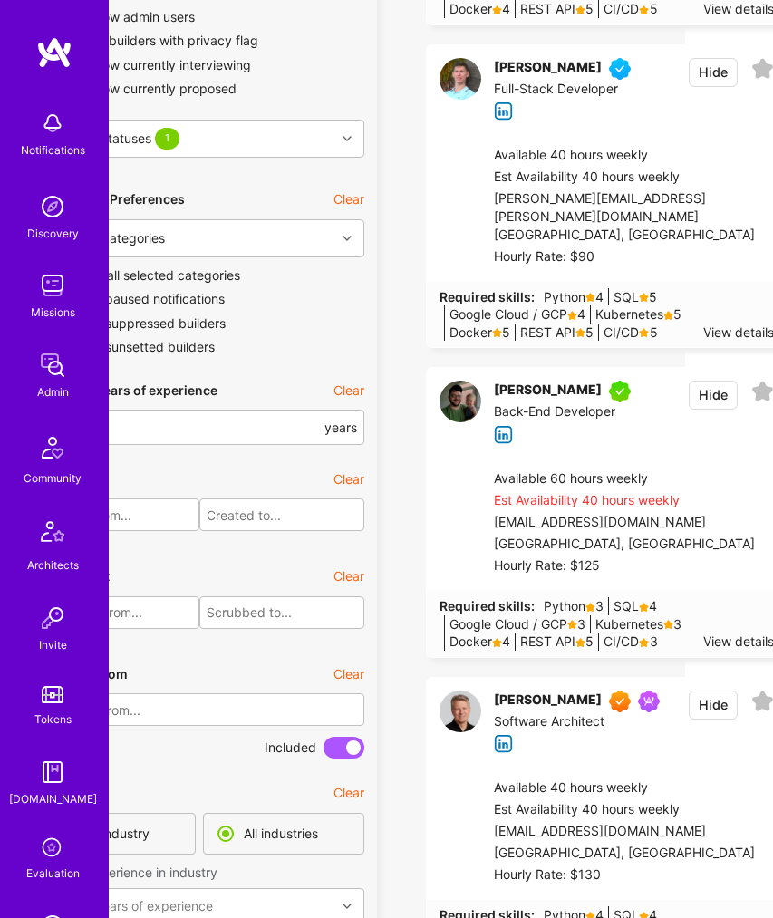
scroll to position [4328, 88]
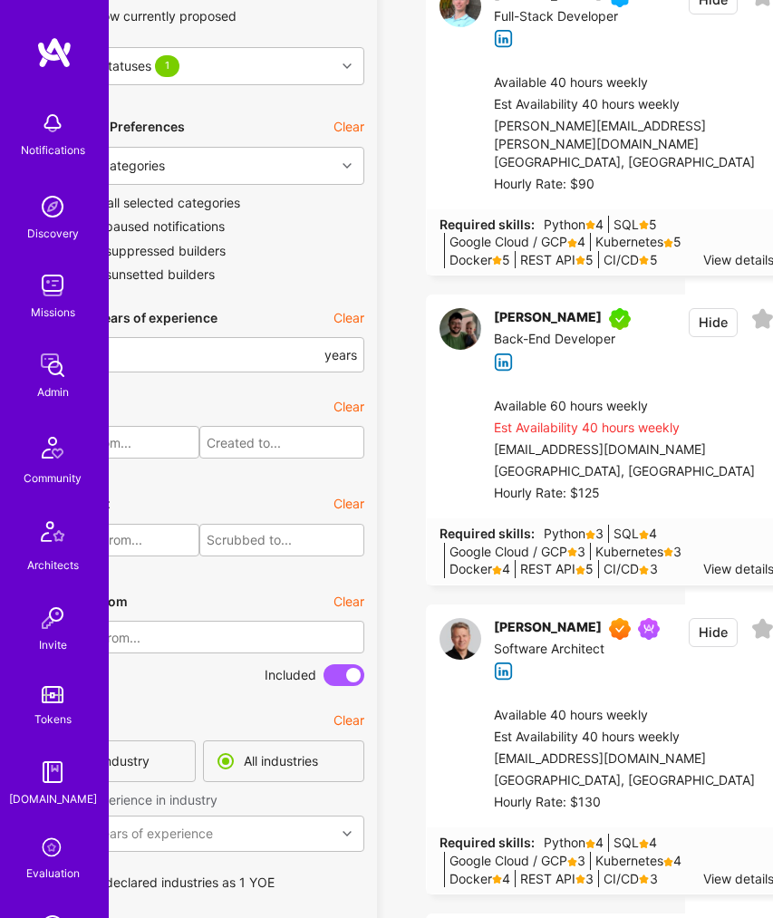
click at [752, 331] on icon at bounding box center [763, 319] width 23 height 23
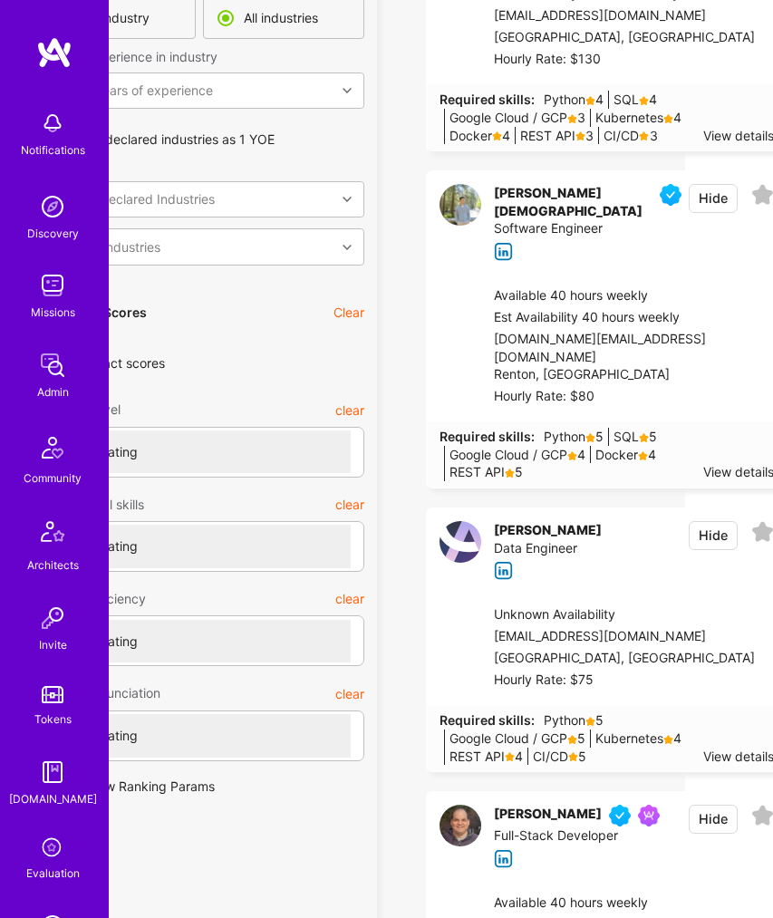
scroll to position [5083, 88]
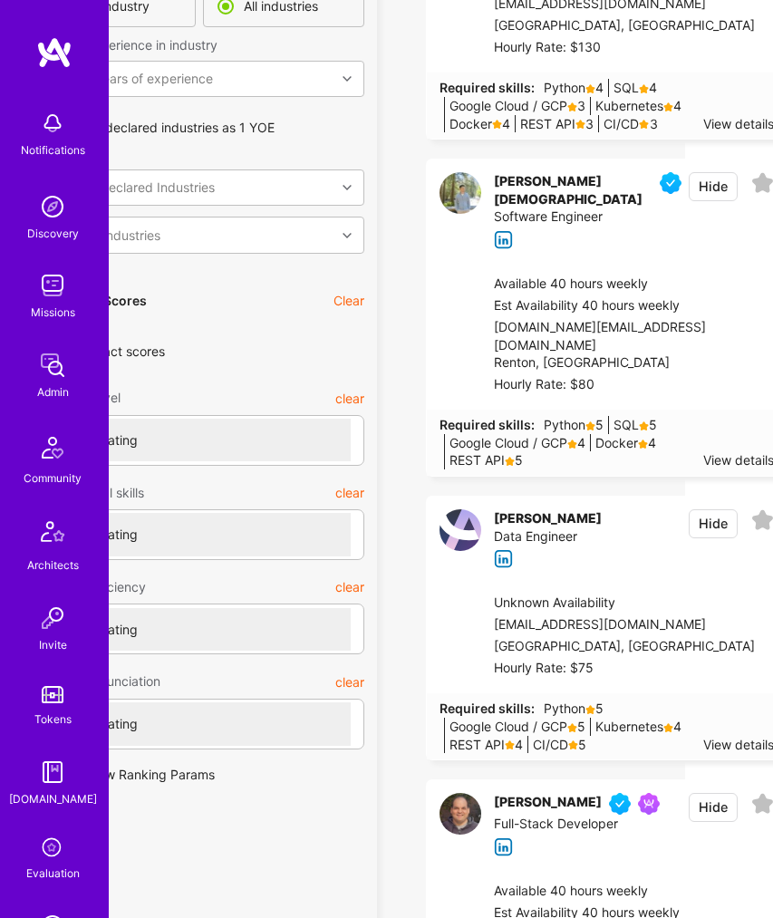
click at [752, 195] on icon at bounding box center [763, 183] width 23 height 23
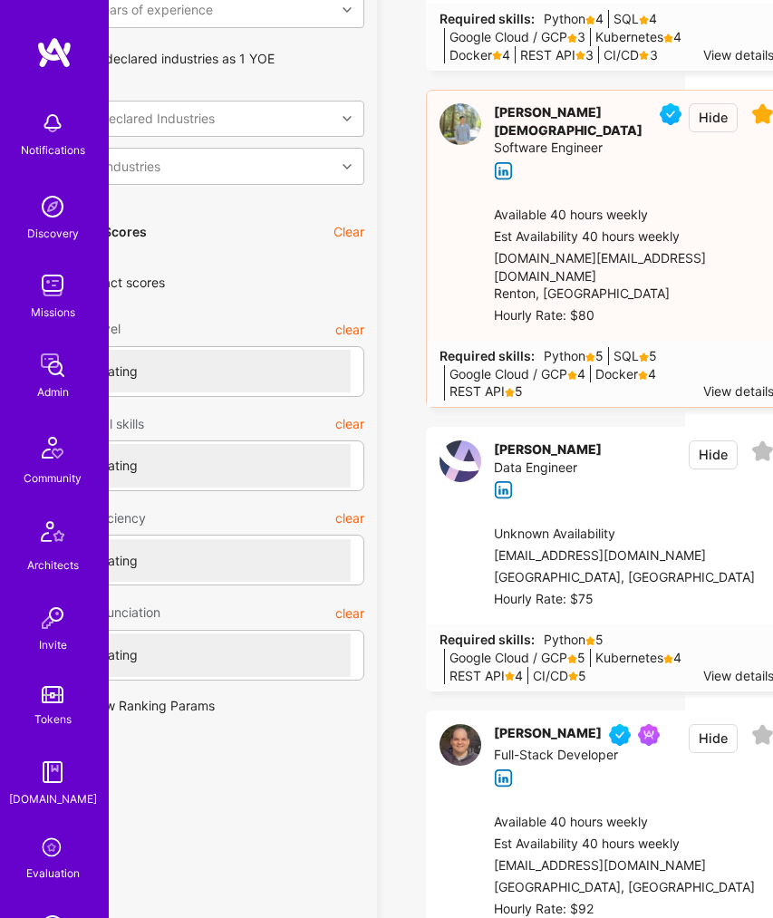
scroll to position [5293, 88]
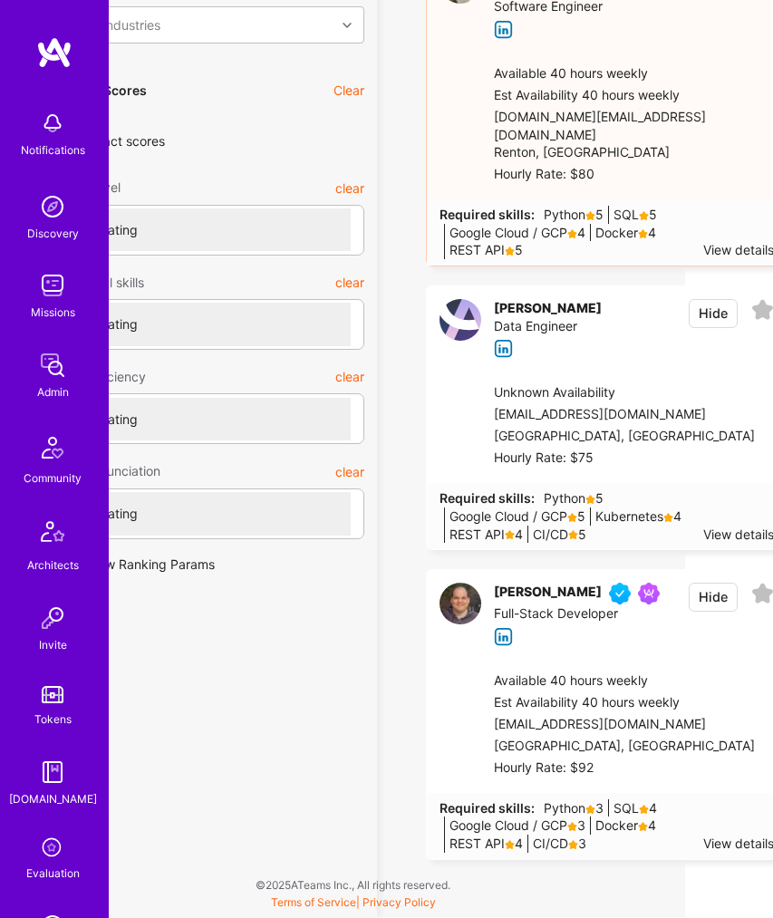
click at [752, 322] on icon at bounding box center [763, 310] width 23 height 23
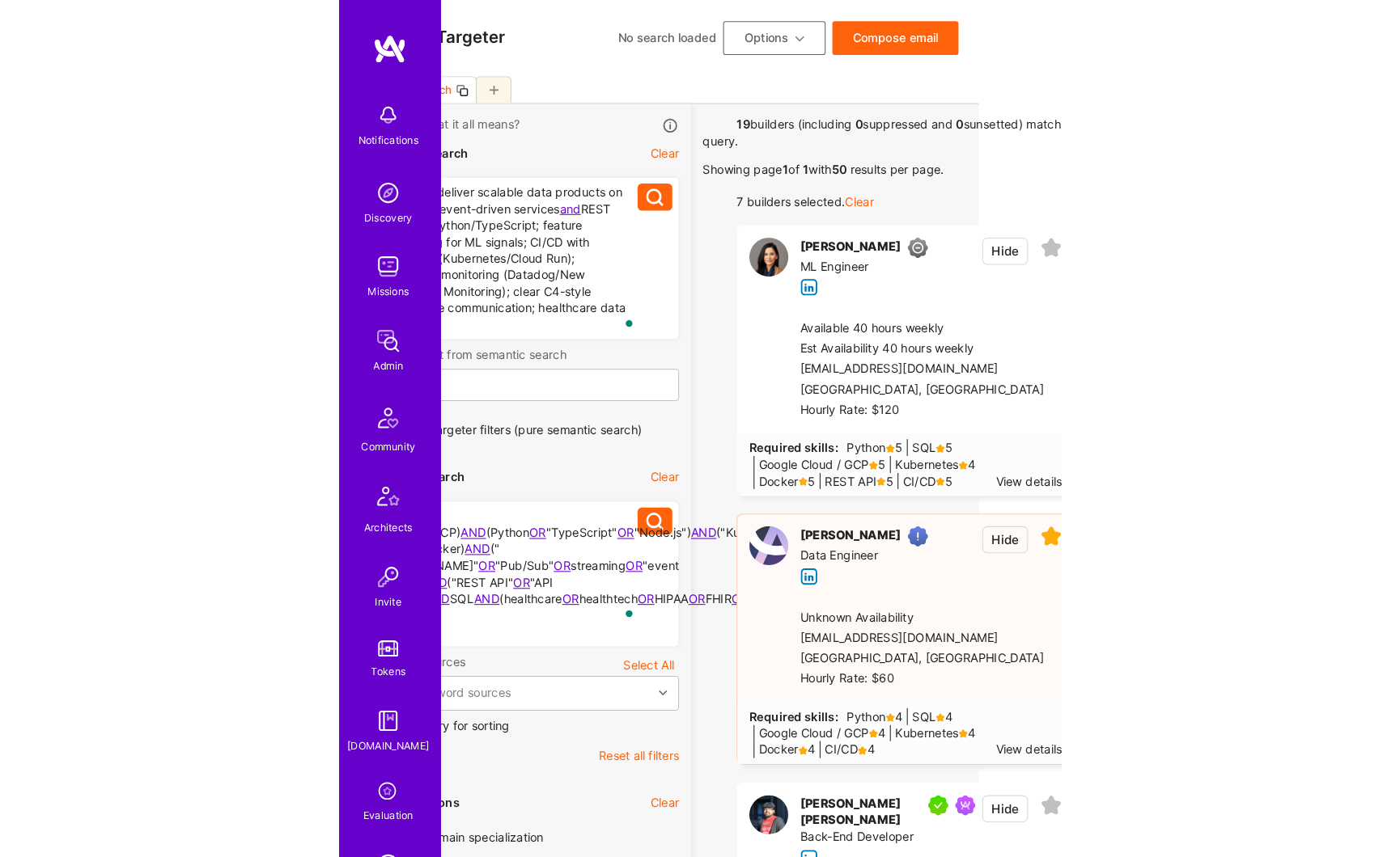
scroll to position [0, 0]
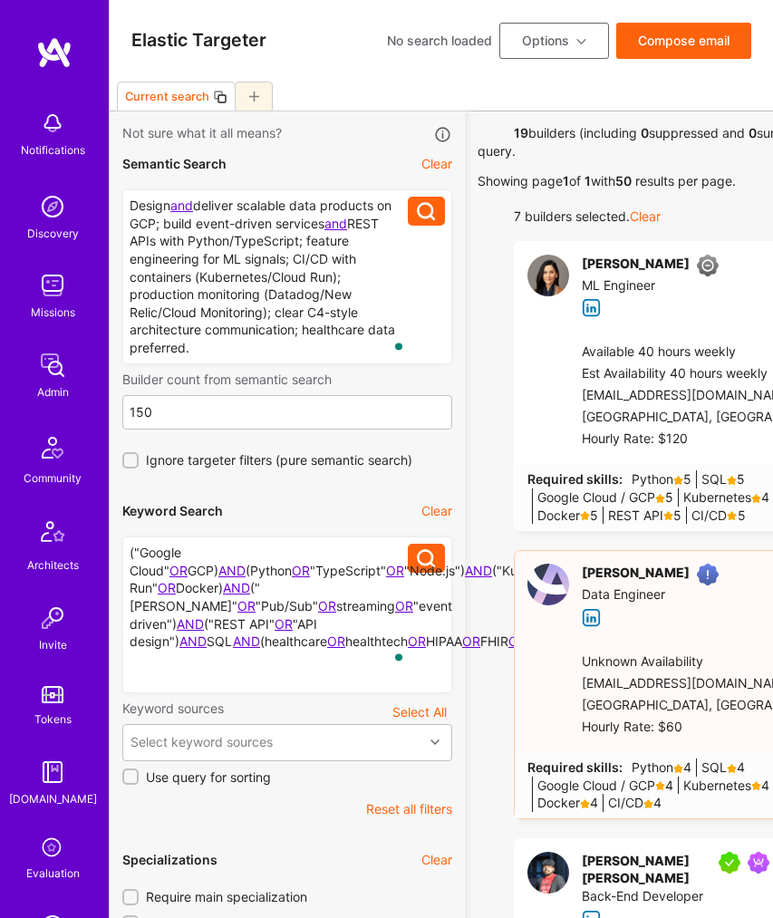
click at [533, 44] on button "Options" at bounding box center [555, 41] width 110 height 36
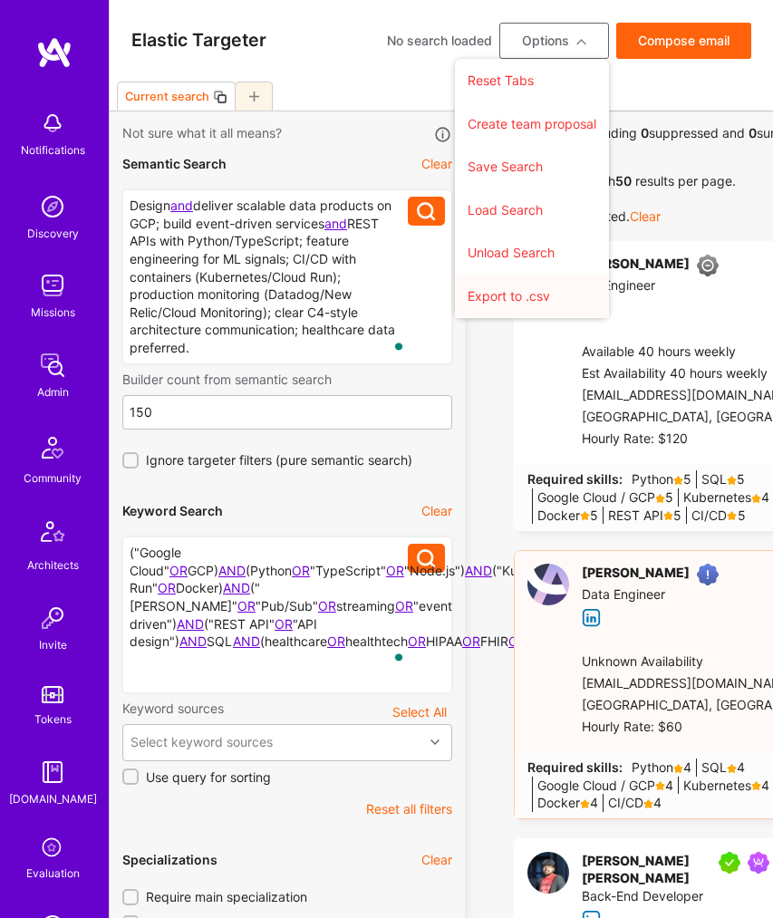
click at [523, 300] on button "Export to .csv" at bounding box center [532, 297] width 154 height 44
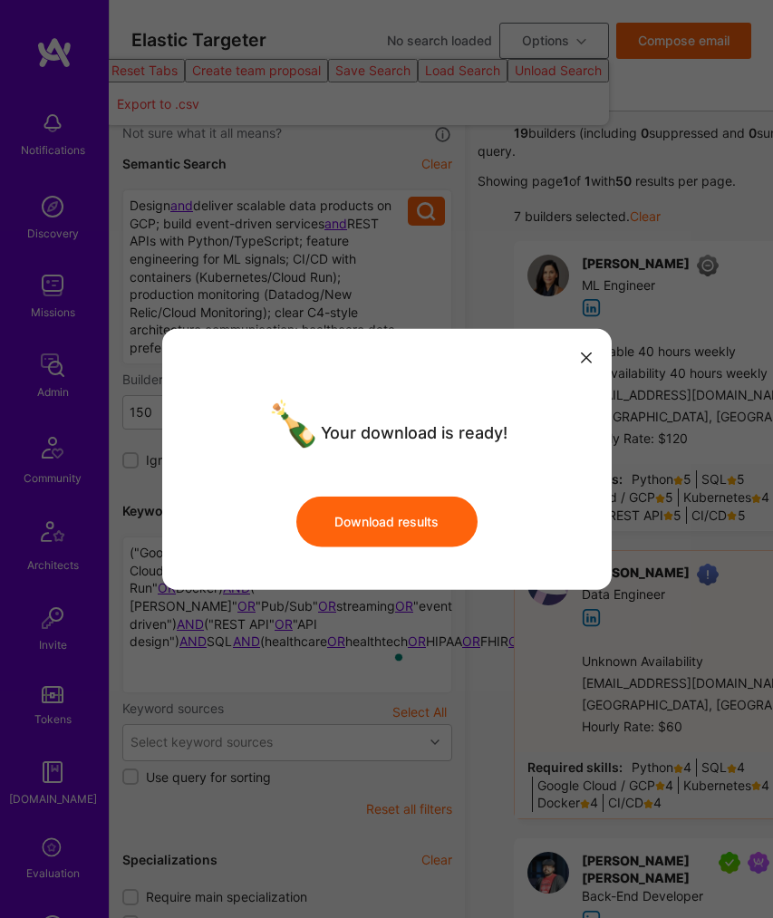
click at [394, 523] on button "Download results" at bounding box center [386, 522] width 181 height 51
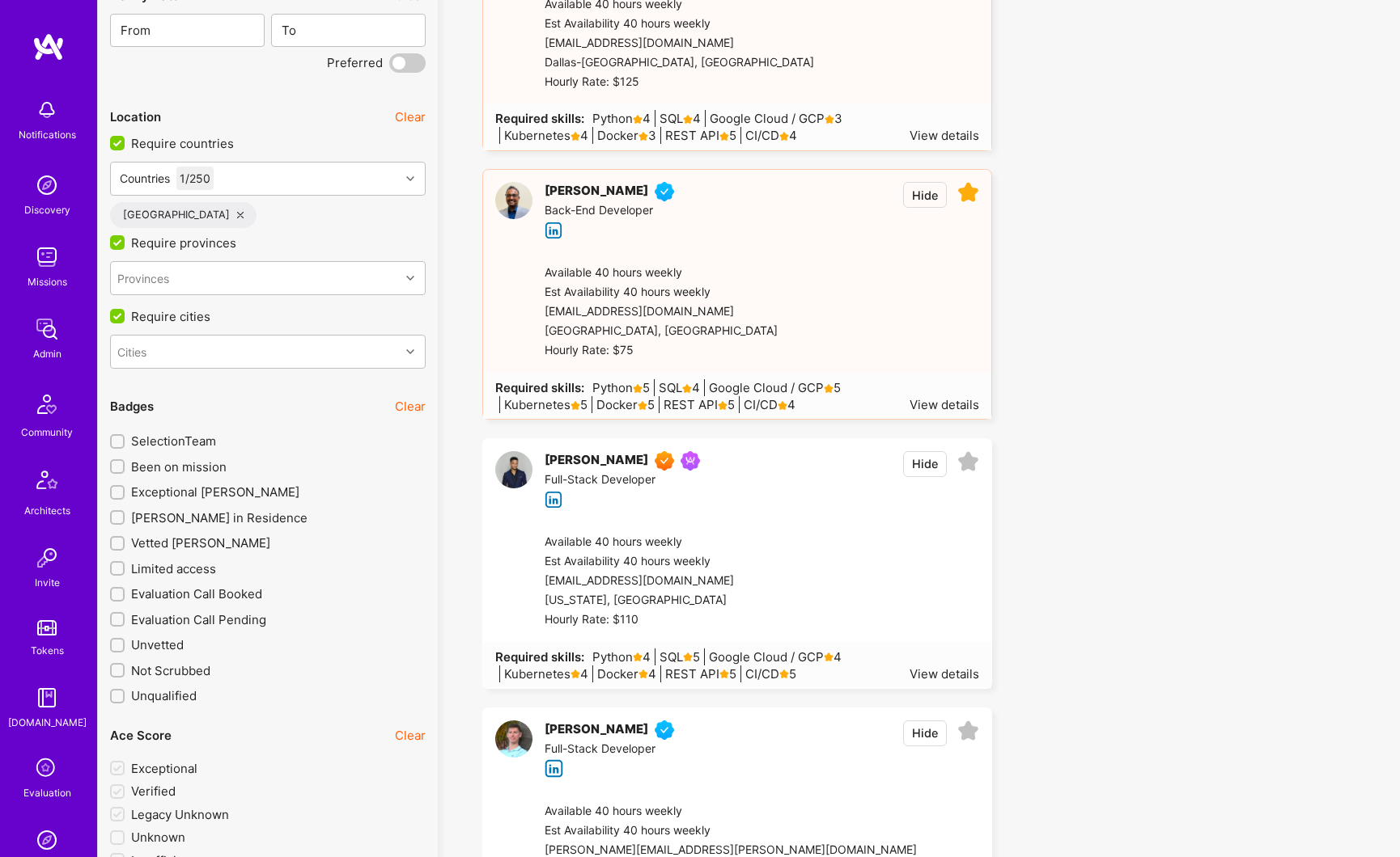
scroll to position [3174, 0]
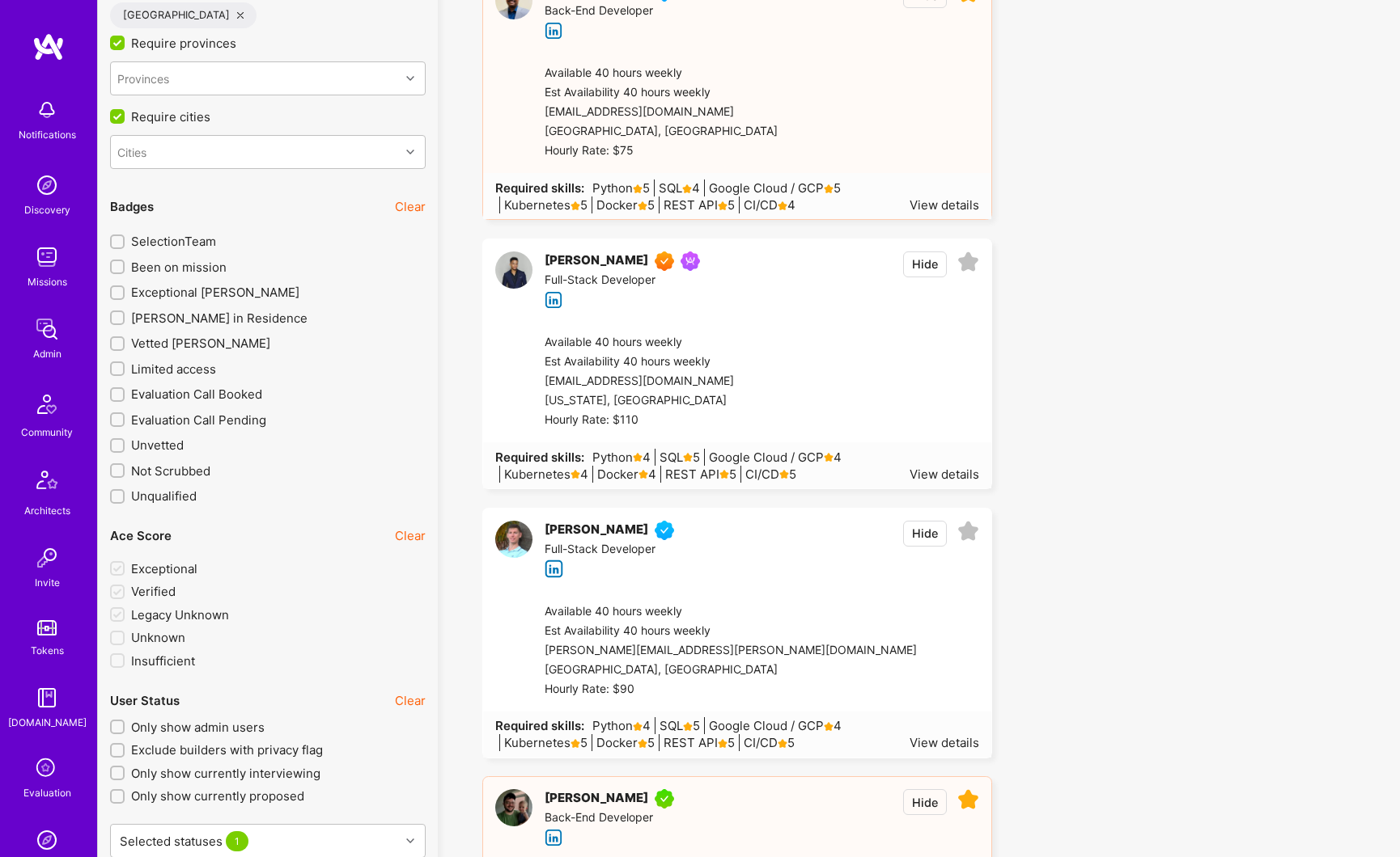
click at [558, 567] on icon at bounding box center [553, 568] width 19 height 19
